Goal: Task Accomplishment & Management: Manage account settings

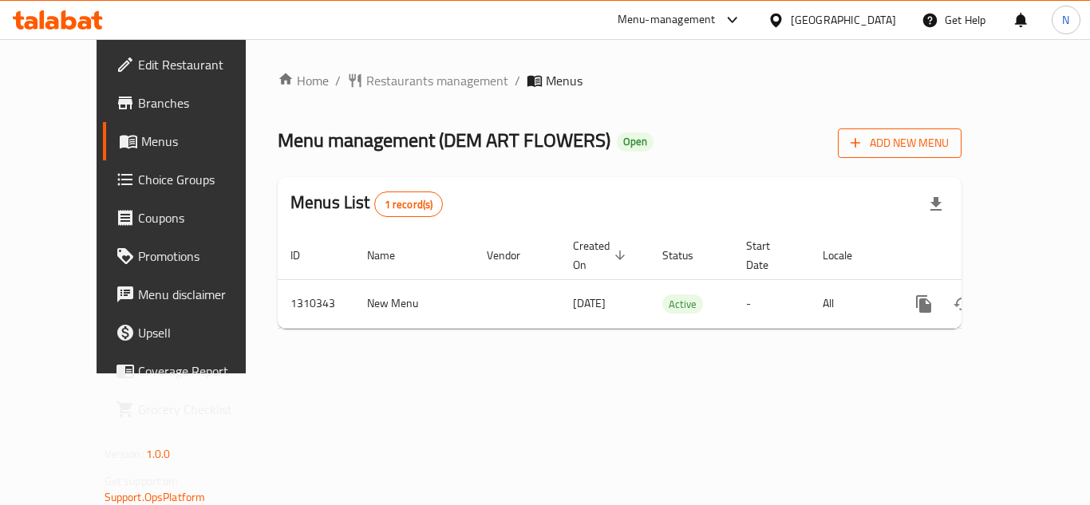
click at [949, 139] on span "Add New Menu" at bounding box center [899, 143] width 98 height 20
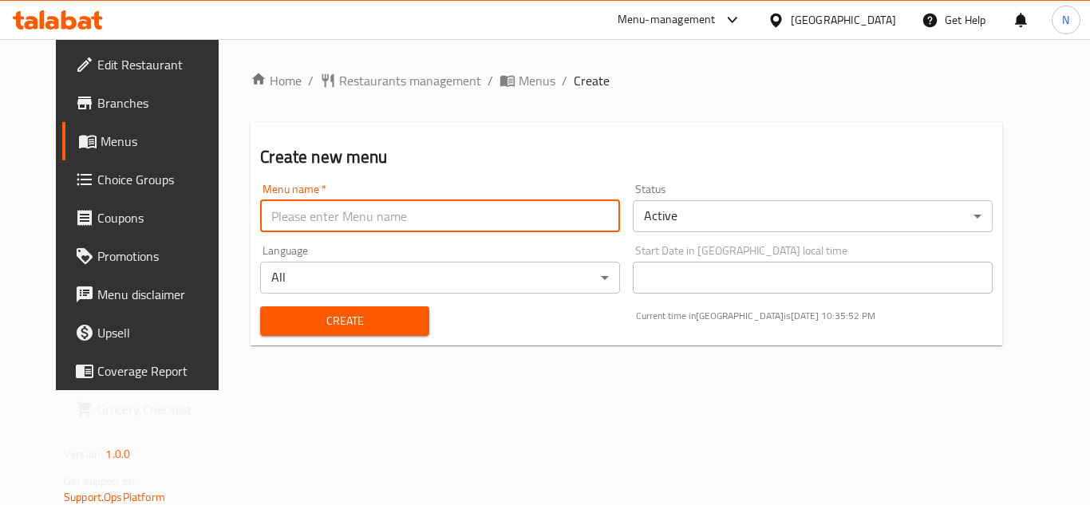
click at [332, 208] on input "text" at bounding box center [440, 216] width 360 height 32
drag, startPoint x: 245, startPoint y: 219, endPoint x: 225, endPoint y: 223, distance: 20.3
click at [260, 223] on input "[DATE]" at bounding box center [440, 216] width 360 height 32
click at [275, 212] on input "[DATE]" at bounding box center [440, 216] width 360 height 32
drag, startPoint x: 239, startPoint y: 216, endPoint x: 226, endPoint y: 220, distance: 13.4
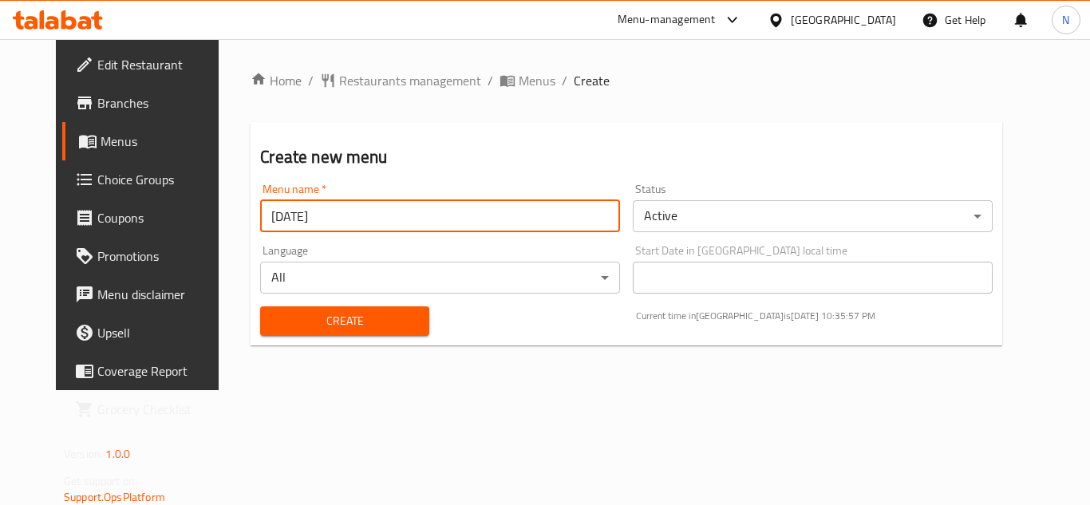
click at [260, 220] on input "[DATE]" at bounding box center [440, 216] width 360 height 32
click at [260, 214] on input "[DATE]" at bounding box center [440, 216] width 360 height 32
type input "[DATE]"
click at [685, 227] on body "​ Menu-management [GEOGRAPHIC_DATA] Get Help N Edit Restaurant Branches Menus C…" at bounding box center [545, 272] width 1090 height 466
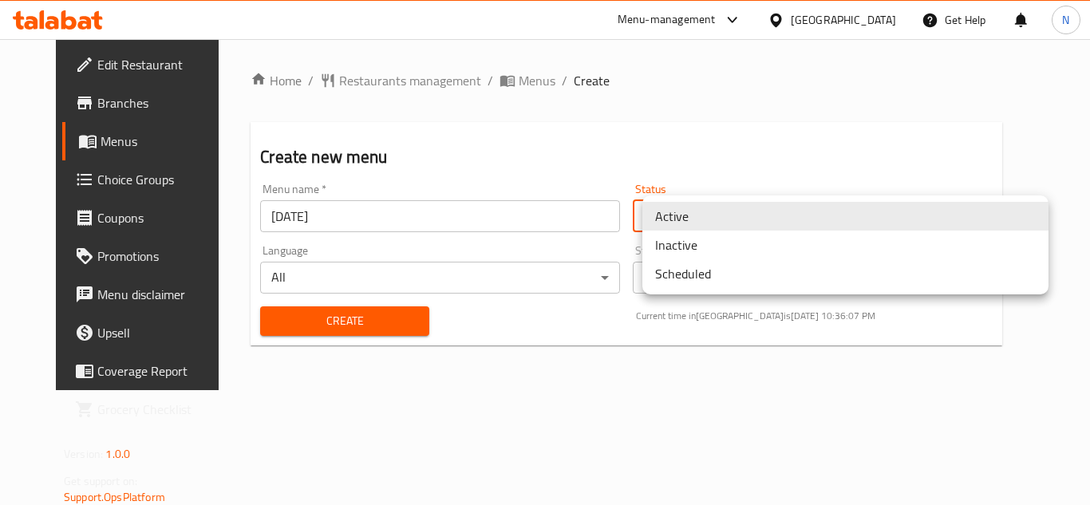
click at [708, 246] on li "Inactive" at bounding box center [845, 245] width 406 height 29
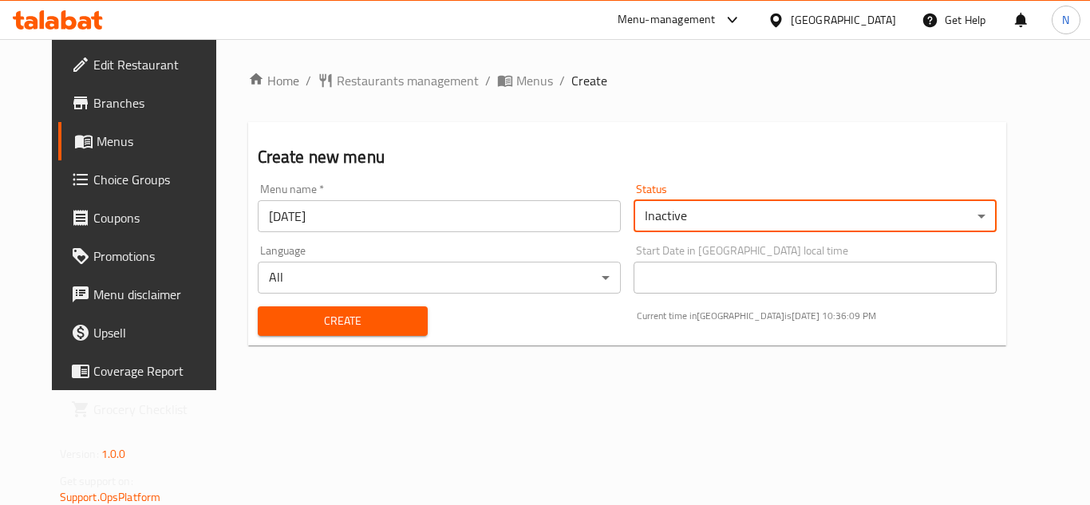
drag, startPoint x: 314, startPoint y: 321, endPoint x: 421, endPoint y: 335, distance: 108.7
click at [314, 321] on span "Create" at bounding box center [342, 321] width 145 height 20
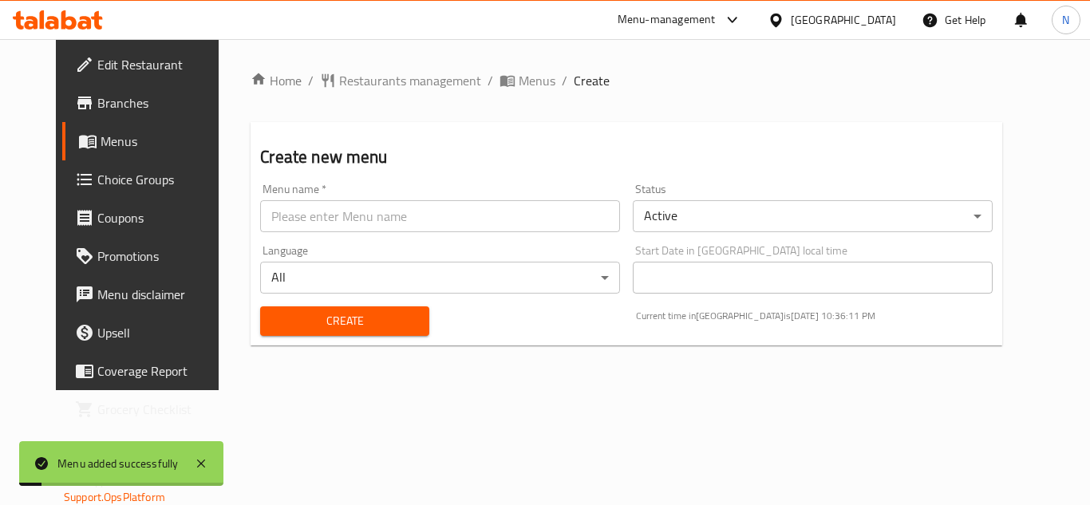
click at [101, 140] on span "Menus" at bounding box center [163, 141] width 124 height 19
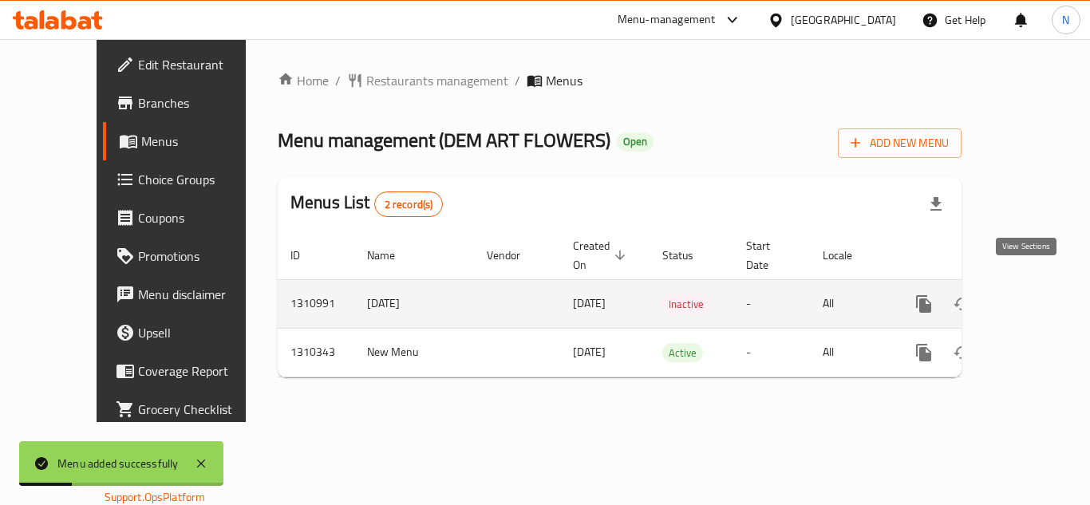
click at [1029, 294] on icon "enhanced table" at bounding box center [1038, 303] width 19 height 19
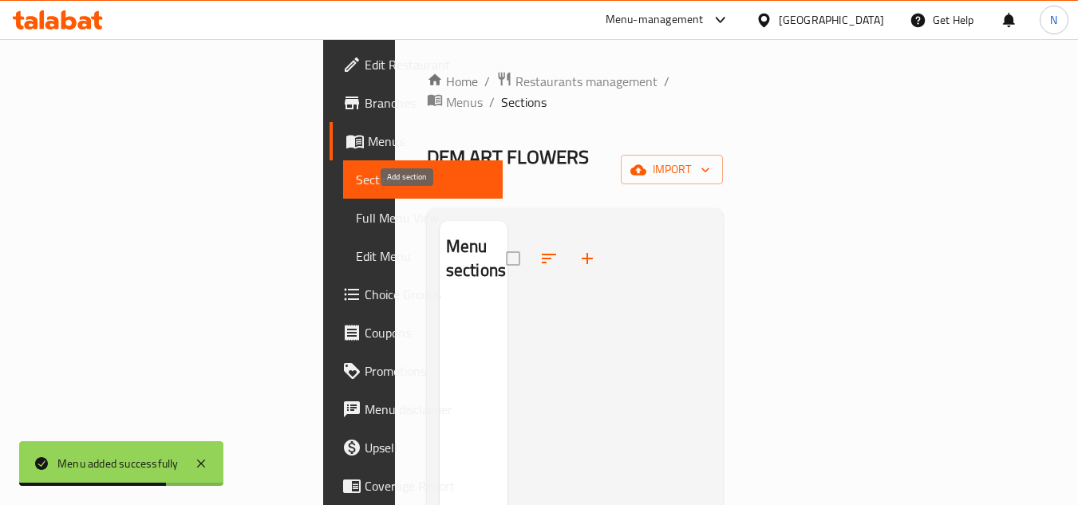
click at [582, 253] on icon "button" at bounding box center [587, 258] width 11 height 11
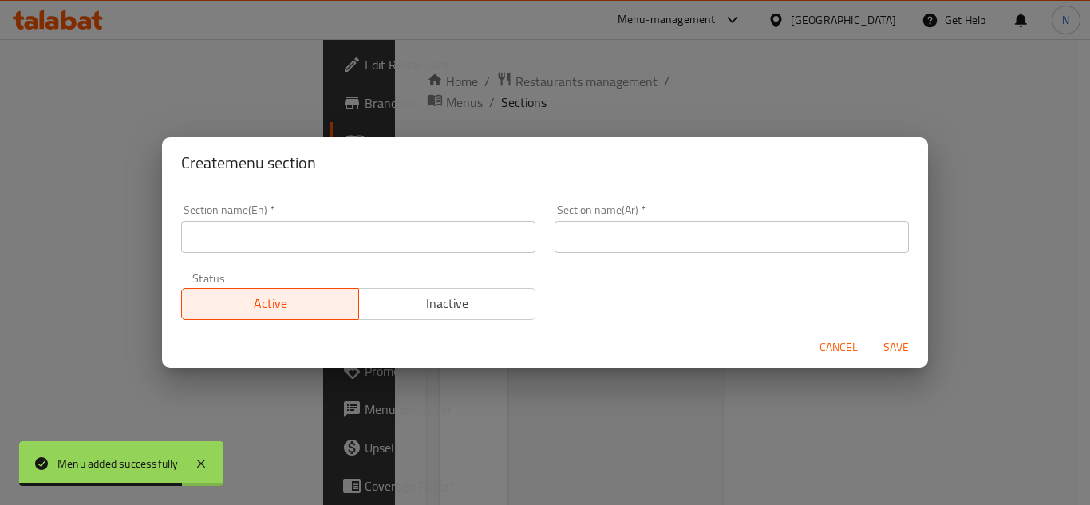
click at [363, 238] on input "text" at bounding box center [358, 237] width 354 height 32
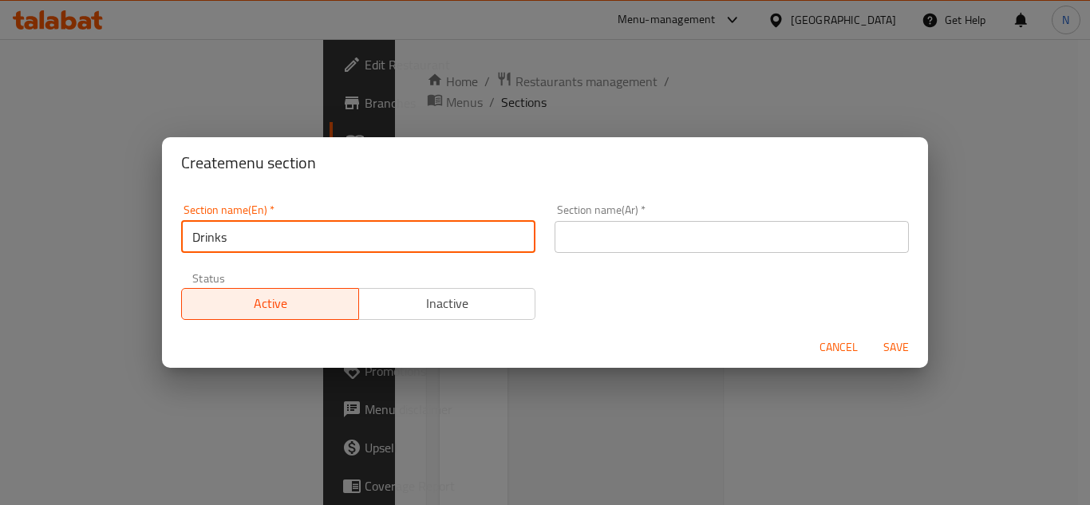
type input "Drinks"
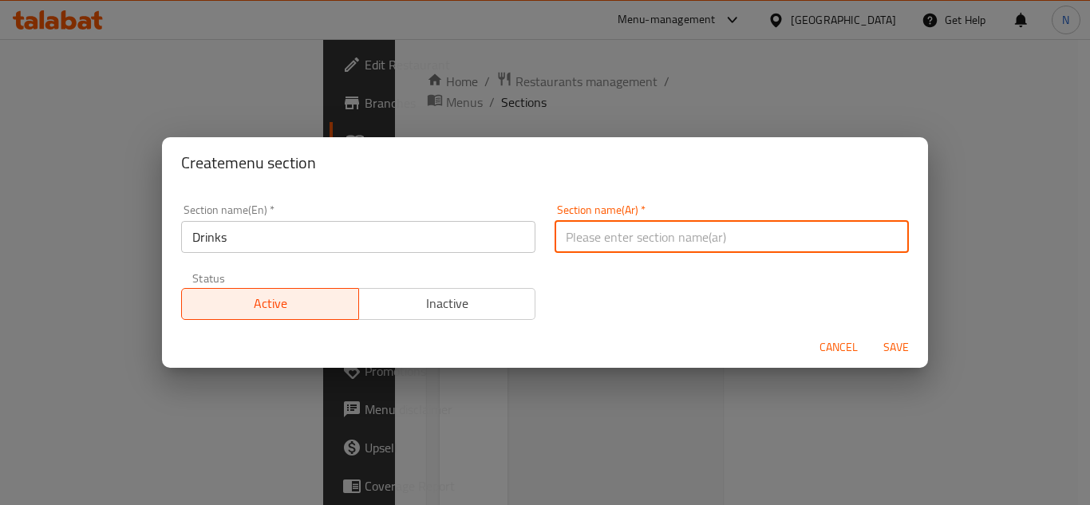
click at [574, 234] on input "text" at bounding box center [731, 237] width 354 height 32
type input "مشروبات"
click at [886, 348] on span "Save" at bounding box center [896, 347] width 38 height 20
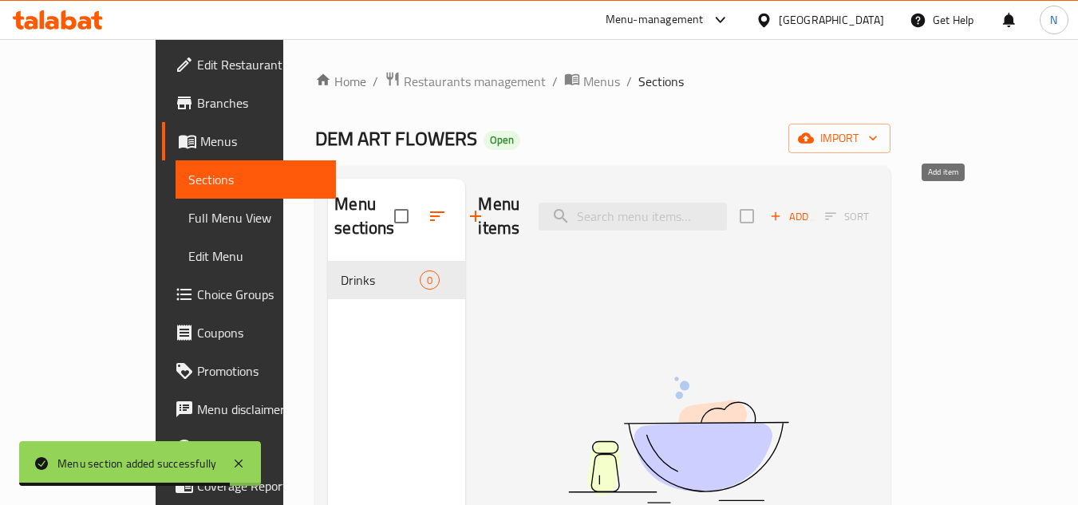
click at [815, 204] on button "Add" at bounding box center [789, 216] width 51 height 25
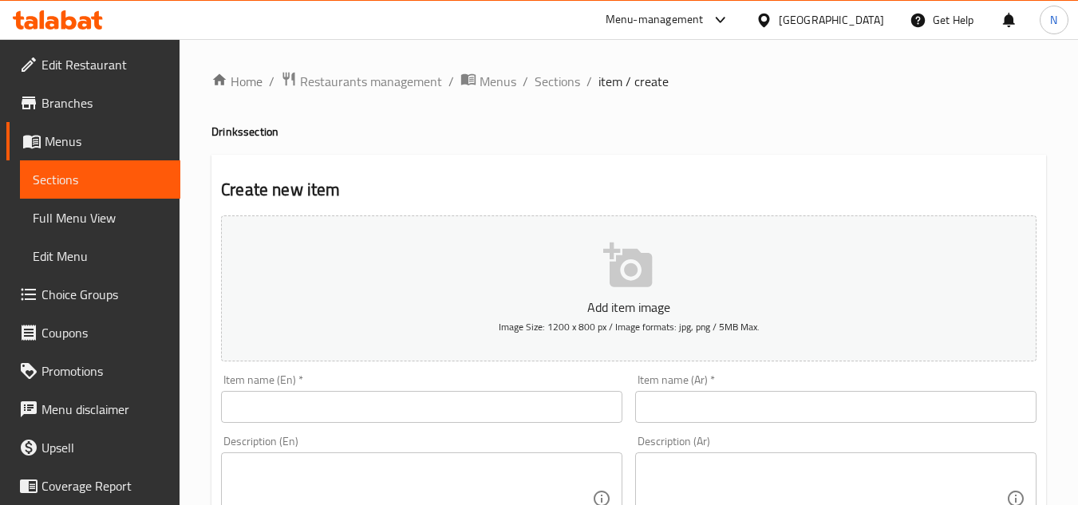
drag, startPoint x: 323, startPoint y: 382, endPoint x: 314, endPoint y: 388, distance: 10.4
click at [319, 385] on div "Item name (En)   * Item name (En) *" at bounding box center [421, 398] width 401 height 49
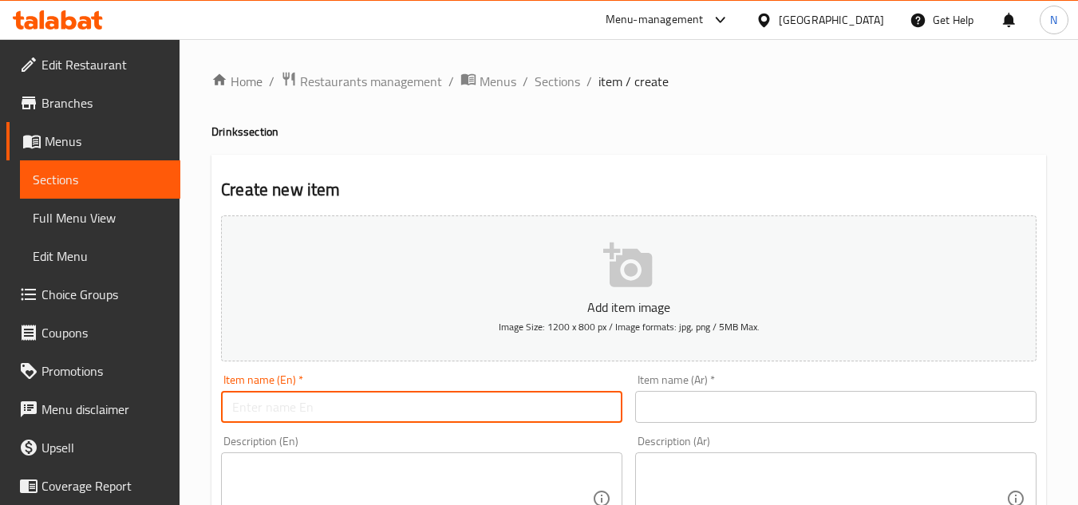
click at [290, 401] on input "text" at bounding box center [421, 407] width 401 height 32
paste input "Latte"
drag, startPoint x: 265, startPoint y: 417, endPoint x: 320, endPoint y: 417, distance: 55.1
click at [320, 417] on input "Latte" at bounding box center [421, 407] width 401 height 32
type input "Latte"
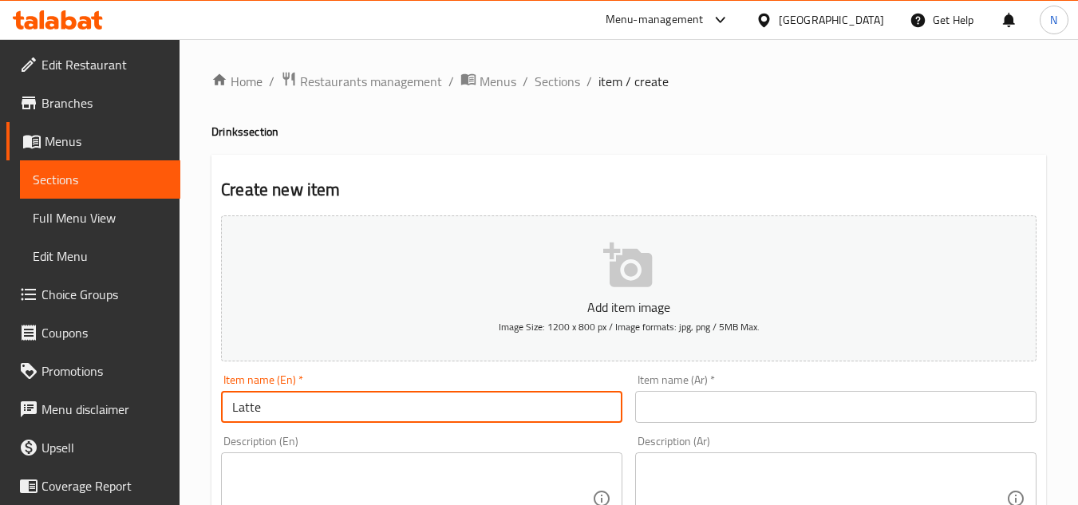
click at [715, 410] on input "text" at bounding box center [835, 407] width 401 height 32
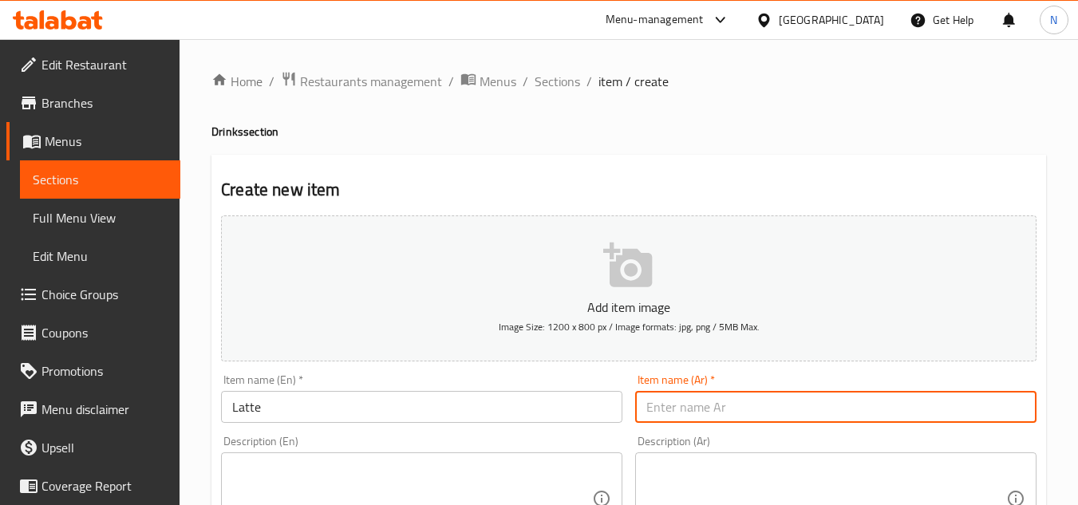
paste input "لاتيه"
type input "لاتيه"
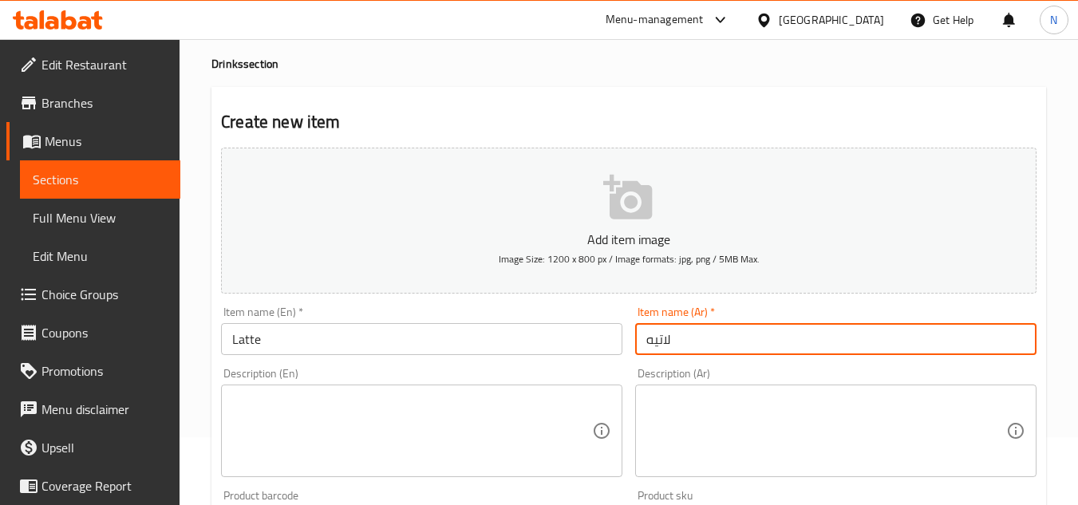
scroll to position [160, 0]
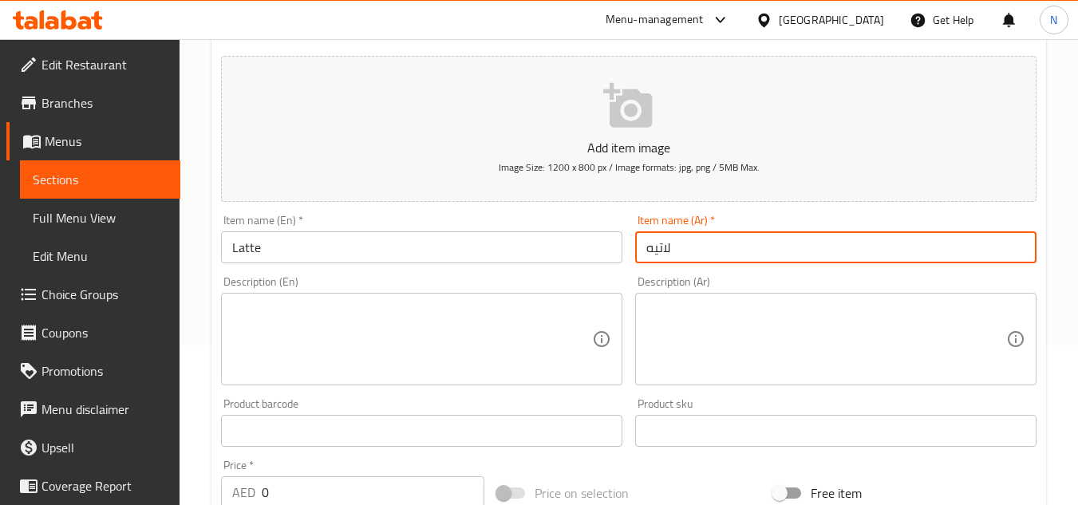
click at [321, 300] on div "Description (En)" at bounding box center [421, 339] width 401 height 93
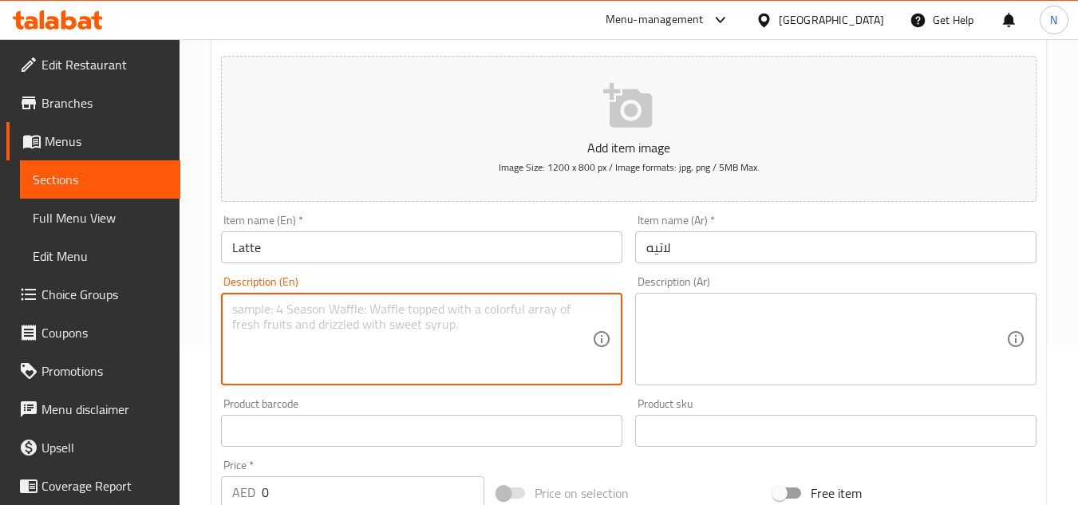
paste textarea "Classic espresso is balanced with steamed milk and topped with a light layer of…"
click at [335, 329] on textarea "Classic espresso is balanced with steamed milk and topped with a light layer of…" at bounding box center [412, 340] width 360 height 76
click at [349, 326] on textarea "Classic espresso is balanced with steamed milk and topped with a light layer of…" at bounding box center [412, 340] width 360 height 76
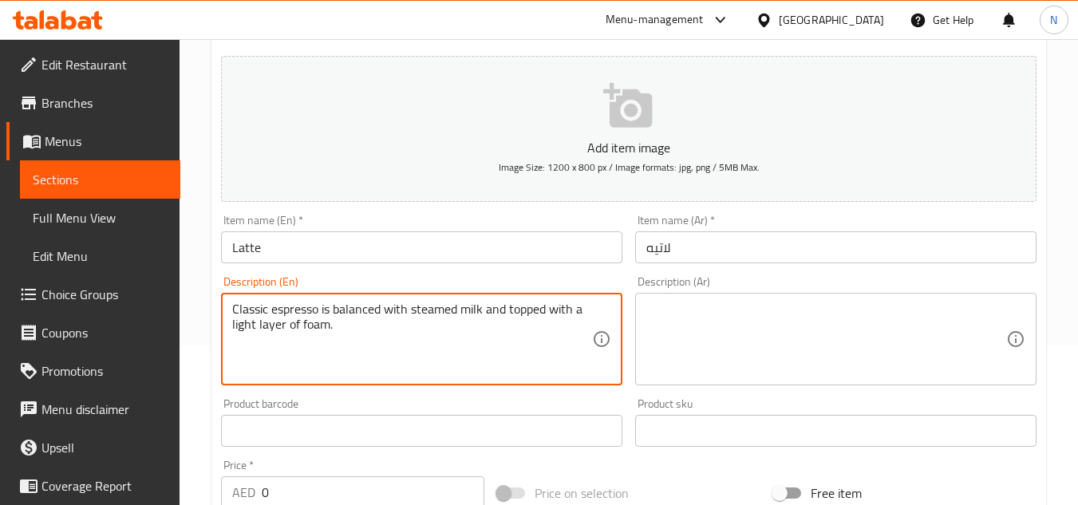
click at [358, 326] on textarea "Classic espresso is balanced with steamed milk and topped with a light layer of…" at bounding box center [412, 340] width 360 height 76
drag, startPoint x: 336, startPoint y: 328, endPoint x: 219, endPoint y: 310, distance: 118.6
click at [219, 310] on div "Description (En) Classic espresso is balanced with steamed milk and topped with…" at bounding box center [422, 331] width 414 height 122
type textarea "Classic espresso is balanced with steamed milk and topped with a light layer of…"
click at [283, 330] on textarea "Classic espresso is balanced with steamed milk and topped with a light layer of…" at bounding box center [412, 340] width 360 height 76
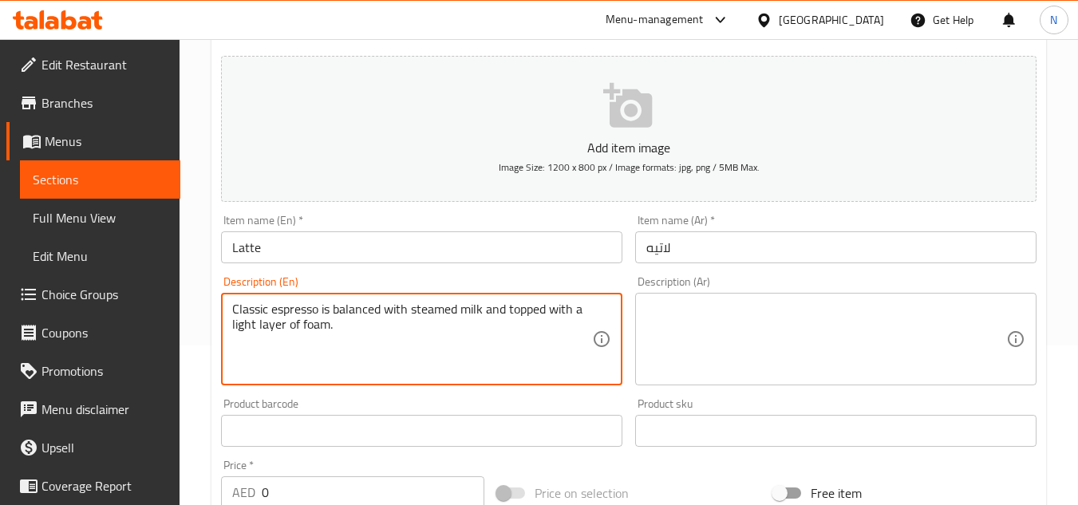
click at [283, 330] on textarea "Classic espresso is balanced with steamed milk and topped with a light layer of…" at bounding box center [412, 340] width 360 height 76
click at [364, 333] on textarea "Classic espresso is balanced with steamed milk and topped with a light layer of…" at bounding box center [412, 340] width 360 height 76
drag, startPoint x: 332, startPoint y: 329, endPoint x: 227, endPoint y: 310, distance: 106.3
click at [227, 310] on div "Classic espresso is balanced with steamed milk and topped with a light layer of…" at bounding box center [421, 339] width 401 height 93
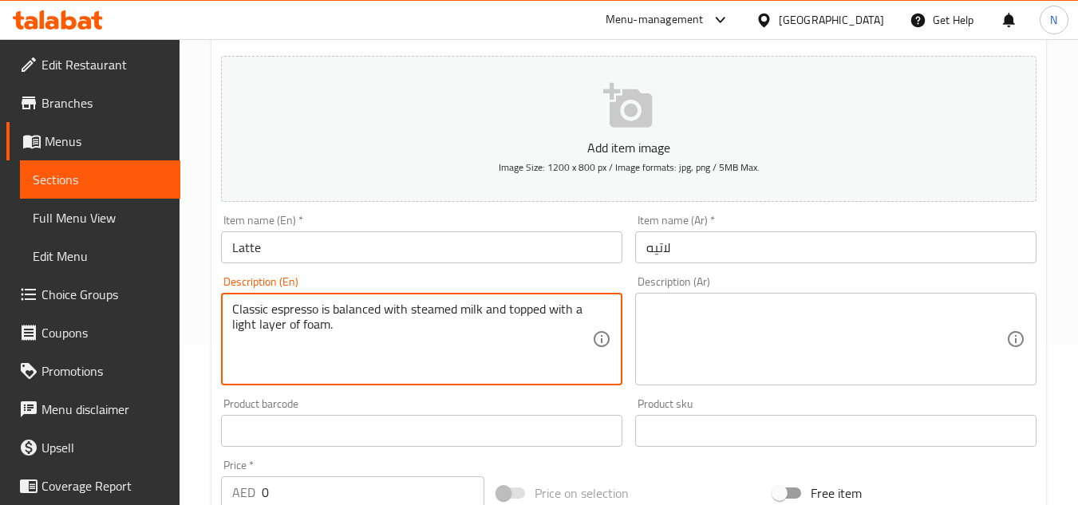
click at [793, 330] on textarea at bounding box center [826, 340] width 360 height 76
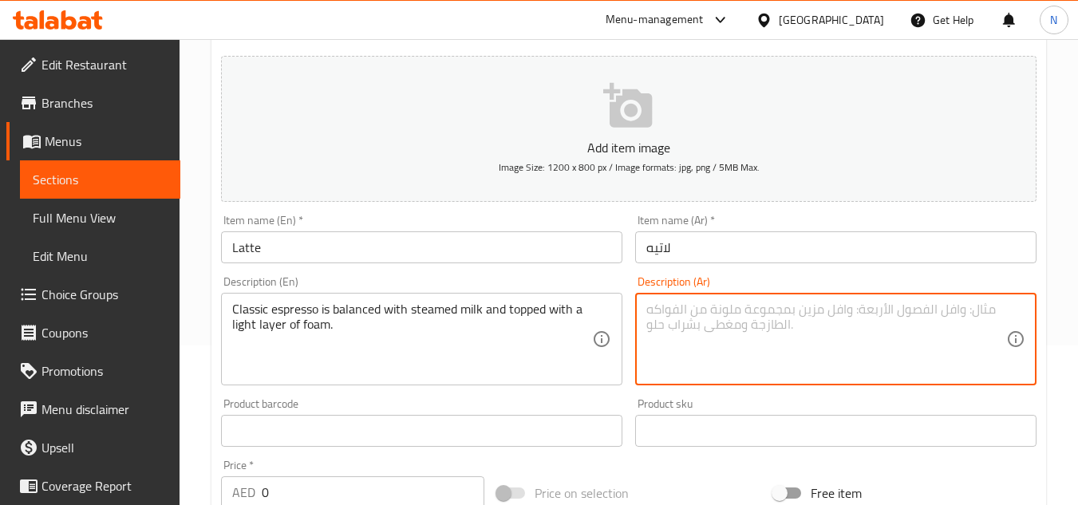
paste textarea "يتم موازنة الإسبريسو الكلاسيكي بالحليب المبخر ويتم تغطيته بطبقة خفيفة من الرغوة."
click at [938, 314] on textarea "يتم موازنة الإسبريسو الكلاسيكي بالحليب المبخر ويتم تغطيته بطبقة خفيفة من الرغوة." at bounding box center [826, 340] width 360 height 76
drag, startPoint x: 886, startPoint y: 314, endPoint x: 878, endPoint y: 317, distance: 8.3
click at [878, 317] on textarea "يتم موازنة إسبريسو الكلاسيكي بالحليب المبخر ويتم تغطيته بطبقة خفيفة من الرغوة." at bounding box center [826, 340] width 360 height 76
drag, startPoint x: 823, startPoint y: 309, endPoint x: 815, endPoint y: 313, distance: 8.2
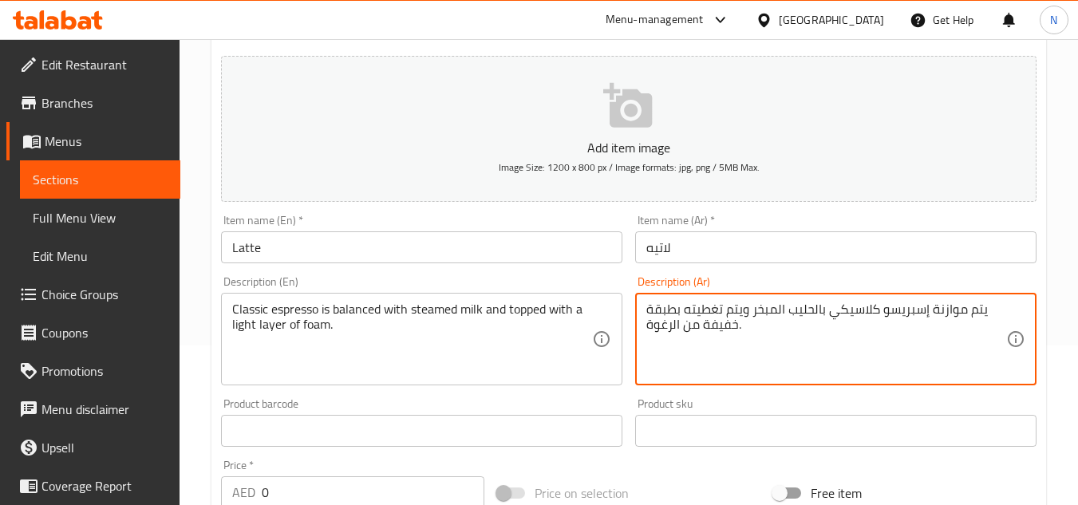
click at [815, 313] on textarea "يتم موازنة إسبريسو كلاسيكي بالحليب المبخر ويتم تغطيته بطبقة خفيفة من الرغوة." at bounding box center [826, 340] width 360 height 76
drag, startPoint x: 785, startPoint y: 310, endPoint x: 775, endPoint y: 312, distance: 10.5
click at [775, 312] on textarea "يتم موازنة إسبريسو كلاسيكي بحليب المبخر ويتم تغطيته بطبقة خفيفة من الرغوة." at bounding box center [826, 340] width 360 height 76
drag, startPoint x: 681, startPoint y: 330, endPoint x: 673, endPoint y: 331, distance: 8.0
click at [673, 331] on textarea "يتم موازنة إسبريسو كلاسيكي بحليب مبخر ويتم تغطيته بطبقة خفيفة من الرغوة." at bounding box center [826, 340] width 360 height 76
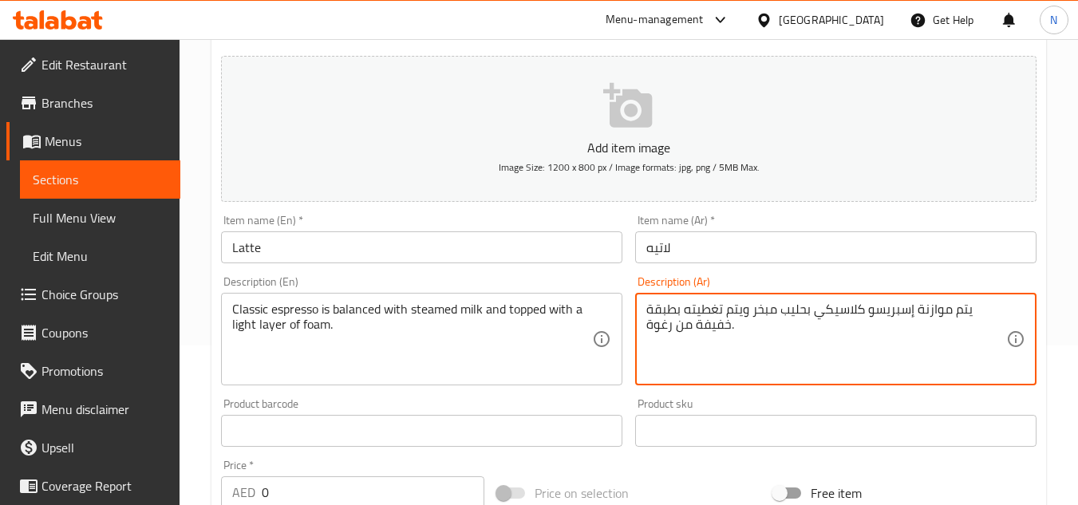
type textarea "يتم موازنة إسبريسو كلاسيكي بحليب مبخر ويتم تغطيته بطبقة خفيفة من رغوة."
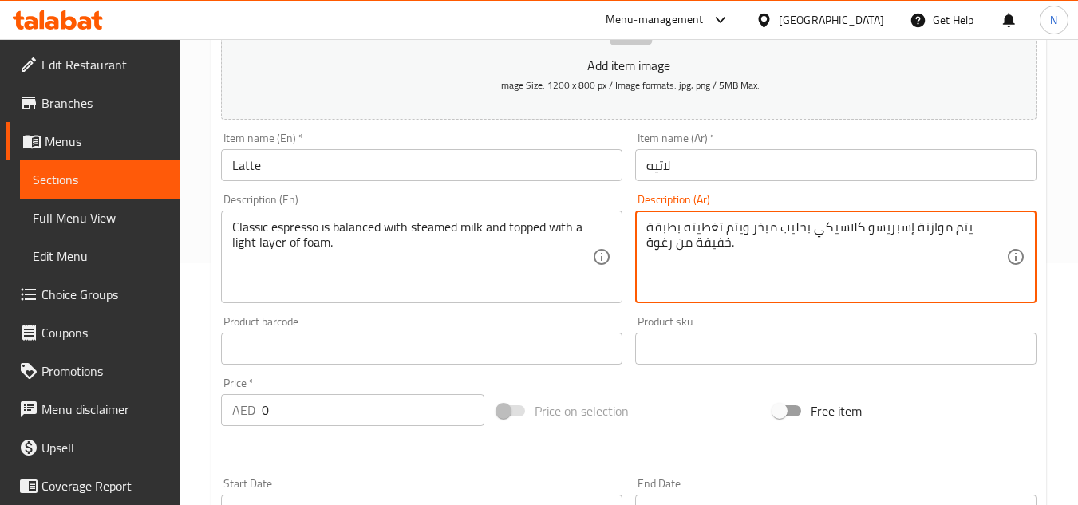
scroll to position [319, 0]
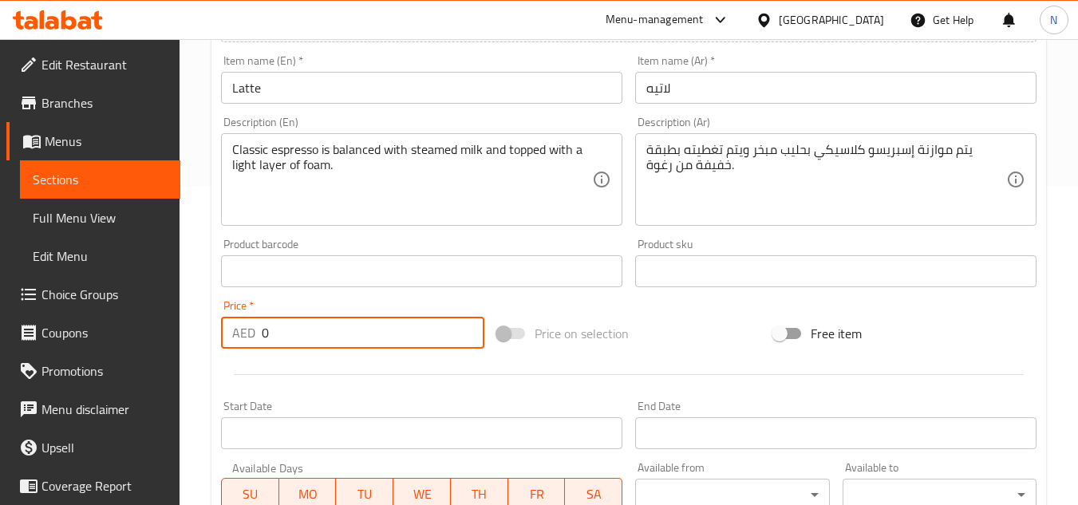
drag, startPoint x: 284, startPoint y: 330, endPoint x: 237, endPoint y: 335, distance: 47.3
click at [237, 335] on div "AED 0 Price *" at bounding box center [352, 333] width 263 height 32
paste input "number"
drag, startPoint x: 274, startPoint y: 339, endPoint x: 248, endPoint y: 339, distance: 26.3
click at [248, 339] on div "AED Price *" at bounding box center [352, 333] width 263 height 32
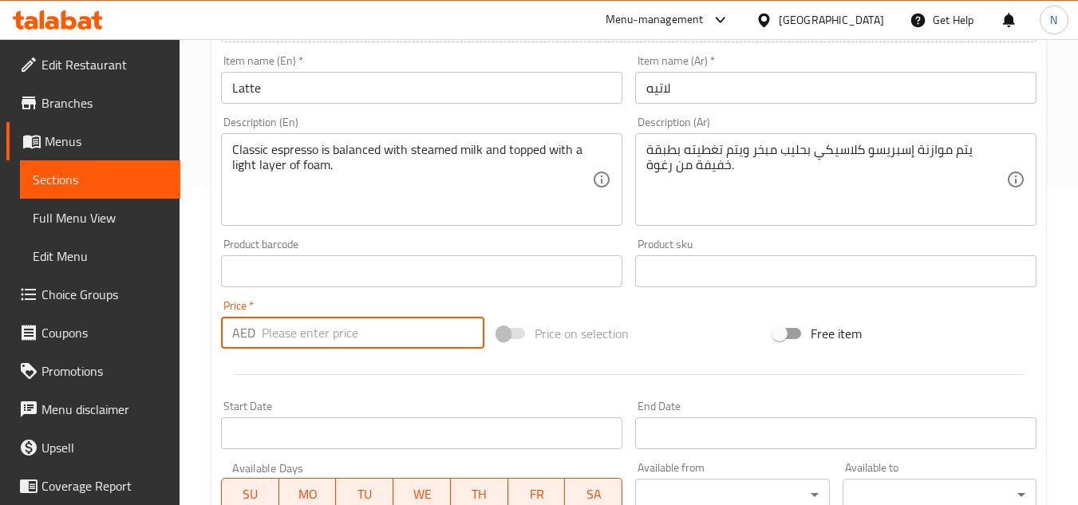
click at [316, 330] on input "number" at bounding box center [373, 333] width 223 height 32
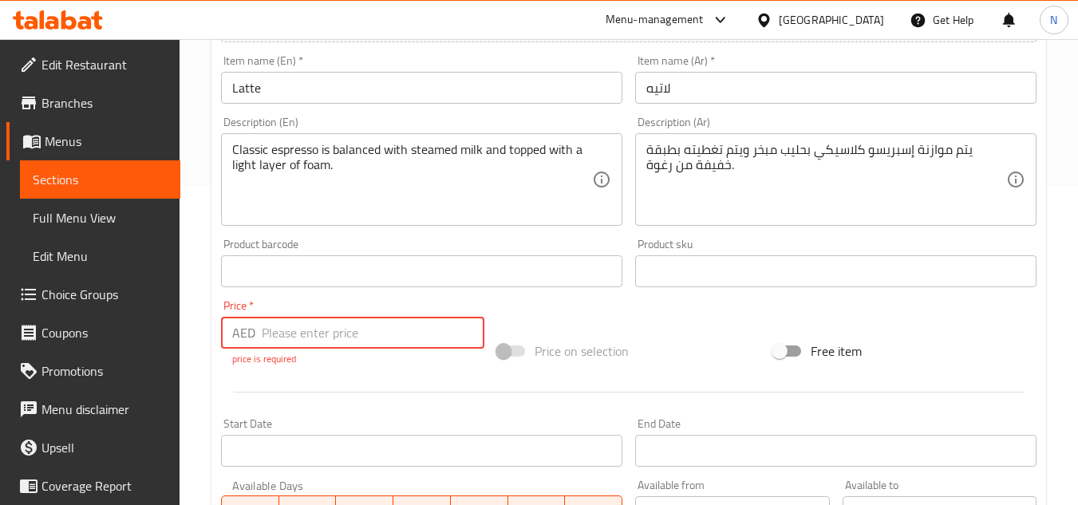
drag, startPoint x: 306, startPoint y: 336, endPoint x: 226, endPoint y: 336, distance: 80.6
click at [226, 336] on div "AED Price *" at bounding box center [352, 333] width 263 height 32
paste input "18.99"
type input "18.99"
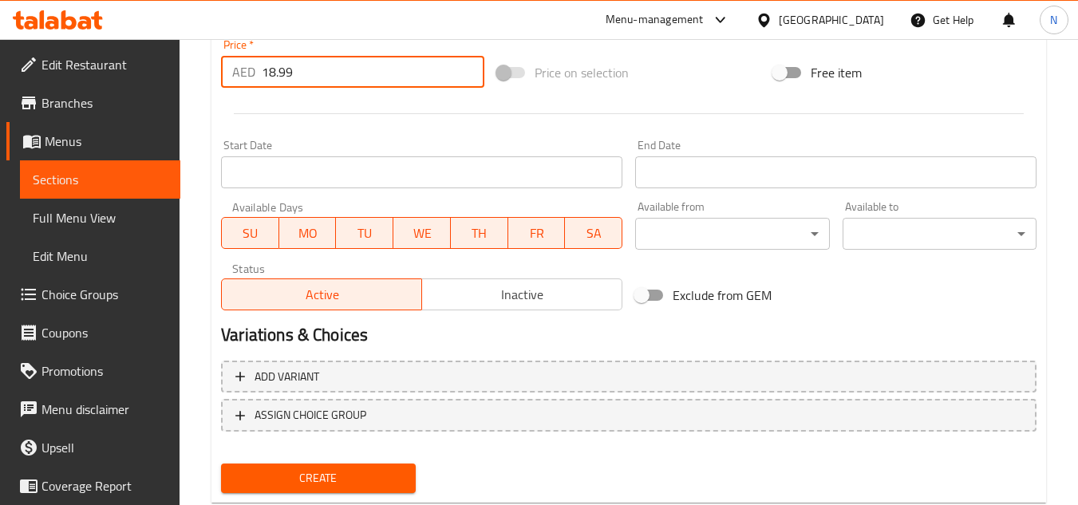
scroll to position [622, 0]
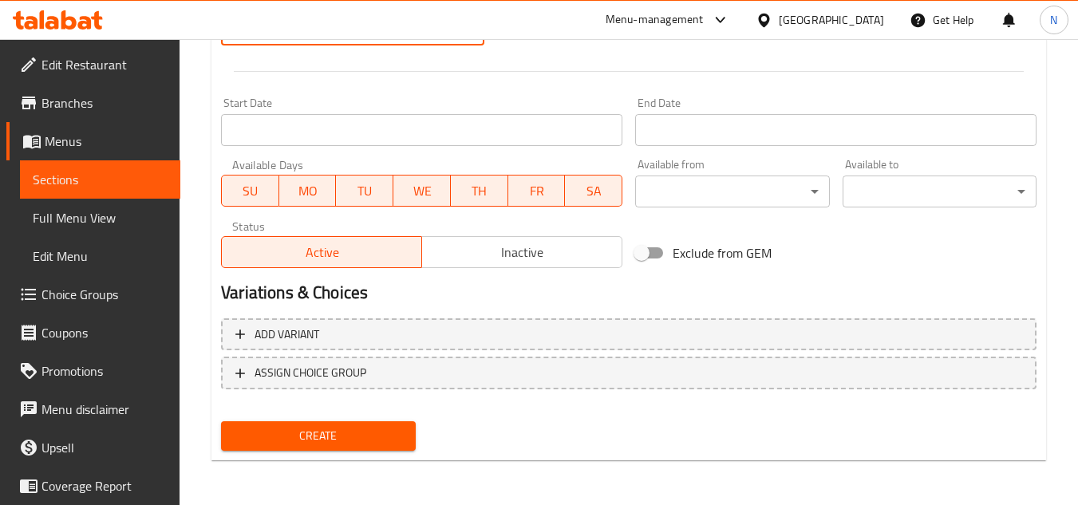
drag, startPoint x: 333, startPoint y: 433, endPoint x: 413, endPoint y: 418, distance: 82.0
click at [333, 433] on span "Create" at bounding box center [318, 436] width 168 height 20
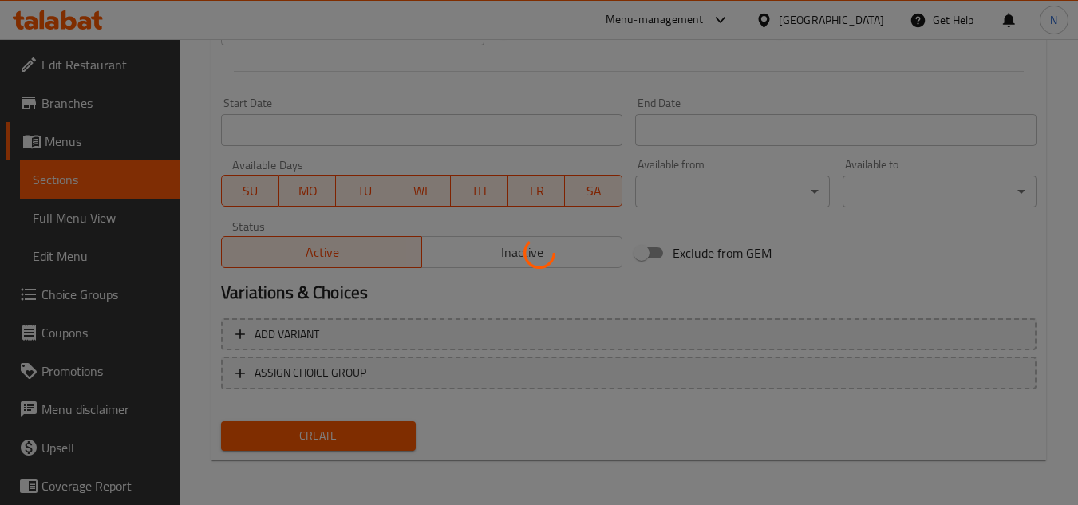
type input "0"
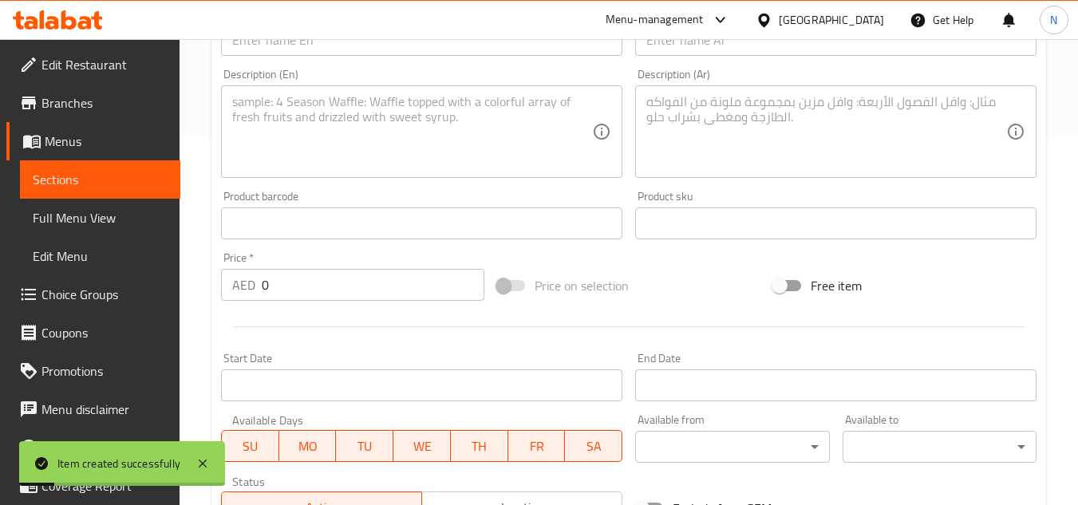
scroll to position [303, 0]
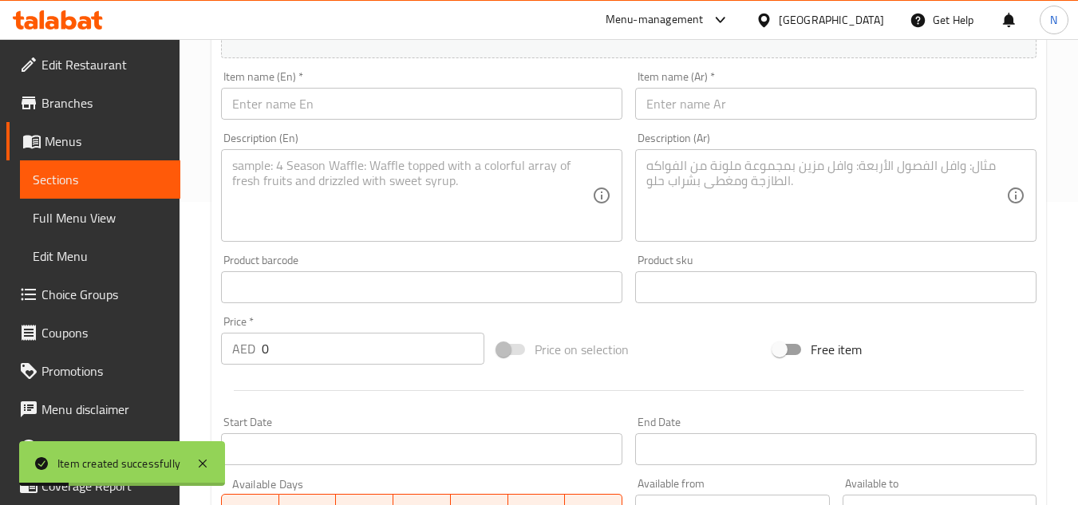
click at [278, 109] on input "text" at bounding box center [421, 104] width 401 height 32
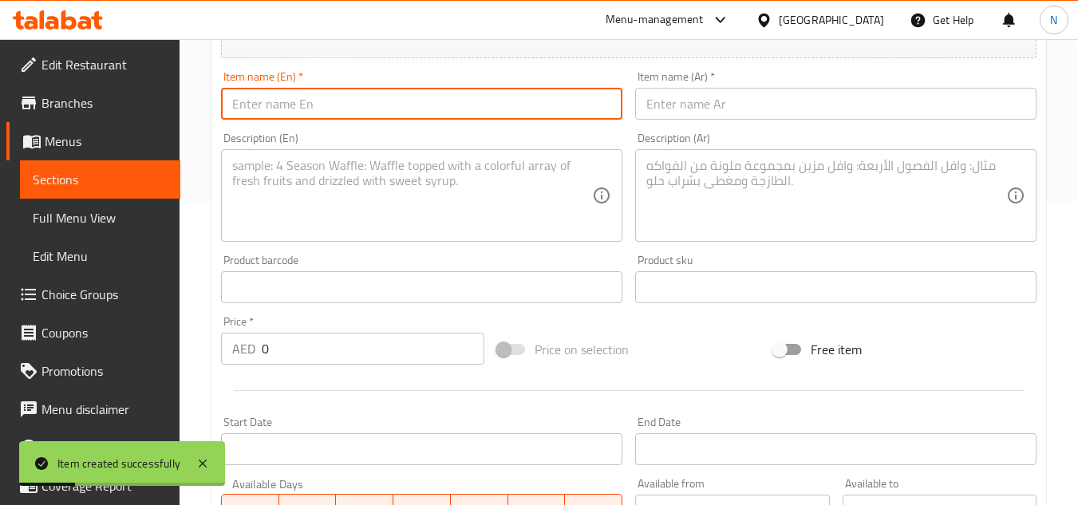
paste input "White Chocolate Mocha"
type input "White Chocolate Mocha"
click at [730, 114] on input "text" at bounding box center [835, 104] width 401 height 32
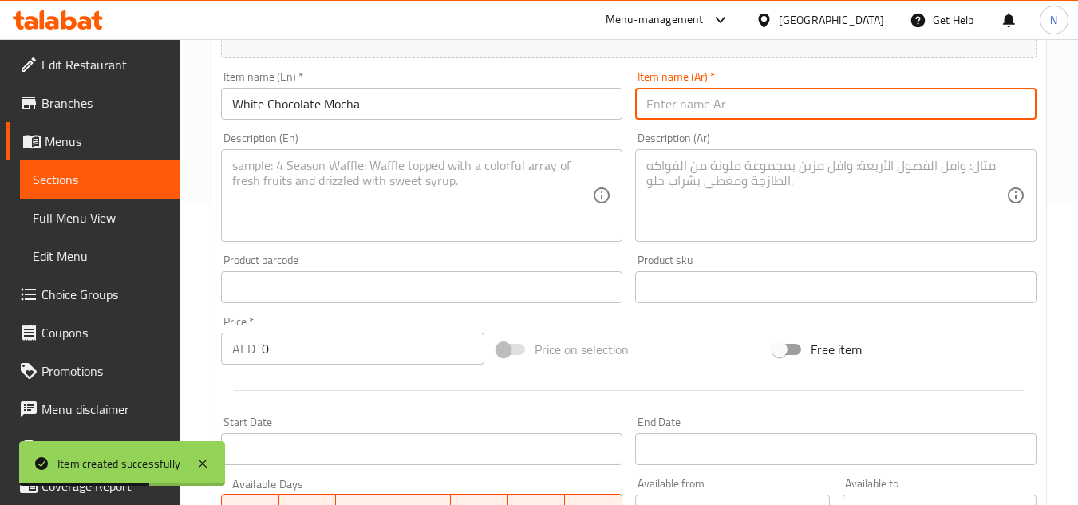
paste input "موكا الشوكولاتة البيضاء"
type input "موكا الشوكولاتة البيضاء"
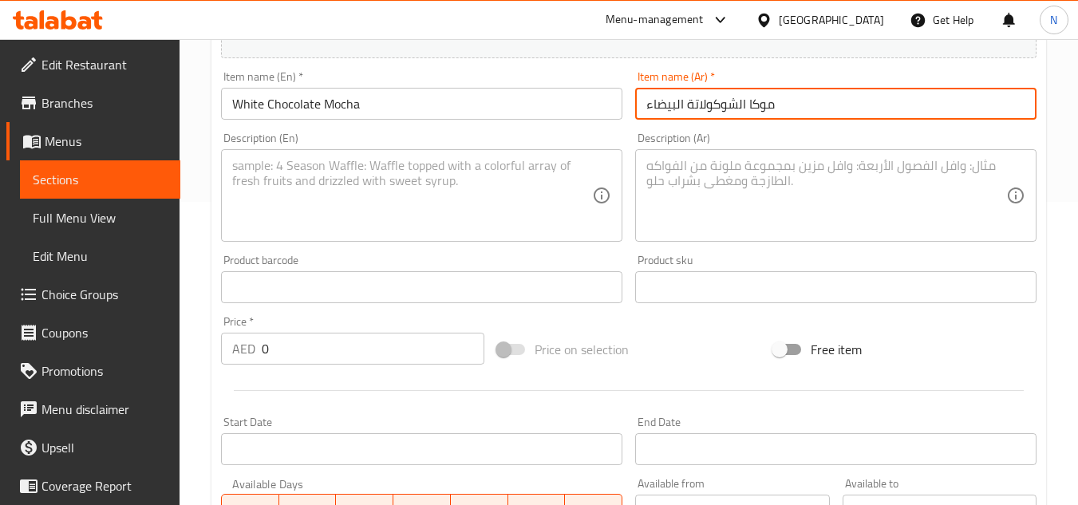
click at [430, 196] on textarea at bounding box center [412, 196] width 360 height 76
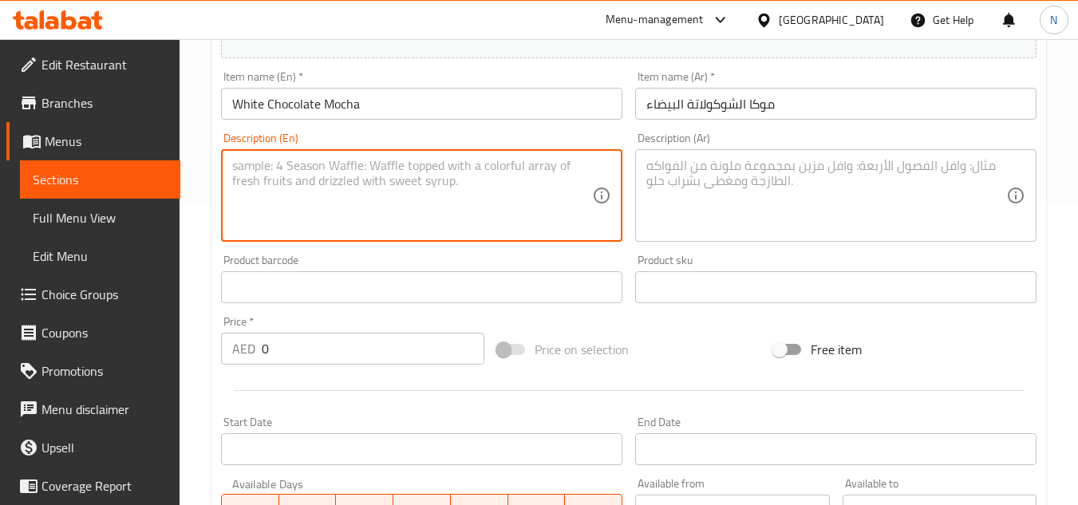
paste textarea "Espresso complemented with white chocolate flavoured sauce and streamed milk."
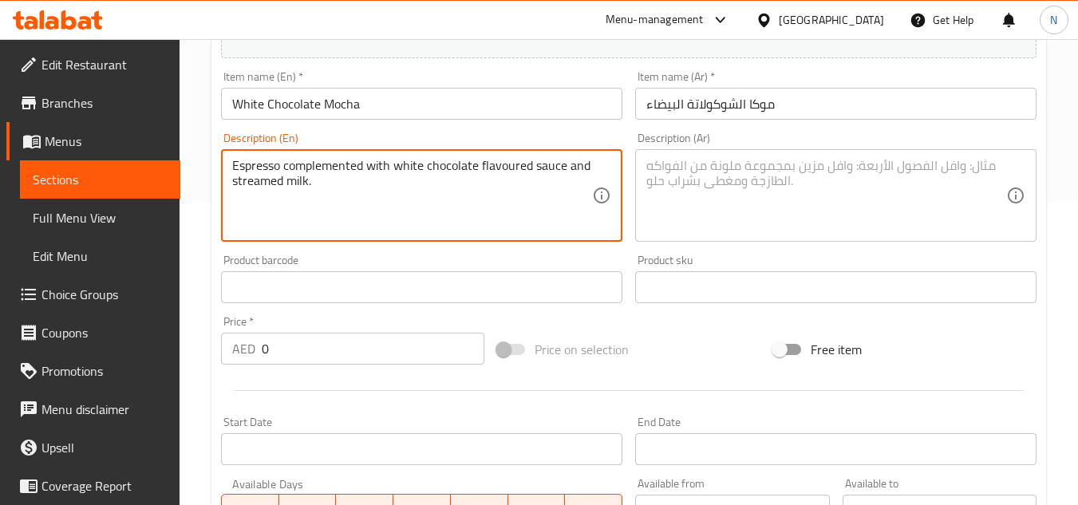
drag, startPoint x: 502, startPoint y: 164, endPoint x: 444, endPoint y: 175, distance: 59.2
click at [444, 175] on textarea "Espresso complemented with white chocolate flavoured sauce and streamed milk." at bounding box center [412, 196] width 360 height 76
click at [262, 181] on textarea "Espresso complemented with white chocolate flavoured sauce and streamed milk." at bounding box center [412, 196] width 360 height 76
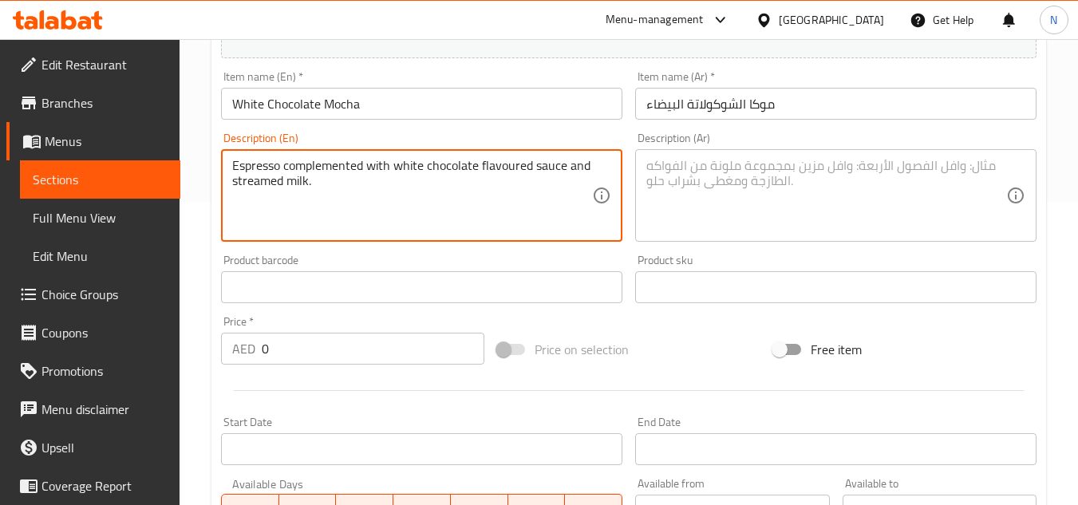
type textarea "Espresso complemented with white chocolate flavoured sauce and streamed milk."
click at [255, 179] on textarea "Espresso complemented with white chocolate flavoured sauce and streamed milk." at bounding box center [412, 196] width 360 height 76
click at [766, 196] on textarea at bounding box center [826, 196] width 360 height 76
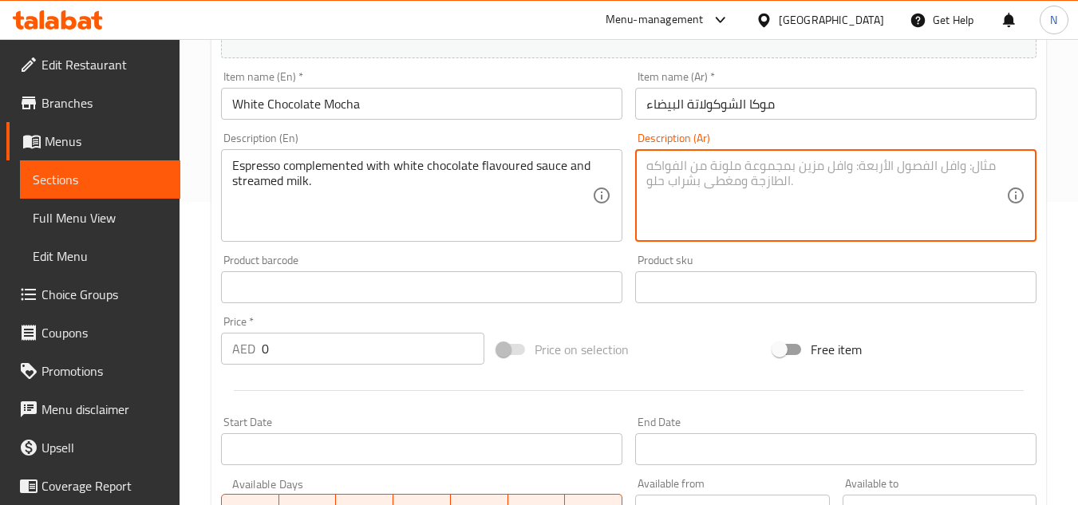
paste textarea "إسبرسو مع صلصة بنكهة الشوكولاتة البيضاء والحليب المبخر."
drag, startPoint x: 826, startPoint y: 169, endPoint x: 818, endPoint y: 172, distance: 8.3
click at [818, 172] on textarea "إسبرسو مع صلصة بنكهة الشوكولاتة البيضاء والحليب المبخر." at bounding box center [826, 196] width 360 height 76
click at [756, 173] on textarea "إسبرسو مع صلصة بنكهة شوكولاتة البيضاء والحليب المبخر." at bounding box center [826, 196] width 360 height 76
click at [712, 171] on textarea "إسبرسو مع صلصة بنكهة شوكولاتة بيضاء والحليب المبخر." at bounding box center [826, 196] width 360 height 76
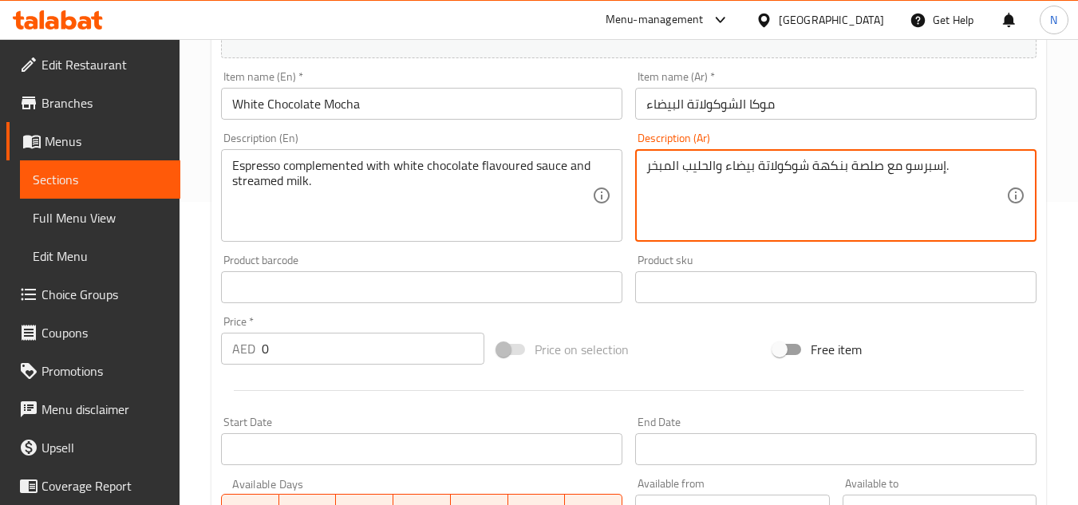
click at [708, 172] on textarea "إسبرسو مع صلصة بنكهة شوكولاتة بيضاء والحليب المبخر." at bounding box center [826, 196] width 360 height 76
click at [674, 171] on textarea "إسبرسو مع صلصة بنكهة شوكولاتة بيضاء وحليب المبخر." at bounding box center [826, 196] width 360 height 76
drag, startPoint x: 680, startPoint y: 171, endPoint x: 670, endPoint y: 172, distance: 9.6
click at [670, 172] on textarea "إسبرسو مع صلصة بنكهة شوكولاتة بيضاء وحليب المبخر." at bounding box center [826, 196] width 360 height 76
click at [881, 164] on textarea "إسبرسو مع صلصة بنكهة شوكولاتة بيضاء وحليب مبخر." at bounding box center [826, 196] width 360 height 76
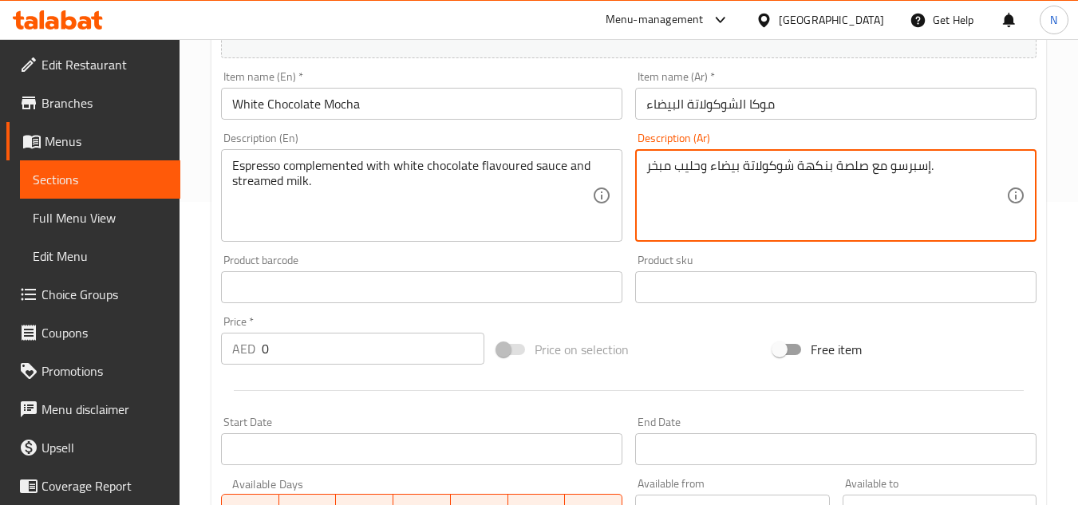
click at [881, 164] on textarea "إسبرسو مع صلصة بنكهة شوكولاتة بيضاء وحليب مبخر." at bounding box center [826, 196] width 360 height 76
click at [836, 198] on textarea "إسبرسو مع صلصة بنكهة شوكولاتة بيضاء وحليب مبخر." at bounding box center [826, 196] width 360 height 76
type textarea "إسبرسو مع صلصة بنكهة شوكولاتة بيضاء وحليب مبخر."
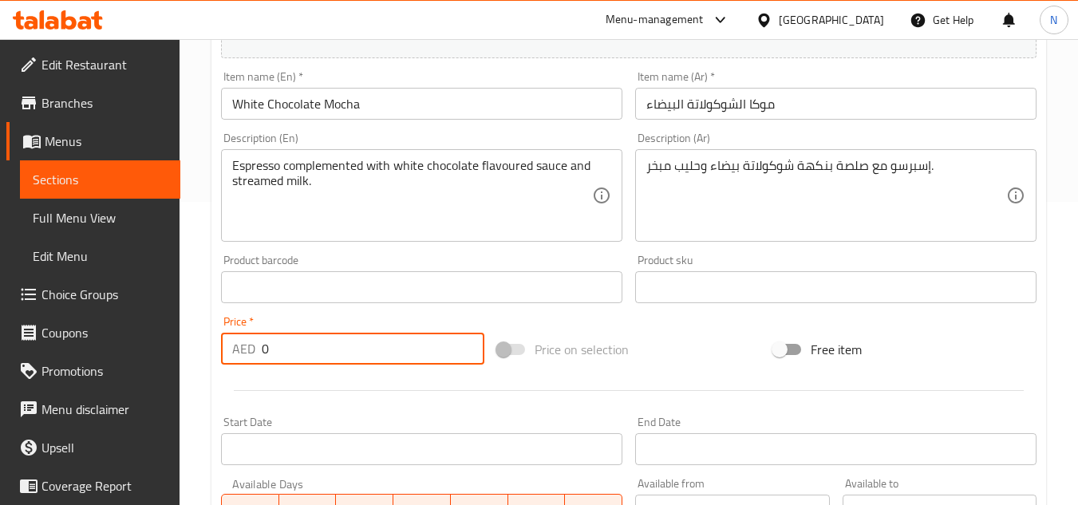
click at [260, 350] on div "AED 0 Price *" at bounding box center [352, 349] width 263 height 32
paste input "17.99"
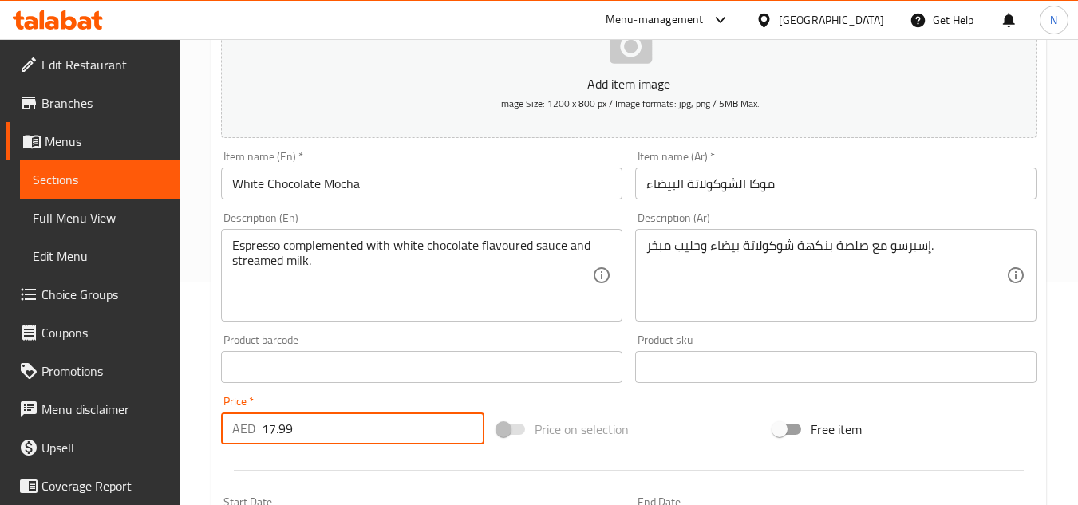
scroll to position [622, 0]
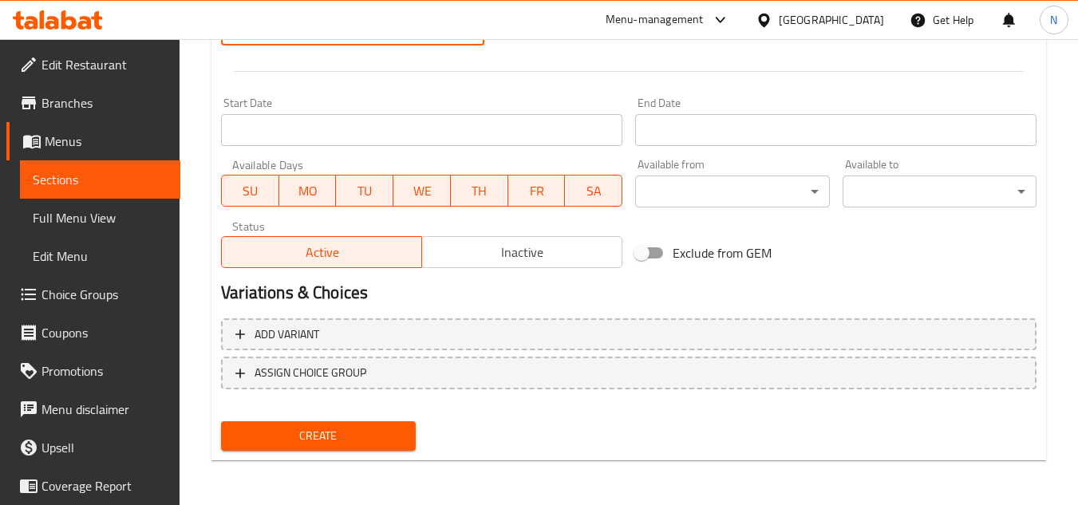
type input "17.99"
click at [354, 438] on span "Create" at bounding box center [318, 436] width 168 height 20
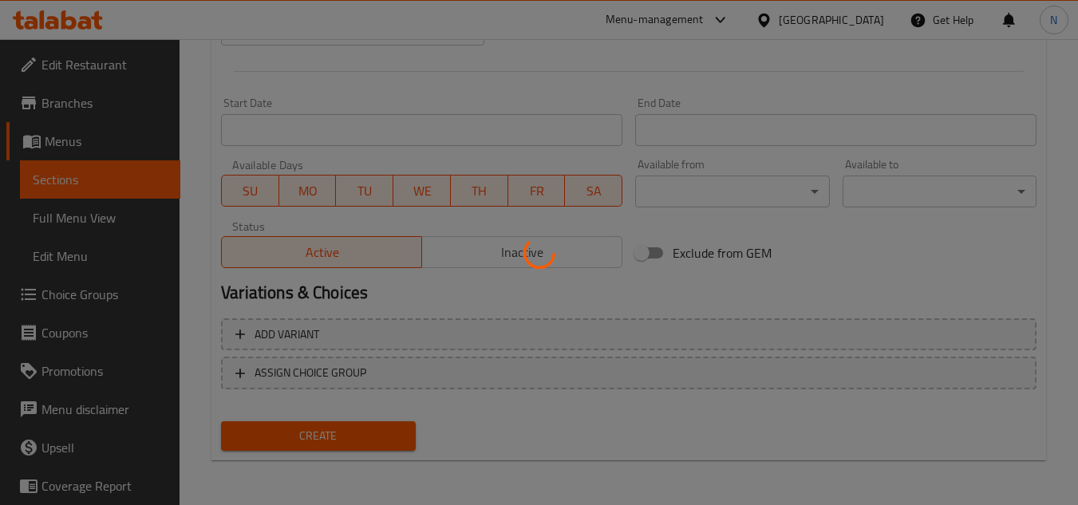
type input "0"
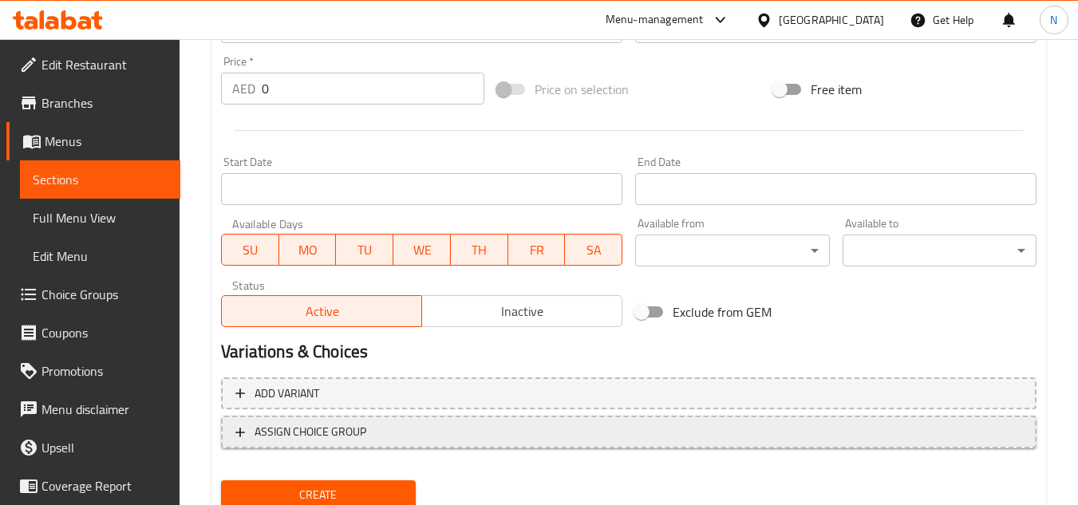
scroll to position [383, 0]
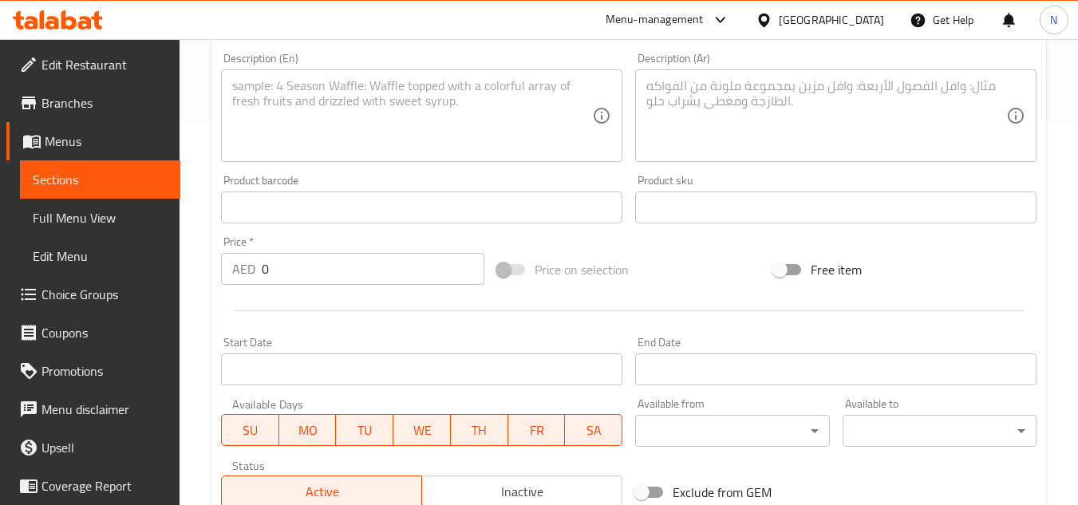
click at [89, 172] on span "Sections" at bounding box center [100, 179] width 135 height 19
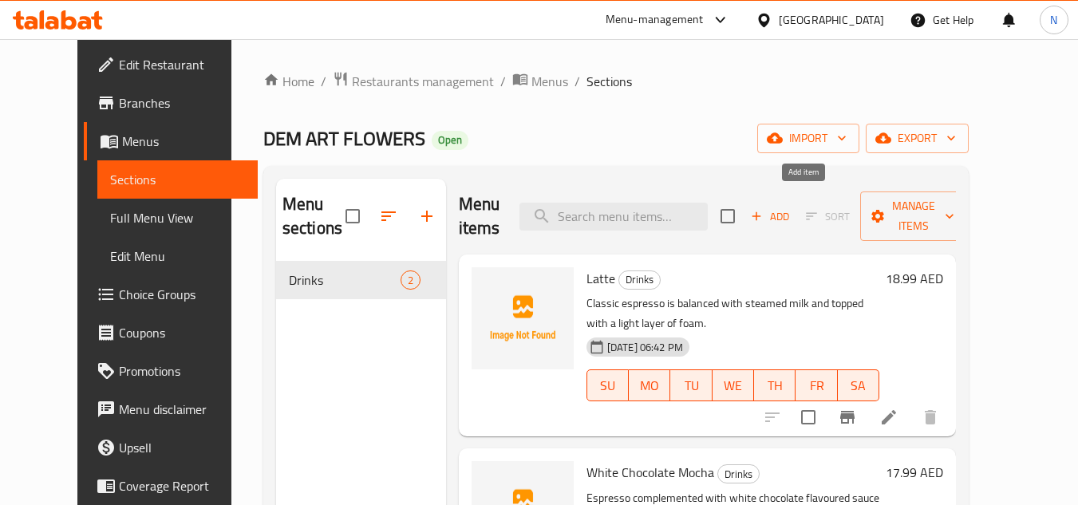
click at [791, 209] on span "Add" at bounding box center [769, 216] width 43 height 18
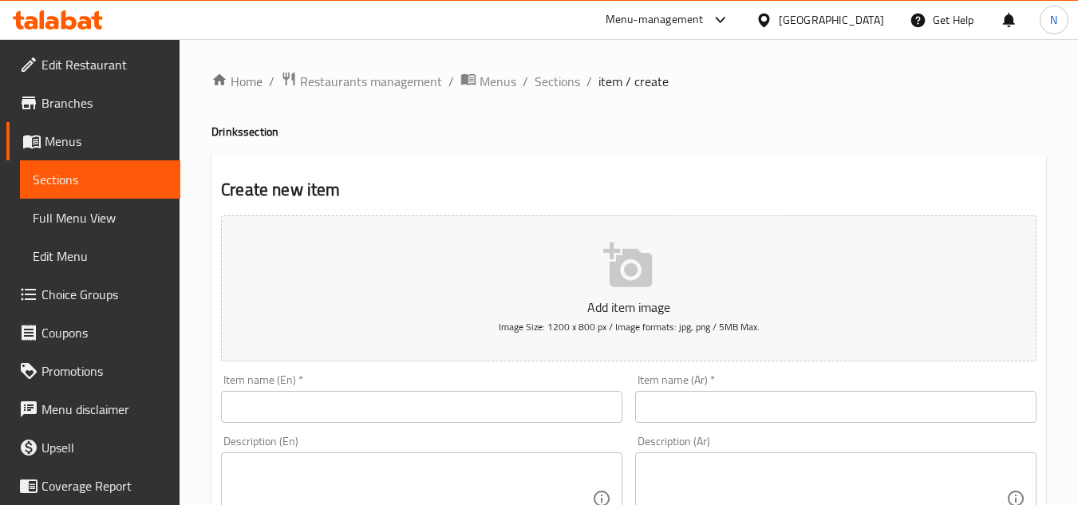
click at [425, 411] on input "text" at bounding box center [421, 407] width 401 height 32
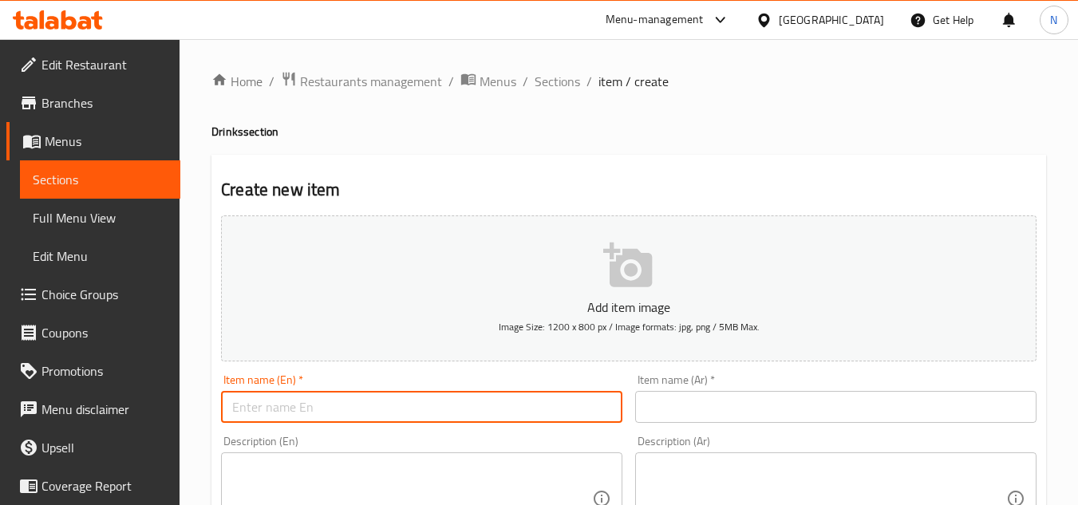
paste input "Turkish Coffee"
type input "Turkish Coffee"
click at [791, 392] on input "text" at bounding box center [835, 407] width 401 height 32
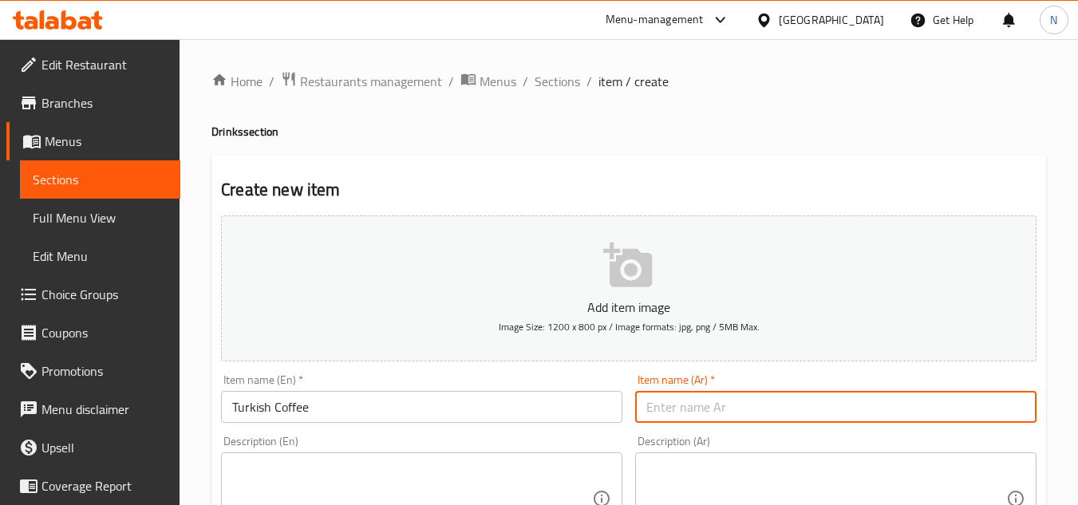
paste input "القهوة التركية"
type input "القهوة التركية"
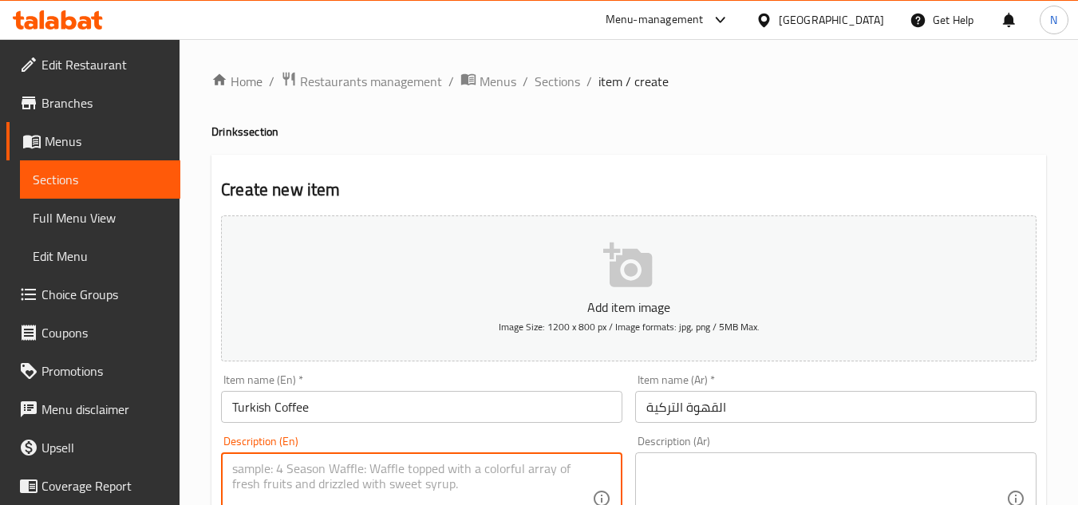
click at [429, 472] on textarea at bounding box center [412, 499] width 360 height 76
paste textarea "Experience the rich, bold flavor of authentic Turkish coffee with our premuin, …"
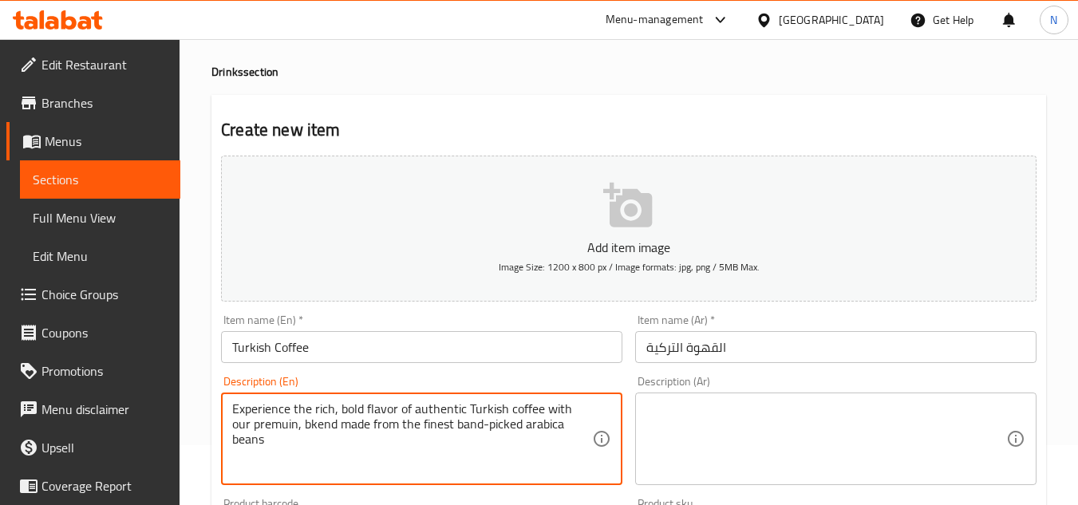
scroll to position [239, 0]
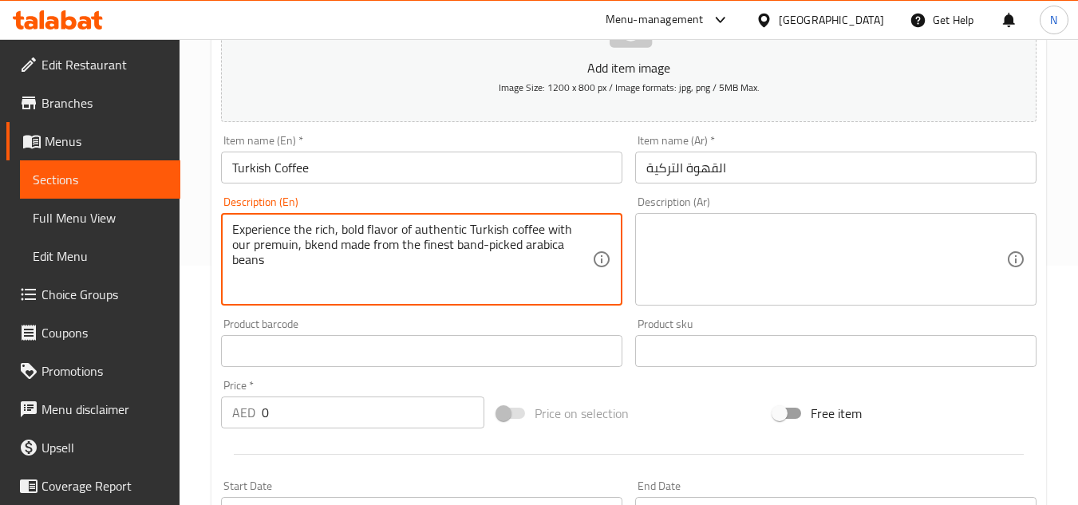
click at [475, 242] on textarea "Experience the rich, bold flavor of authentic Turkish coffee with our premuin, …" at bounding box center [412, 260] width 360 height 76
click at [493, 240] on textarea "Experience the rich, bold flavor of authentic Turkish coffee with our premuin, …" at bounding box center [412, 260] width 360 height 76
click at [575, 245] on textarea "Experience the rich, bold flavor of authentic Turkish coffee with our premuin, …" at bounding box center [412, 260] width 360 height 76
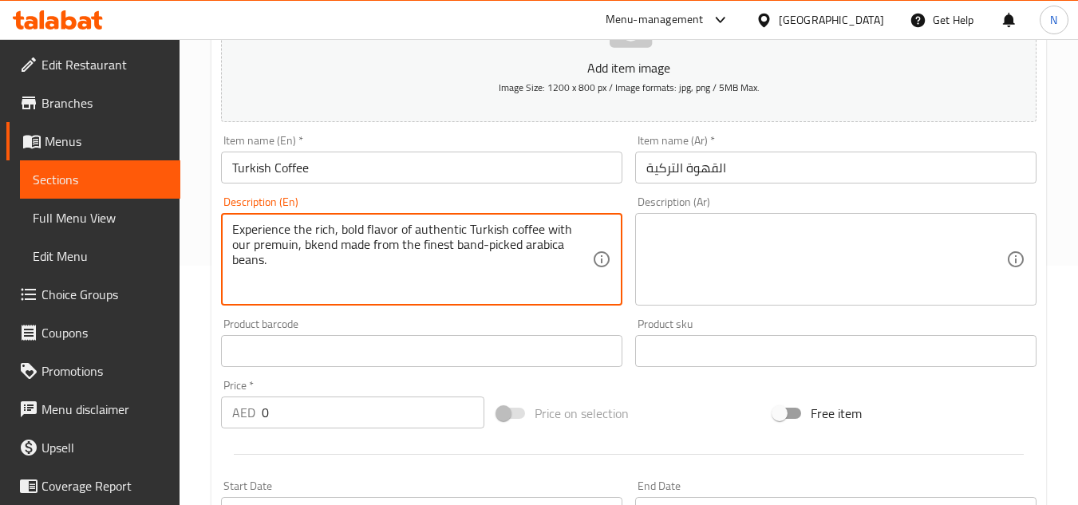
click at [530, 244] on textarea "Experience the rich, bold flavor of authentic Turkish coffee with our premuin, …" at bounding box center [412, 260] width 360 height 76
type textarea "Experience the rich, bold flavor of authentic Turkish coffee with our premuin, …"
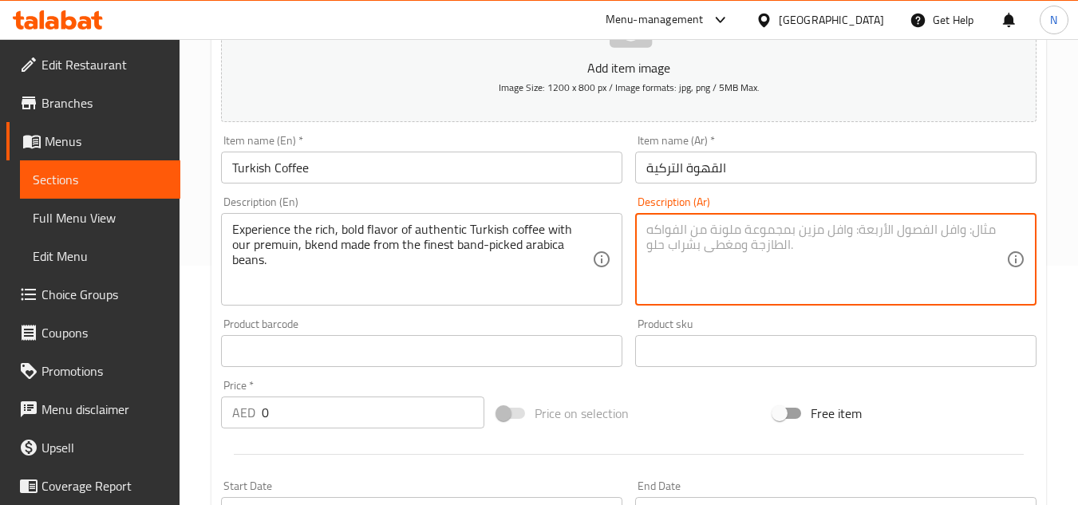
click at [799, 260] on textarea at bounding box center [826, 260] width 360 height 76
paste textarea "استمتع بالنكهة الغنية والجريئة للقهوة التركية الأصيلة مع مزيجنا المتميز المصنوع…"
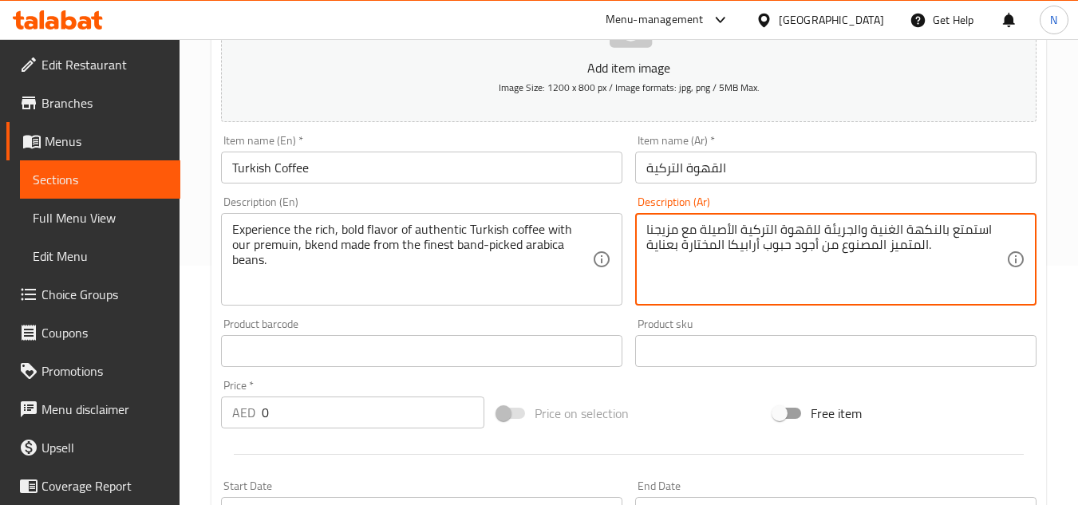
click at [937, 236] on textarea "استمتع بالنكهة الغنية والجريئة للقهوة التركية الأصيلة مع مزيجنا المتميز المصنوع…" at bounding box center [826, 260] width 360 height 76
click at [897, 231] on textarea "استمتع بنكهة الغنية والجريئة للقهوة التركية الأصيلة مع مزيجنا المتميز المصنوع م…" at bounding box center [826, 260] width 360 height 76
click at [896, 235] on textarea "استمتع بنكهة الغنية والجريئة للقهوة التركية الأصيلة مع مزيجنا المتميز المصنوع م…" at bounding box center [826, 260] width 360 height 76
drag, startPoint x: 864, startPoint y: 231, endPoint x: 853, endPoint y: 232, distance: 11.2
click at [853, 232] on textarea "استمتع بنكهة غنية والجريئة للقهوة التركية الأصيلة مع مزيجنا المتميز المصنوع من …" at bounding box center [826, 260] width 360 height 76
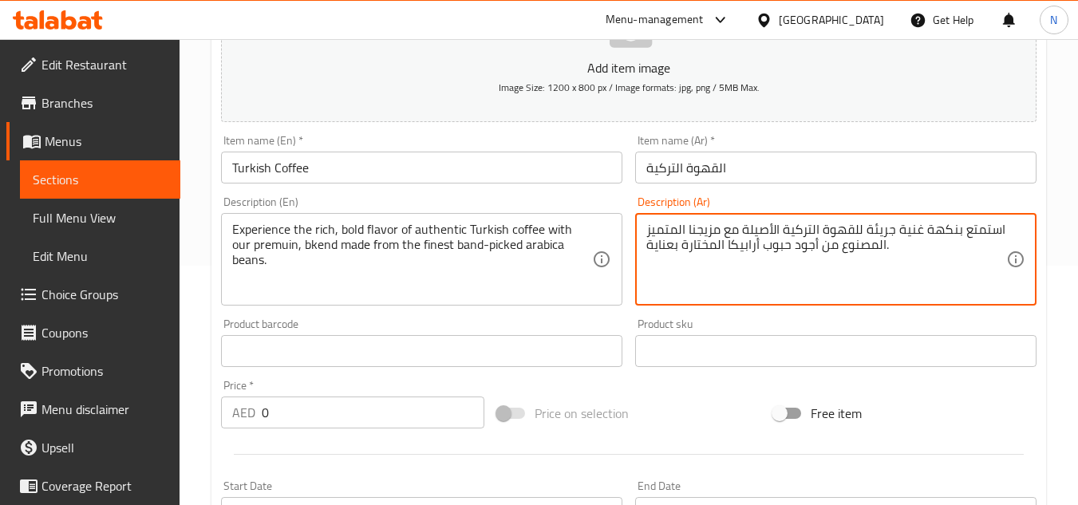
click at [852, 231] on textarea "استمتع بنكهة غنية جريئة للقهوة التركية الأصيلة مع مزيجنا المتميز المصنوع من أجو…" at bounding box center [826, 260] width 360 height 76
click at [812, 233] on textarea "استمتع بنكهة غنية جريئة لقهوة التركية الأصيلة مع مزيجنا المتميز المصنوع من أجود…" at bounding box center [826, 260] width 360 height 76
drag, startPoint x: 821, startPoint y: 231, endPoint x: 813, endPoint y: 231, distance: 8.0
click at [813, 231] on textarea "استمتع بنكهة غنية جريئة لقهوة التركية الأصيلة مع مزيجنا المتميز المصنوع من أجود…" at bounding box center [826, 260] width 360 height 76
click at [775, 233] on textarea "استمتع بنكهة غنية جريئة لقهوة تركية الأصيلة مع مزيجنا المتميز المصنوع من أجود ح…" at bounding box center [826, 260] width 360 height 76
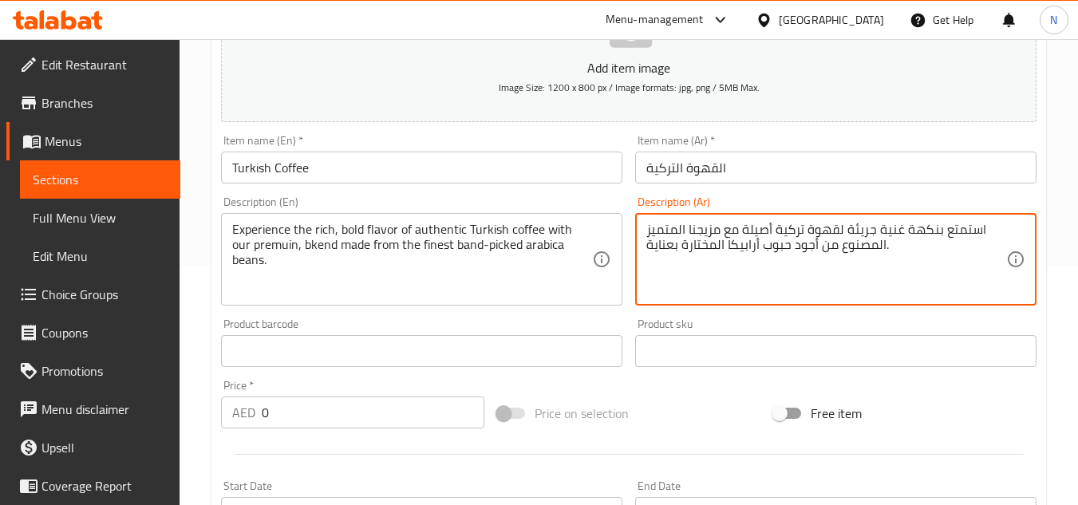
drag, startPoint x: 685, startPoint y: 234, endPoint x: 677, endPoint y: 234, distance: 8.8
click at [677, 234] on textarea "استمتع بنكهة غنية جريئة لقهوة تركية أصيلة مع مزيجنا المتميز المصنوع من أجود حبو…" at bounding box center [826, 260] width 360 height 76
drag, startPoint x: 883, startPoint y: 254, endPoint x: 874, endPoint y: 255, distance: 8.8
click at [874, 255] on textarea "استمتع بنكهة غنية جريئة لقهوة تركية أصيلة مع مزيجنا متميز المصنوع من أجود حبوب …" at bounding box center [826, 260] width 360 height 76
drag, startPoint x: 723, startPoint y: 250, endPoint x: 713, endPoint y: 250, distance: 9.6
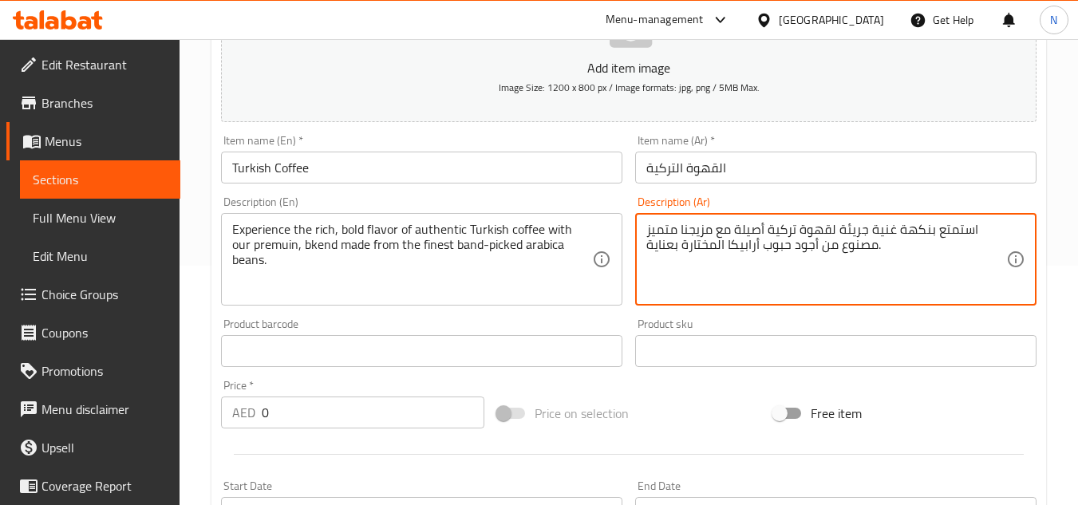
click at [713, 250] on textarea "استمتع بنكهة غنية جريئة لقهوة تركية أصيلة مع مزيجنا متميز مصنوع من أجود حبوب أر…" at bounding box center [826, 260] width 360 height 76
type textarea "استمتع بنكهة غنية جريئة لقهوة تركية أصيلة مع مزيجنا متميز مصنوع من أجود حبوب أر…"
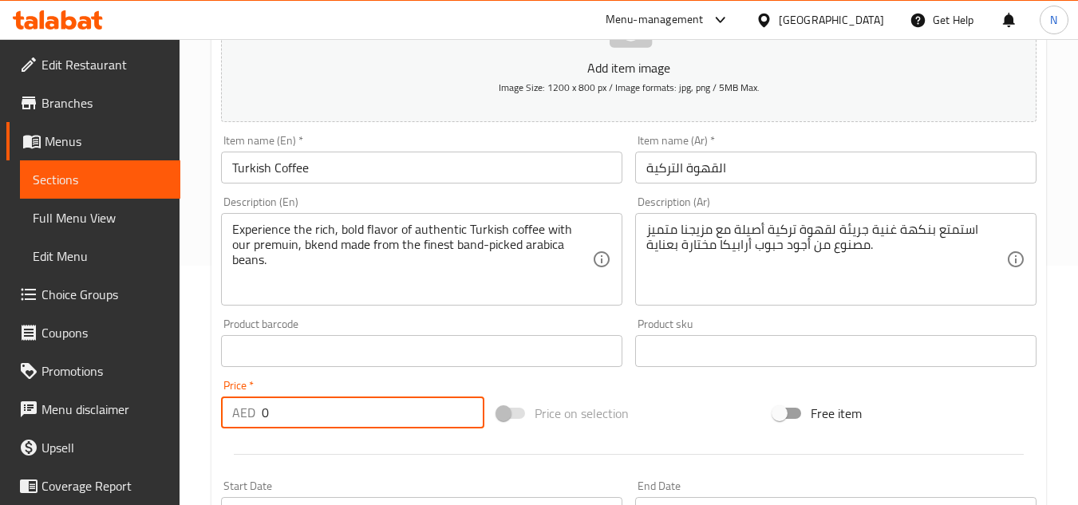
drag, startPoint x: 278, startPoint y: 415, endPoint x: 245, endPoint y: 424, distance: 34.6
click at [245, 424] on div "AED 0 Price *" at bounding box center [352, 413] width 263 height 32
paste input "12"
type input "12"
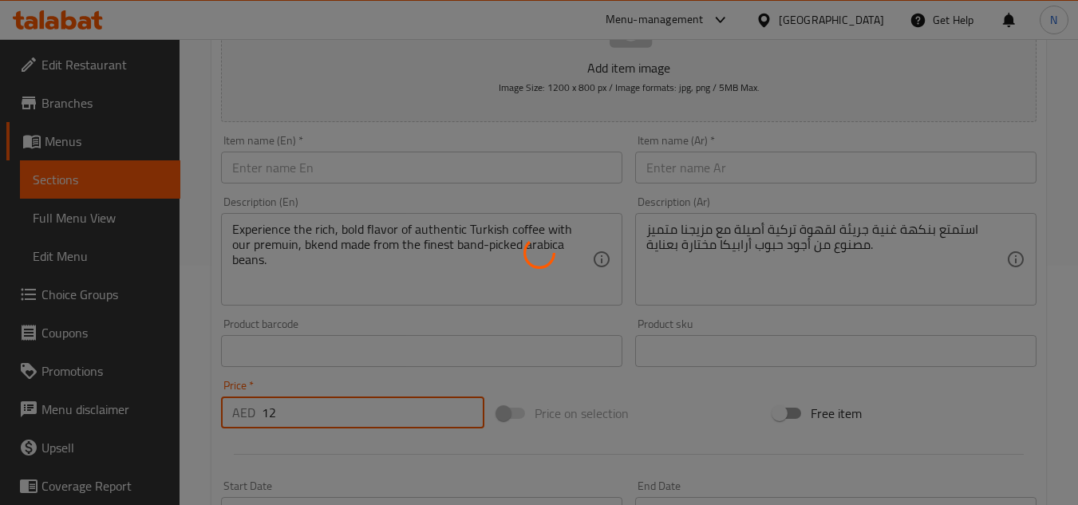
type input "0"
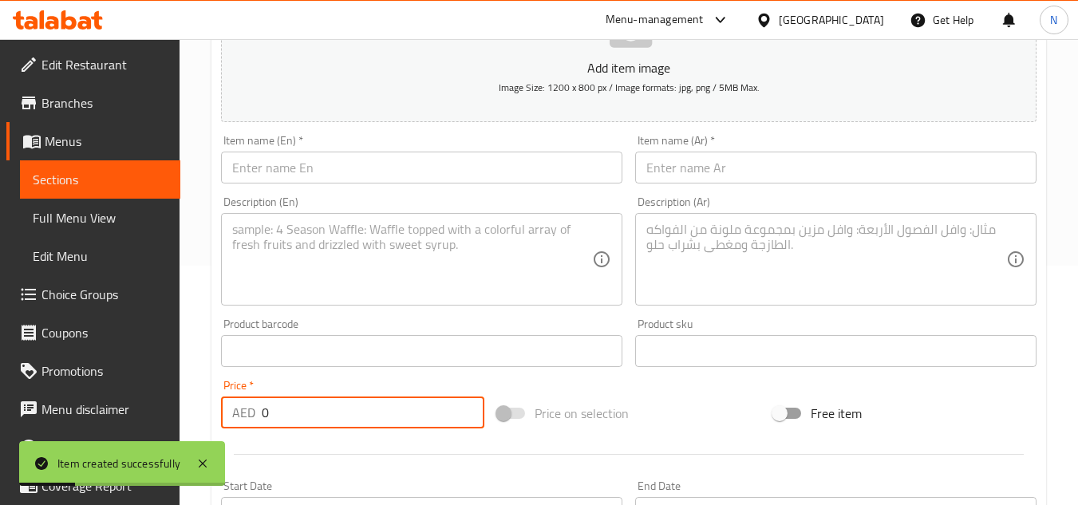
click at [339, 169] on input "text" at bounding box center [421, 168] width 401 height 32
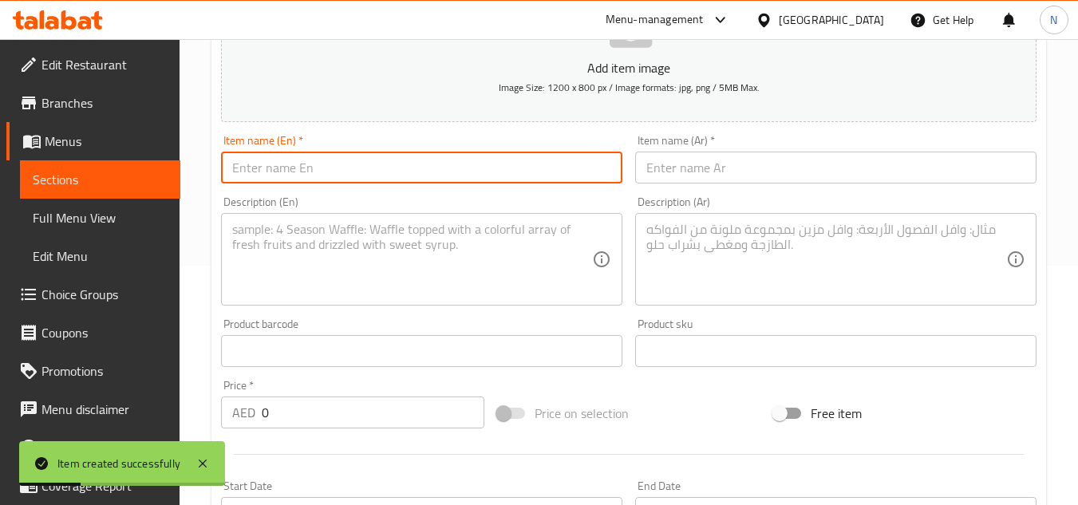
paste input "Hot Tumbler 120z Pink"
click at [326, 170] on input "Hot Tumbler 120z Pink" at bounding box center [421, 168] width 401 height 32
click at [325, 169] on input "Hot Tumbler 120z Pink" at bounding box center [421, 168] width 401 height 32
click at [334, 172] on input "Hot Tumbler 120 z Pink" at bounding box center [421, 168] width 401 height 32
click at [337, 172] on input "Hot Tumbler 120 z Pink" at bounding box center [421, 168] width 401 height 32
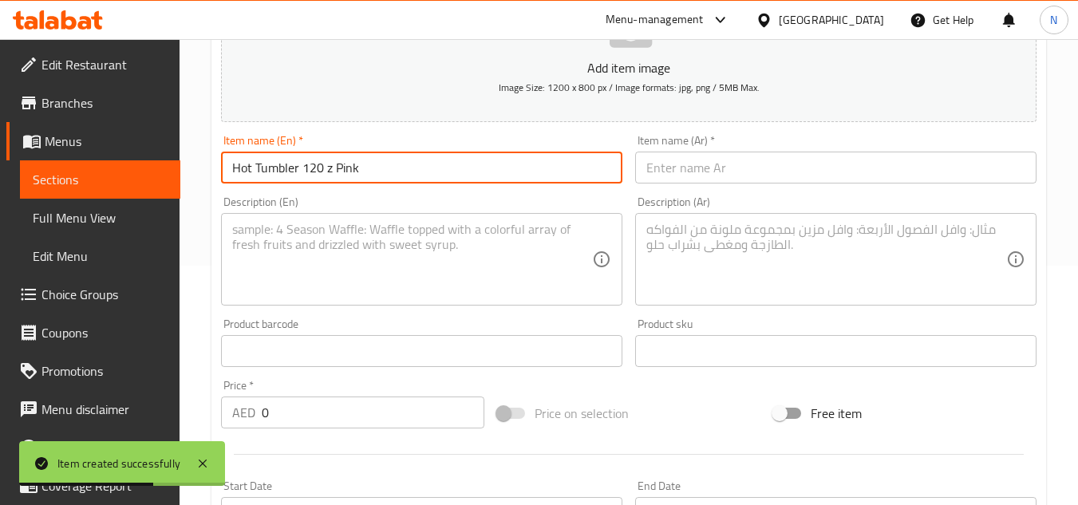
click at [337, 172] on input "Hot Tumbler 120 z Pink" at bounding box center [421, 168] width 401 height 32
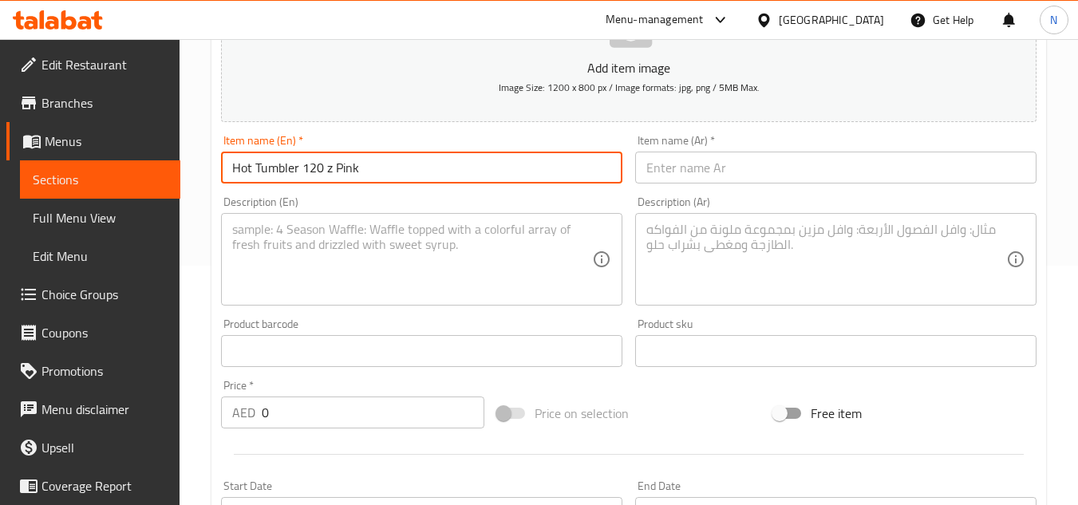
click at [358, 164] on input "Hot Tumbler 120 z Pink" at bounding box center [421, 168] width 401 height 32
paste input "Z Pink"
click at [253, 166] on input "Hot Tumbler 120 Z Pink" at bounding box center [421, 168] width 401 height 32
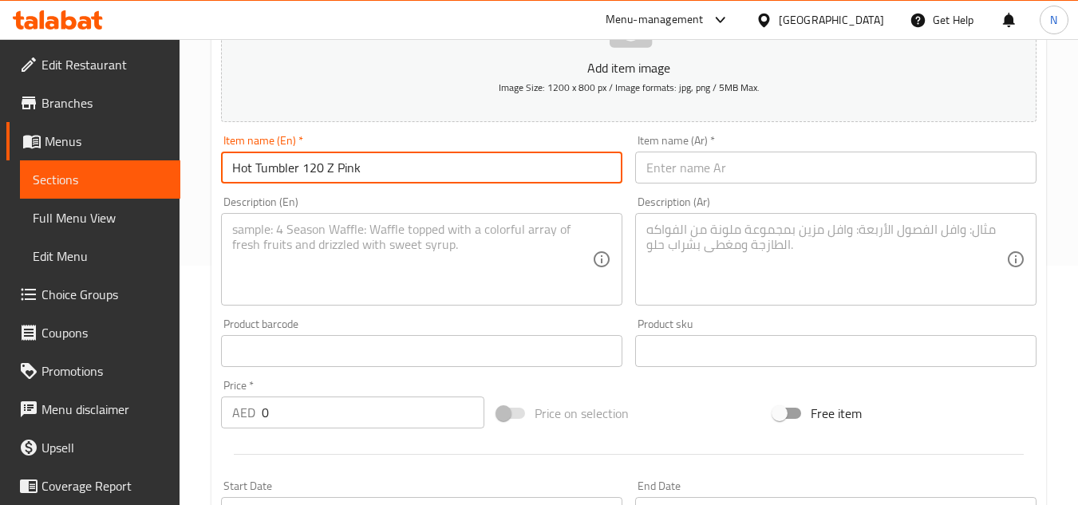
click at [331, 171] on input "Hot Tumbler 120 Z Pink" at bounding box center [421, 168] width 401 height 32
click at [271, 180] on input "Hot Tumbler 120 Z Pink" at bounding box center [421, 168] width 401 height 32
type input "Hot Tumbler 120 Z Pink"
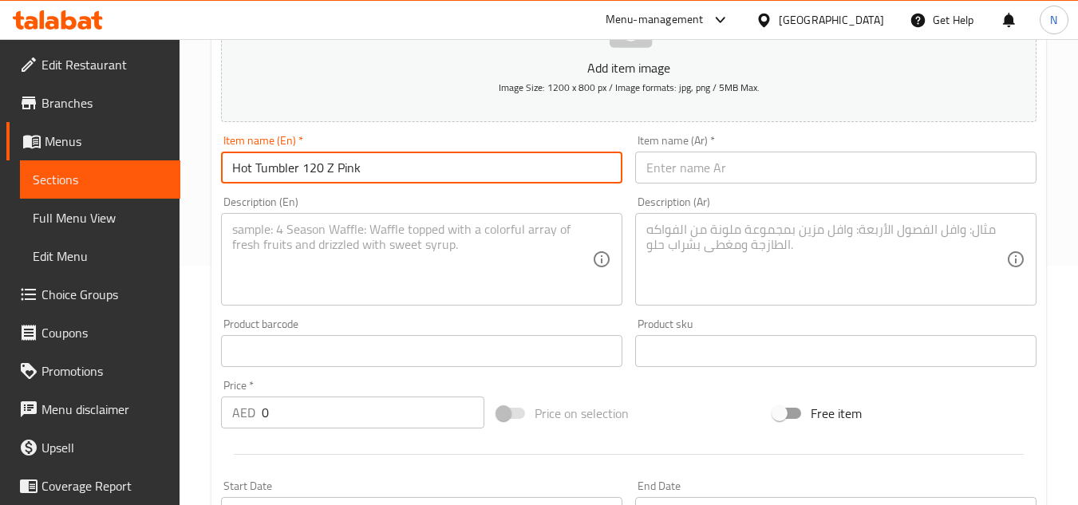
click at [780, 176] on input "text" at bounding box center [835, 168] width 401 height 32
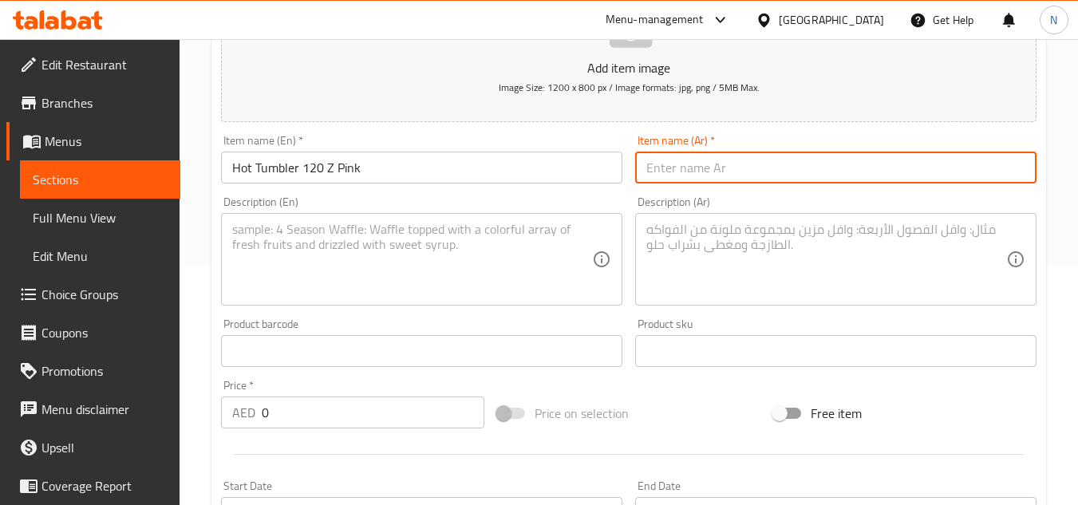
paste input "كوب ساخن 120 أونصة وردي"
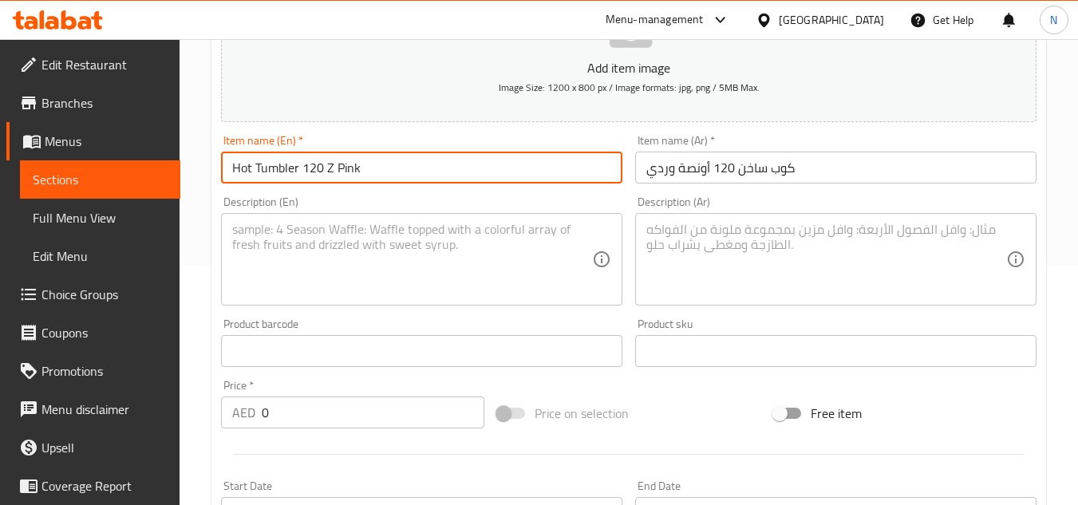
drag, startPoint x: 300, startPoint y: 168, endPoint x: 206, endPoint y: 175, distance: 94.4
click at [206, 175] on div "Home / Restaurants management / Menus / Sections / item / create Drinks section…" at bounding box center [629, 344] width 898 height 1088
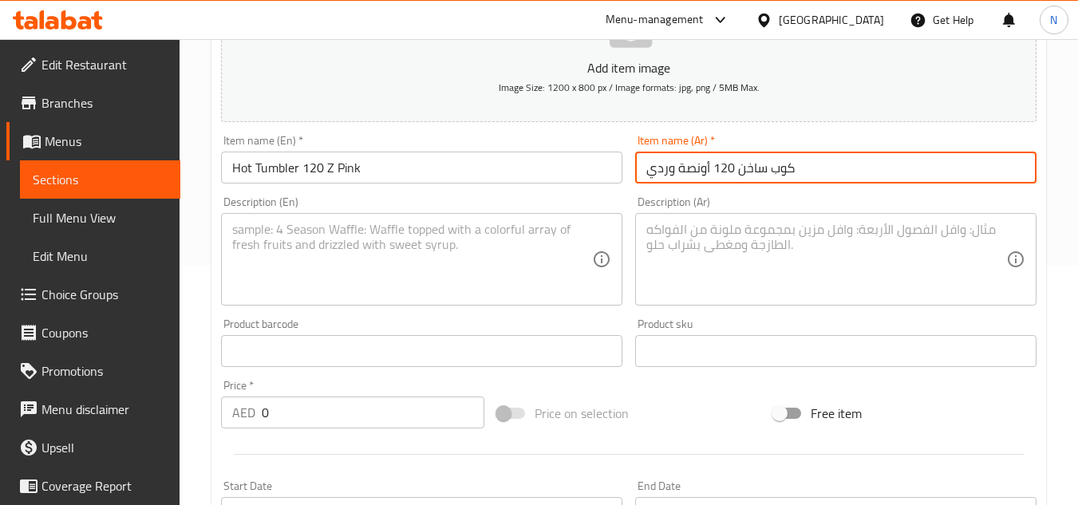
drag, startPoint x: 739, startPoint y: 175, endPoint x: 800, endPoint y: 165, distance: 62.2
click at [800, 165] on input "كوب ساخن 120 أونصة وردي" at bounding box center [835, 168] width 401 height 32
paste input "تمبلر"
type input "تمبلر ساخن 120 أونصة وردي"
click at [364, 180] on input "Hot Tumbler 120 Z Pink" at bounding box center [421, 168] width 401 height 32
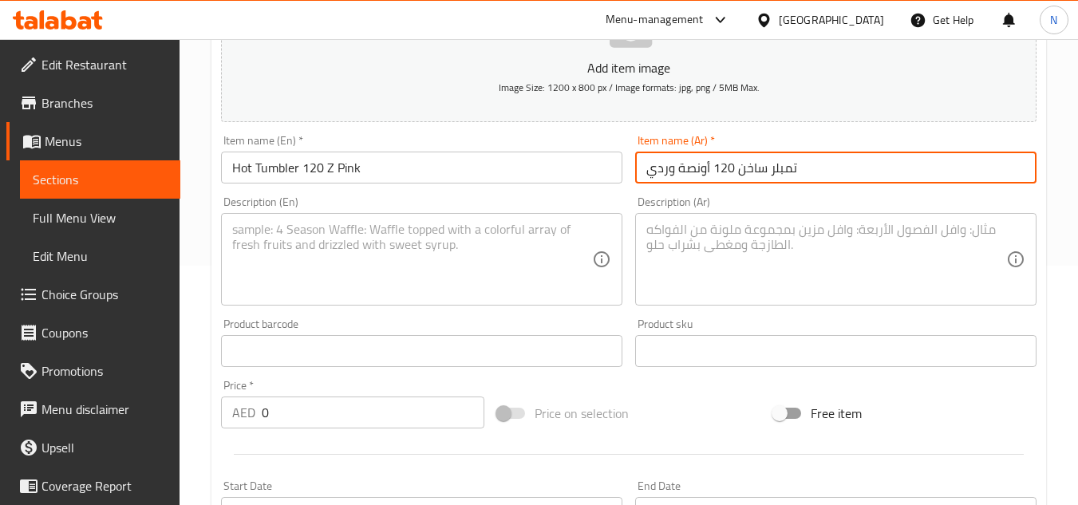
click at [364, 180] on input "Hot Tumbler 120 Z Pink" at bounding box center [421, 168] width 401 height 32
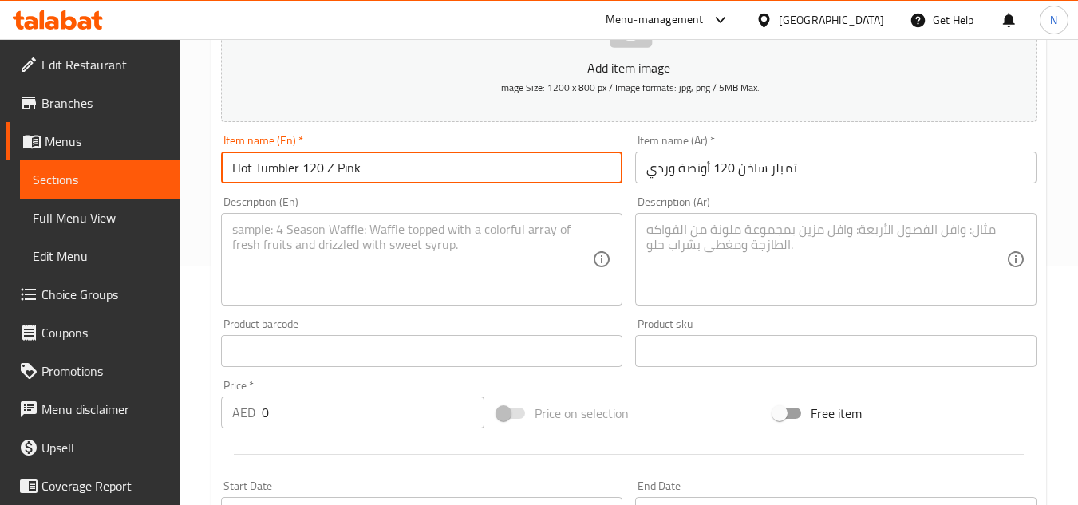
click at [364, 180] on input "Hot Tumbler 120 Z Pink" at bounding box center [421, 168] width 401 height 32
click at [45, 177] on span "Sections" at bounding box center [100, 179] width 135 height 19
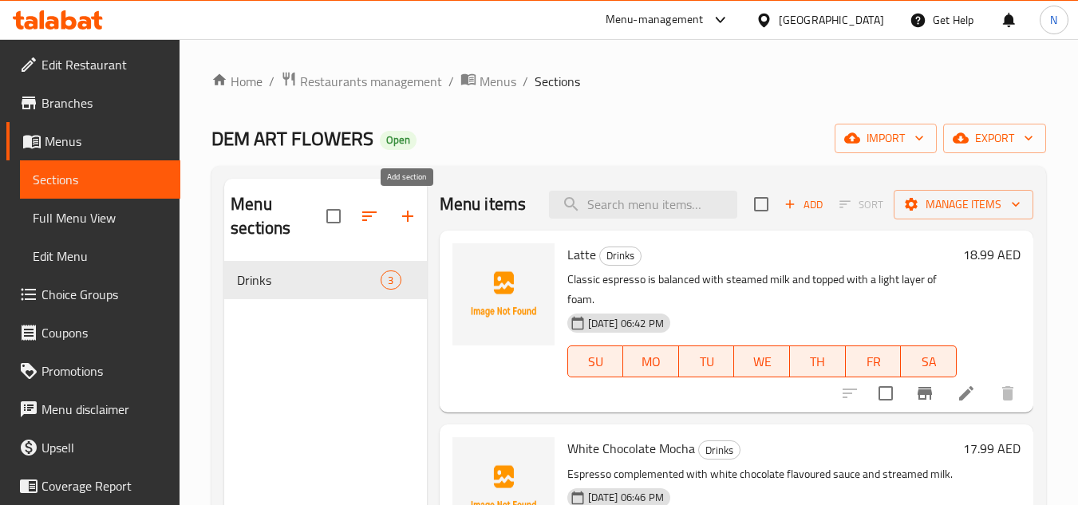
click at [413, 224] on icon "button" at bounding box center [407, 216] width 19 height 19
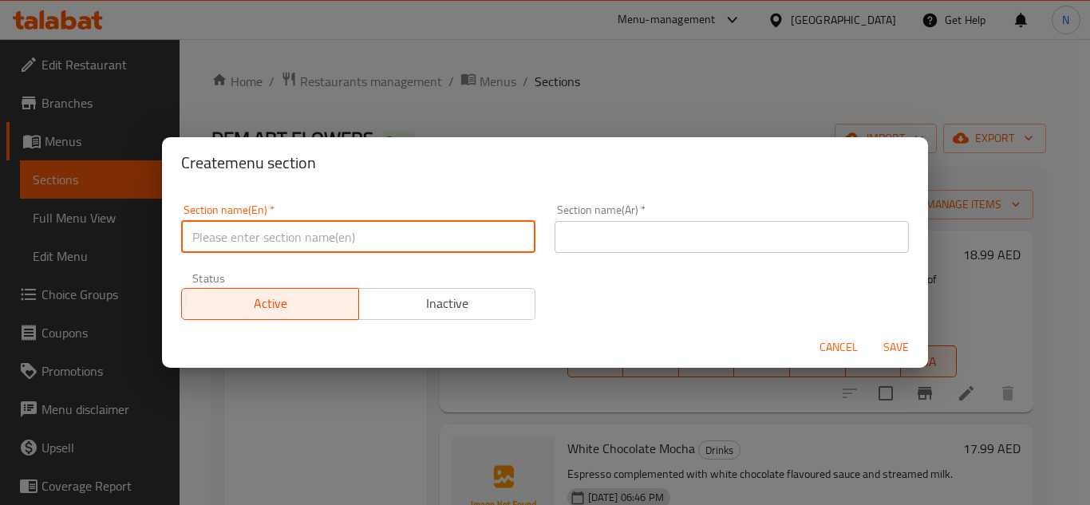
click at [297, 239] on input "text" at bounding box center [358, 237] width 354 height 32
click at [292, 239] on input "سحثؤهشم هفثةس" at bounding box center [358, 237] width 354 height 32
click at [260, 243] on input "Special Items" at bounding box center [358, 237] width 354 height 32
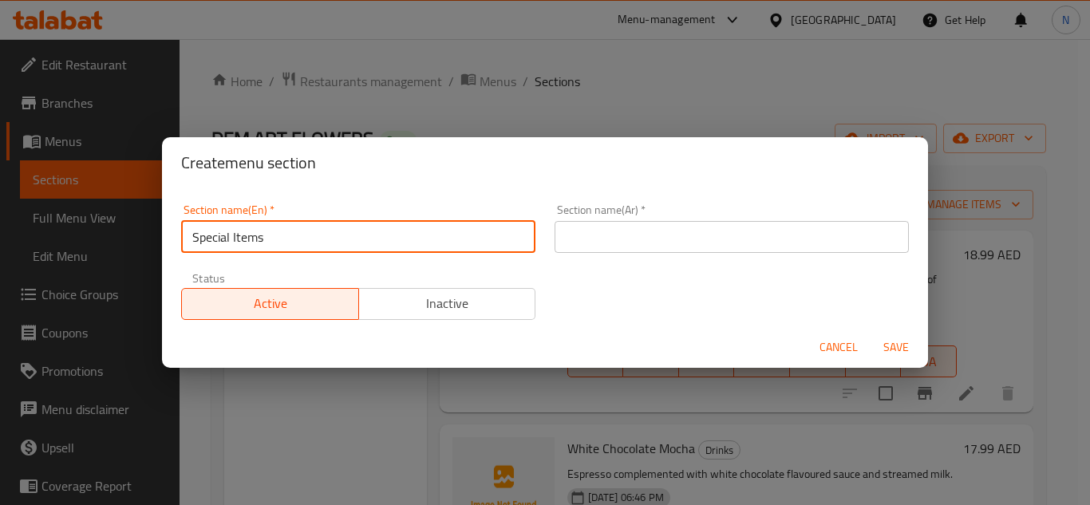
drag, startPoint x: 262, startPoint y: 243, endPoint x: 160, endPoint y: 243, distance: 102.9
click at [160, 243] on div "Create menu section Section name(En)   * Special Items Section name(En) * Secti…" at bounding box center [545, 252] width 1090 height 505
type input "Special Items"
click at [709, 239] on input "text" at bounding box center [731, 237] width 354 height 32
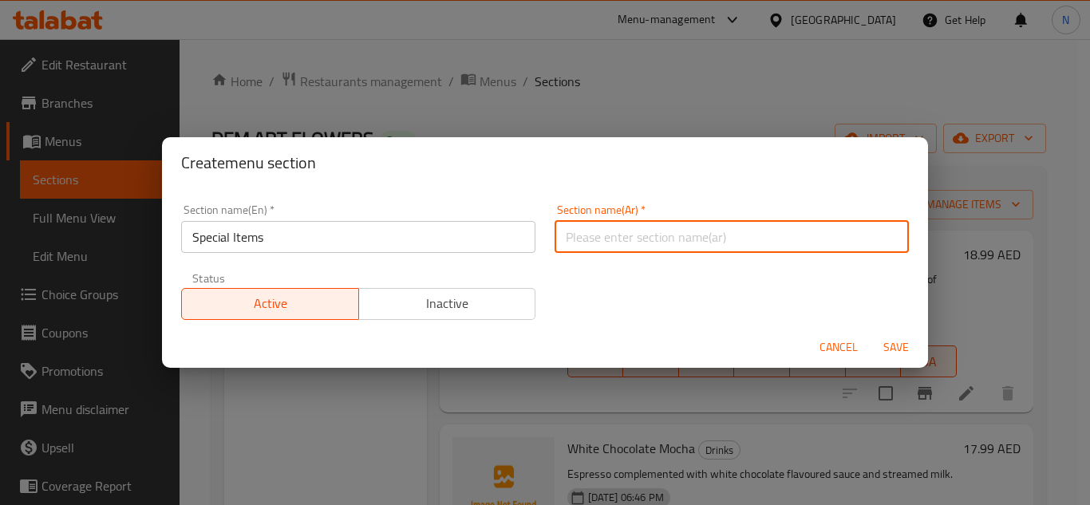
paste input "العناصر الخاصة"
drag, startPoint x: 627, startPoint y: 237, endPoint x: 652, endPoint y: 238, distance: 24.7
click at [652, 238] on input "العناصر الخاصة" at bounding box center [731, 237] width 354 height 32
click at [582, 240] on input "عناصر الخاصة" at bounding box center [731, 237] width 354 height 32
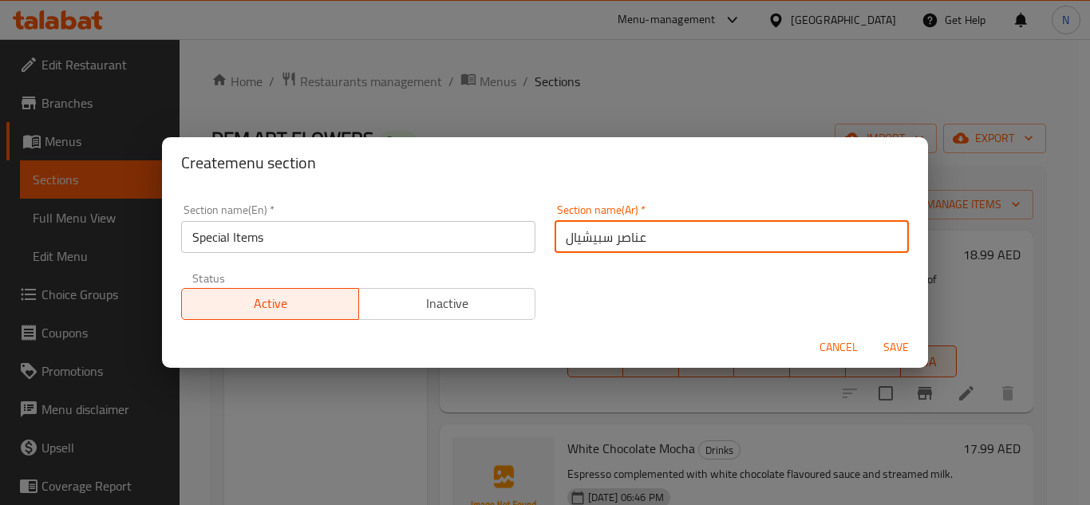
type input "عناصر سبيشيال"
click at [870, 333] on button "Save" at bounding box center [895, 348] width 51 height 30
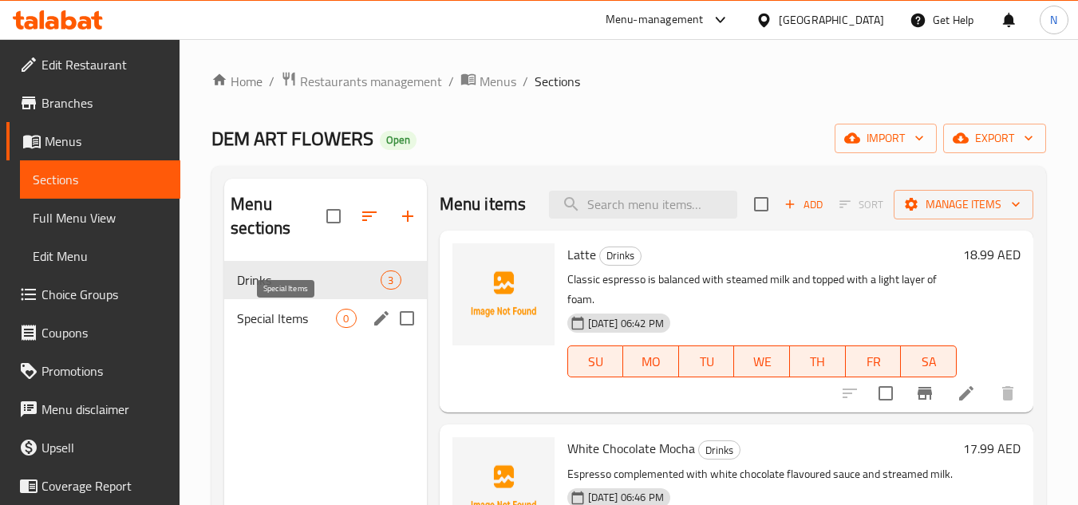
click at [318, 318] on span "Special Items" at bounding box center [286, 318] width 99 height 19
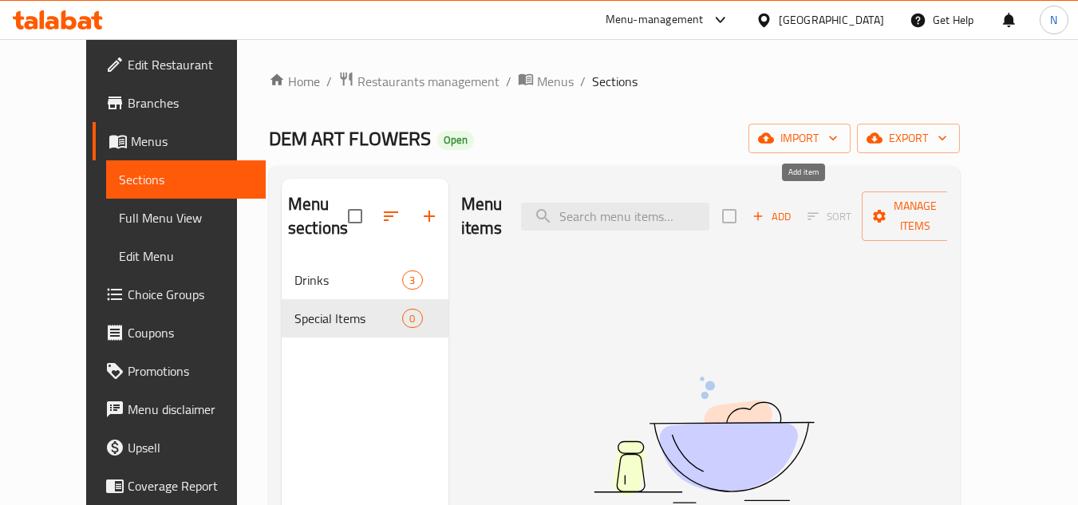
click at [793, 207] on span "Add" at bounding box center [771, 216] width 43 height 18
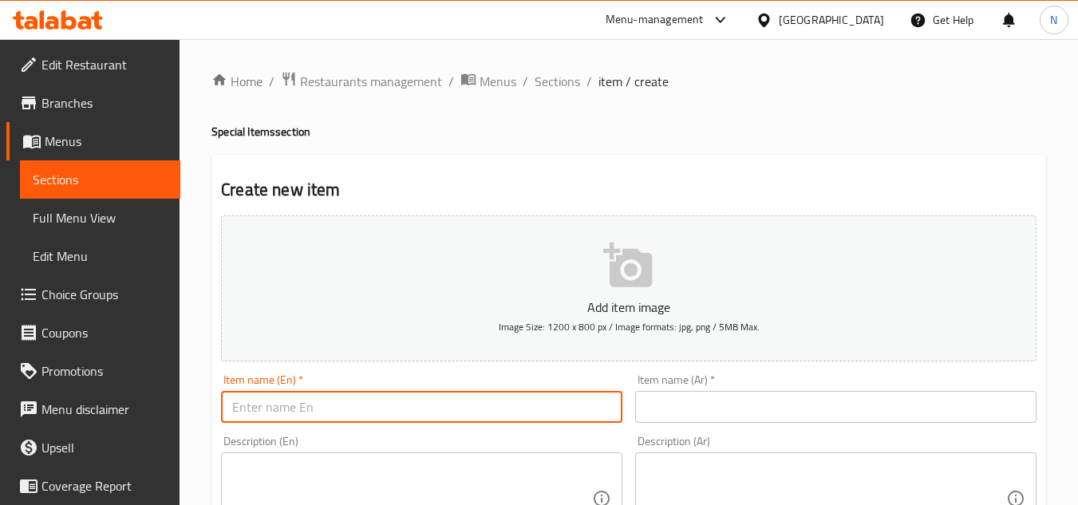
click at [396, 404] on input "text" at bounding box center [421, 407] width 401 height 32
paste input "Hot Tumbler 120z Pink"
click at [326, 407] on input "Hot Tumbler 120z Pink" at bounding box center [421, 407] width 401 height 32
click at [322, 406] on input "Hot Tumbler 120z Pink" at bounding box center [421, 407] width 401 height 32
click at [341, 414] on input "Hot Tumbler 120 z Pink" at bounding box center [421, 407] width 401 height 32
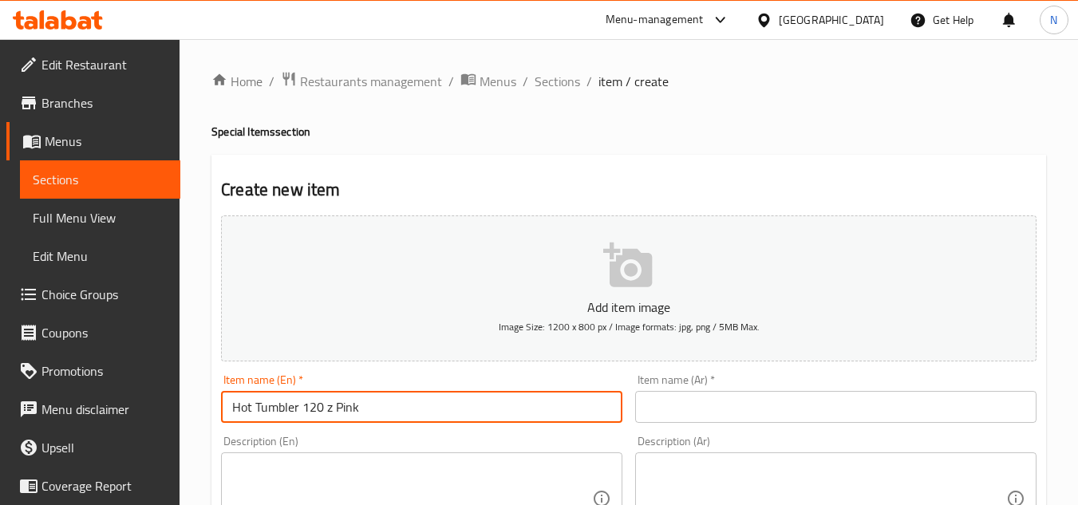
click at [341, 414] on input "Hot Tumbler 120 z Pink" at bounding box center [421, 407] width 401 height 32
click at [395, 402] on input "Hot Tumbler 120 z Pink" at bounding box center [421, 407] width 401 height 32
drag, startPoint x: 359, startPoint y: 408, endPoint x: 157, endPoint y: 407, distance: 201.9
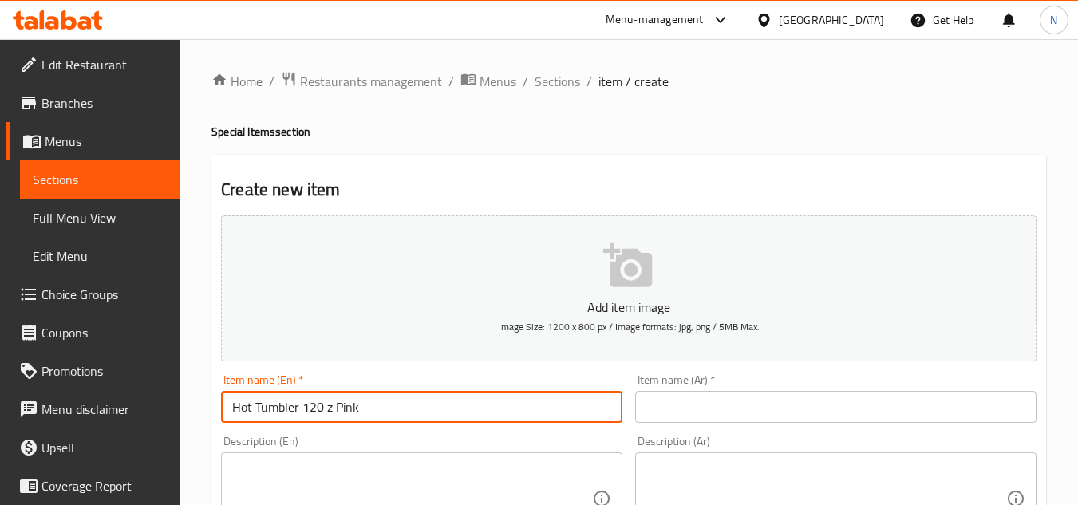
click at [341, 391] on input "Hot Tumbler 120 z Pink" at bounding box center [421, 407] width 401 height 32
paste input "Z Pink"
type input "Hot Tumbler 120 Z Pink"
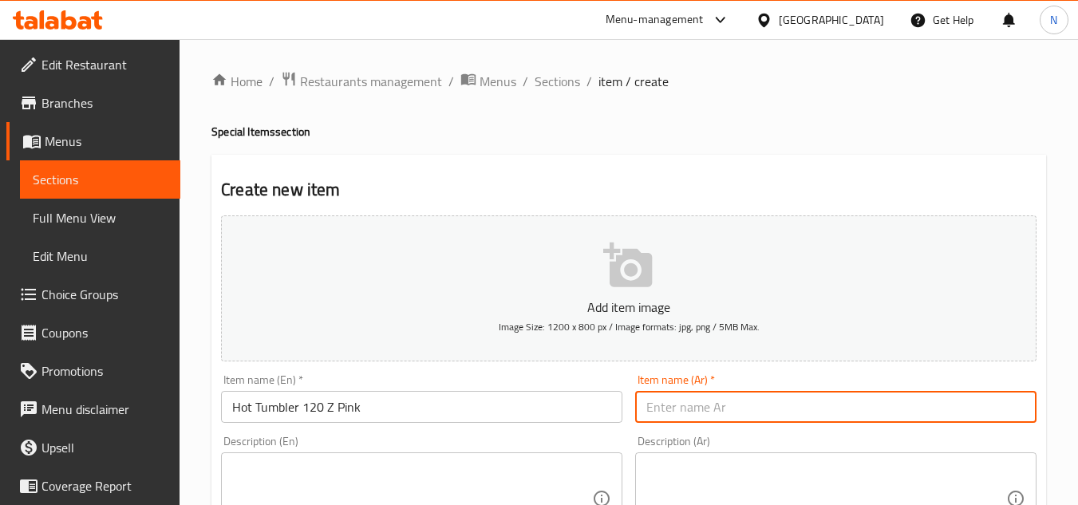
click at [711, 409] on input "text" at bounding box center [835, 407] width 401 height 32
paste input "كوب ساخن 120 زد وردي"
click at [764, 414] on input "كوب ساخن 120 زد وردي" at bounding box center [835, 407] width 401 height 32
click at [680, 426] on div "Item name (Ar)   * تمبلر ساخن 120 زد وردي Item name (Ar) *" at bounding box center [836, 398] width 414 height 61
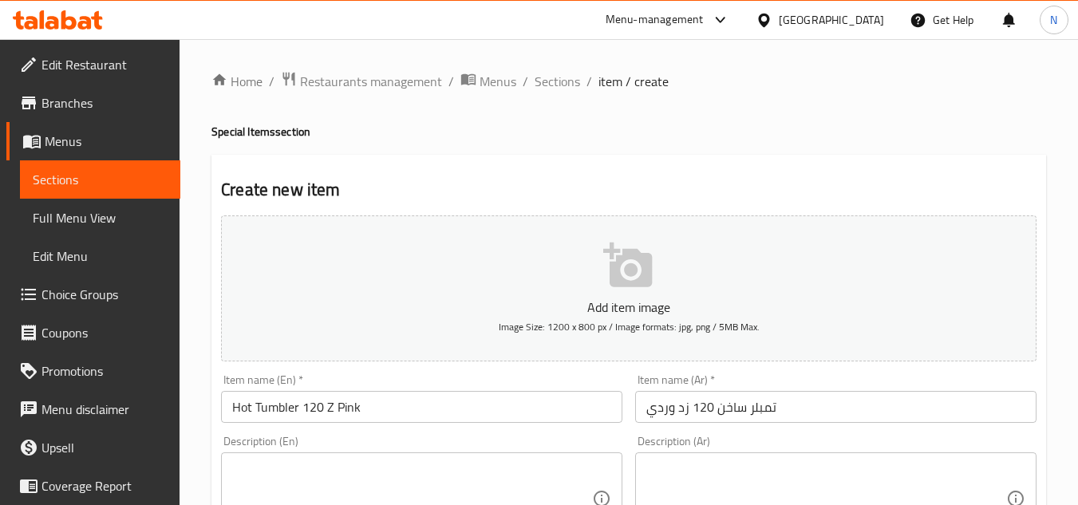
click at [686, 417] on input "تمبلر ساخن 120 زد وردي" at bounding box center [835, 407] width 401 height 32
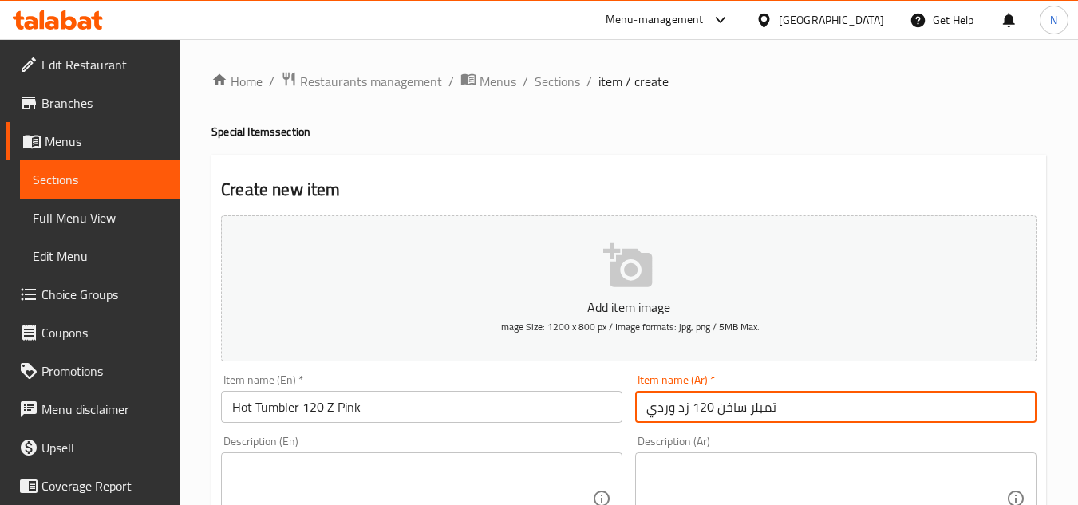
click at [686, 417] on input "تمبلر ساخن 120 زد وردي" at bounding box center [835, 407] width 401 height 32
type input "تمبلر ساخن 120 أونصة وردي"
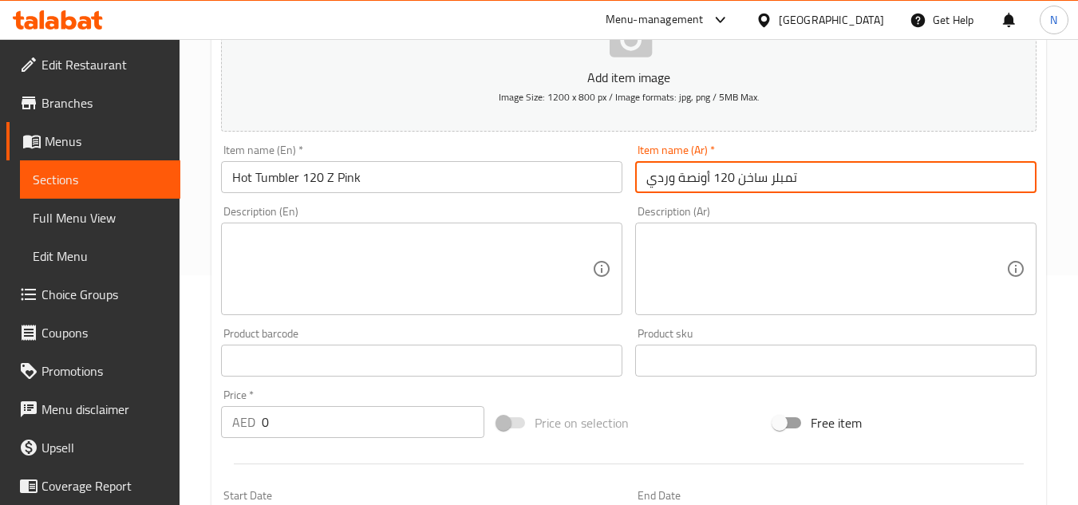
scroll to position [239, 0]
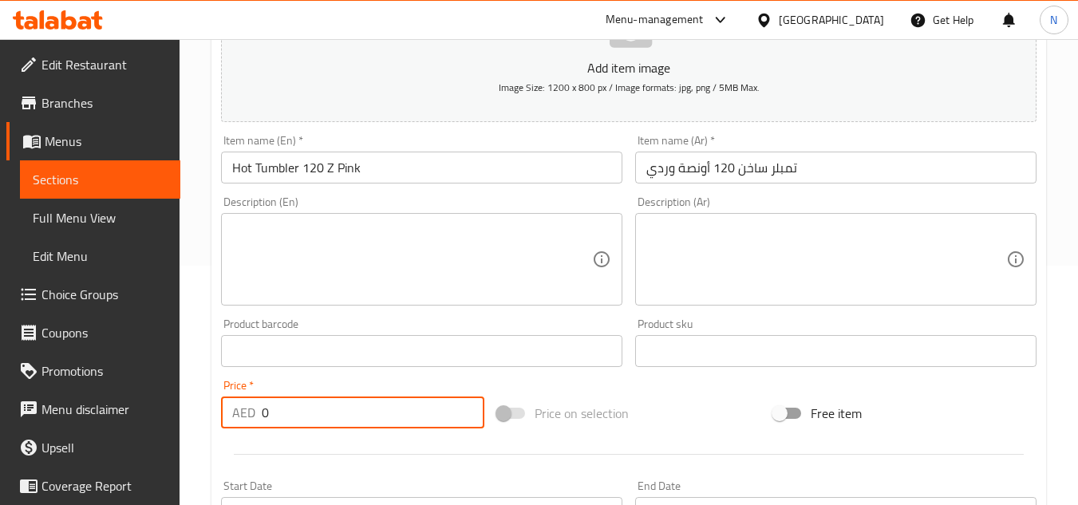
drag, startPoint x: 279, startPoint y: 410, endPoint x: 222, endPoint y: 420, distance: 58.2
click at [222, 420] on div "AED 0 Price *" at bounding box center [352, 413] width 263 height 32
paste input "39.99"
type input "39.99"
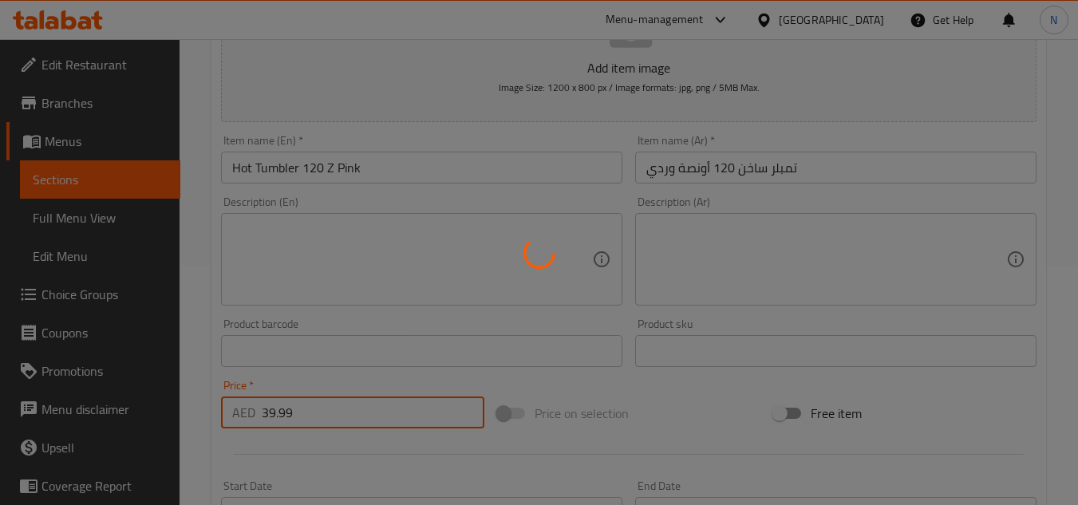
type input "0"
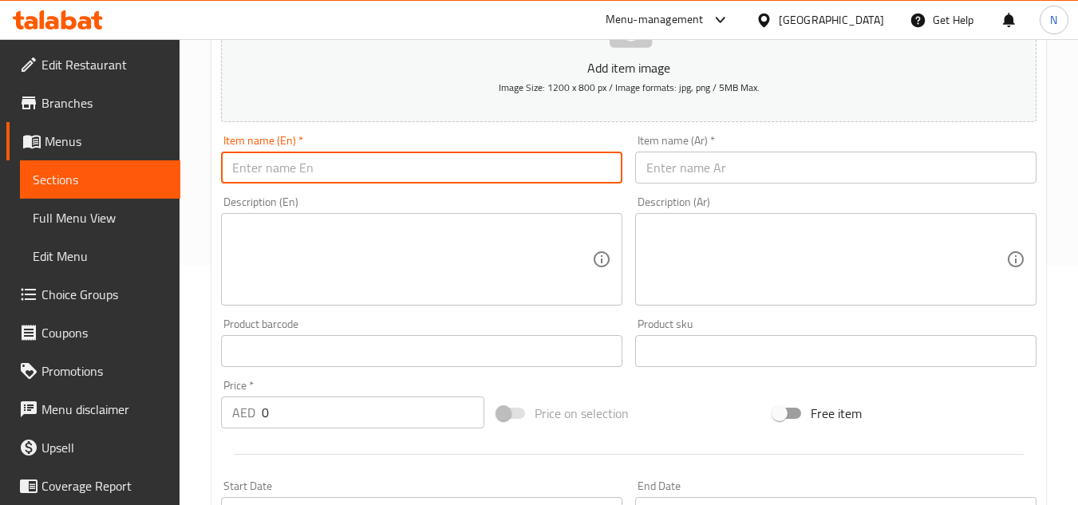
click at [342, 154] on input "text" at bounding box center [421, 168] width 401 height 32
paste input "Tumbler 16 Oz Stanless steel matte black"
drag, startPoint x: 459, startPoint y: 170, endPoint x: 503, endPoint y: 170, distance: 44.7
click at [503, 170] on input "Tumbler 16 Oz Stanless steel matte black" at bounding box center [421, 168] width 401 height 32
click at [456, 168] on input "Tumbler 16 Oz Stanless steel matte black" at bounding box center [421, 168] width 401 height 32
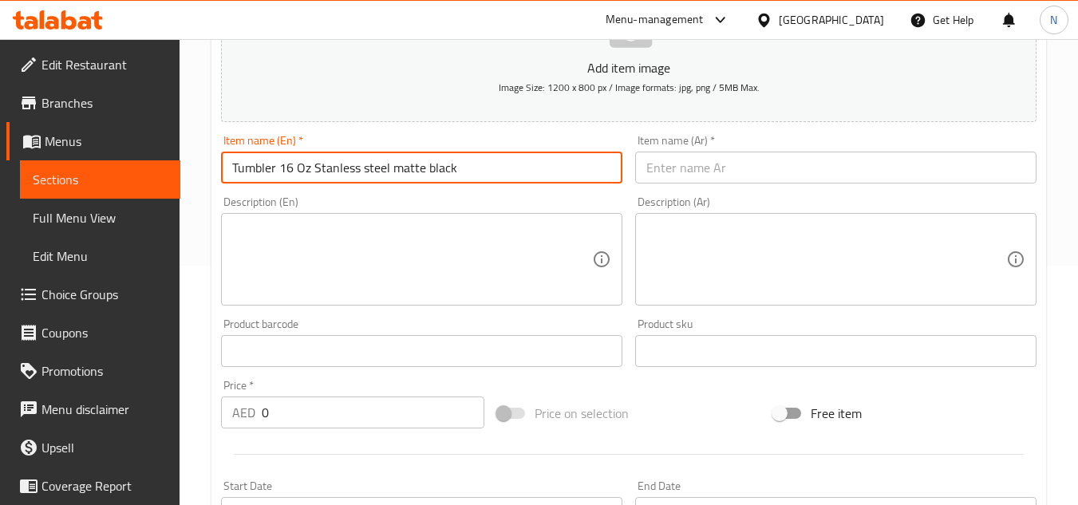
drag, startPoint x: 453, startPoint y: 169, endPoint x: 523, endPoint y: 174, distance: 69.6
click at [523, 174] on input "Tumbler 16 Oz Stanless steel matte black" at bounding box center [421, 168] width 401 height 32
click at [447, 172] on input "Tumbler 16 Oz Stanless steel matte black" at bounding box center [421, 168] width 401 height 32
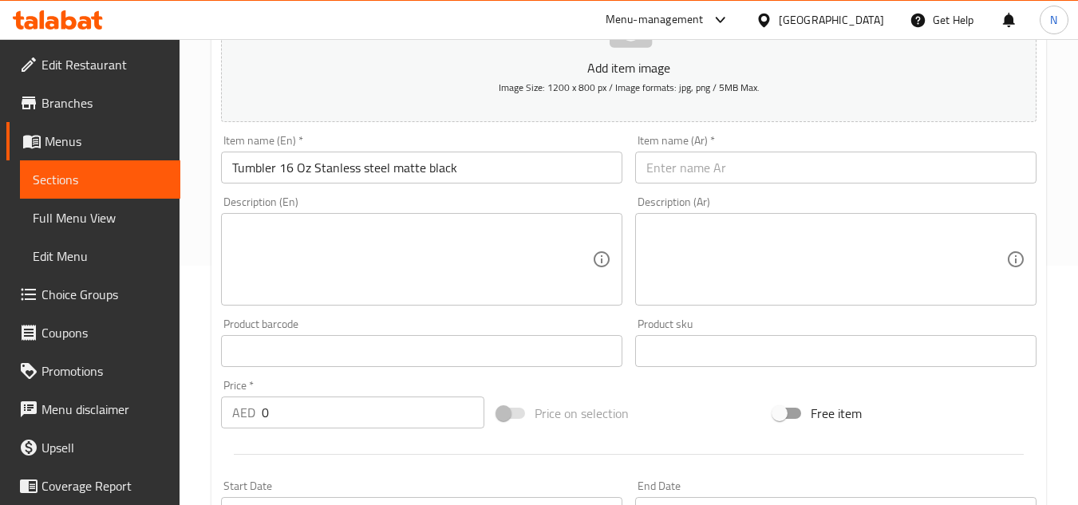
click at [294, 165] on input "Tumbler 16 Oz Stanless steel matte black" at bounding box center [421, 168] width 401 height 32
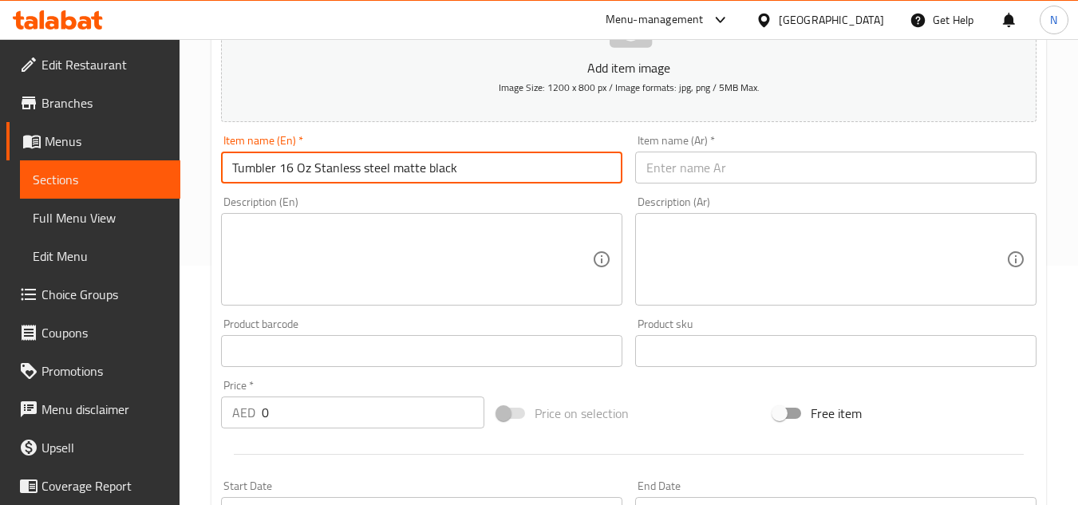
click at [294, 165] on input "Tumbler 16 Oz Stanless steel matte black" at bounding box center [421, 168] width 401 height 32
paste input "Steel Matte B"
type input "Tumbler 16 Oz Stanless Steel Matte Black"
click at [774, 168] on input "text" at bounding box center [835, 168] width 401 height 32
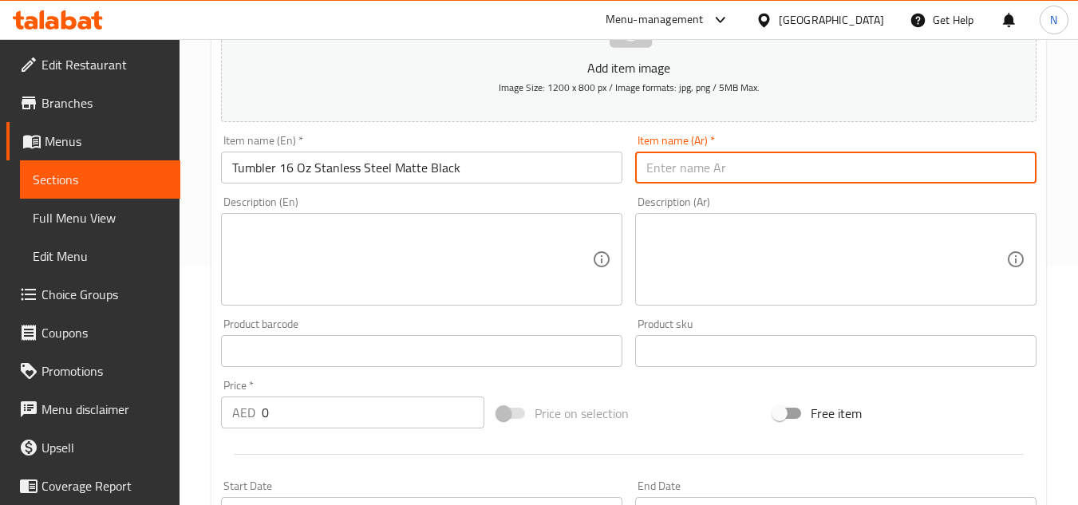
paste input "كوب 16 أونصة من الفولاذ المقاوم للصدأ باللون الأسود غير اللامع"
click at [975, 175] on input "كوب 16 أونصة من الفولاذ المقاوم للصدأ باللون الأسود غير اللامع" at bounding box center [835, 168] width 401 height 32
type input "تمبلر 16 أونصة من الفولاذ المقاوم للصدأ باللون الأسود غير اللامع"
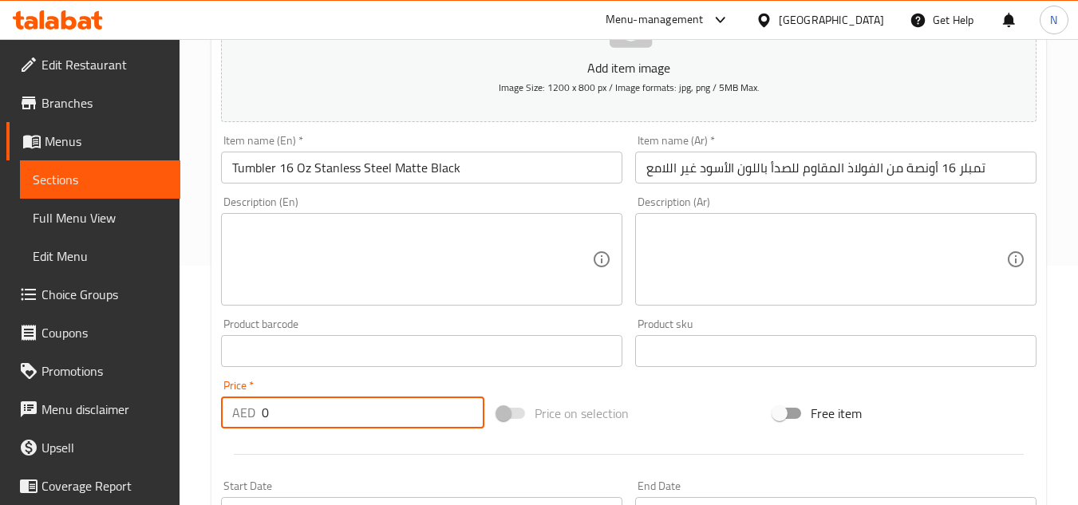
drag, startPoint x: 281, startPoint y: 407, endPoint x: 229, endPoint y: 420, distance: 53.4
click at [229, 420] on div "AED 0 Price *" at bounding box center [352, 413] width 263 height 32
paste input "65"
type input "65"
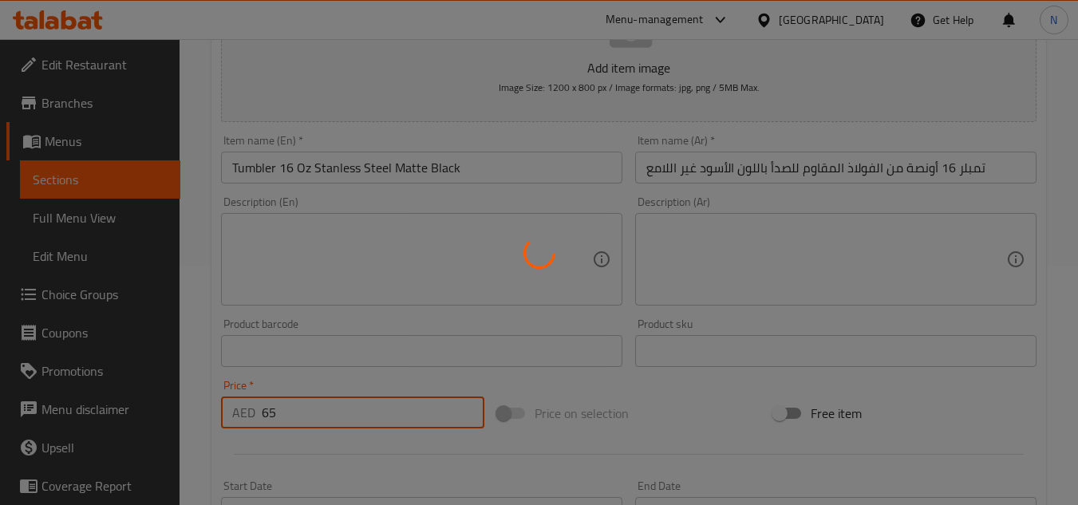
type input "0"
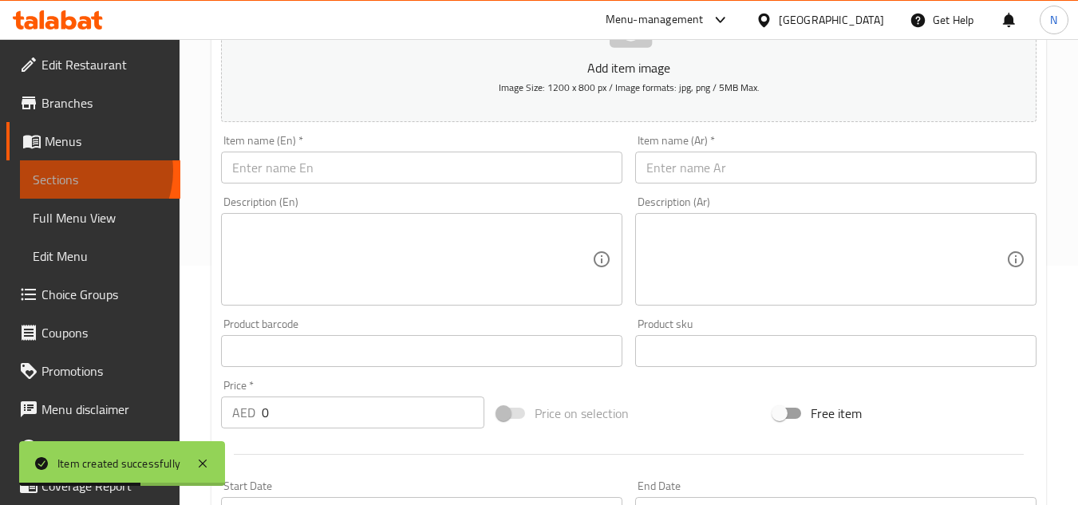
click at [77, 171] on span "Sections" at bounding box center [100, 179] width 135 height 19
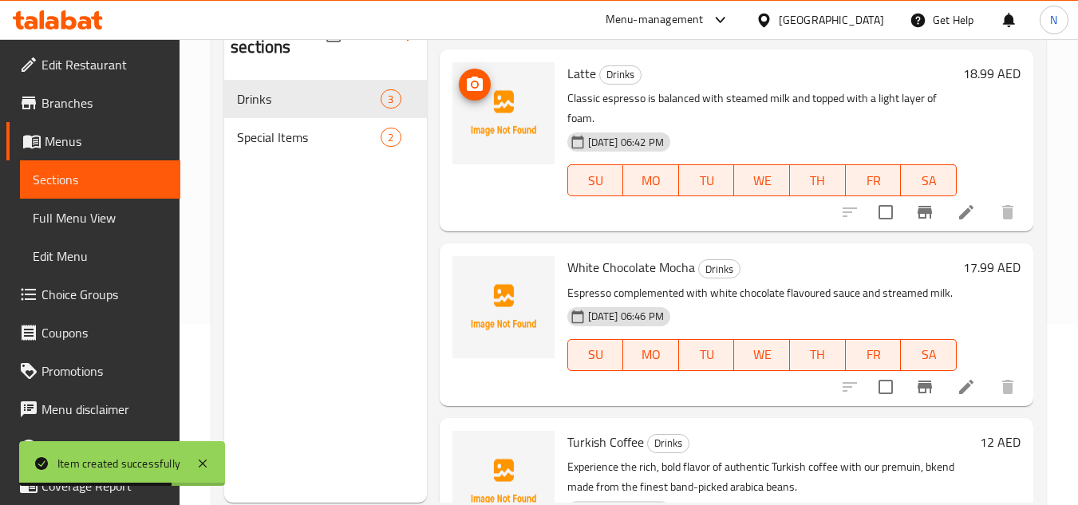
scroll to position [144, 0]
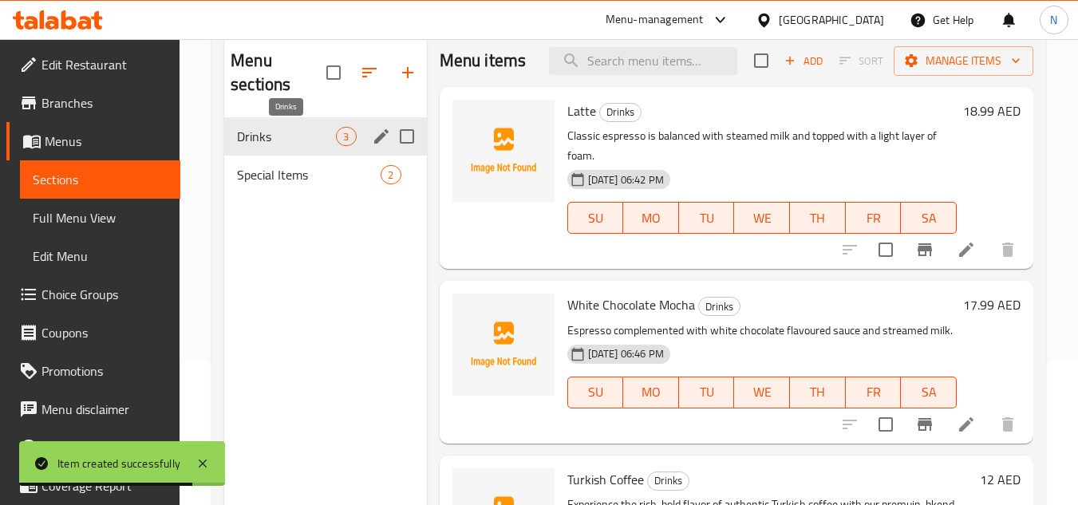
click at [295, 139] on span "Drinks" at bounding box center [286, 136] width 99 height 19
click at [802, 70] on span "Add" at bounding box center [803, 61] width 43 height 18
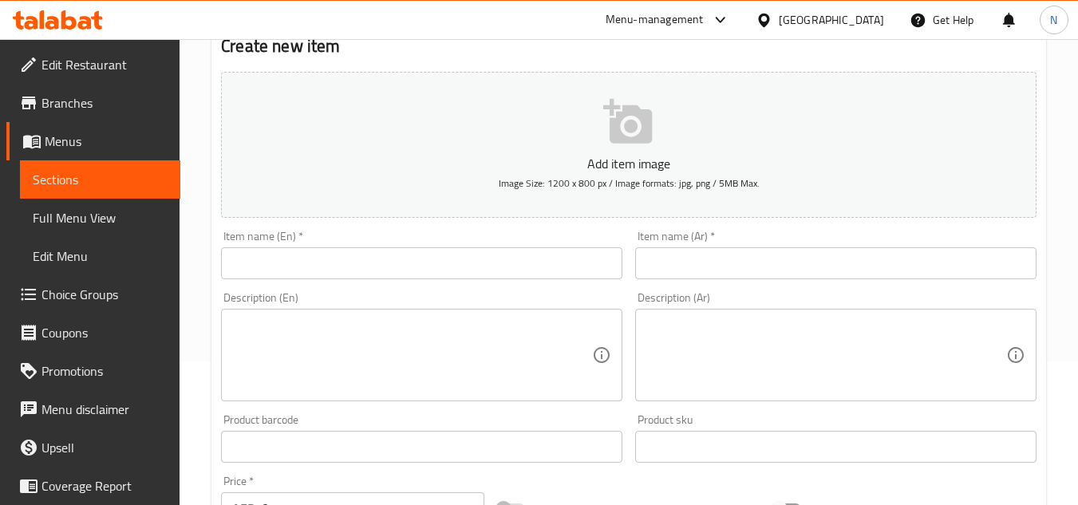
click at [404, 263] on input "text" at bounding box center [421, 263] width 401 height 32
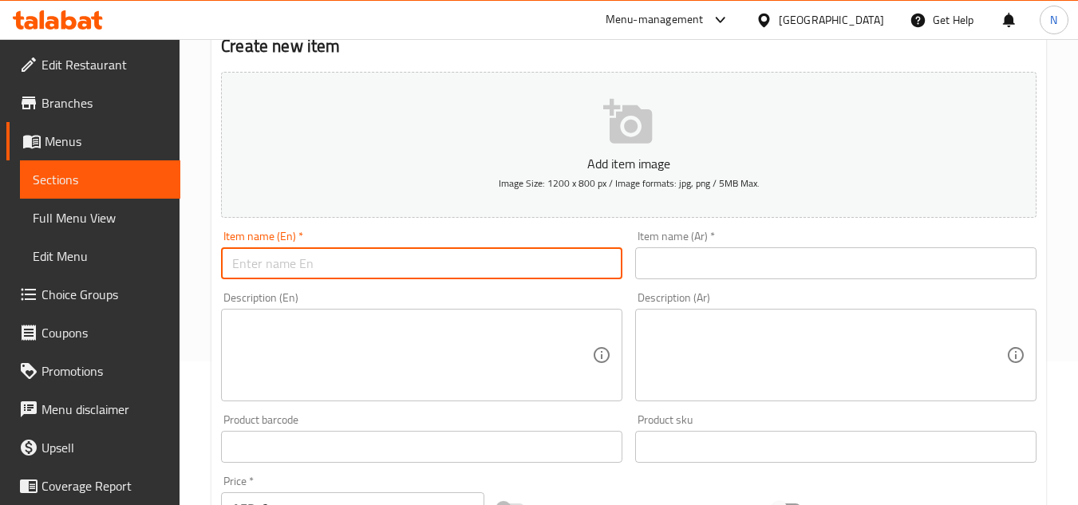
paste input "Spanish latte"
click at [278, 261] on input "Spanish latte" at bounding box center [421, 263] width 401 height 32
paste input "Latte"
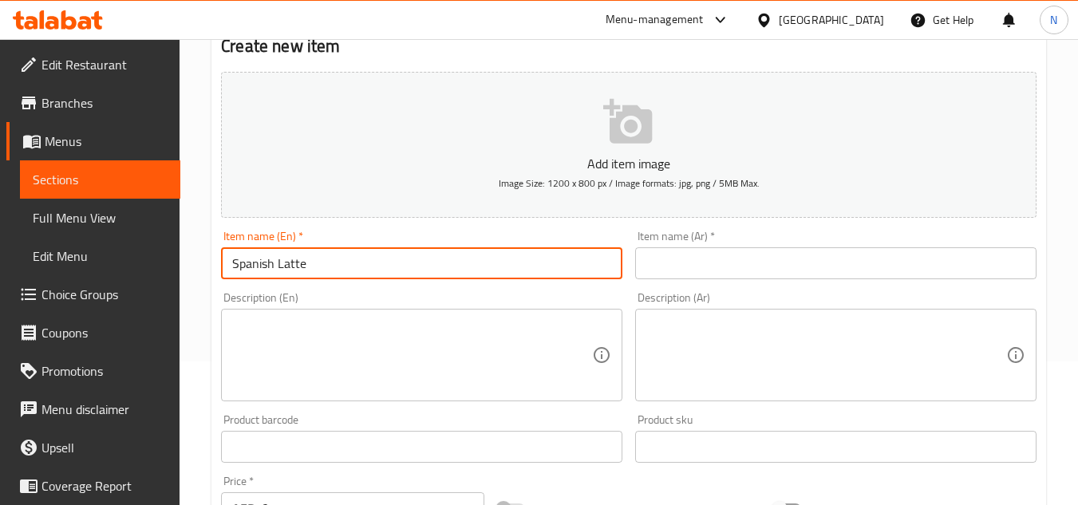
click at [310, 264] on input "Spanish Latte" at bounding box center [421, 263] width 401 height 32
type input "Spanish Latte"
click at [687, 261] on input "text" at bounding box center [835, 263] width 401 height 32
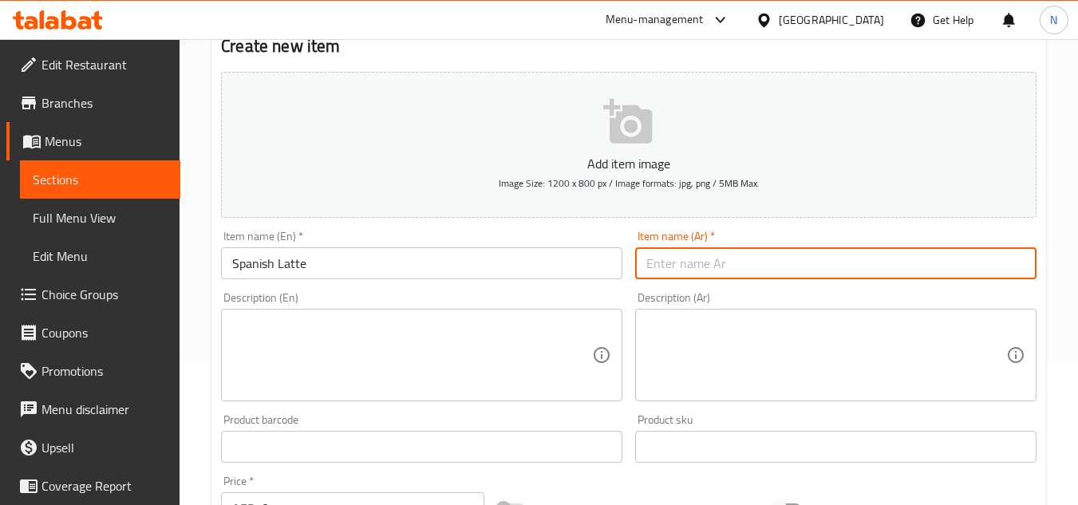
paste input "لاتيه إسباني"
type input "لاتيه إسباني"
click at [337, 357] on textarea at bounding box center [412, 356] width 360 height 76
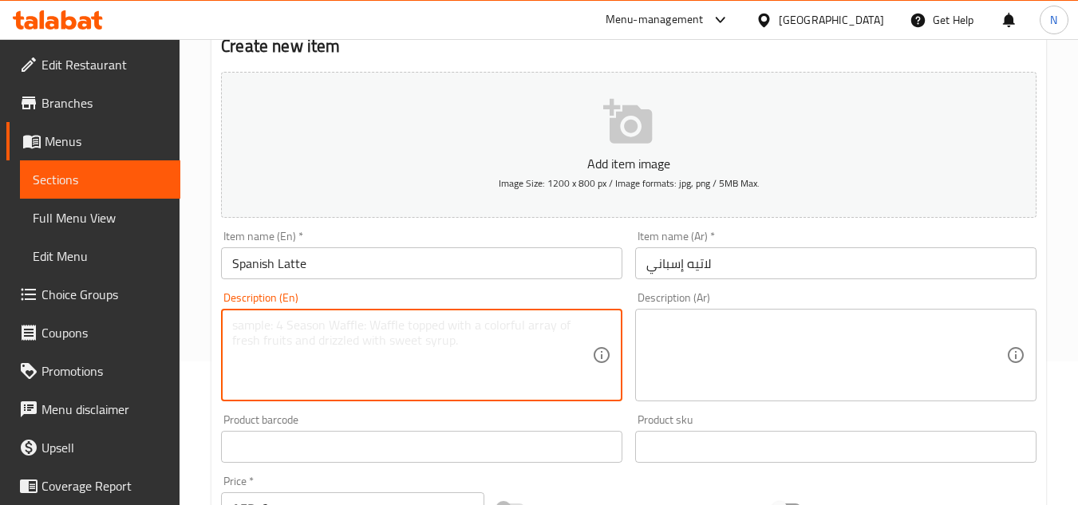
paste textarea "Indulge in a smooth catado with rich coffee and cremy milk, crafted from freshl…"
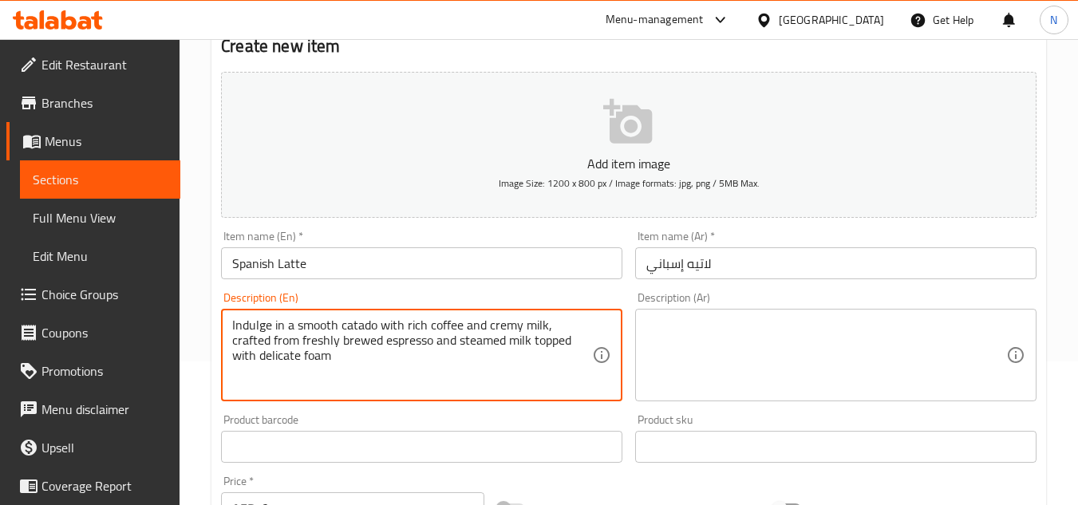
click at [310, 360] on textarea "Indulge in a smooth catado with rich coffee and cremy milk, crafted from freshl…" at bounding box center [412, 356] width 360 height 76
click at [275, 353] on textarea "Indulge in a smooth catado with rich coffee and cremy milk, crafted from freshl…" at bounding box center [412, 356] width 360 height 76
click at [328, 349] on textarea "Indulge in a smooth catado with rich coffee and cremy milk, crafted from freshl…" at bounding box center [412, 356] width 360 height 76
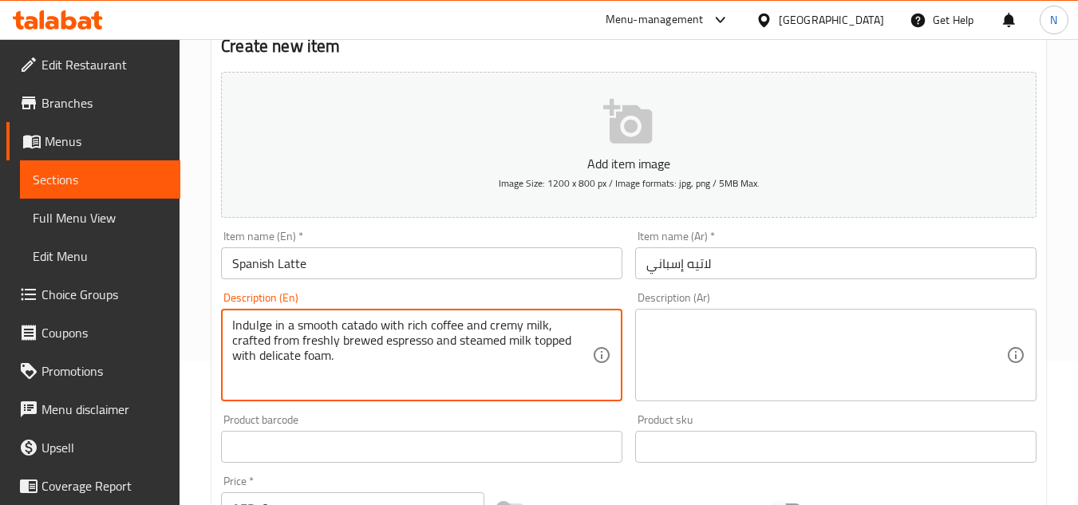
click at [305, 345] on textarea "Indulge in a smooth catado with rich coffee and cremy milk, crafted from freshl…" at bounding box center [412, 356] width 360 height 76
drag, startPoint x: 310, startPoint y: 362, endPoint x: 231, endPoint y: 328, distance: 86.1
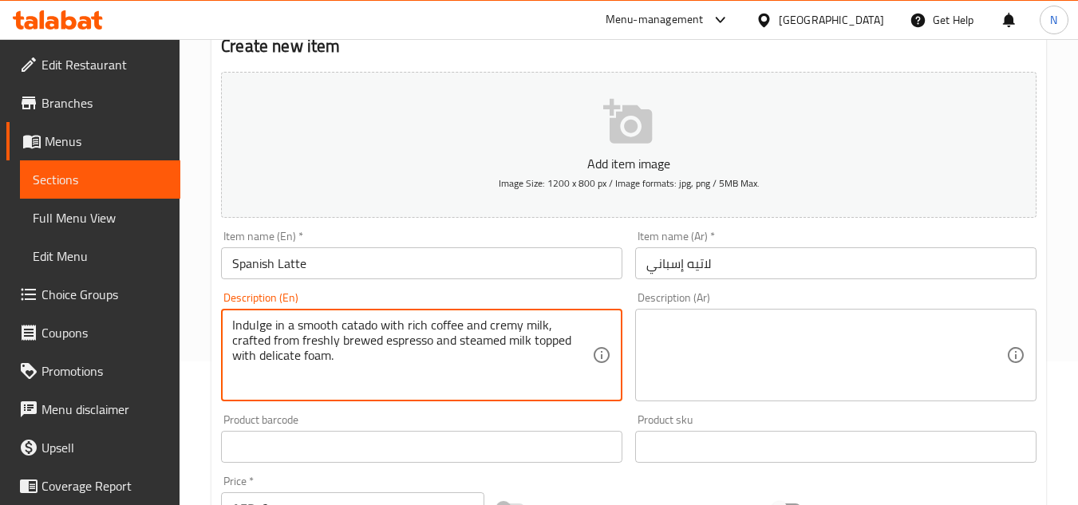
click at [231, 328] on div "Indulge in a smooth catado with rich coffee and cremy milk, crafted from freshl…" at bounding box center [421, 355] width 401 height 93
type textarea "Indulge in a smooth catado with rich coffee and cremy milk, crafted from freshl…"
click at [827, 346] on textarea at bounding box center [826, 356] width 360 height 76
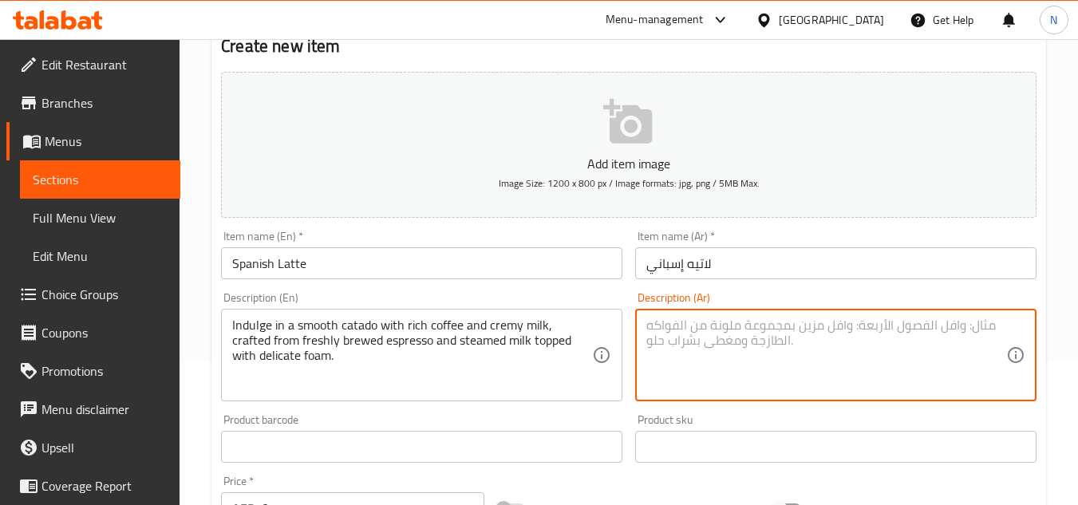
paste textarea "استمتع بمشروب كاتادو سلس مع قهوة غنية وحليب كريمي، مصنوع من قهوة الإسبريسو الطا…"
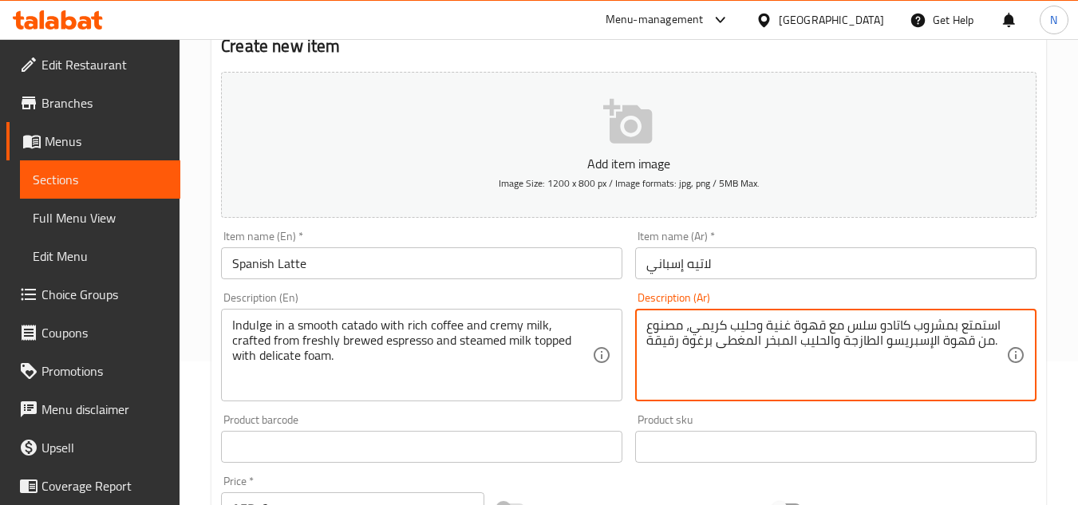
click at [931, 349] on textarea "استمتع بمشروب كاتادو سلس مع قهوة غنية وحليب كريمي، مصنوع من قهوة الإسبريسو الطا…" at bounding box center [826, 356] width 360 height 76
click at [875, 348] on textarea "استمتع بمشروب كاتادو سلس مع قهوة غنية وحليب كريمي، مصنوع من قهوة إسبريسو الطازج…" at bounding box center [826, 356] width 360 height 76
drag, startPoint x: 834, startPoint y: 350, endPoint x: 826, endPoint y: 351, distance: 8.0
click at [826, 351] on textarea "استمتع بمشروب كاتادو سلس مع قهوة غنية وحليب كريمي، مصنوع من قهوة إسبريسو طازجة …" at bounding box center [826, 356] width 360 height 76
click at [788, 351] on textarea "استمتع بمشروب كاتادو سلس مع قهوة غنية وحليب كريمي، مصنوع من قهوة إسبريسو طازجة …" at bounding box center [826, 356] width 360 height 76
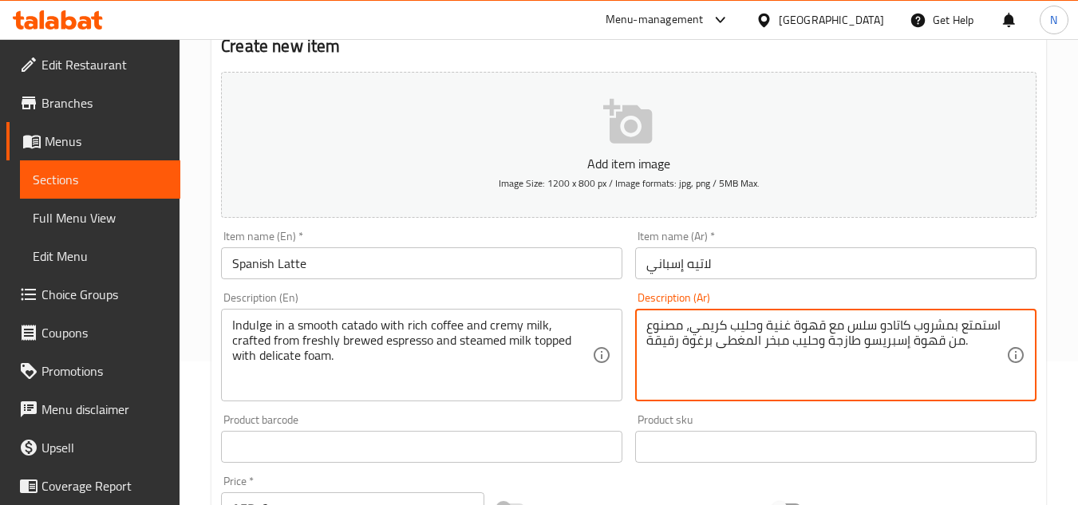
type textarea "استمتع بمشروب كاتادو سلس مع قهوة غنية وحليب كريمي، مصنوع من قهوة إسبريسو طازجة …"
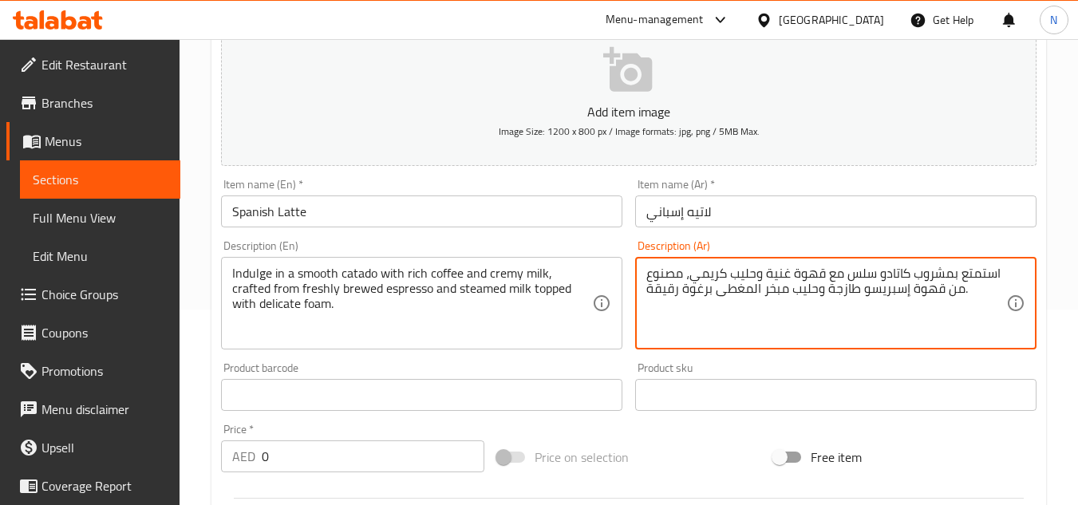
scroll to position [223, 0]
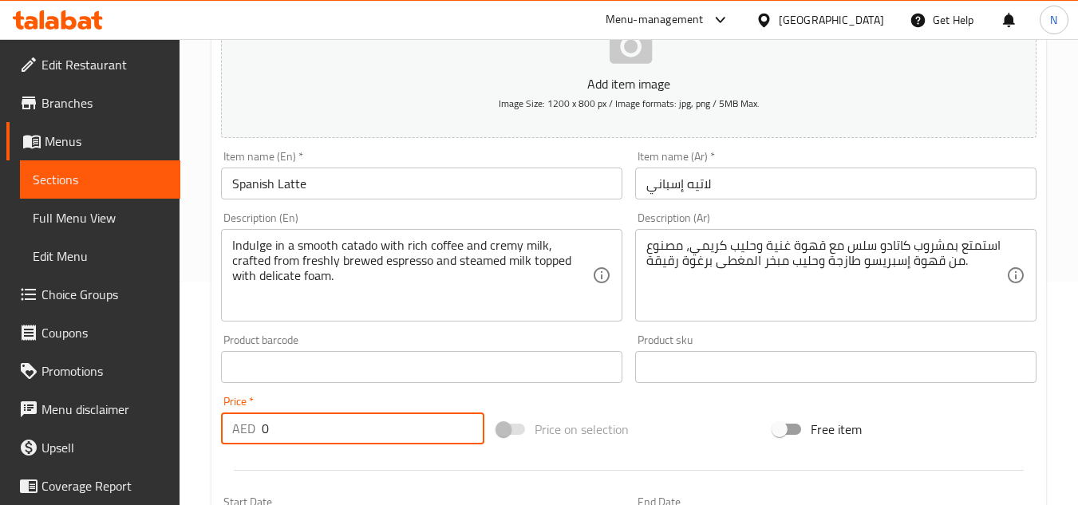
drag, startPoint x: 267, startPoint y: 432, endPoint x: 282, endPoint y: 432, distance: 15.2
click at [282, 432] on input "0" at bounding box center [373, 428] width 223 height 32
paste input "25"
type input "25"
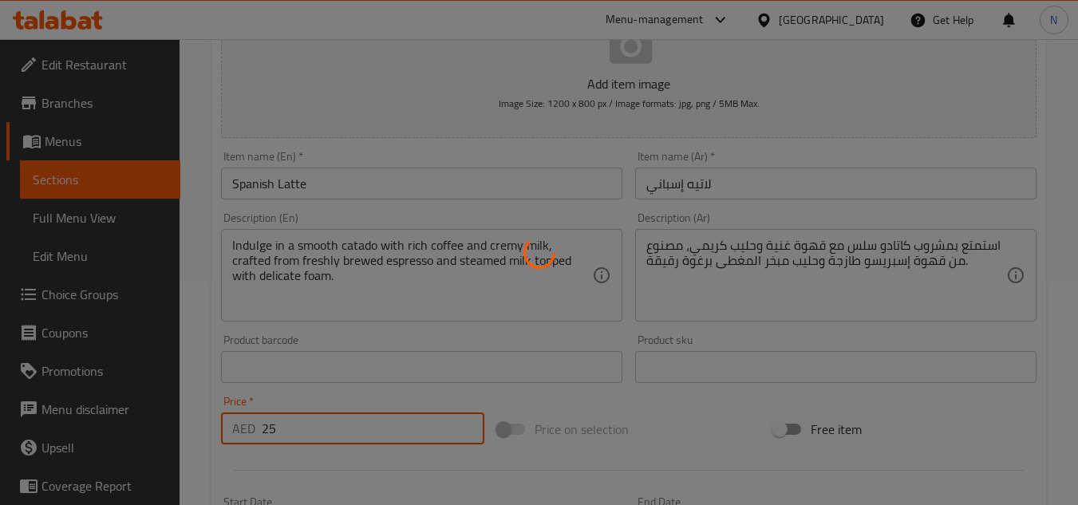
type input "0"
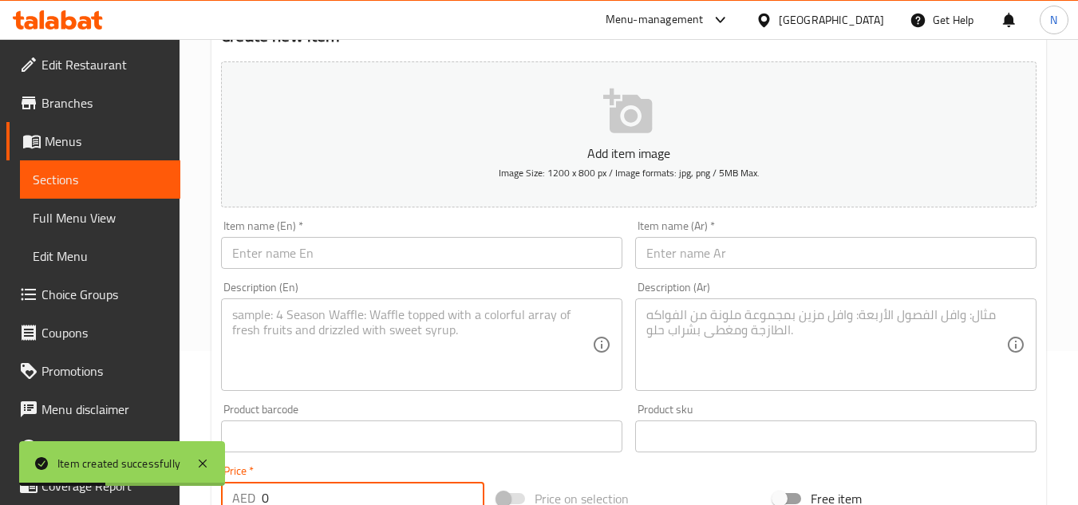
scroll to position [160, 0]
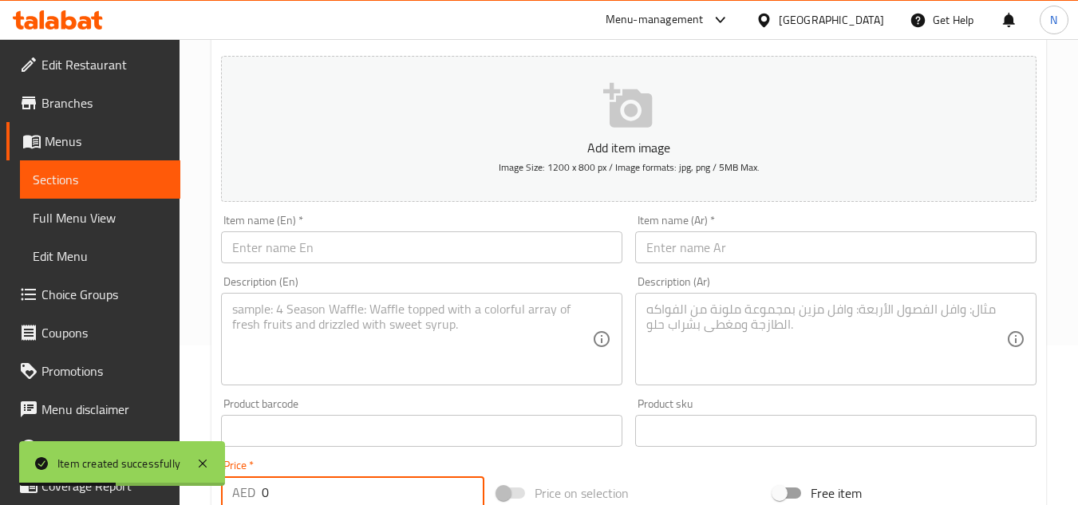
click at [378, 249] on input "text" at bounding box center [421, 247] width 401 height 32
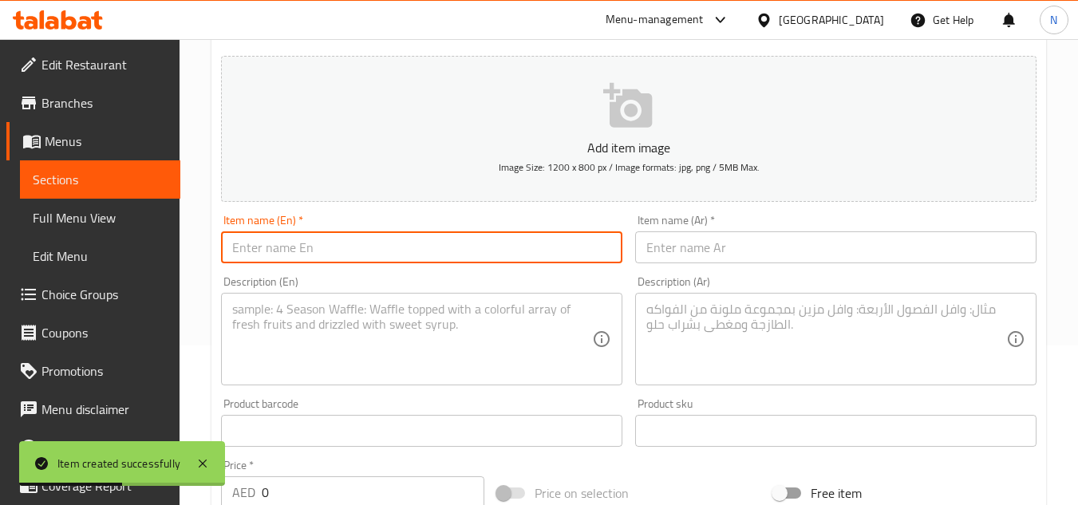
paste input "Best CARAK TEA"
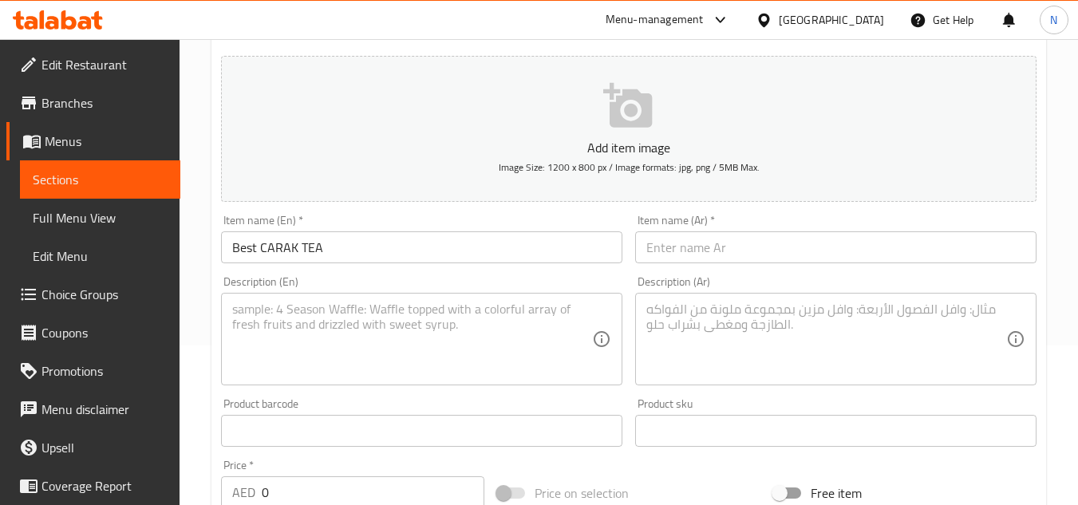
click at [362, 249] on input "Best CARAK TEA" at bounding box center [421, 247] width 401 height 32
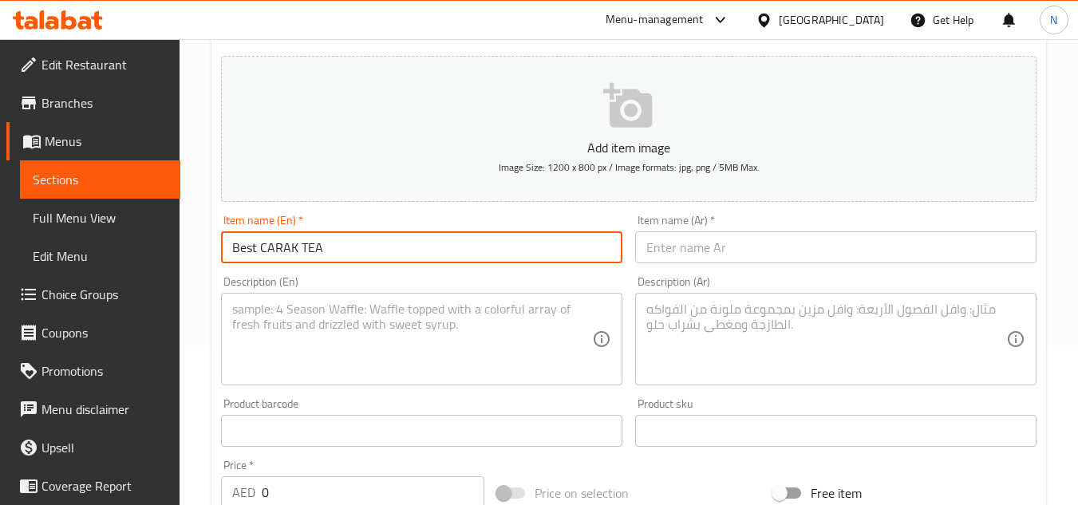
click at [362, 249] on input "Best CARAK TEA" at bounding box center [421, 247] width 401 height 32
paste input "arak Tea"
type input "Best Carak Tea"
click at [752, 259] on input "text" at bounding box center [835, 247] width 401 height 32
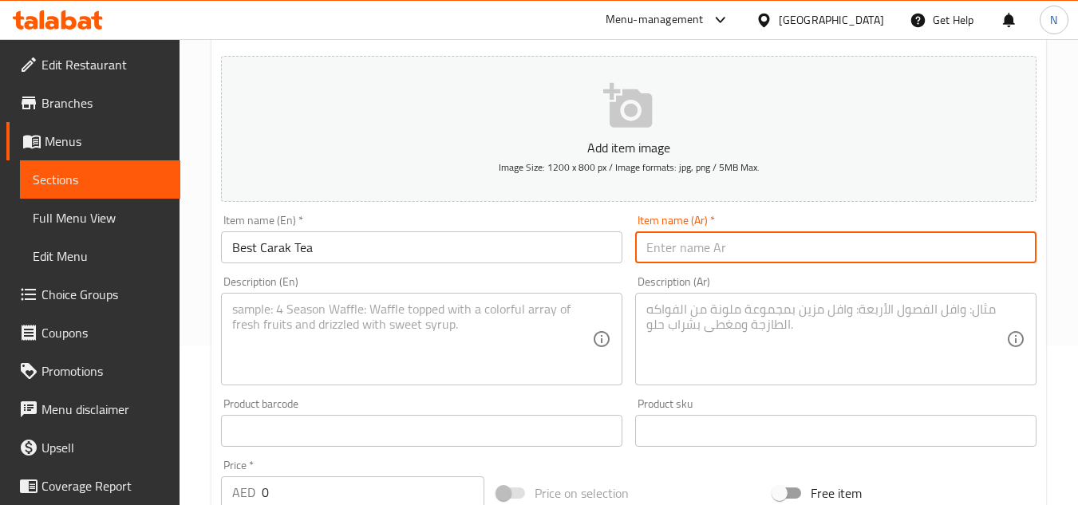
paste input "أفضل شاي كرك"
type input "أفضل شاي كرك"
click at [272, 251] on input "Best Carak Tea" at bounding box center [421, 247] width 401 height 32
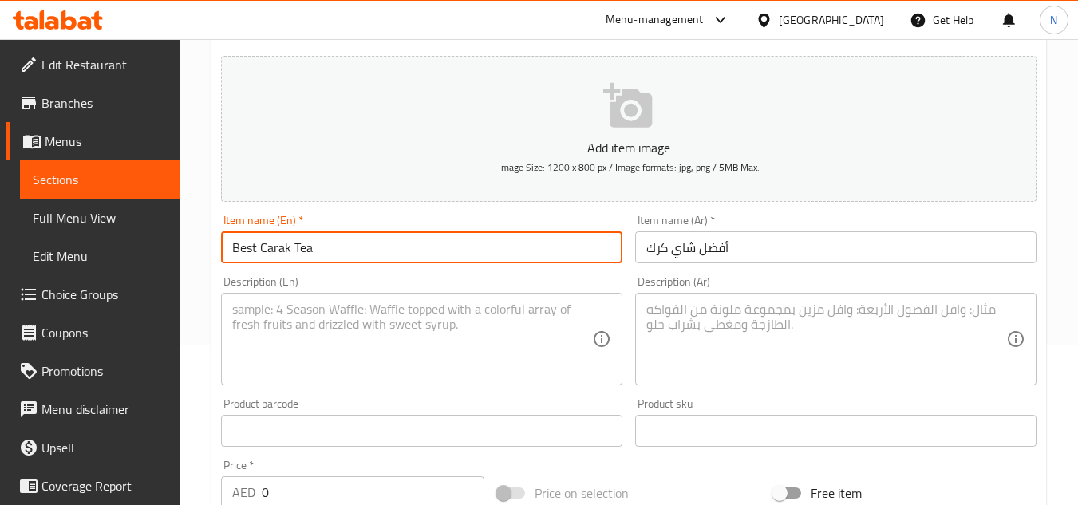
drag, startPoint x: 272, startPoint y: 251, endPoint x: 294, endPoint y: 249, distance: 22.4
click at [294, 249] on input "Best Carak Tea" at bounding box center [421, 247] width 401 height 32
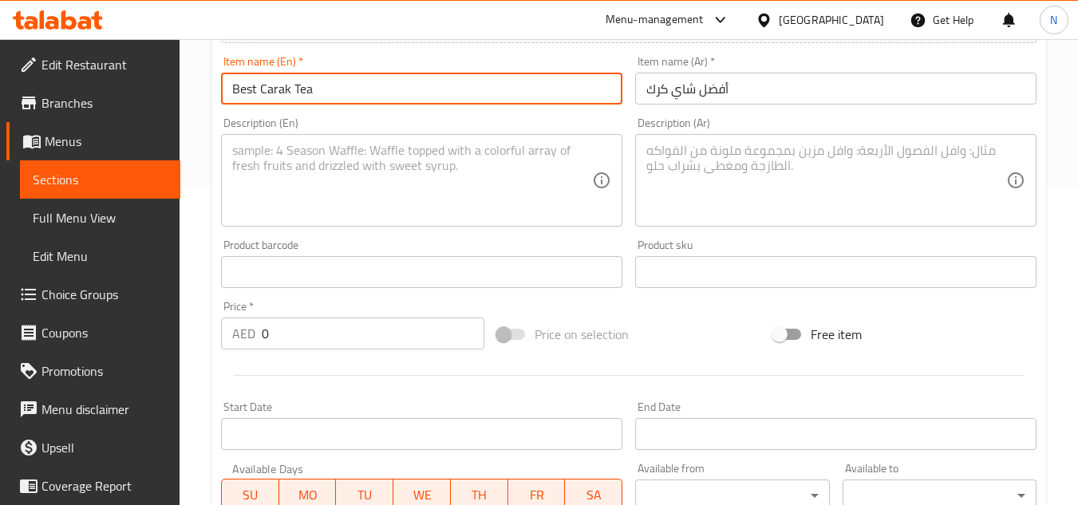
scroll to position [319, 0]
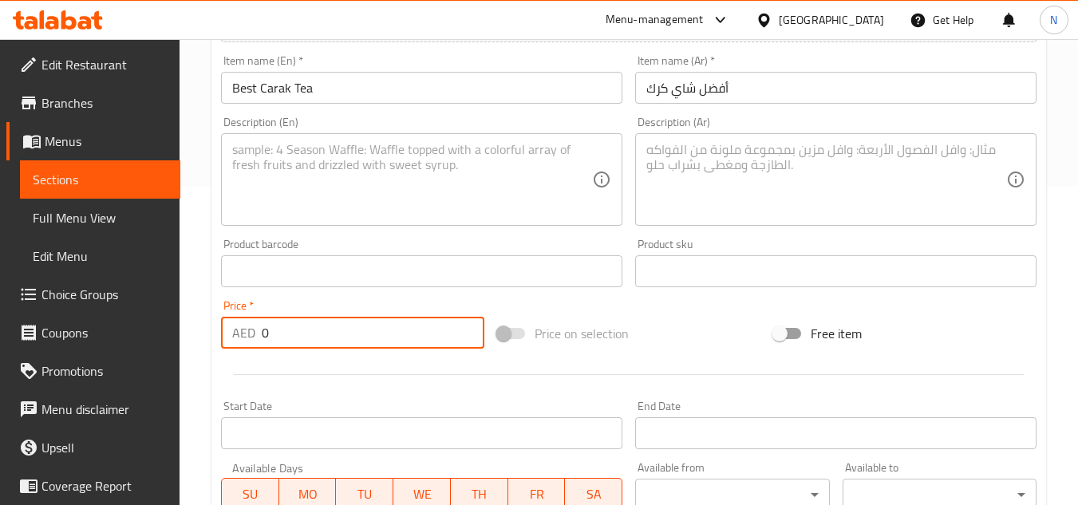
drag, startPoint x: 274, startPoint y: 338, endPoint x: 256, endPoint y: 338, distance: 17.6
click at [256, 338] on div "AED 0 Price *" at bounding box center [352, 333] width 263 height 32
paste input "5"
type input "5"
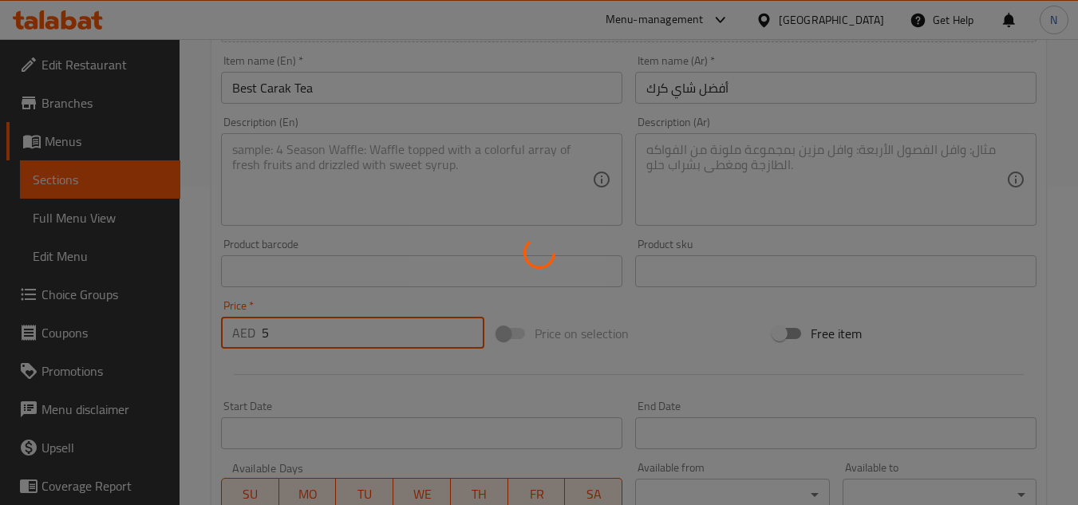
type input "0"
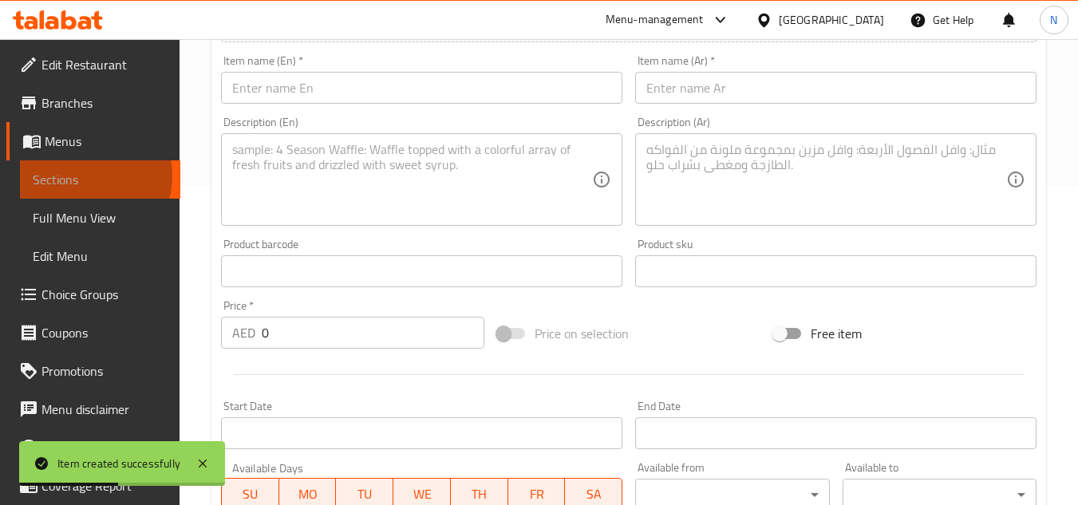
click at [83, 176] on span "Sections" at bounding box center [100, 179] width 135 height 19
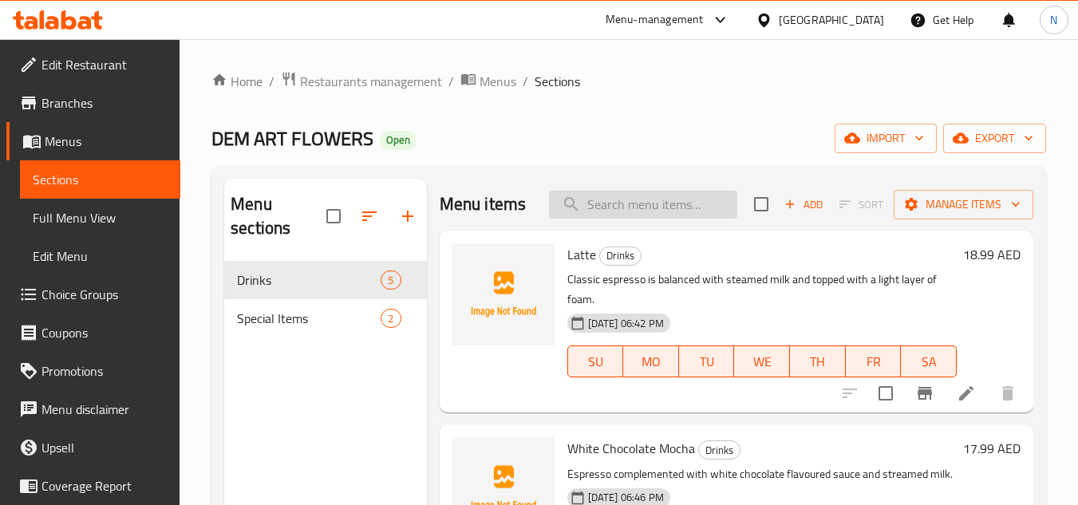
click at [596, 215] on input "search" at bounding box center [643, 205] width 188 height 28
paste input "Hot Chocolate"
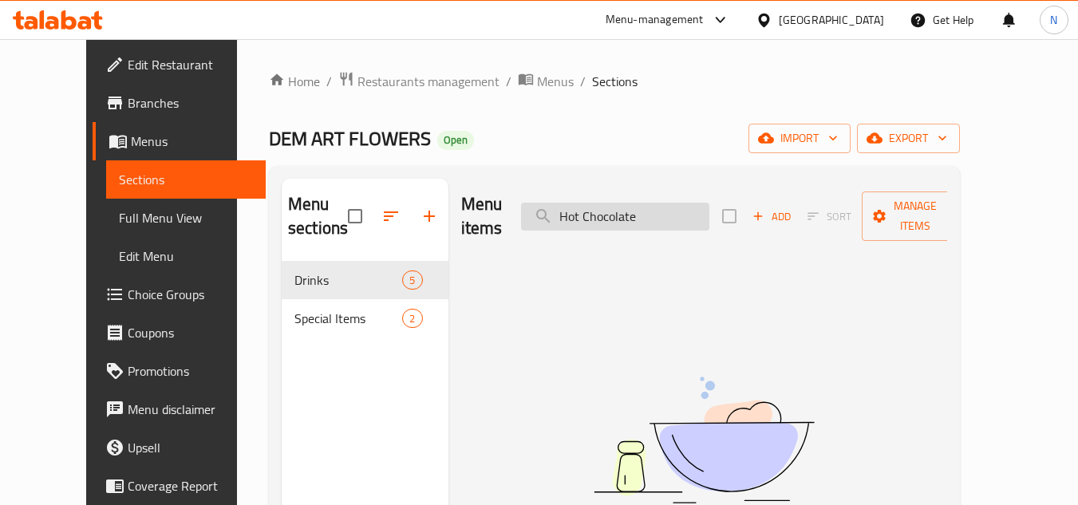
drag, startPoint x: 661, startPoint y: 205, endPoint x: 709, endPoint y: 203, distance: 47.9
click at [709, 203] on input "Hot Chocolate" at bounding box center [615, 217] width 188 height 28
type input "Hot Chocolate"
click at [797, 205] on button "Add" at bounding box center [771, 216] width 51 height 25
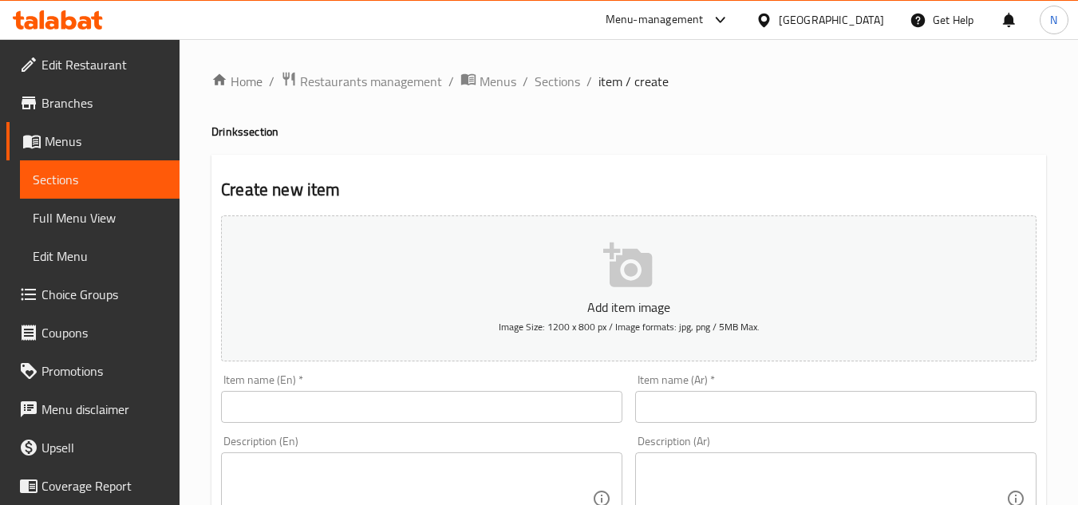
click at [379, 419] on input "text" at bounding box center [421, 407] width 401 height 32
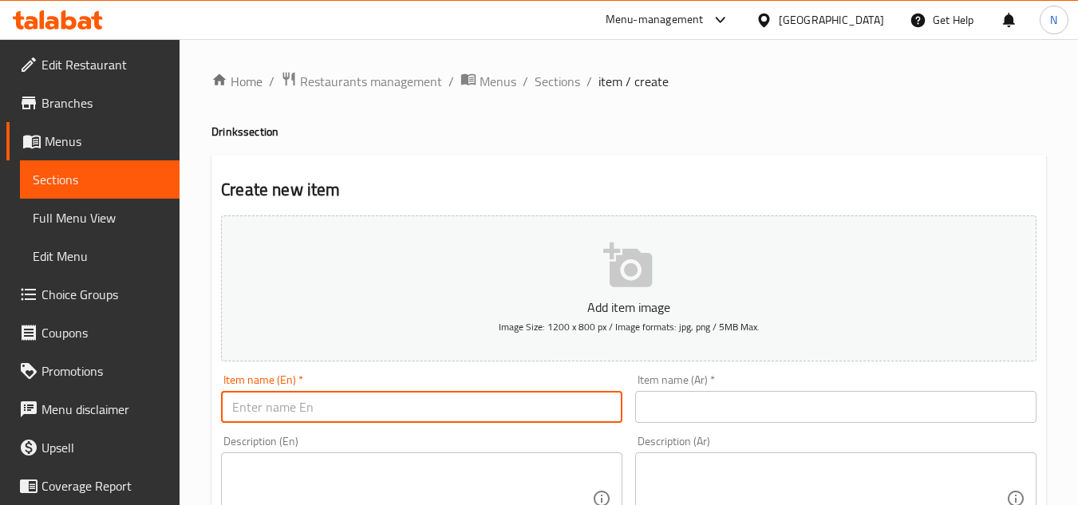
paste input "Hot Chocolate"
type input "Hot Chocolate"
click at [704, 394] on input "text" at bounding box center [835, 407] width 401 height 32
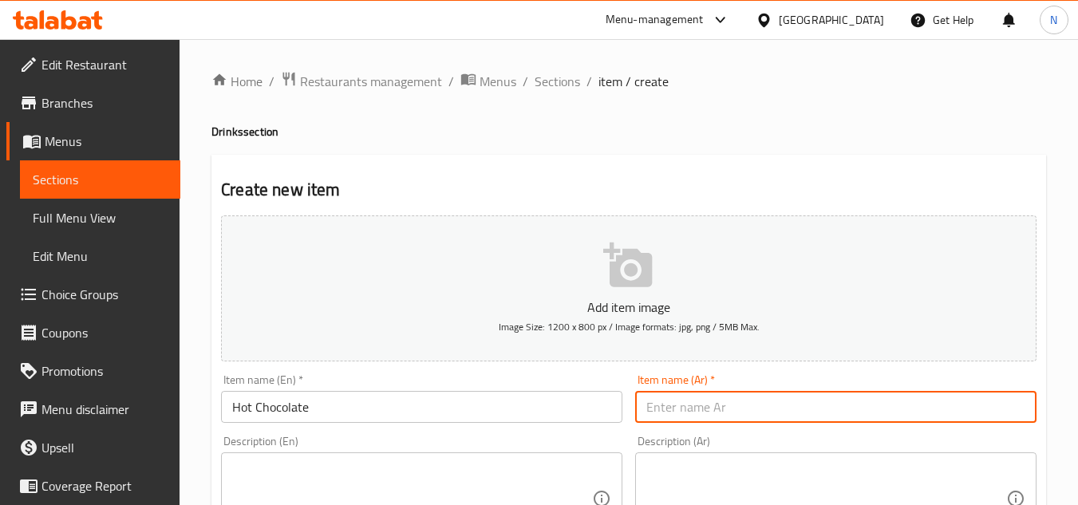
paste input "شكولاته ساخنة"
click at [716, 413] on input "شكولاته ساخنة" at bounding box center [835, 407] width 401 height 32
drag, startPoint x: 685, startPoint y: 405, endPoint x: 692, endPoint y: 423, distance: 19.4
click at [692, 423] on input "شوكولاته ساخنة" at bounding box center [835, 407] width 401 height 32
type input "شوكولاتة ساخنة"
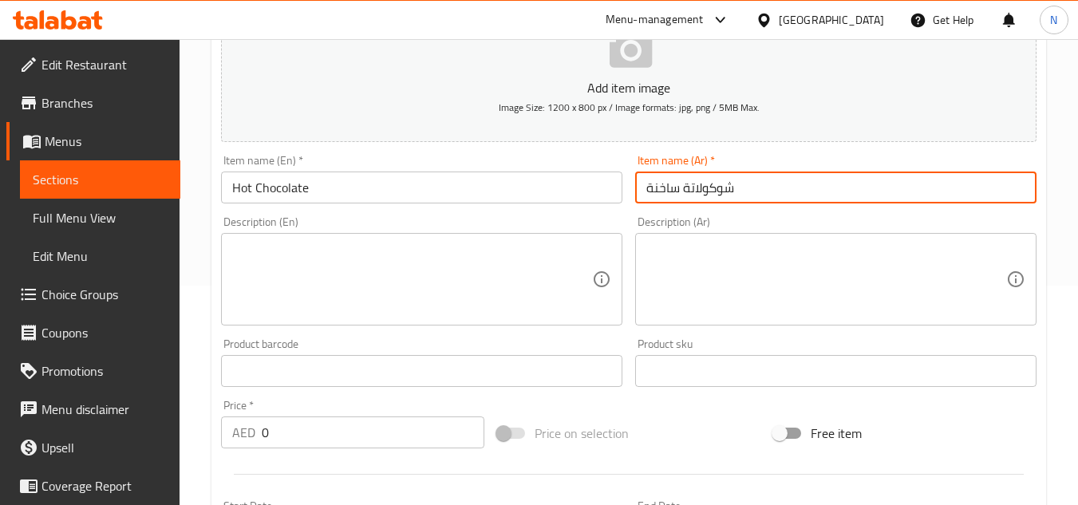
scroll to position [239, 0]
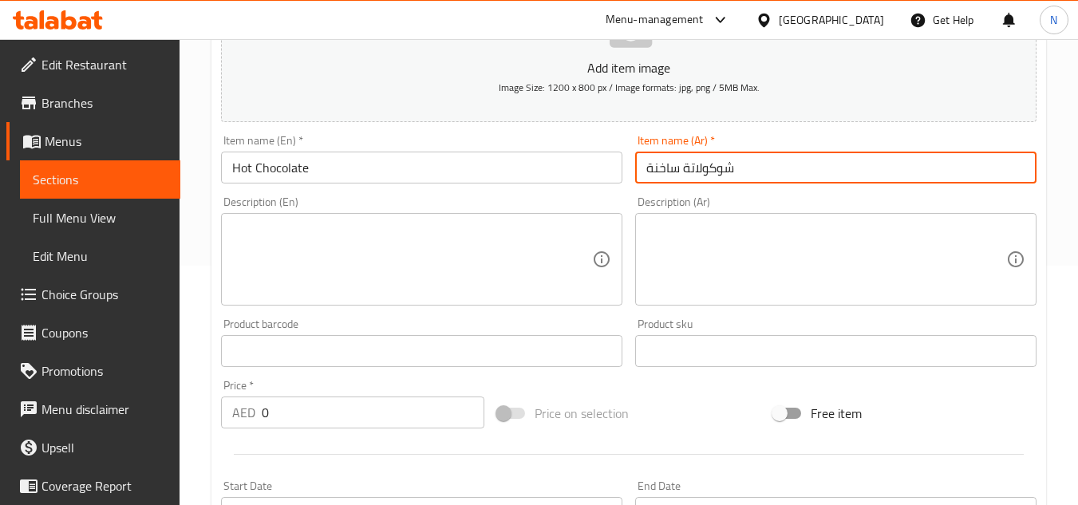
click at [359, 243] on textarea at bounding box center [412, 260] width 360 height 76
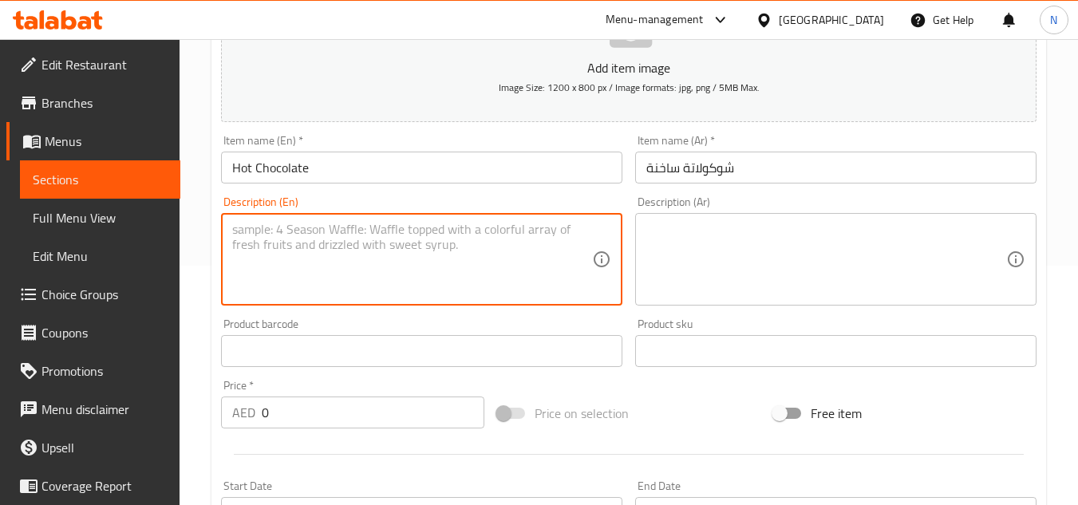
paste textarea "Creamy, rich hot chocolate garnish with marshmallow and gingerbread candy"
click at [333, 251] on textarea "Creamy, rich hot chocolate garnish with marshmallow and gingerbread candy" at bounding box center [412, 260] width 360 height 76
click at [290, 243] on textarea "Creamy, rich hot chocolate garnish with marshmallow and gingerbread candy." at bounding box center [412, 260] width 360 height 76
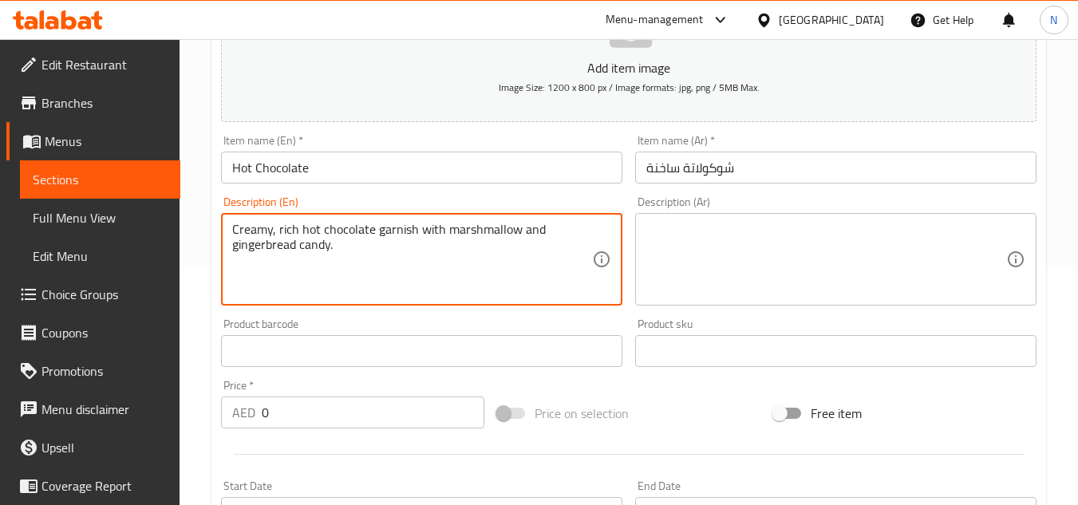
click at [363, 249] on textarea "Creamy, rich hot chocolate garnish with marshmallow and gingerbread candy." at bounding box center [412, 260] width 360 height 76
drag, startPoint x: 337, startPoint y: 249, endPoint x: 226, endPoint y: 228, distance: 112.8
click at [226, 228] on div "Creamy, rich hot chocolate garnish with marshmallow and gingerbread candy. Desc…" at bounding box center [421, 259] width 401 height 93
type textarea "Creamy, rich hot chocolate garnish with marshmallow and gingerbread candy."
click at [736, 241] on textarea at bounding box center [826, 260] width 360 height 76
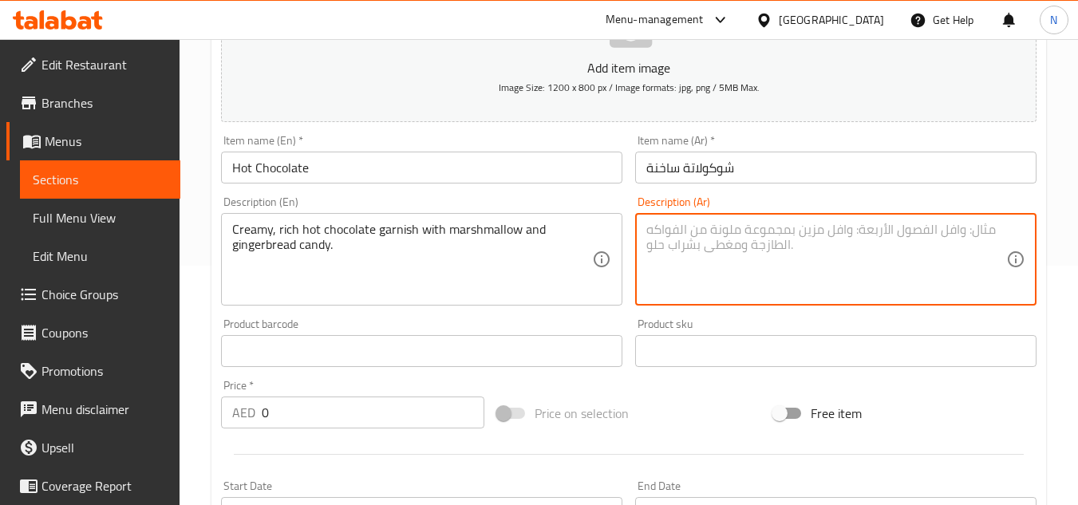
paste textarea "شوكولاتة ساخنة غنية وكريمية مزينة بالمارشميلو وحلوى الزنجبيل."
click at [783, 237] on textarea "شوكولاتة ساخنة غنية وكريمية مزينة بالمارشميلو وحلوى الزنجبيل." at bounding box center [826, 260] width 360 height 76
drag, startPoint x: 720, startPoint y: 232, endPoint x: 682, endPoint y: 234, distance: 38.3
click at [682, 234] on textarea "شوكولاتة ساخنة غنية وكريمية مزينة بمارشميلو وحلوى الزنجبيل." at bounding box center [826, 260] width 360 height 76
click at [858, 232] on textarea "شوكولاتة ساخنة غنية وكريمية مزينة بمارشميلو وكاندي زنجبيل." at bounding box center [826, 260] width 360 height 76
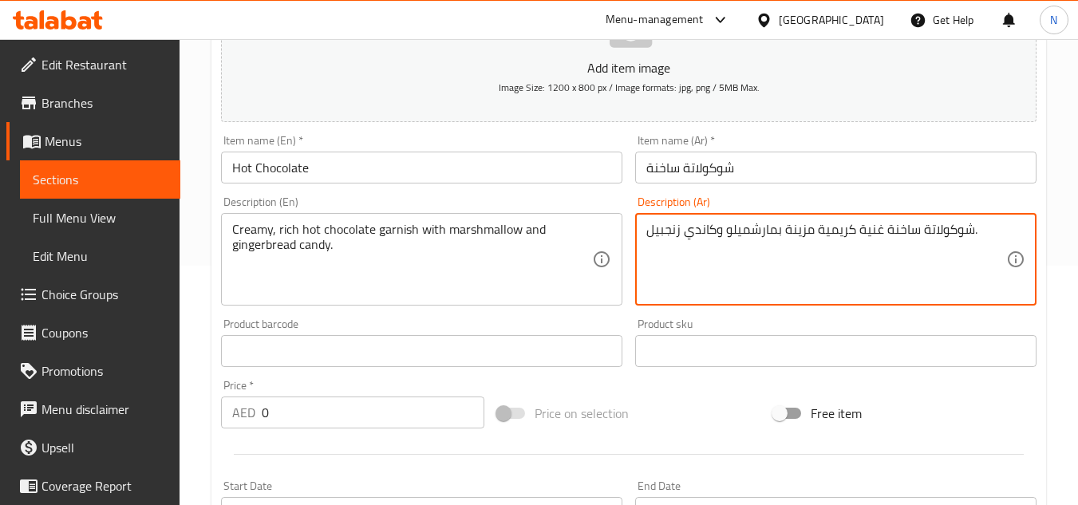
type textarea "شوكولاتة ساخنة غنية كريمية مزينة بمارشميلو وكاندي زنجبيل."
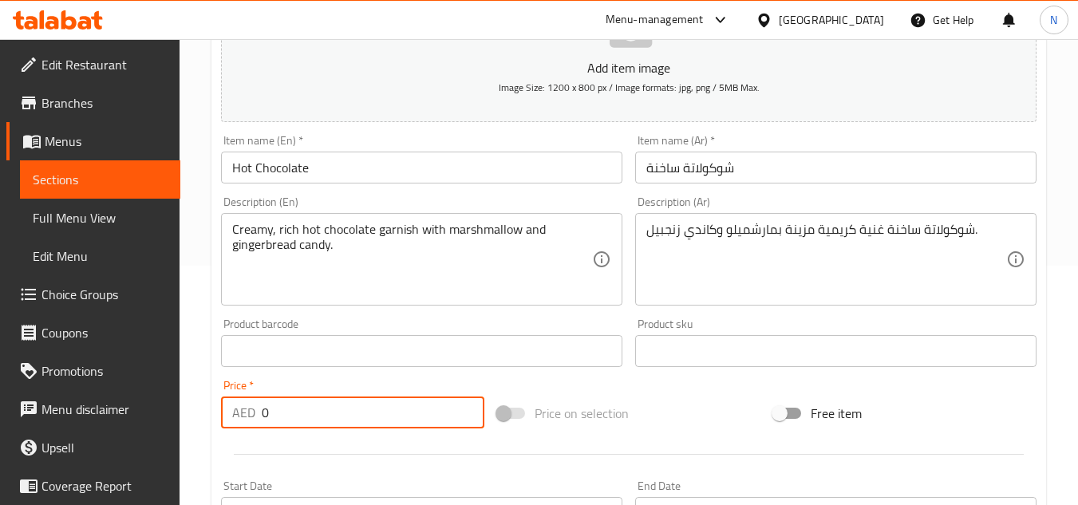
click at [253, 412] on div "AED 0 Price *" at bounding box center [352, 413] width 263 height 32
paste input "25"
type input "25"
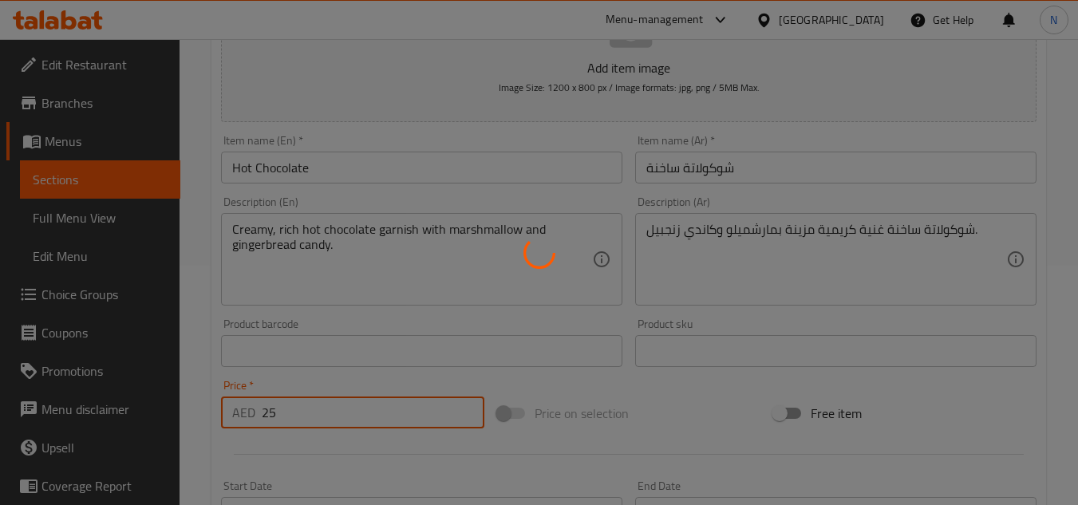
type input "0"
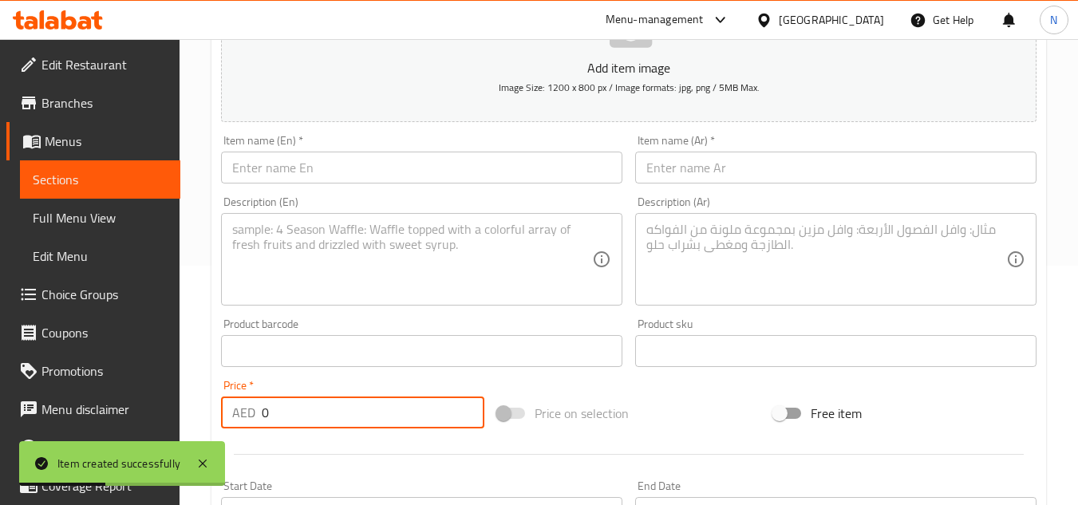
drag, startPoint x: 90, startPoint y: 167, endPoint x: 169, endPoint y: 219, distance: 94.9
click at [90, 167] on link "Sections" at bounding box center [100, 179] width 160 height 38
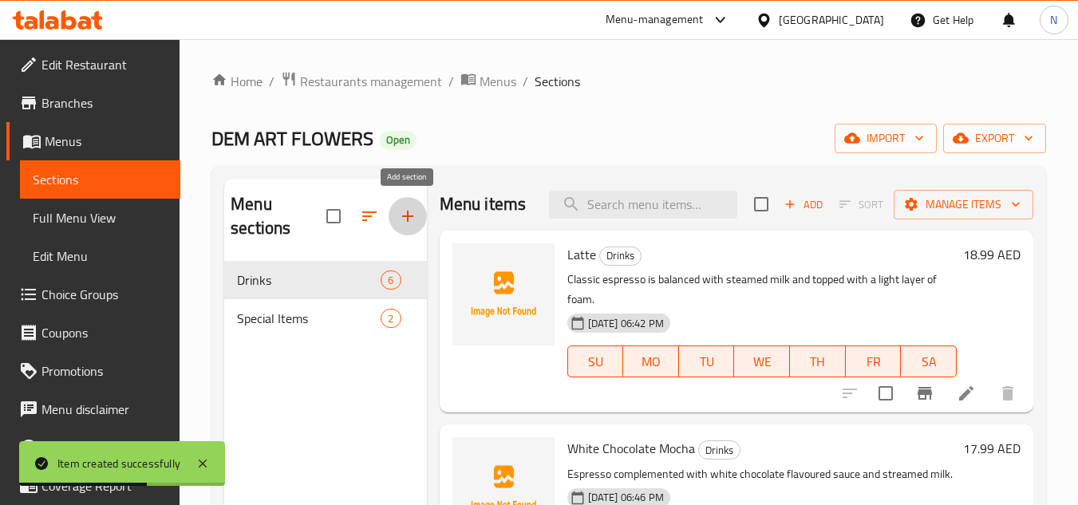
click at [409, 218] on icon "button" at bounding box center [407, 216] width 19 height 19
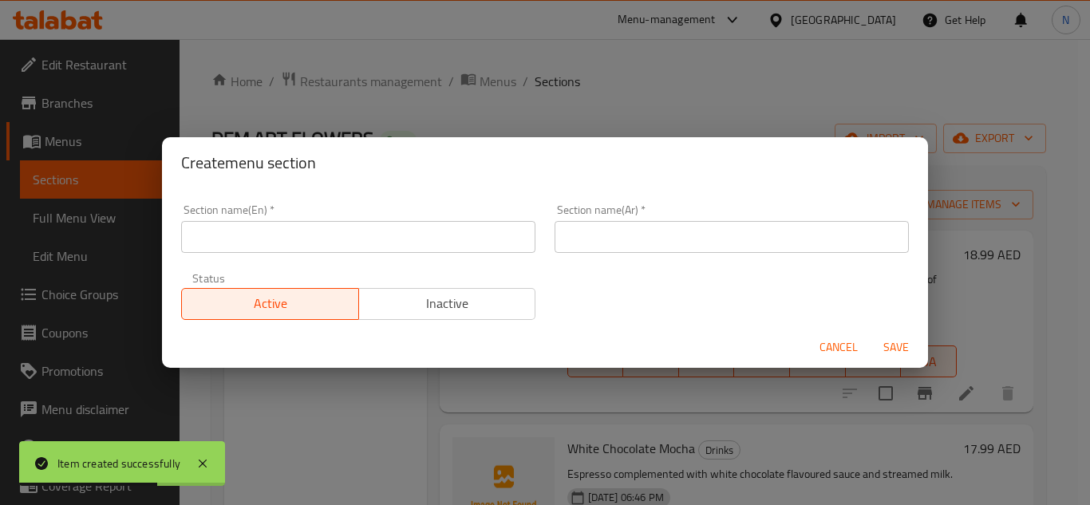
click at [349, 242] on input "text" at bounding box center [358, 237] width 354 height 32
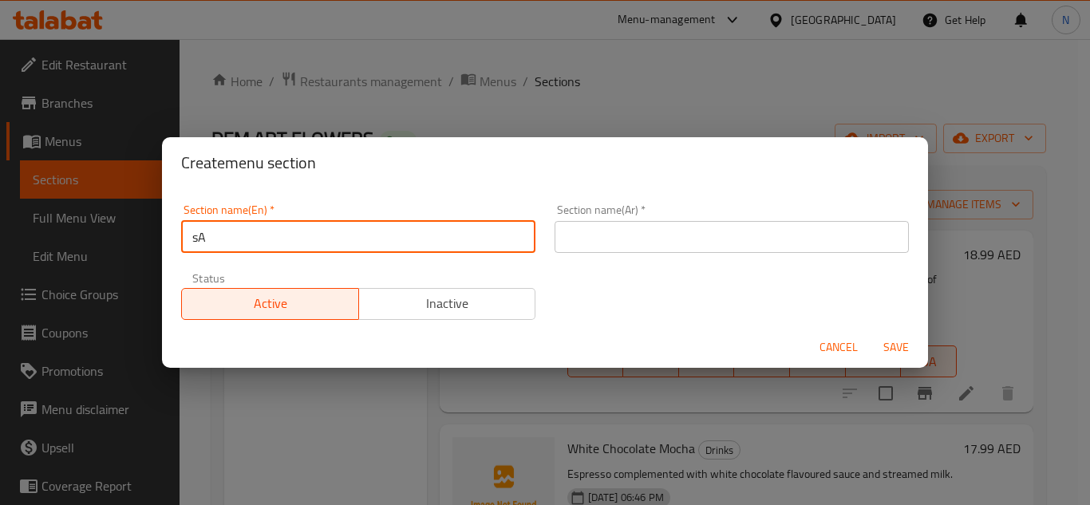
type input "A"
type input "Sandwiches"
click at [661, 235] on input "text" at bounding box center [731, 237] width 354 height 32
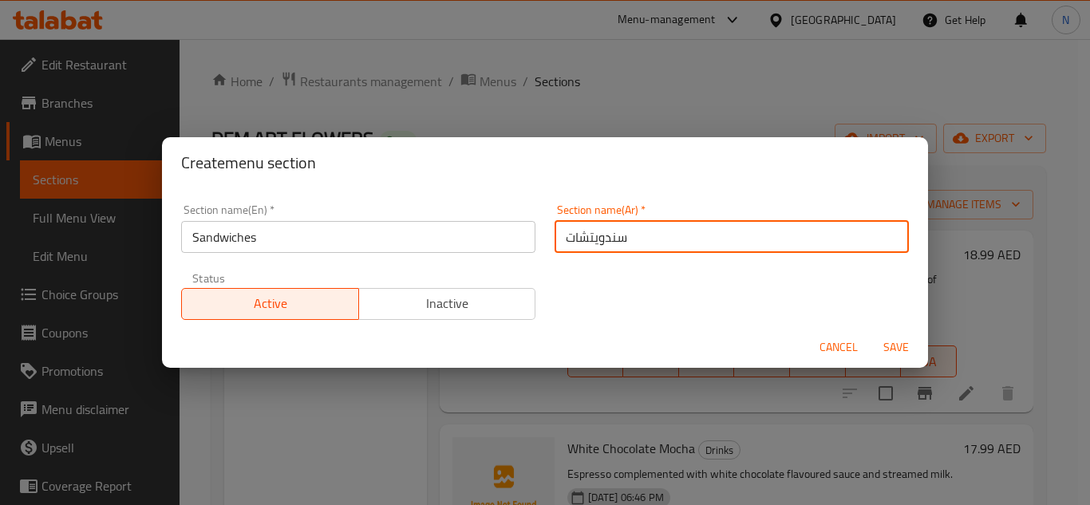
type input "سندويتشات"
click at [870, 333] on button "Save" at bounding box center [895, 348] width 51 height 30
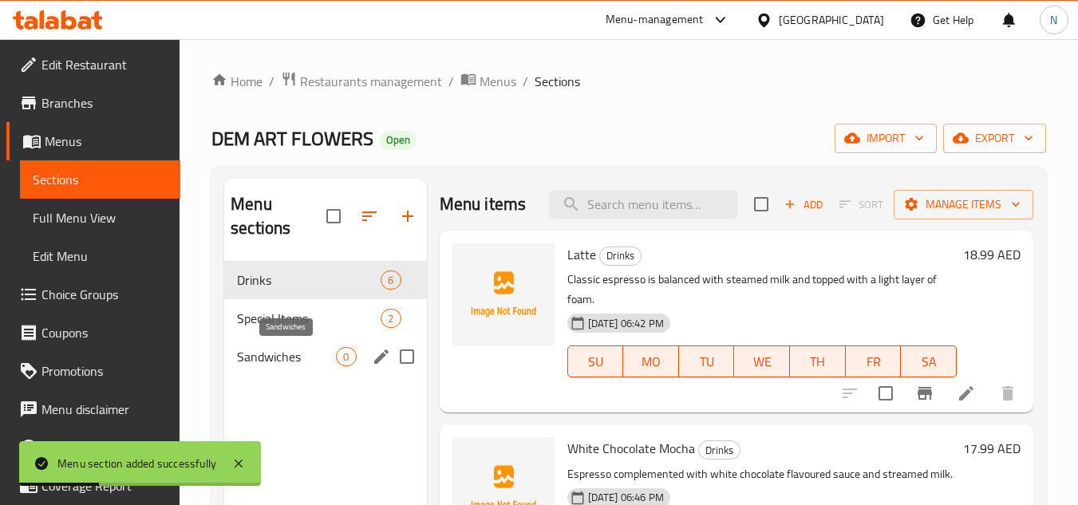
click at [298, 363] on span "Sandwiches" at bounding box center [286, 356] width 99 height 19
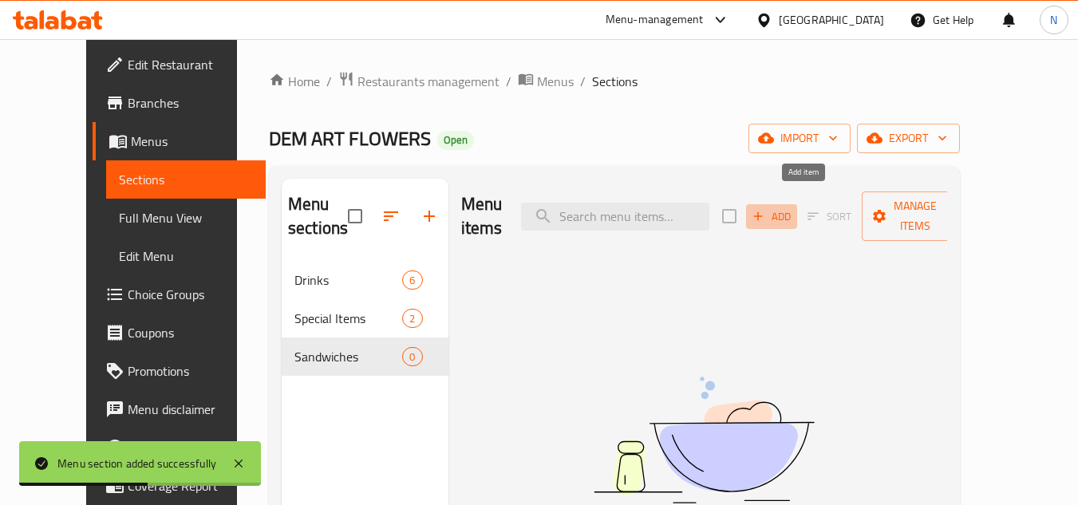
click at [793, 212] on span "Add" at bounding box center [771, 216] width 43 height 18
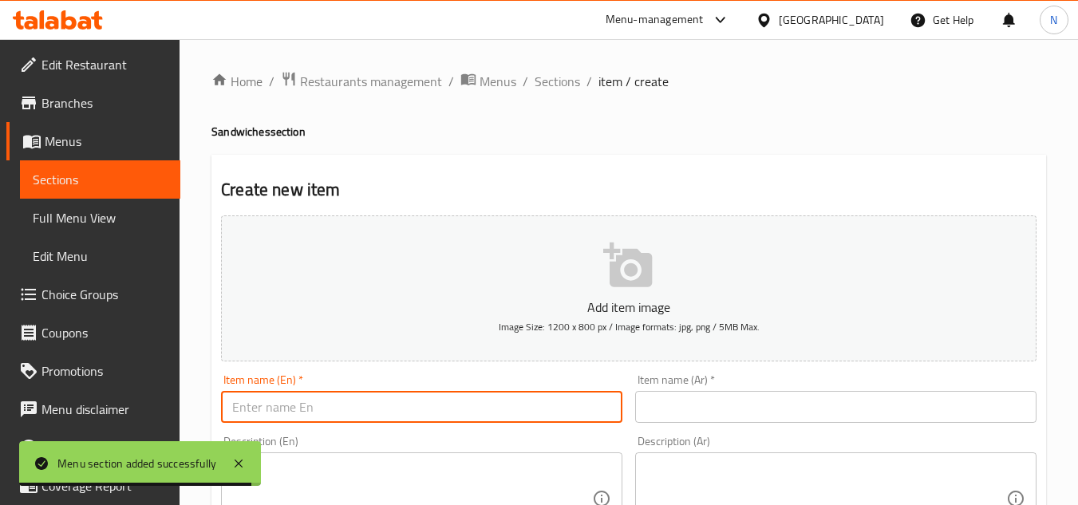
click at [397, 404] on input "text" at bounding box center [421, 407] width 401 height 32
paste input "Mozzarella Rocca Toast"
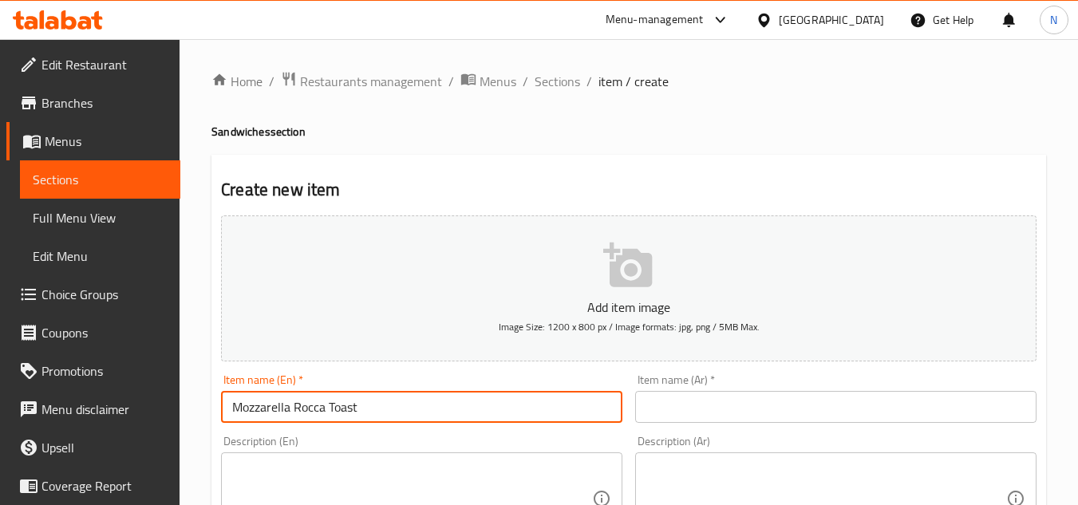
drag, startPoint x: 358, startPoint y: 412, endPoint x: 444, endPoint y: 414, distance: 85.4
click at [444, 414] on input "Mozzarella Rocca Toast" at bounding box center [421, 407] width 401 height 32
click at [359, 413] on input "Mozzarella Rocca Toast" at bounding box center [421, 407] width 401 height 32
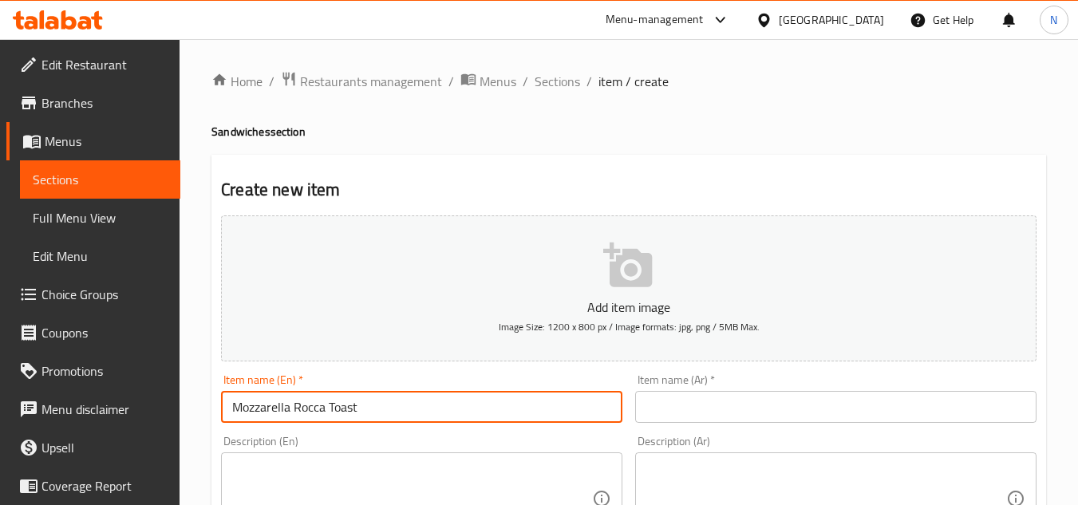
type input "Mozzarella Rocca Toast"
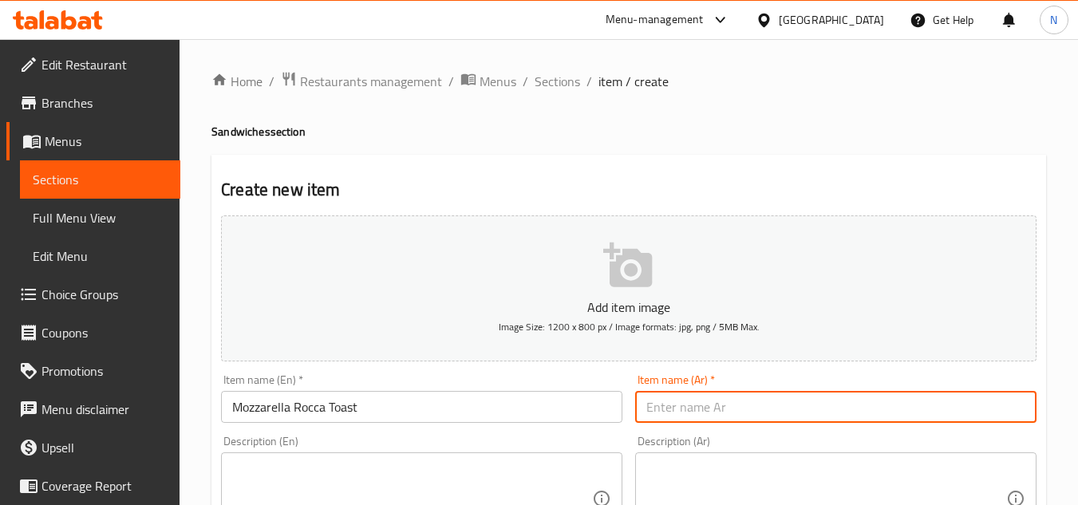
click at [756, 395] on input "text" at bounding box center [835, 407] width 401 height 32
paste input "خبز محمص بالجرجير والموزاريلا"
type input "خبز محمص بالجرجير والموزاريلا"
click at [349, 414] on input "Mozzarella Rocca Toast" at bounding box center [421, 407] width 401 height 32
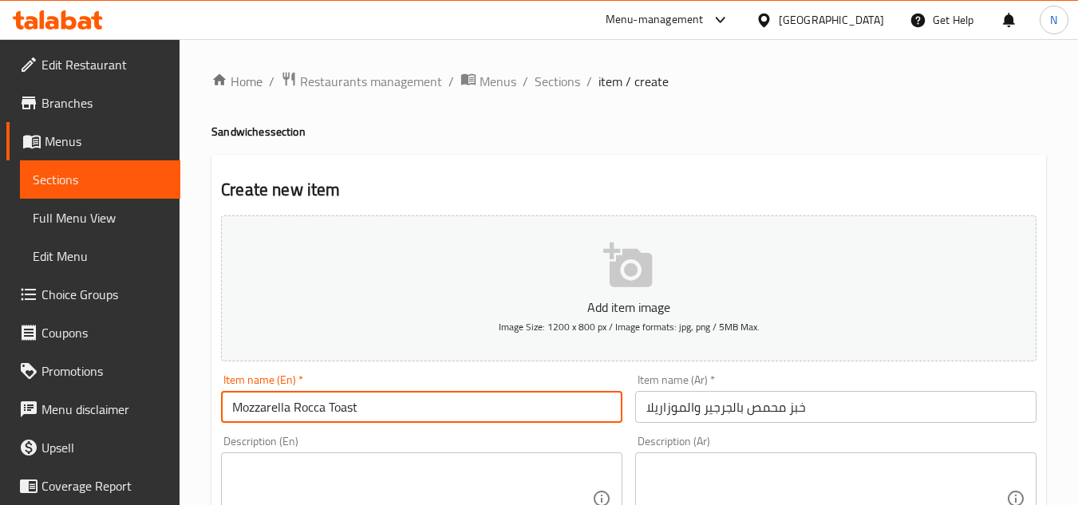
click at [349, 414] on input "Mozzarella Rocca Toast" at bounding box center [421, 407] width 401 height 32
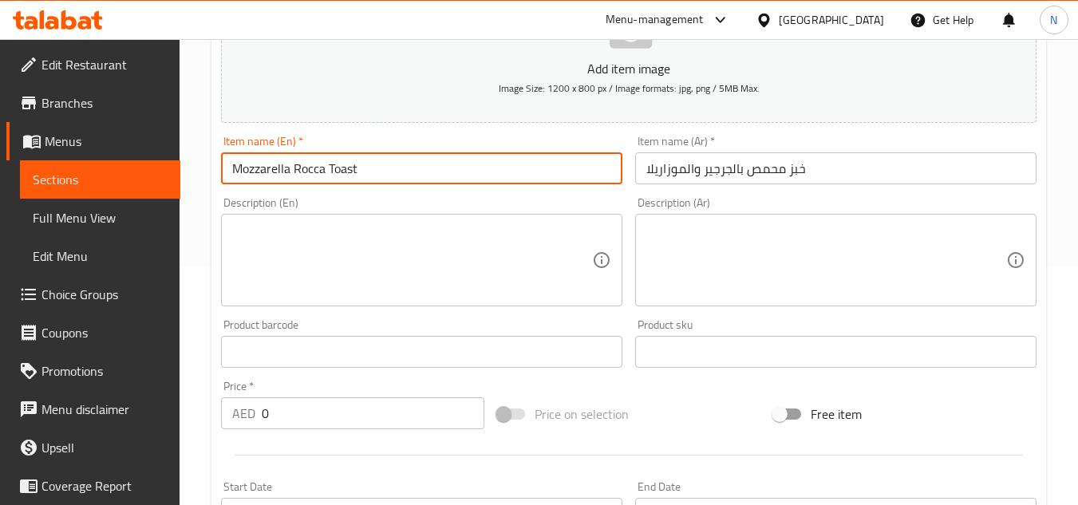
scroll to position [239, 0]
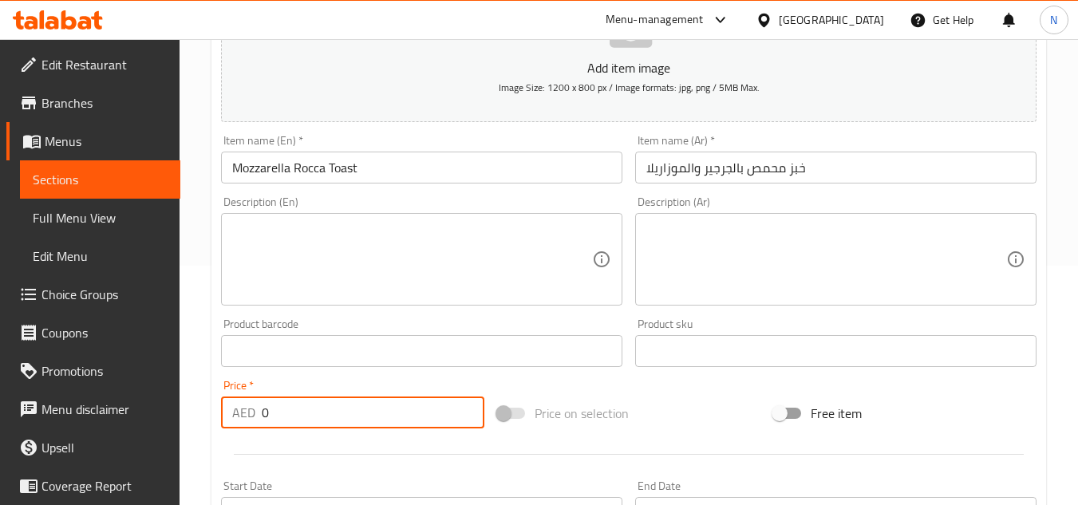
drag, startPoint x: 291, startPoint y: 420, endPoint x: 239, endPoint y: 421, distance: 51.9
click at [239, 421] on div "AED 0 Price *" at bounding box center [352, 413] width 263 height 32
paste input "25"
type input "25"
click at [412, 246] on textarea at bounding box center [412, 260] width 360 height 76
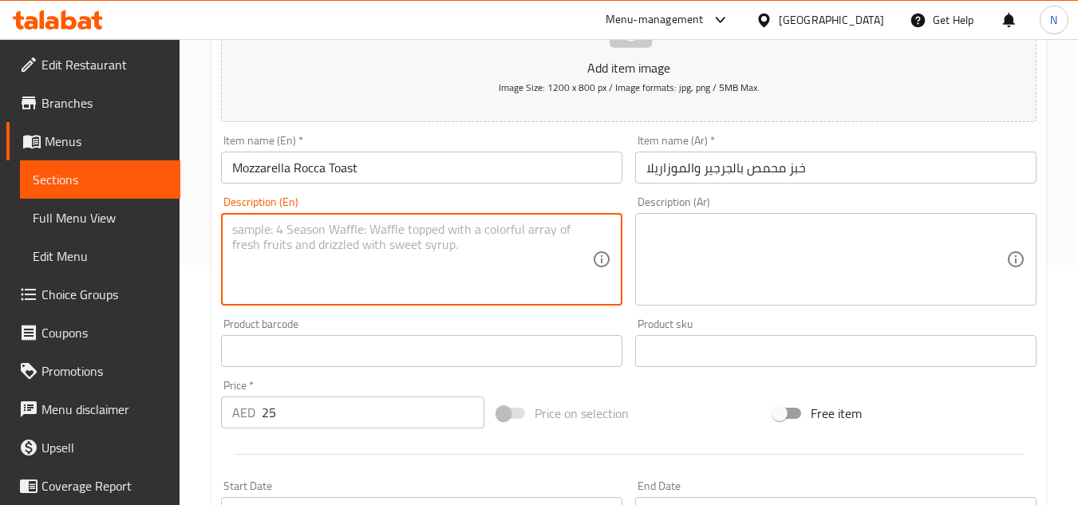
paste textarea "Toasted sourdough slice pesto spread with grilled mozarella and fresh rocket le…"
click at [348, 241] on textarea "Toasted sourdough slice pesto spread with grilled mozarella and fresh rocket le…" at bounding box center [412, 260] width 360 height 76
click at [333, 246] on textarea "Toasted sourdough slice pesto spread with grilled mozarella and fresh rocket le…" at bounding box center [412, 260] width 360 height 76
click at [290, 233] on textarea "Toasted sourdough slice pesto spread with grilled mozarella and fresh rocket le…" at bounding box center [412, 260] width 360 height 76
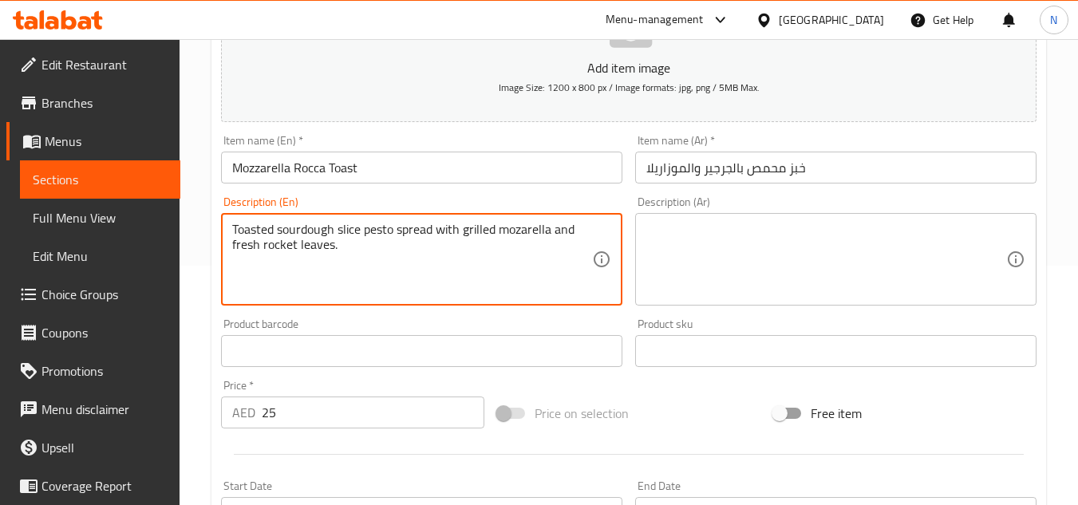
click at [290, 233] on textarea "Toasted sourdough slice pesto spread with grilled mozarella and fresh rocket le…" at bounding box center [412, 260] width 360 height 76
type textarea "Toasted sourdough slice pesto spread with grilled mozarella and fresh rocket le…"
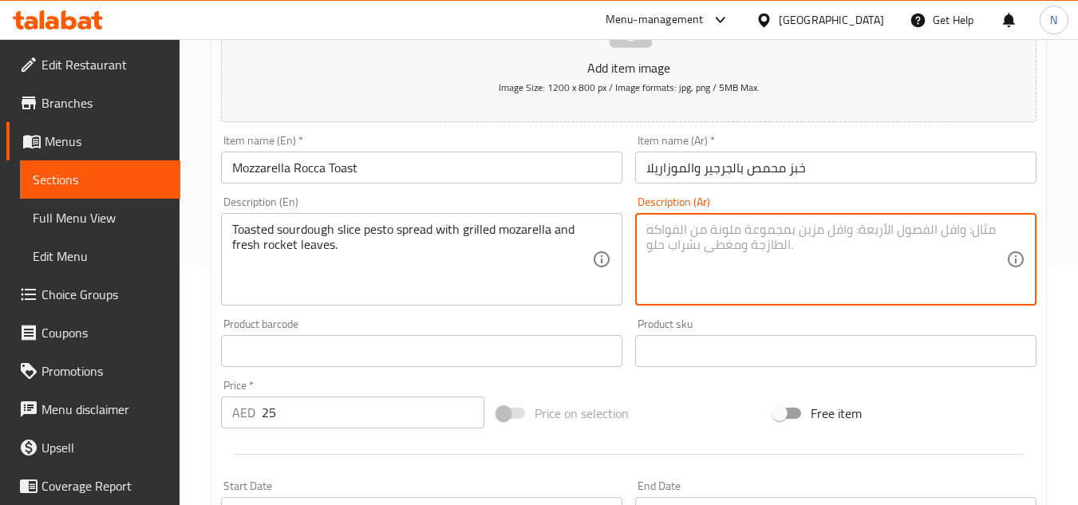
click at [818, 260] on textarea at bounding box center [826, 260] width 360 height 76
paste textarea "شريحة خبز محمص مغطاة بالبيستو مع جبن الموزاريلا المشوي وأوراق الجرجير الطازجة."
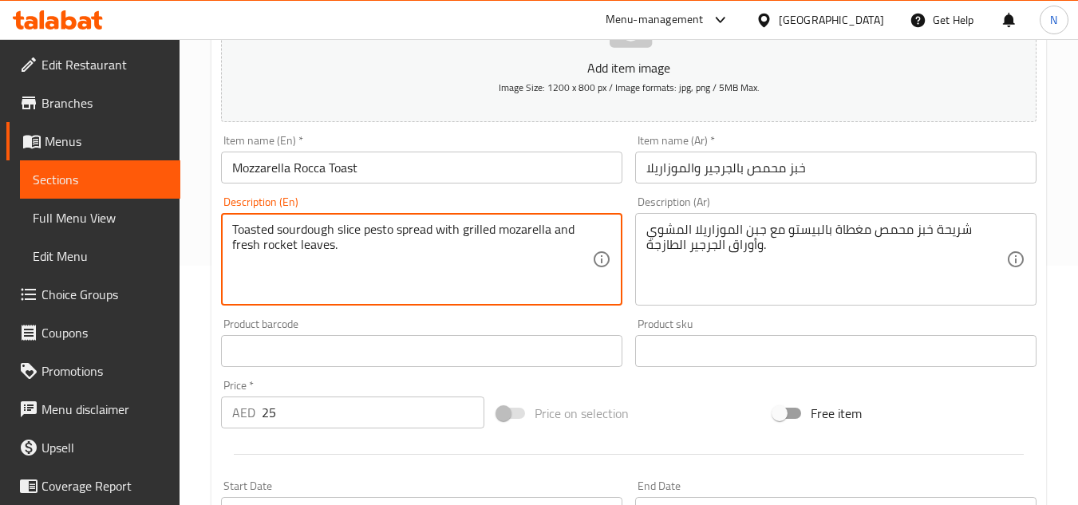
click at [311, 224] on textarea "Toasted sourdough slice pesto spread with grilled mozarella and fresh rocket le…" at bounding box center [412, 260] width 360 height 76
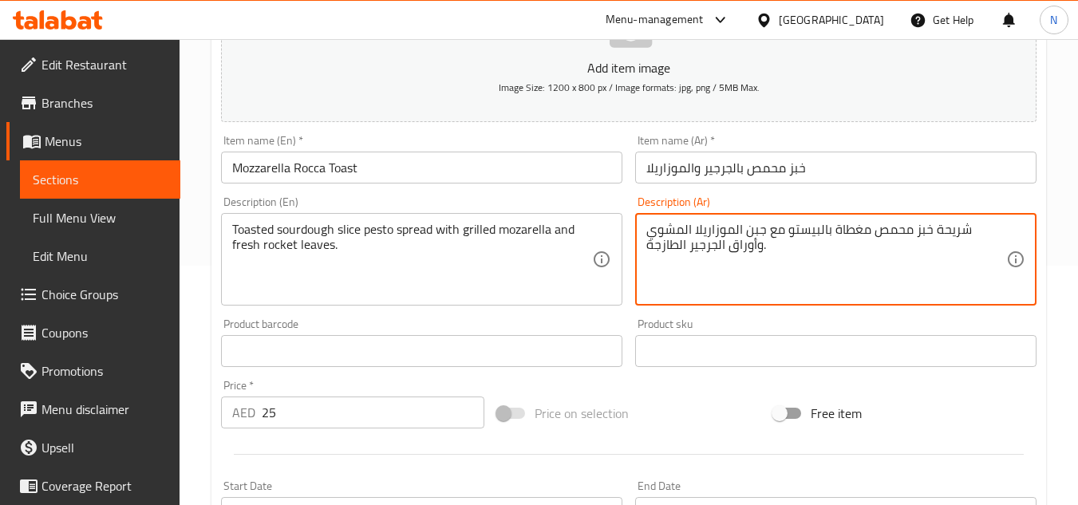
click at [961, 223] on textarea "شريحة خبز محمص مغطاة بالبيستو مع جبن الموزاريلا المشوي وأوراق الجرجير الطازجة." at bounding box center [826, 260] width 360 height 76
click at [934, 246] on textarea "شريحة خبز محمص مغطاة بالبيستو مع جبن الموزاريلا المشوي وأوراق الجرجير الطازجة." at bounding box center [826, 260] width 360 height 76
click at [951, 234] on textarea "شريحة خبز محمص مغطاة بالبيستو مع جبن الموزاريلا المشوي وأوراق الجرجير الطازجة." at bounding box center [826, 260] width 360 height 76
click at [961, 233] on textarea "شريحة خبز محمص مغطاة بالبيستو مع جبن الموزاريلا المشوي وأوراق الجرجير الطازجة." at bounding box center [826, 260] width 360 height 76
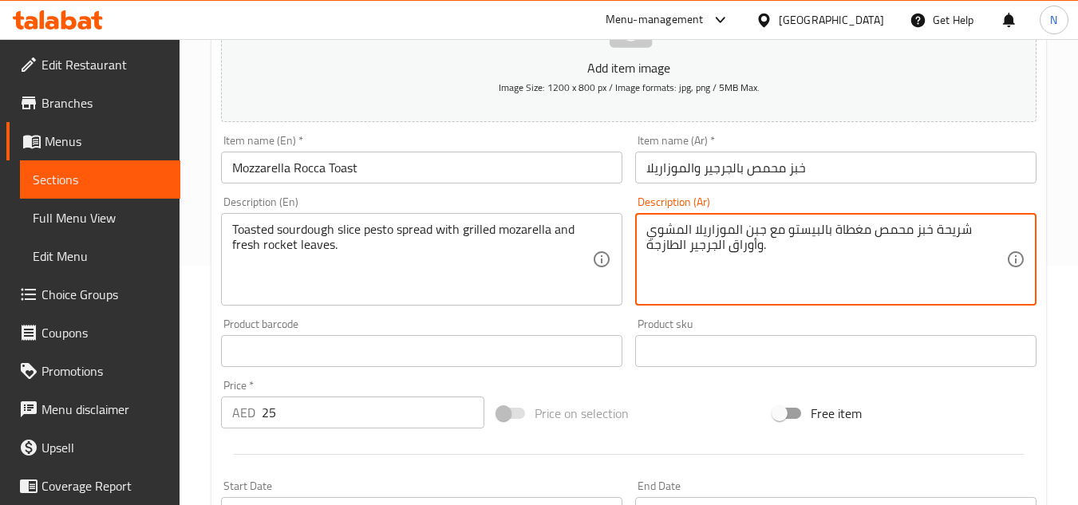
paste textarea "العجين المخمر"
click at [938, 232] on textarea "شريحة خبز العجين المخمر محمص مغطاة بالبيستو مع جبن الموزاريلا المشوي وأوراق الج…" at bounding box center [826, 260] width 360 height 76
click at [934, 234] on textarea "شريحة خبز العجين المخمر محمص مغطاة بالبيستو مع جبن الموزاريلا المشوي وأوراق الج…" at bounding box center [826, 260] width 360 height 76
click at [897, 238] on textarea "شريحة خبز عجين المخمر محمص مغطاة بالبيستو مع جبن الموزاريلا المشوي وأوراق الجرج…" at bounding box center [826, 260] width 360 height 76
drag, startPoint x: 904, startPoint y: 232, endPoint x: 892, endPoint y: 237, distance: 12.9
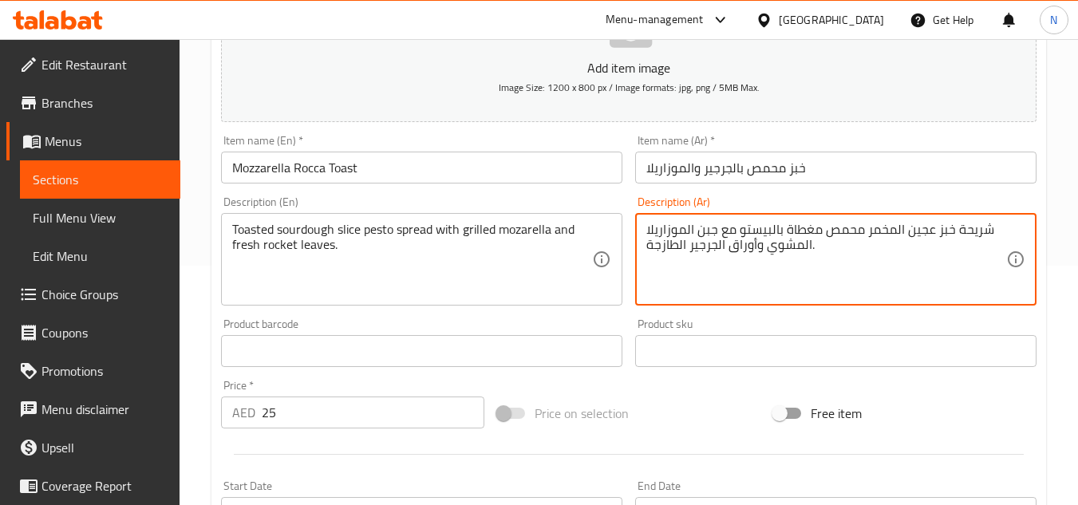
click at [892, 237] on textarea "شريحة خبز عجين المخمر محمص مغطاة بالبيستو مع جبن الموزاريلا المشوي وأوراق الجرج…" at bounding box center [826, 260] width 360 height 76
click at [771, 234] on textarea "شريحة خبز عجين مخمر محمص مغطاة بالبيستو مع جبن الموزاريلا المشوي وأوراق الجرجير…" at bounding box center [826, 260] width 360 height 76
drag, startPoint x: 696, startPoint y: 235, endPoint x: 686, endPoint y: 237, distance: 9.9
click at [686, 237] on textarea "شريحة خبز عجين مخمر محمص مغطاة ببيستو مع جبن الموزاريلا المشوي وأوراق الجرجير ا…" at bounding box center [826, 260] width 360 height 76
click at [803, 250] on textarea "شريحة خبز عجين مخمر محمص مغطاة ببيستو مع جبنة موزاريلا المشوي وأوراق الجرجير ال…" at bounding box center [826, 260] width 360 height 76
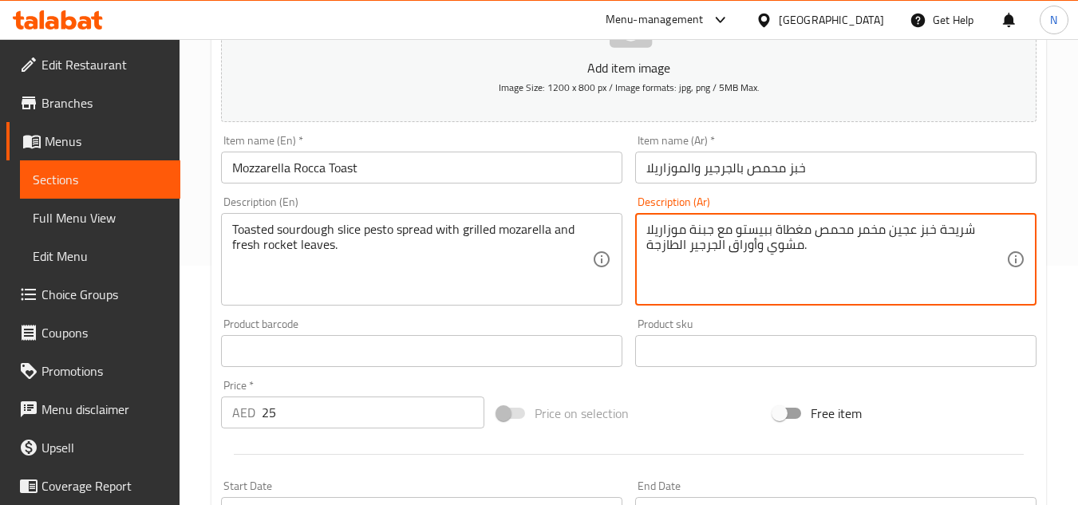
drag, startPoint x: 724, startPoint y: 249, endPoint x: 716, endPoint y: 250, distance: 8.8
click at [716, 250] on textarea "شريحة خبز عجين مخمر محمص مغطاة ببيستو مع جبنة موزاريلا مشوي وأوراق الجرجير الطا…" at bounding box center [826, 260] width 360 height 76
drag, startPoint x: 686, startPoint y: 250, endPoint x: 677, endPoint y: 253, distance: 9.3
click at [677, 253] on textarea "شريحة خبز عجين مخمر محمص مغطاة ببيستو مع جبنة موزاريلا مشوي وأوراق جرجير الطازج…" at bounding box center [826, 260] width 360 height 76
click at [815, 258] on textarea "شريحة خبز عجين مخمر محمص مغطاة ببيستو مع جبنة موزاريلا مشوي وأوراق [PERSON_NAME…" at bounding box center [826, 260] width 360 height 76
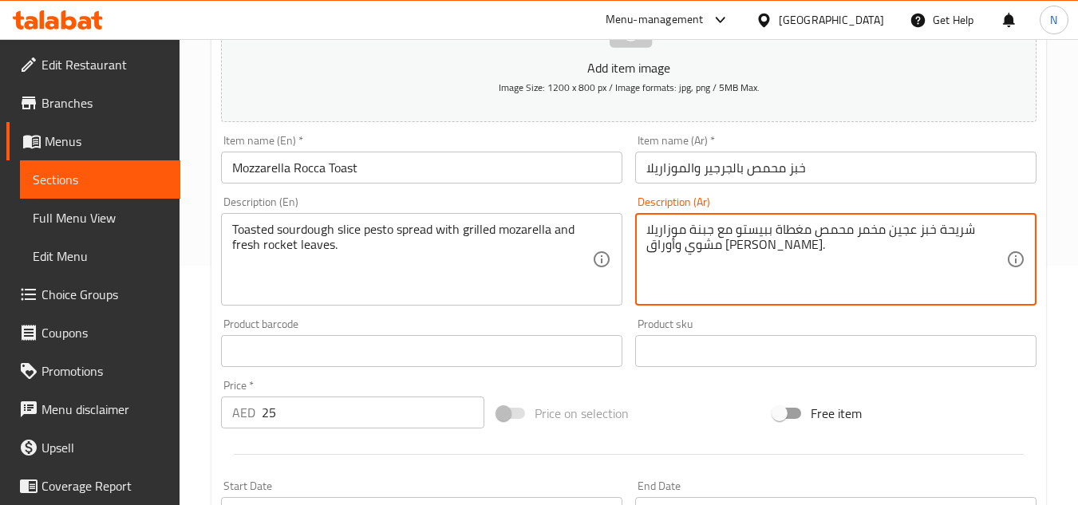
type textarea "شريحة خبز عجين مخمر محمص مغطاة ببيستو مع جبنة موزاريلا مشوي وأوراق [PERSON_NAME…"
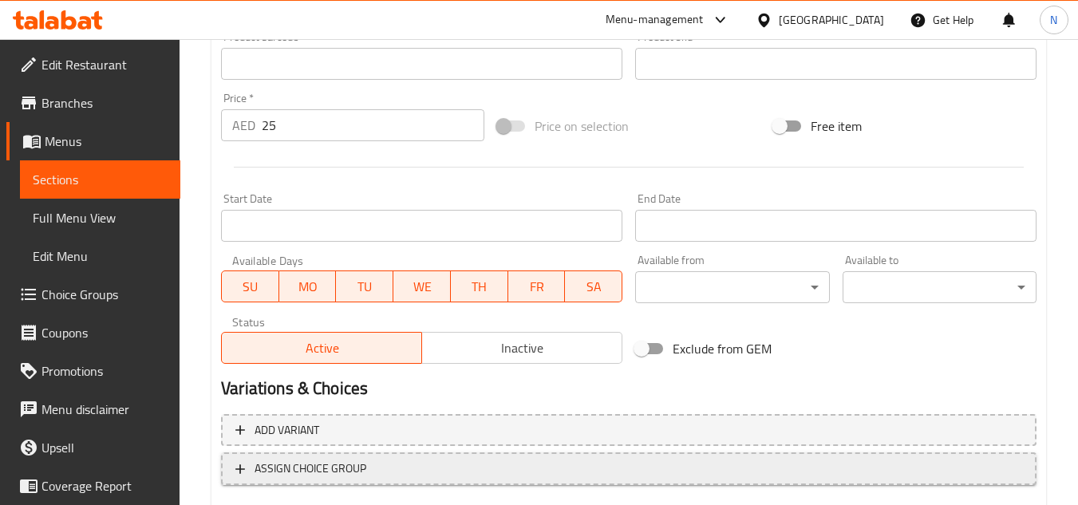
scroll to position [622, 0]
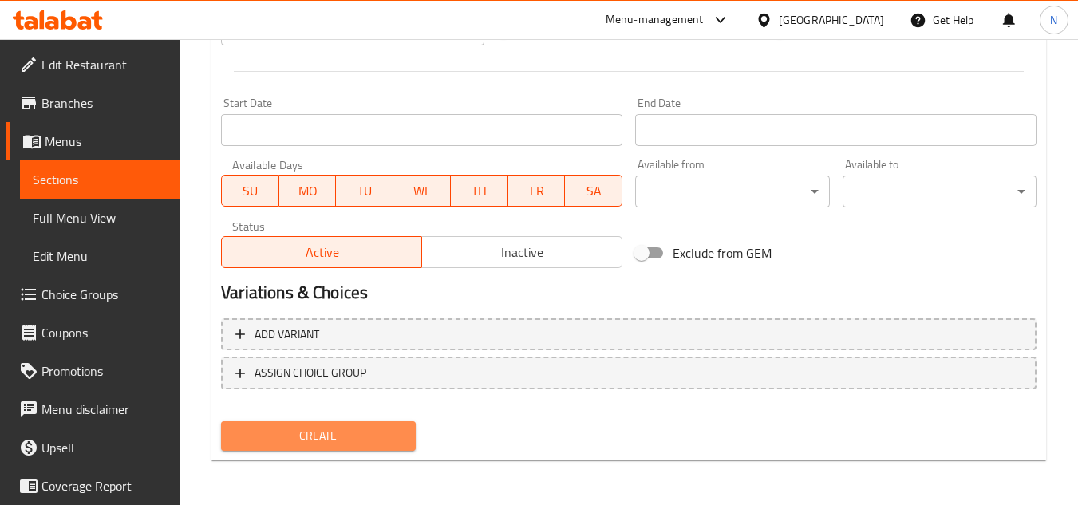
click at [340, 426] on span "Create" at bounding box center [318, 436] width 168 height 20
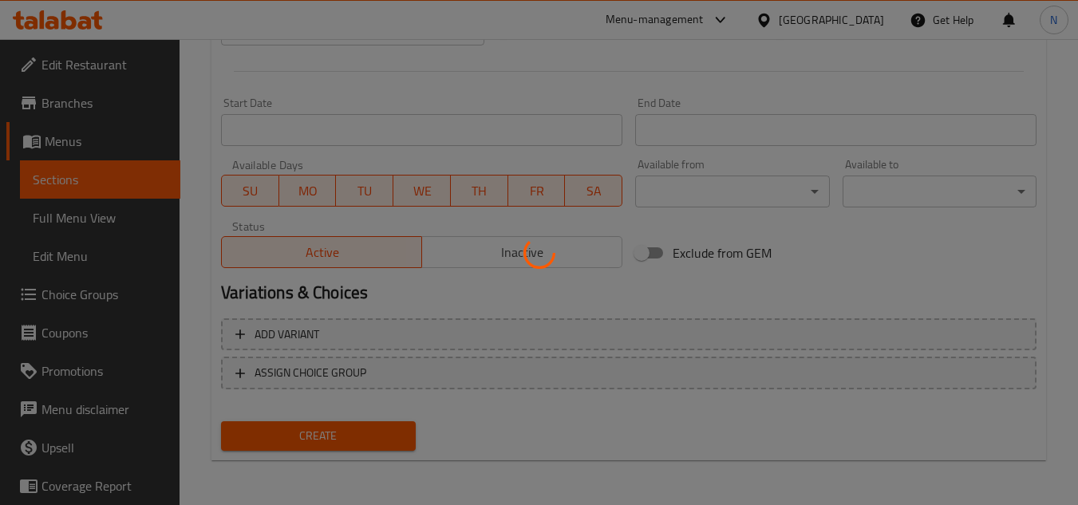
type input "0"
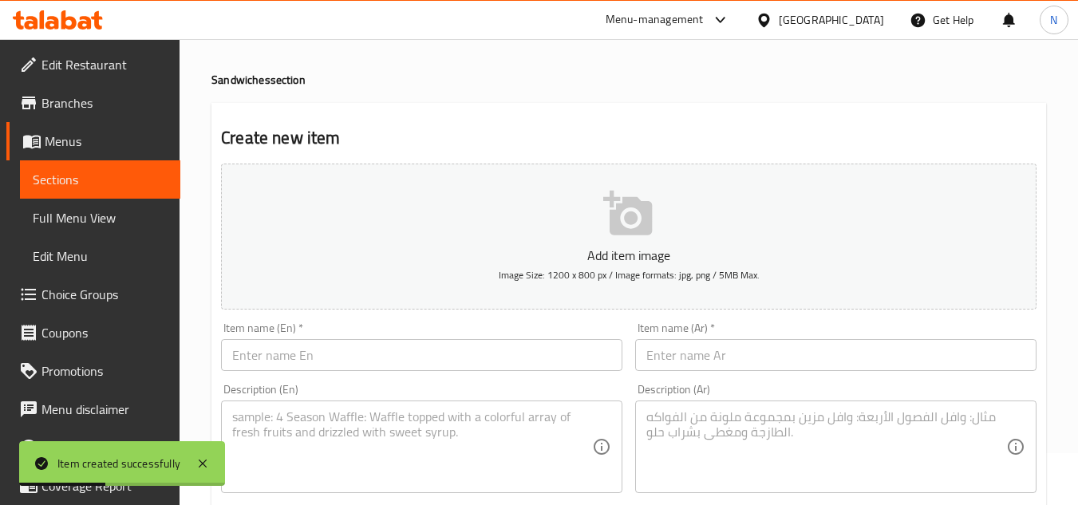
scroll to position [160, 0]
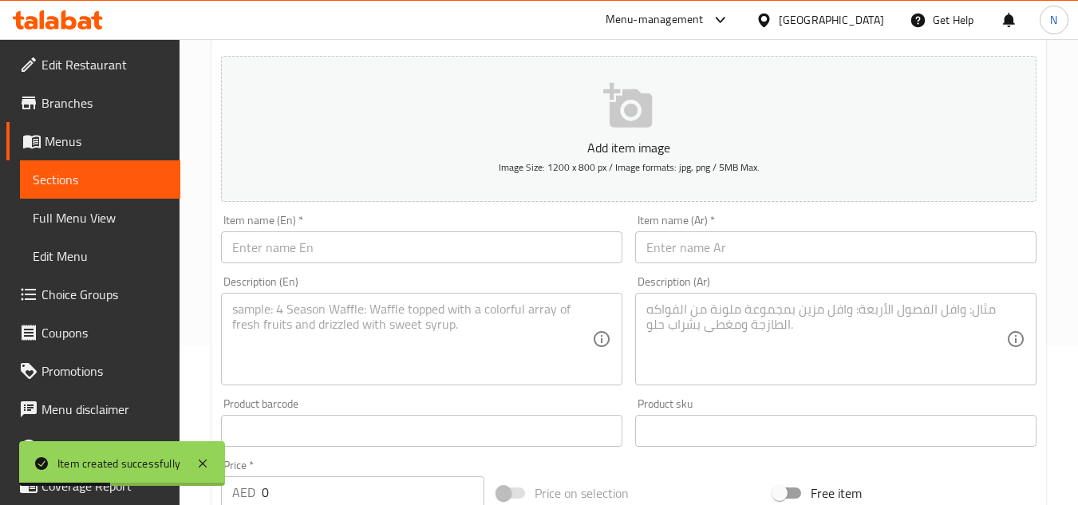
click at [322, 254] on input "text" at bounding box center [421, 247] width 401 height 32
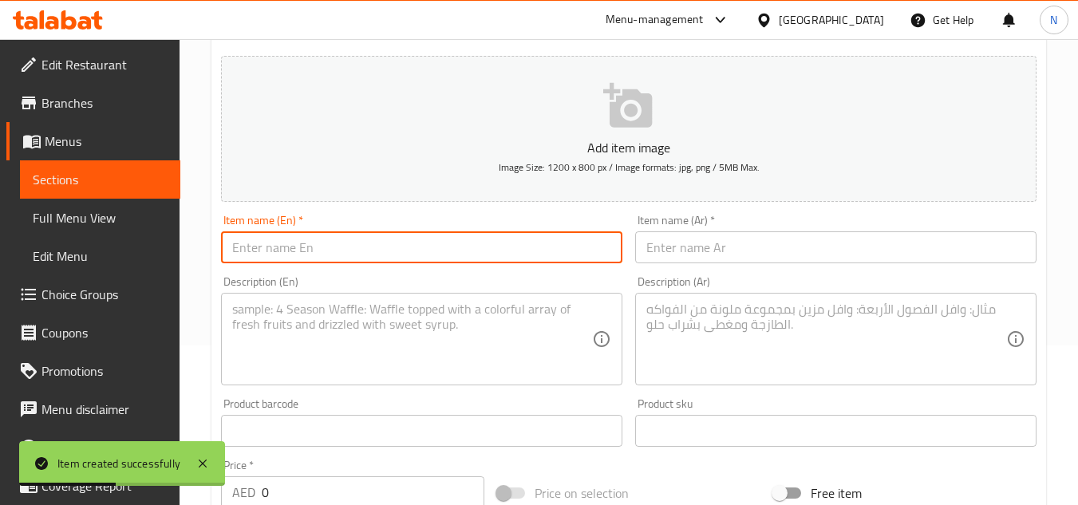
paste input "Grilled Halloumi Cheese Avo Toast"
drag, startPoint x: 416, startPoint y: 254, endPoint x: 472, endPoint y: 258, distance: 56.0
click at [472, 258] on input "Grilled Halloumi Cheese Avo Toast" at bounding box center [421, 247] width 401 height 32
click at [373, 252] on input "Grilled Halloumi Cheese Avo Toast" at bounding box center [421, 247] width 401 height 32
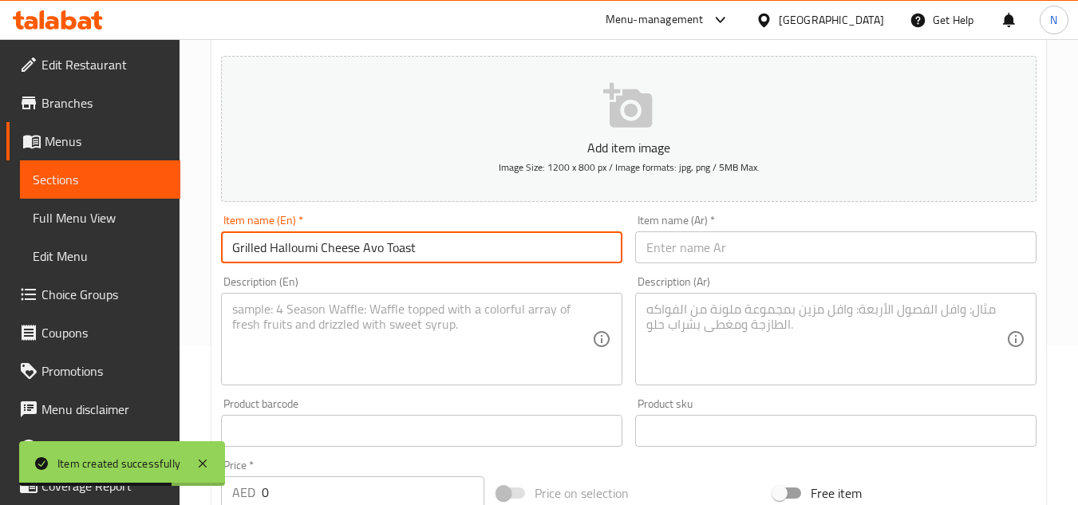
click at [373, 252] on input "Grilled Halloumi Cheese Avo Toast" at bounding box center [421, 247] width 401 height 32
type input "Grilled Halloumi Cheese Avo Toast"
click at [670, 254] on input "text" at bounding box center [835, 247] width 401 height 32
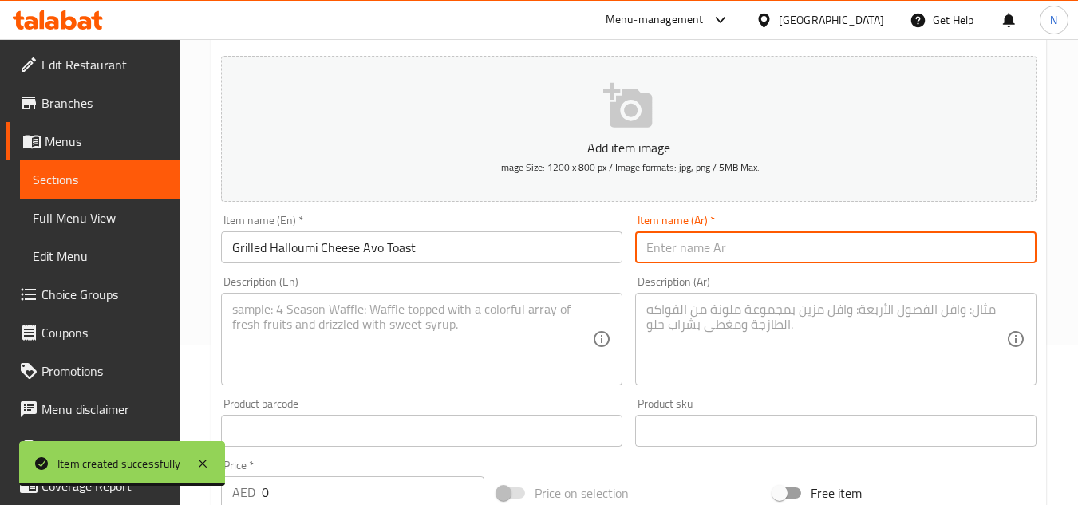
paste input "خبز محمص بالجبن الحلوم المشوي والأفوكادو"
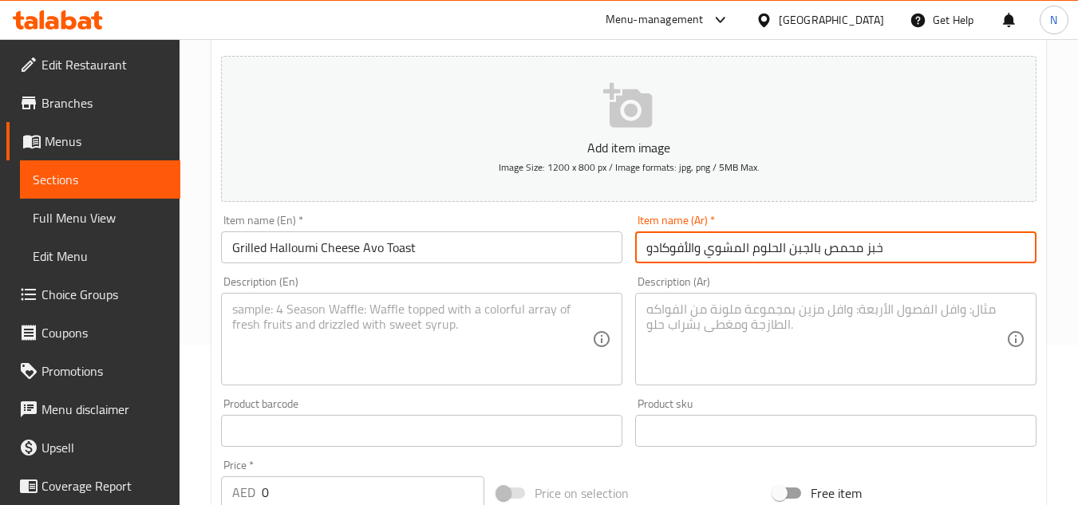
click at [791, 251] on input "خبز محمص بالجبن الحلوم المشوي والأفوكادو" at bounding box center [835, 247] width 401 height 32
type input "خبز محمص بالجبنة الحلوم المشوي والأفوكادو"
click at [428, 325] on textarea at bounding box center [412, 340] width 360 height 76
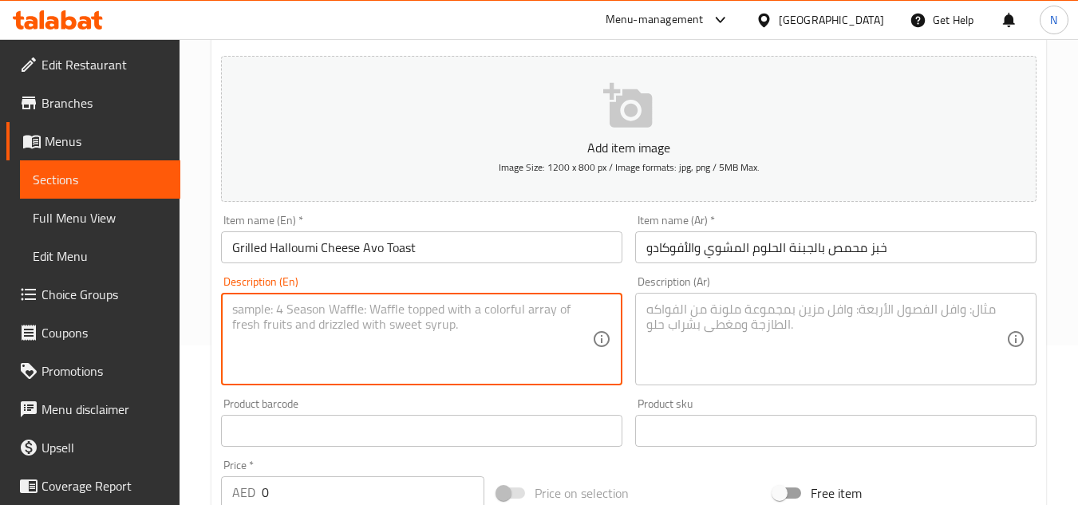
paste textarea "Toasted sourdough slice topped with pesto sauce fresh creamy avacado paste, gri…"
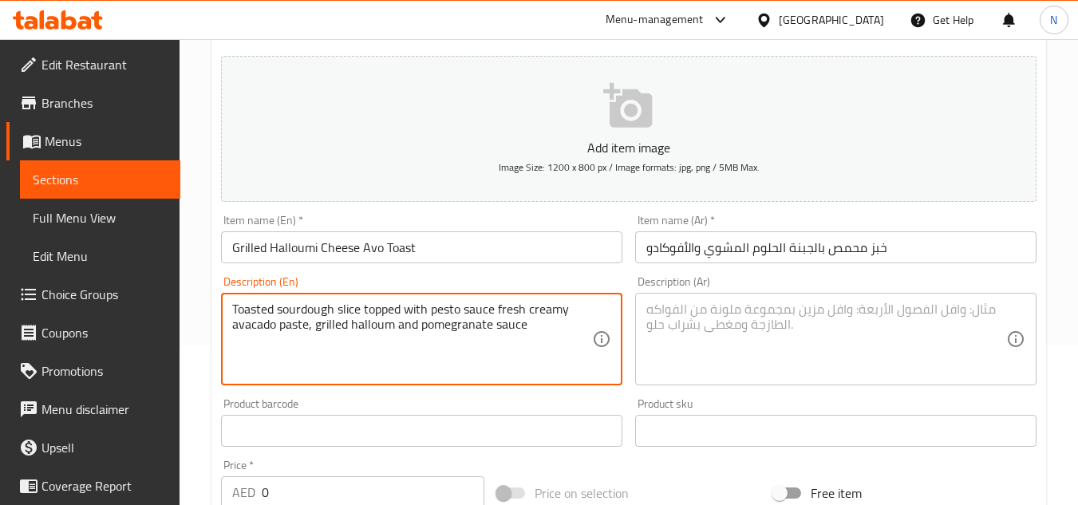
click at [527, 327] on textarea "Toasted sourdough slice topped with pesto sauce fresh creamy avacado paste, gri…" at bounding box center [412, 340] width 360 height 76
click at [331, 330] on textarea "Toasted sourdough slice topped with pesto sauce fresh creamy avacado paste, gri…" at bounding box center [412, 340] width 360 height 76
type textarea "Toasted sourdough slice topped with pesto sauce fresh creamy avacado paste, gri…"
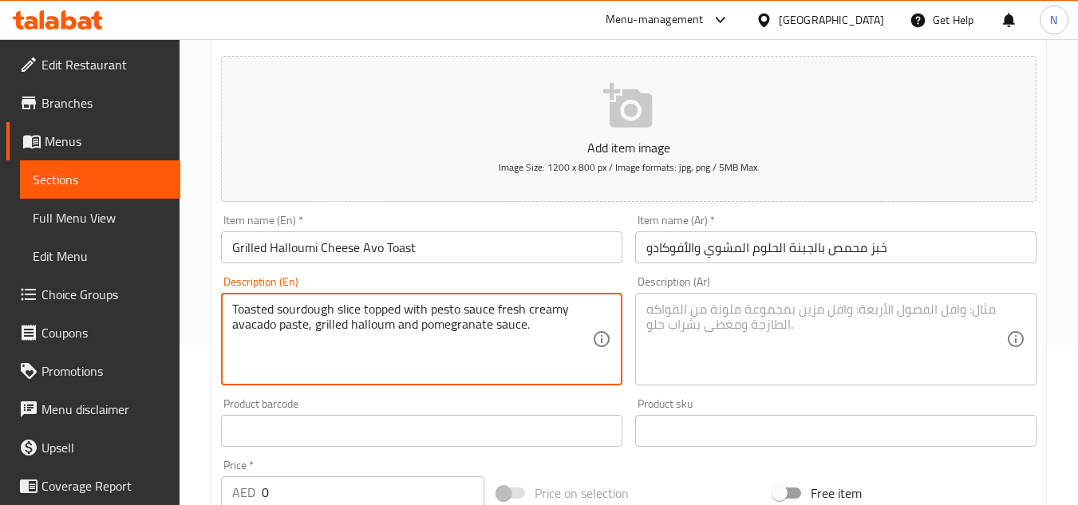
click at [724, 336] on textarea at bounding box center [826, 340] width 360 height 76
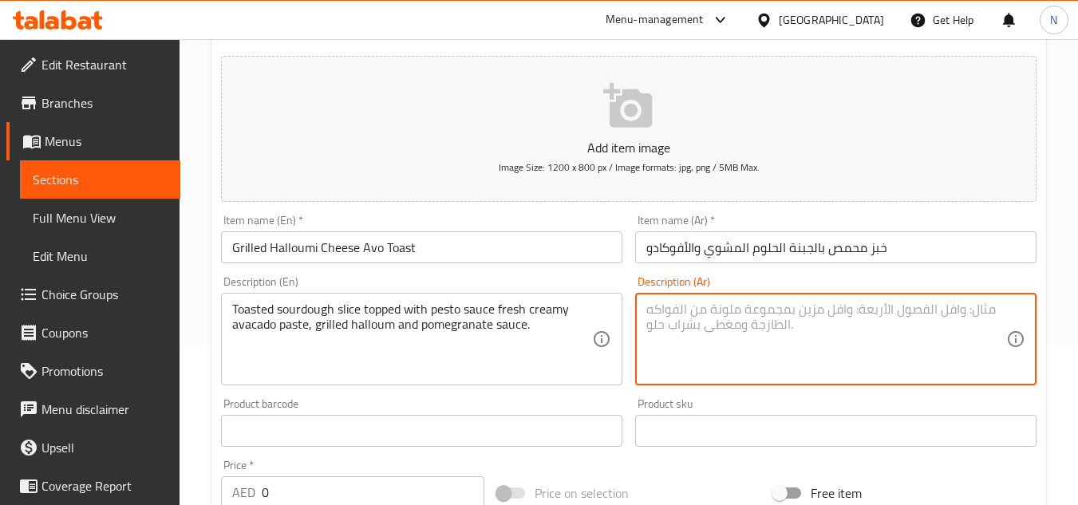
paste textarea "شريحة خبز محمص مغطاة بصلصة البيستو مع بيستو الأفوكادو الكريمي الطازج وجبنة الحل…"
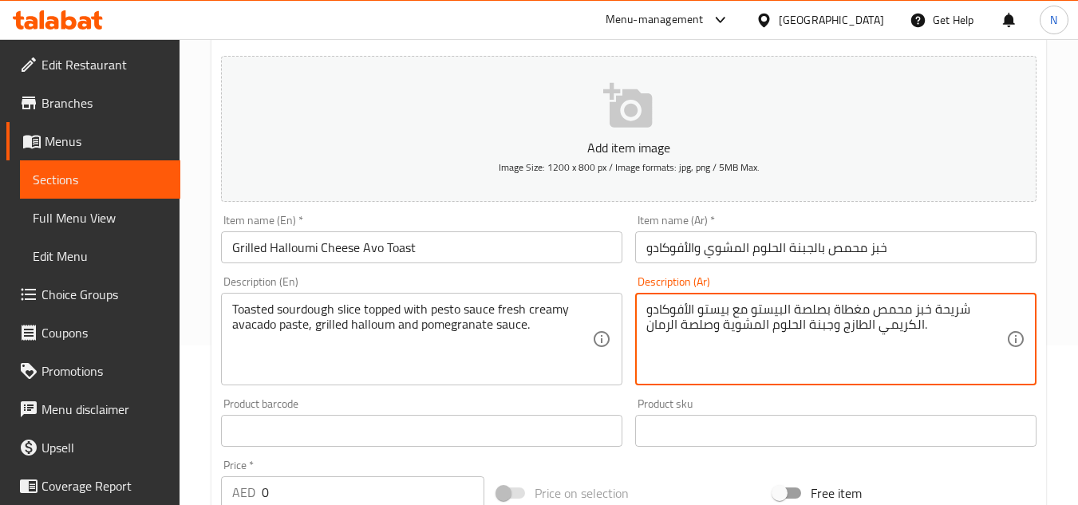
click at [783, 310] on textarea "شريحة خبز محمص مغطاة بصلصة البيستو مع بيستو الأفوكادو الكريمي الطازج وجبنة الحل…" at bounding box center [826, 340] width 360 height 76
click at [689, 311] on textarea "شريحة خبز محمص مغطاة بصلصة بيستو مع بيستو الأفوكادو الكريمي الطازج وجبنة الحلوم…" at bounding box center [826, 340] width 360 height 76
click at [865, 326] on textarea "شريحة خبز محمص مغطاة بصلصة بيستو مع [PERSON_NAME] الكريمي الطازج وجبنة الحلوم ا…" at bounding box center [826, 340] width 360 height 76
drag, startPoint x: 803, startPoint y: 328, endPoint x: 794, endPoint y: 331, distance: 10.1
click at [794, 331] on textarea "شريحة خبز محمص مغطاة بصلصة بيستو مع بيستو أفوكادو الكريمي طازج وجبنة الحلوم الم…" at bounding box center [826, 340] width 360 height 76
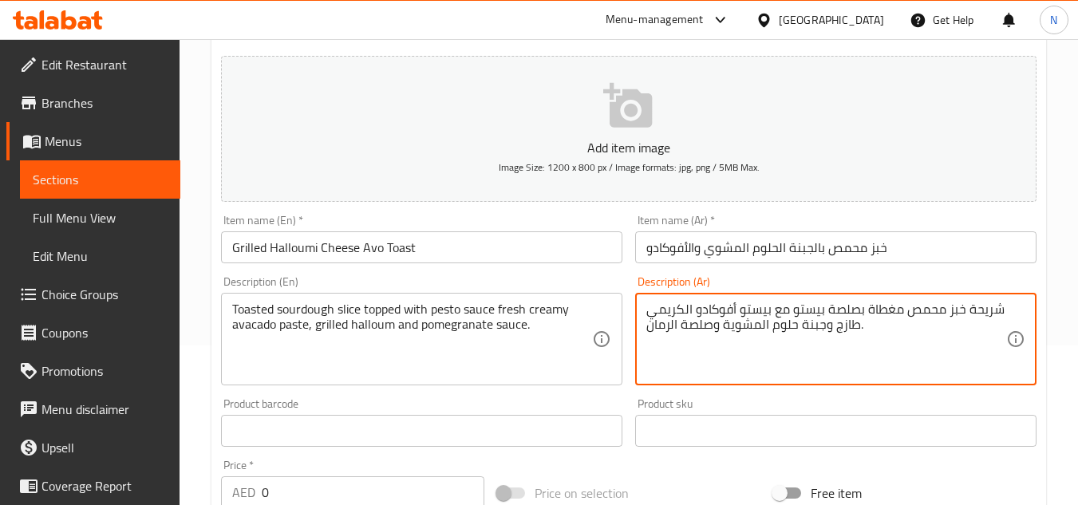
click at [765, 329] on textarea "شريحة خبز محمص مغطاة بصلصة بيستو مع بيستو أفوكادو الكريمي طازج وجبنة حلوم المشو…" at bounding box center [826, 340] width 360 height 76
click at [756, 329] on textarea "شريحة خبز محمص مغطاة بصلصة بيستو مع بيستو أفوكادو الكريمي طازج وجبنة حلوم المشو…" at bounding box center [826, 340] width 360 height 76
drag, startPoint x: 768, startPoint y: 329, endPoint x: 760, endPoint y: 329, distance: 8.8
click at [760, 329] on textarea "شريحة خبز محمص مغطاة بصلصة بيستو مع بيستو أفوكادو الكريمي طازج وجبنة حلوم المشو…" at bounding box center [826, 340] width 360 height 76
click at [673, 334] on textarea "شريحة خبز محمص مغطاة بصلصة بيستو مع [PERSON_NAME] الكريمي طازج وجبنة حلوم مشوية…" at bounding box center [826, 340] width 360 height 76
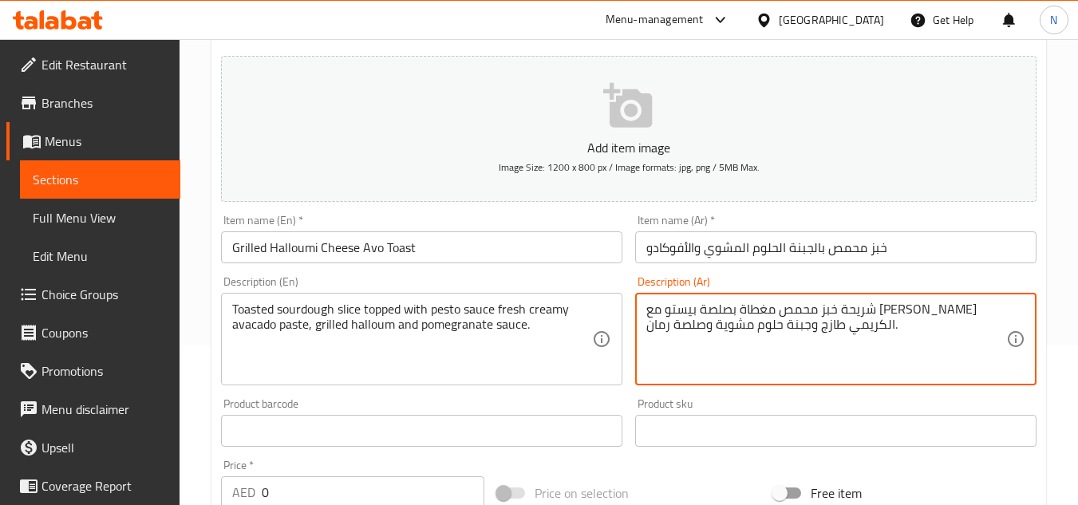
click at [688, 313] on textarea "شريحة خبز محمص مغطاة بصلصة بيستو مع [PERSON_NAME] الكريمي طازج وجبنة حلوم مشوية…" at bounding box center [826, 340] width 360 height 76
click at [689, 311] on textarea "شريحة خبز محمص مغطاة بصلصة بيستو مع [PERSON_NAME] الكريمي طازج وجبنة حلوم مشوية…" at bounding box center [826, 340] width 360 height 76
click at [686, 311] on textarea "شريحة خبز محمص مغطاة بصلصة بيستو مع [PERSON_NAME] الكريمي طازج وجبنة حلوم مشوية…" at bounding box center [826, 340] width 360 height 76
click at [686, 310] on textarea "شريحة خبز محمص مغطاة بصلصة بيستو مع [PERSON_NAME] الكريمي طازج وجبنة حلوم مشوية…" at bounding box center [826, 340] width 360 height 76
drag, startPoint x: 810, startPoint y: 330, endPoint x: 821, endPoint y: 330, distance: 11.2
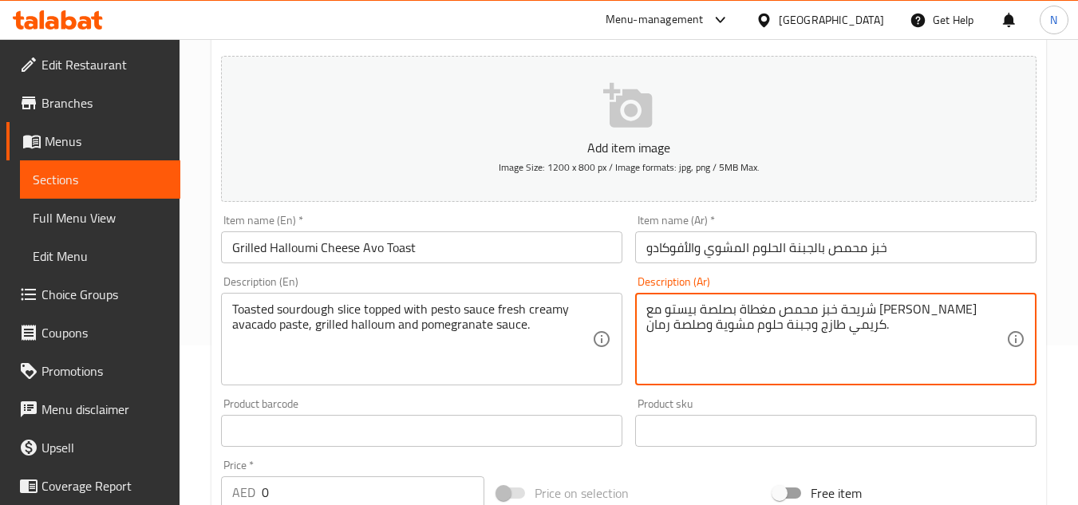
click at [821, 330] on textarea "شريحة خبز محمص مغطاة بصلصة بيستو مع [PERSON_NAME] كريمي طازج وجبنة حلوم مشوية و…" at bounding box center [826, 340] width 360 height 76
type textarea "شريحة خبز محمص مغطاة بصلصة بيستو مع [PERSON_NAME]، جبنة حلوم مشوية وصلصة رمان."
click at [708, 247] on input "خبز محمص بالجبنة الحلوم المشوي والأفوكادو" at bounding box center [835, 247] width 401 height 32
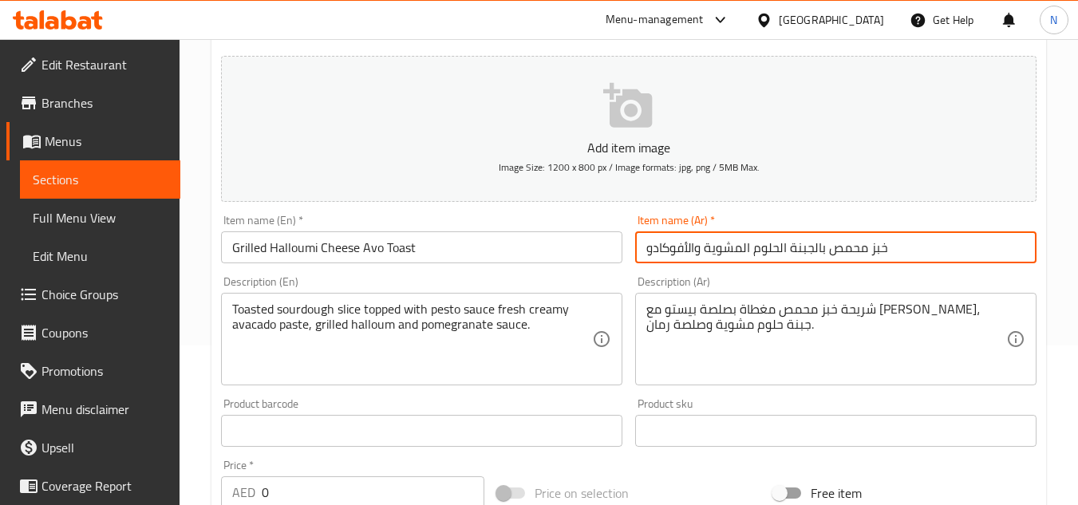
type input "خبز محمص بالجبنة الحلوم المشوية والأفوكادو"
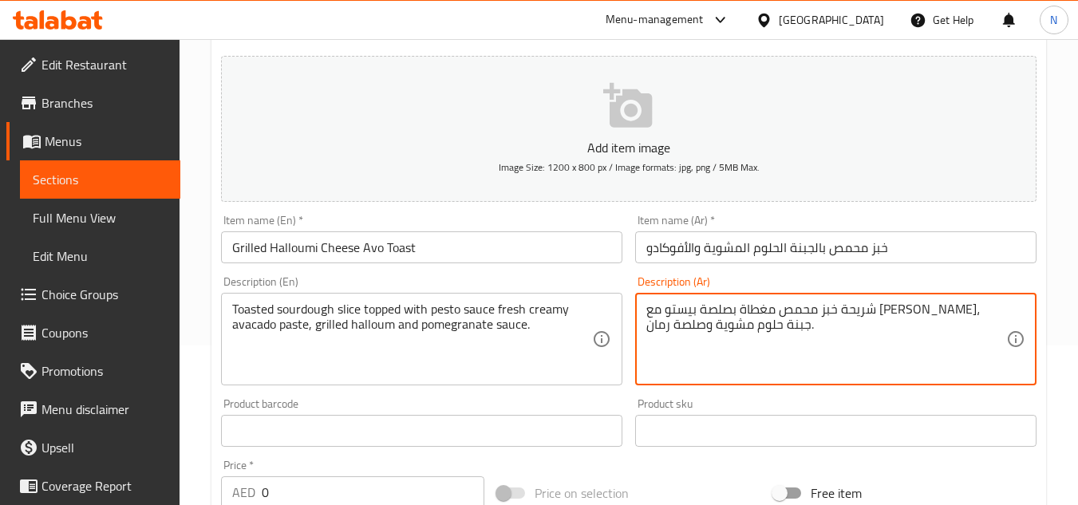
drag, startPoint x: 842, startPoint y: 314, endPoint x: 820, endPoint y: 313, distance: 21.6
drag, startPoint x: 847, startPoint y: 309, endPoint x: 824, endPoint y: 311, distance: 22.5
click at [824, 311] on textarea "شريحة خبز محمص مغطاة بصوص بيستو مع [PERSON_NAME]، جبنة حلوم مشوية وصلصة رمان." at bounding box center [826, 340] width 360 height 76
drag, startPoint x: 706, startPoint y: 329, endPoint x: 674, endPoint y: 331, distance: 32.0
click at [674, 331] on textarea "شريحة خبز محمص مغطاة بصوص بيستو مع [PERSON_NAME]، جبنة حلوم مشوية وصلصة رمان." at bounding box center [826, 340] width 360 height 76
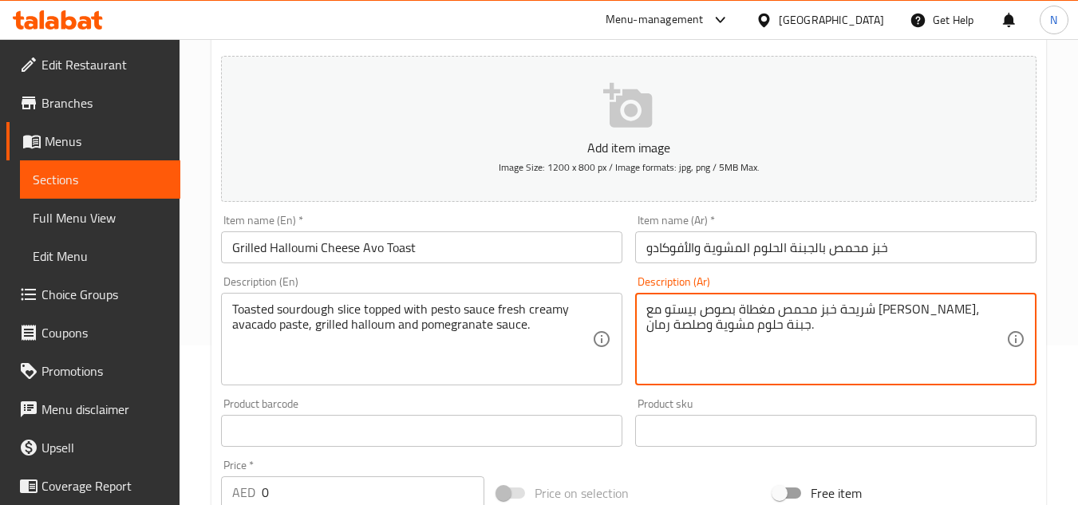
paste textarea "ص"
type textarea "شريحة خبز محمص مغطاة بصوص بيستو مع [PERSON_NAME]، جبنة حلوم مشوية وصوص رمان."
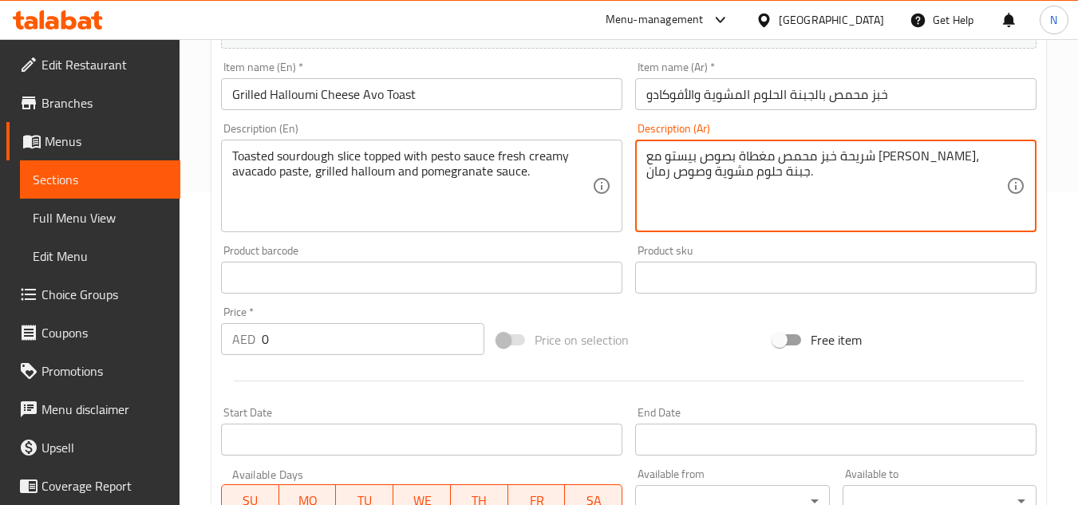
scroll to position [319, 0]
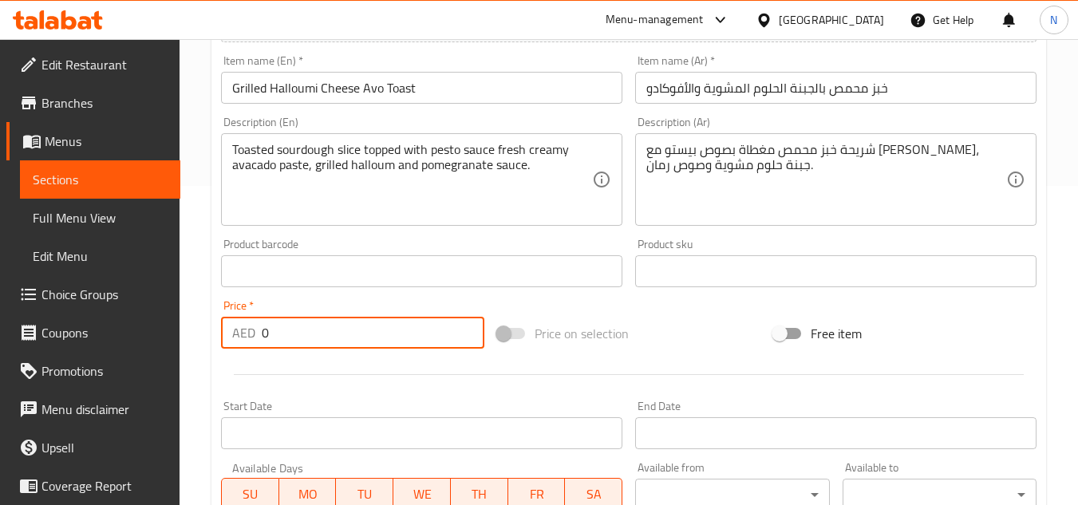
drag, startPoint x: 268, startPoint y: 336, endPoint x: 242, endPoint y: 338, distance: 26.4
click at [242, 338] on div "AED 0 Price *" at bounding box center [352, 333] width 263 height 32
paste input "28"
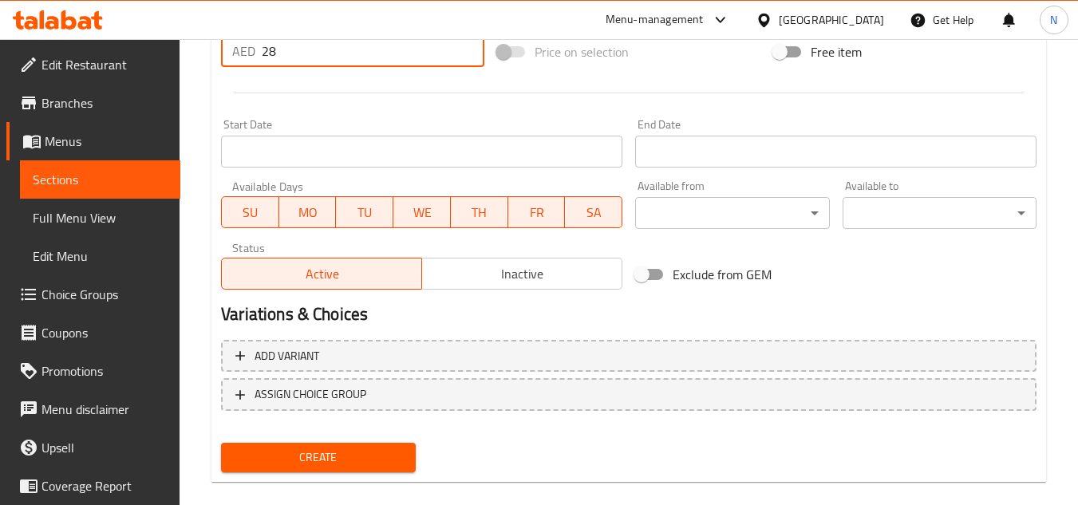
scroll to position [622, 0]
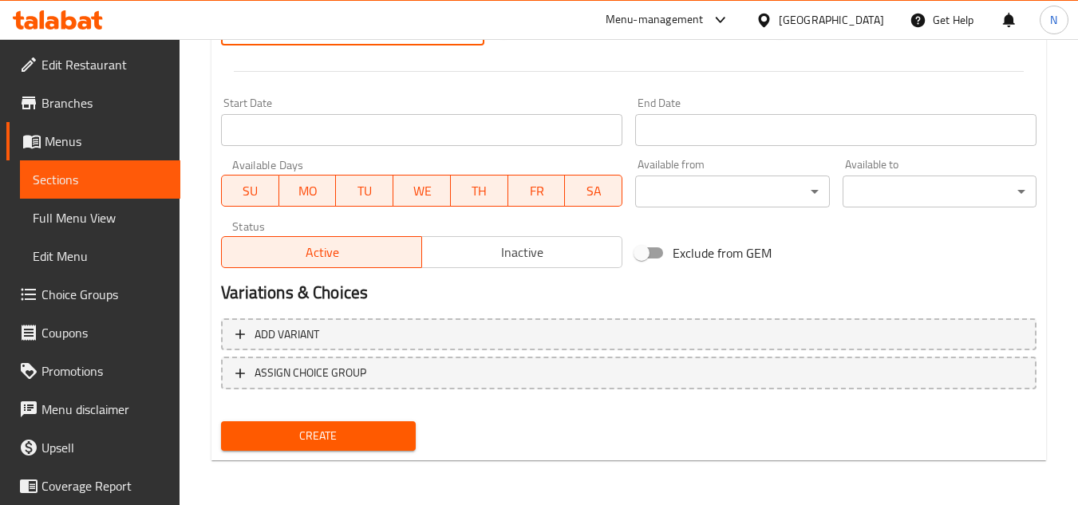
type input "28"
click at [385, 448] on button "Create" at bounding box center [318, 436] width 194 height 30
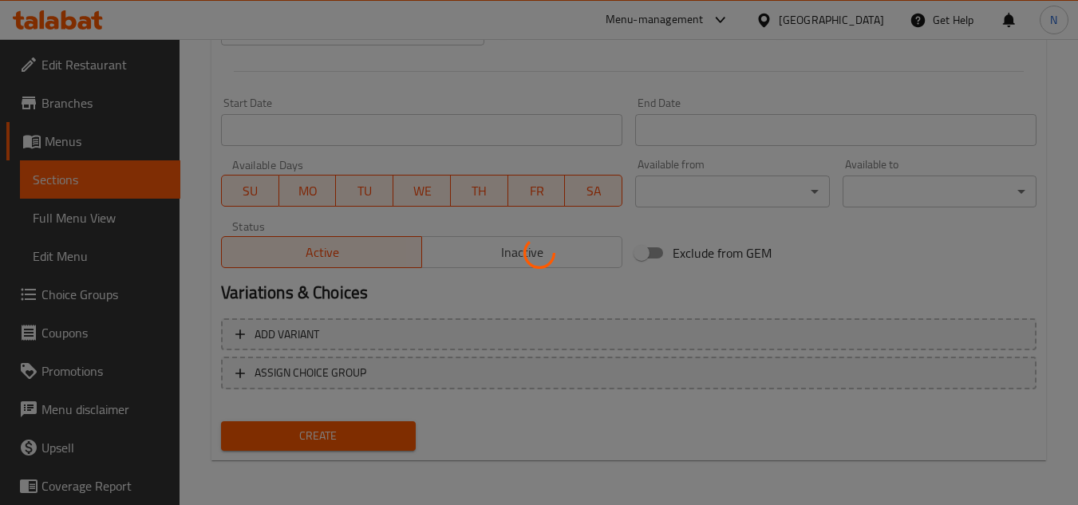
type input "0"
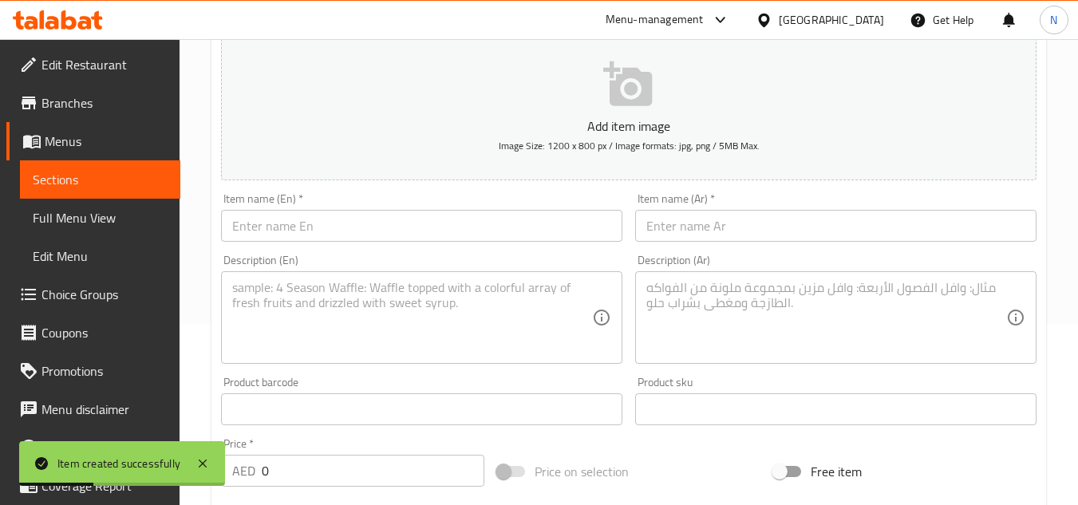
scroll to position [64, 0]
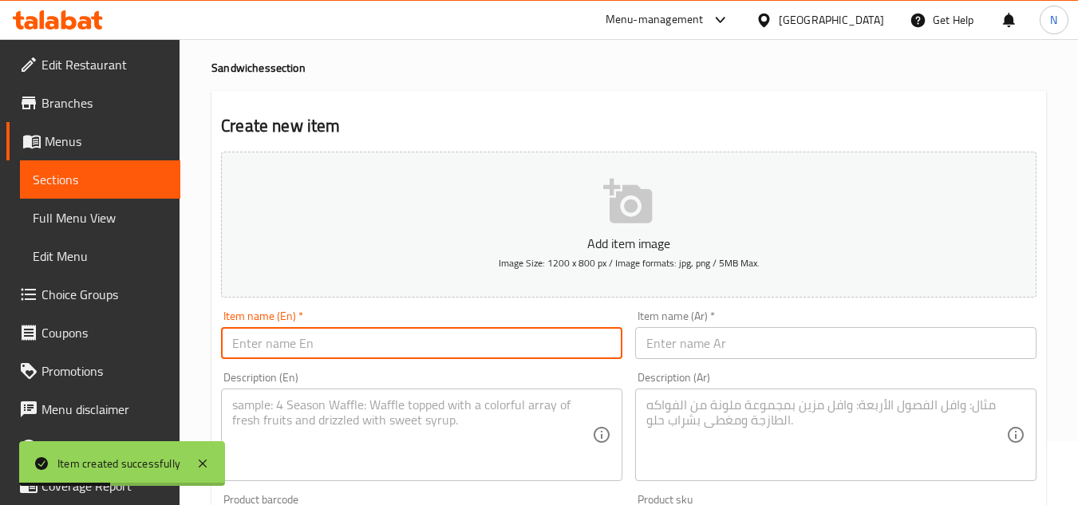
click at [292, 357] on input "text" at bounding box center [421, 343] width 401 height 32
paste input "Veg Sandwich"
drag, startPoint x: 308, startPoint y: 348, endPoint x: 375, endPoint y: 349, distance: 67.0
click at [375, 349] on input "Veg Sandwich" at bounding box center [421, 343] width 401 height 32
click at [275, 346] on input "Veg Sandwich" at bounding box center [421, 343] width 401 height 32
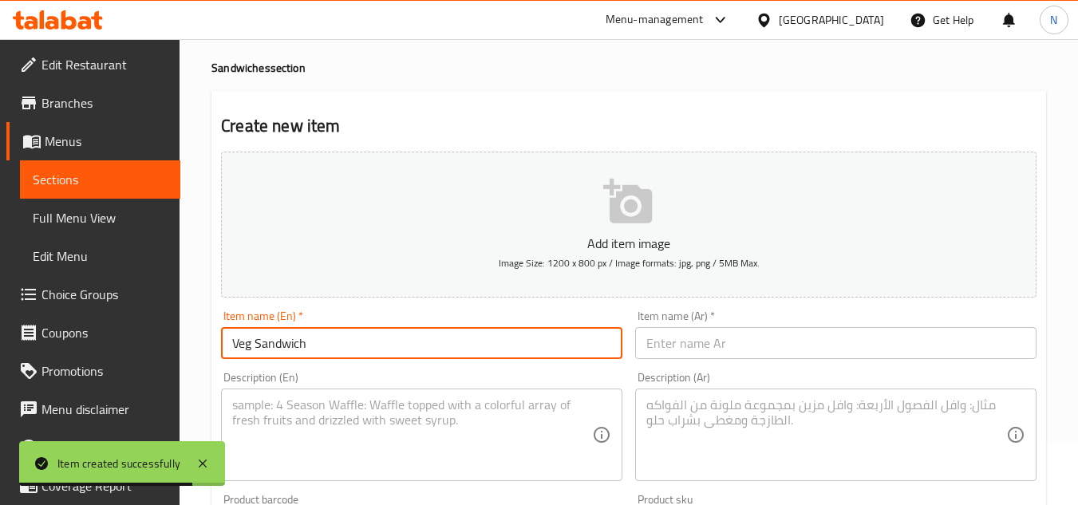
click at [275, 346] on input "Veg Sandwich" at bounding box center [421, 343] width 401 height 32
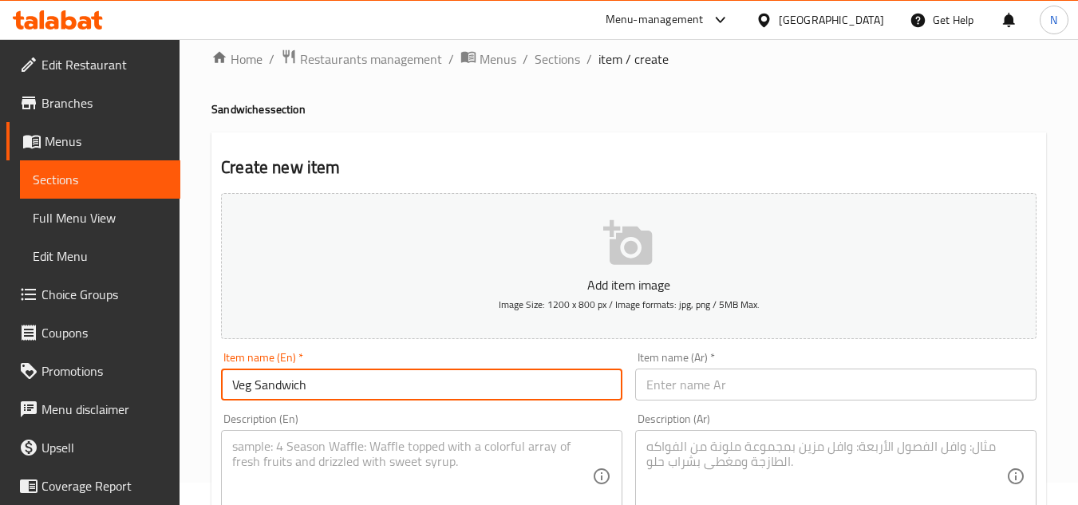
scroll to position [0, 0]
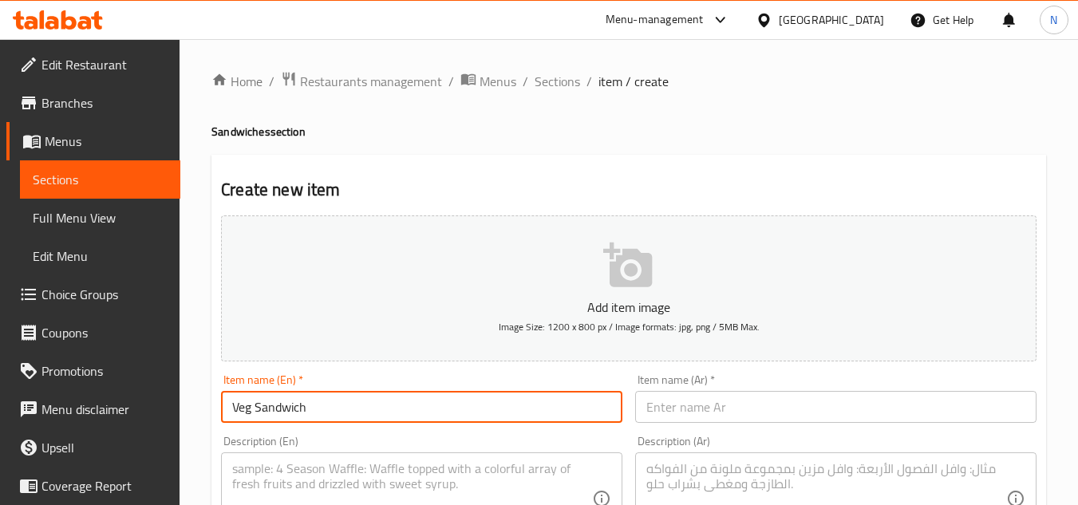
type input "Veg Sandwich"
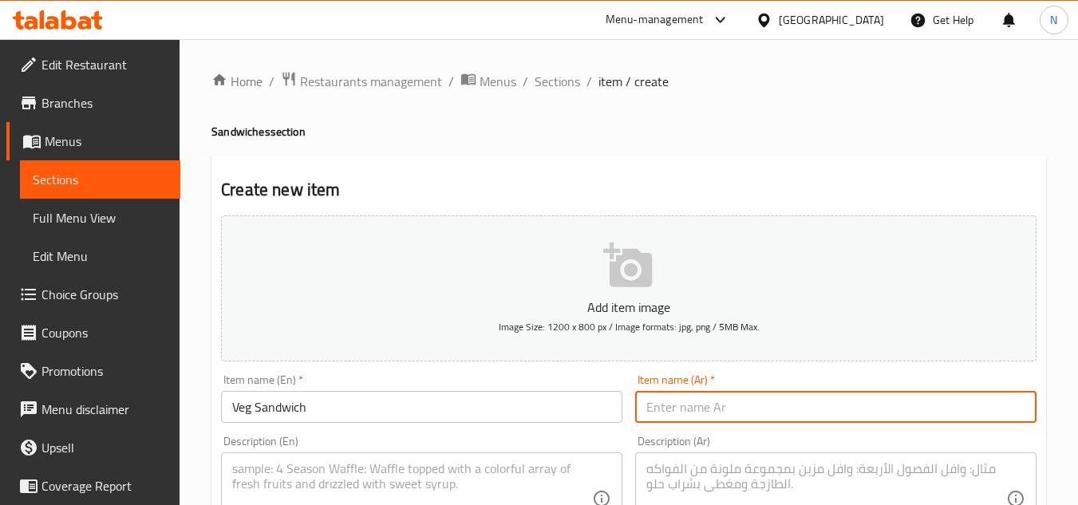
click at [694, 416] on input "text" at bounding box center [835, 407] width 401 height 32
paste input "ساندويتش نباتي"
click at [249, 405] on input "Veg Sandwich" at bounding box center [421, 407] width 401 height 32
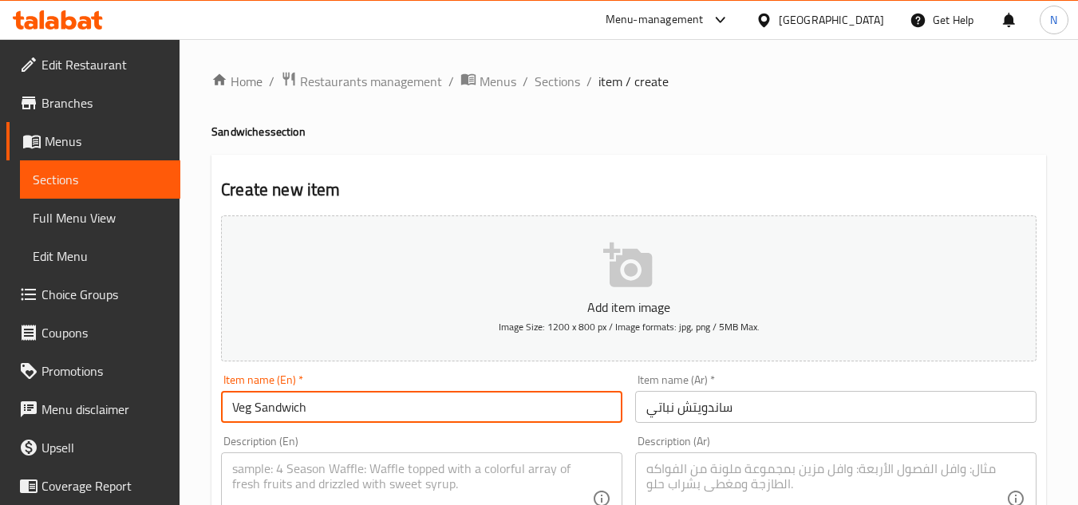
click at [249, 405] on input "Veg Sandwich" at bounding box center [421, 407] width 401 height 32
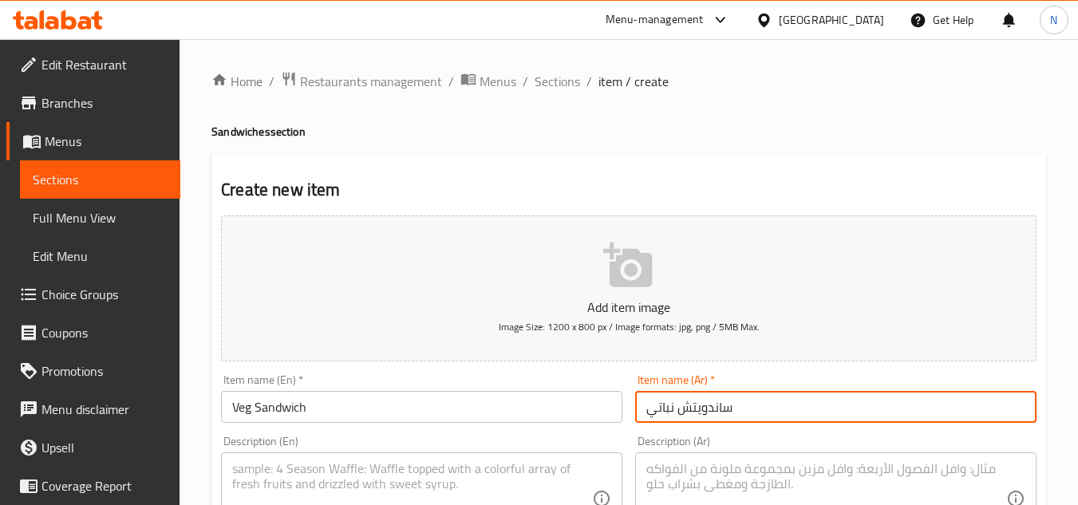
click at [720, 417] on input "ساندويتش نباتي" at bounding box center [835, 407] width 401 height 32
type input "سندويتش نباتي"
click at [723, 417] on input "سندويتش نباتي" at bounding box center [835, 407] width 401 height 32
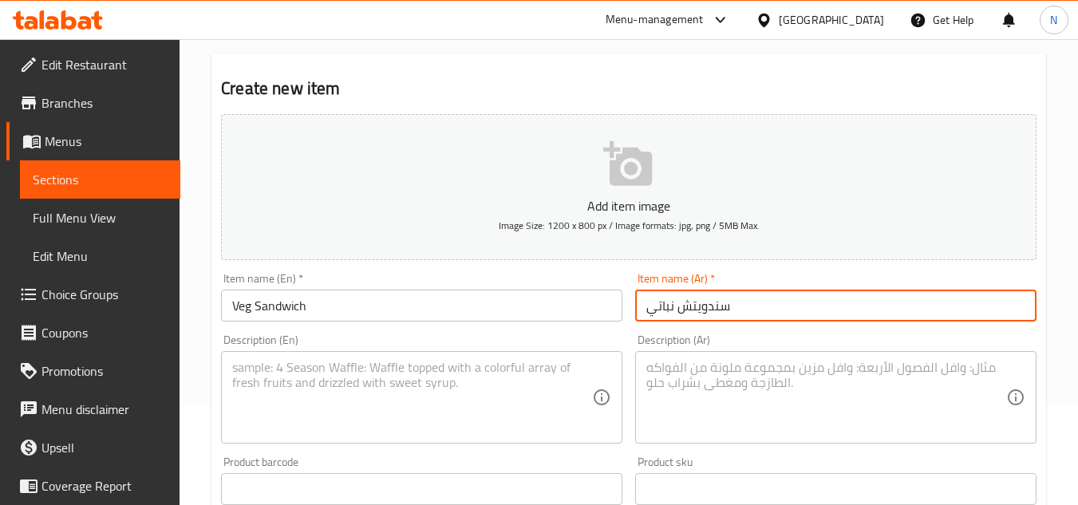
scroll to position [160, 0]
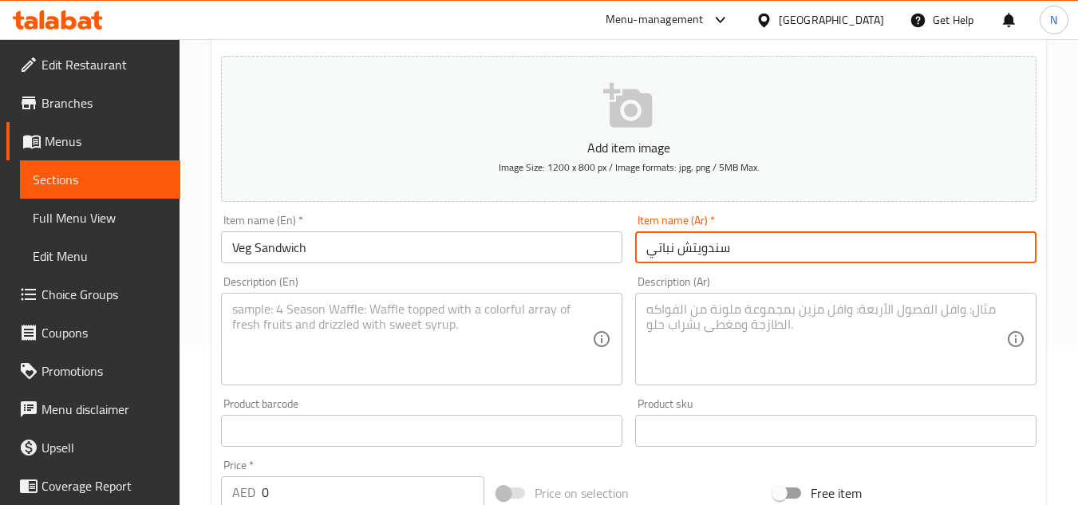
click at [400, 312] on textarea at bounding box center [412, 340] width 360 height 76
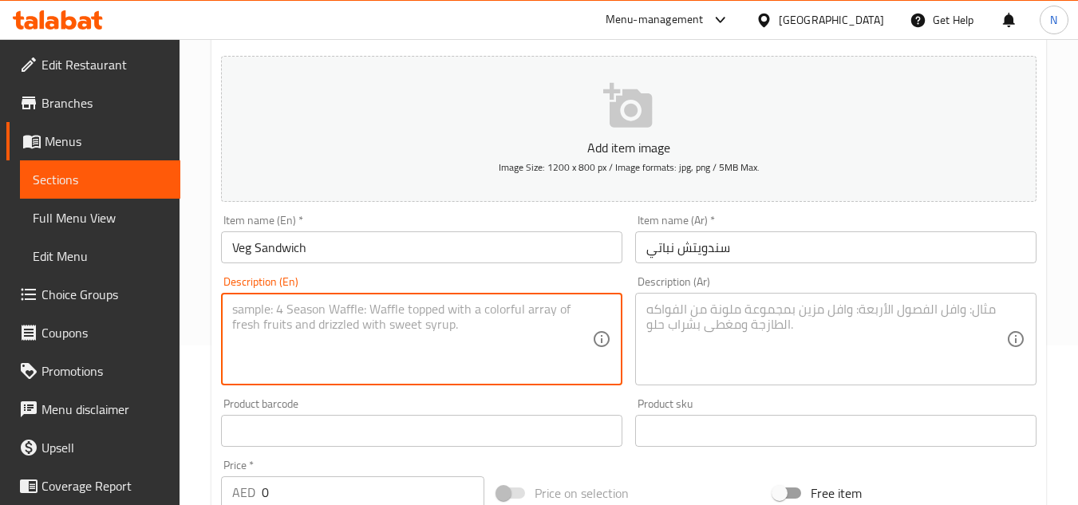
paste textarea "Veg Sandwich with fryed"
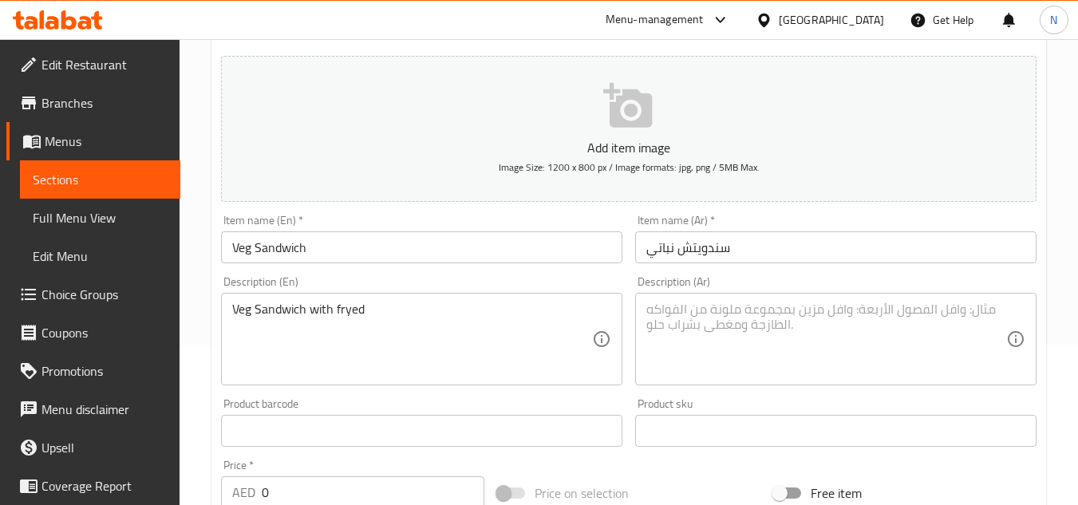
click at [401, 309] on textarea "Veg Sandwich with fryed" at bounding box center [412, 340] width 360 height 76
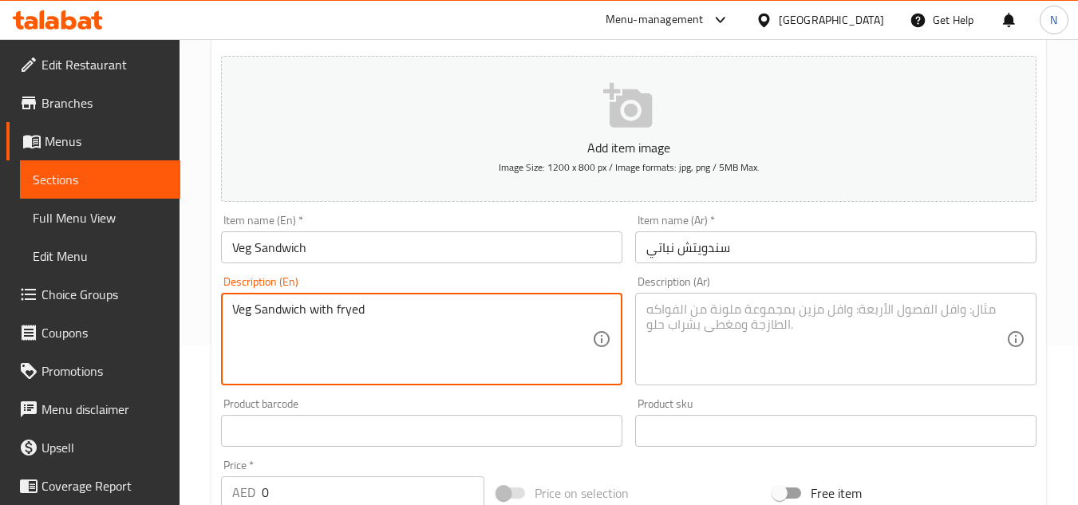
click at [401, 309] on textarea "Veg Sandwich with fryed" at bounding box center [412, 340] width 360 height 76
paste textarea "sandwich with fryed"
click at [401, 310] on textarea "Veg sandwich with fryed." at bounding box center [412, 340] width 360 height 76
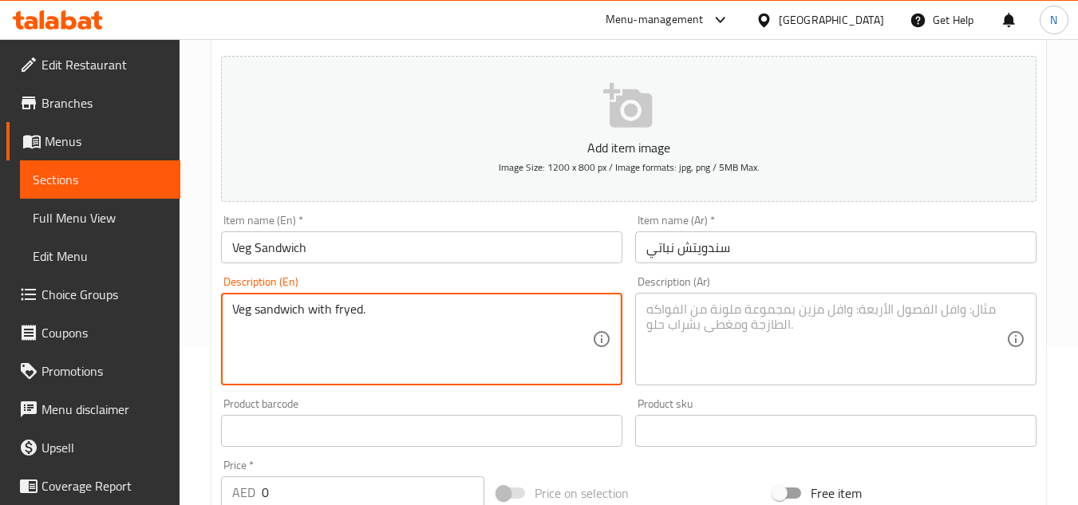
click at [401, 310] on textarea "Veg sandwich with fryed." at bounding box center [412, 340] width 360 height 76
type textarea "Veg sandwich with fryed."
click at [832, 330] on textarea at bounding box center [826, 340] width 360 height 76
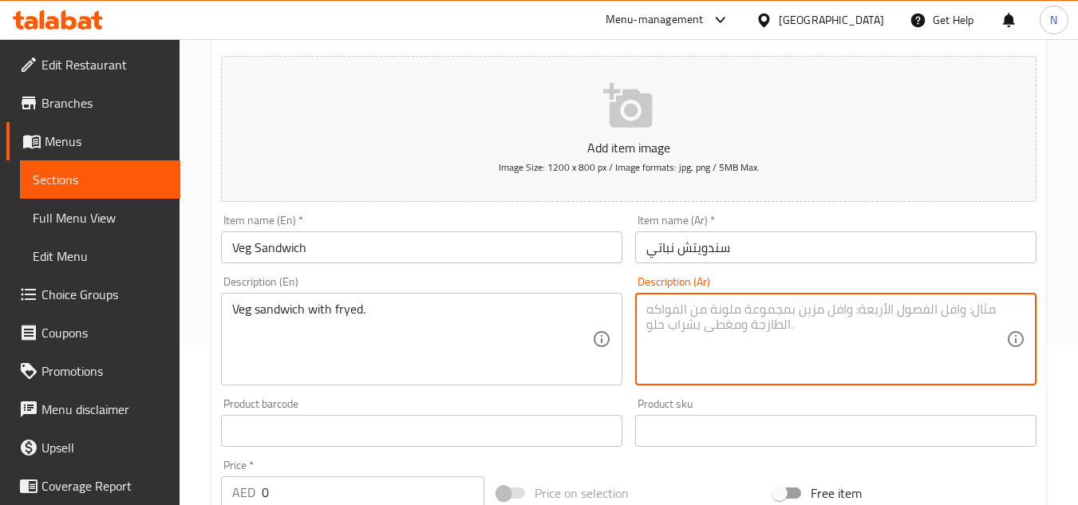
paste textarea "ساندويتش الخضار مع المقلية."
click at [725, 313] on textarea "ساندويتش الخضار مع المقلية." at bounding box center [826, 340] width 360 height 76
click at [722, 313] on textarea "ساندويتش الخضار مع المقلية." at bounding box center [826, 340] width 360 height 76
click at [732, 305] on textarea "ساندويتش خضروات مع المقلية." at bounding box center [826, 340] width 360 height 76
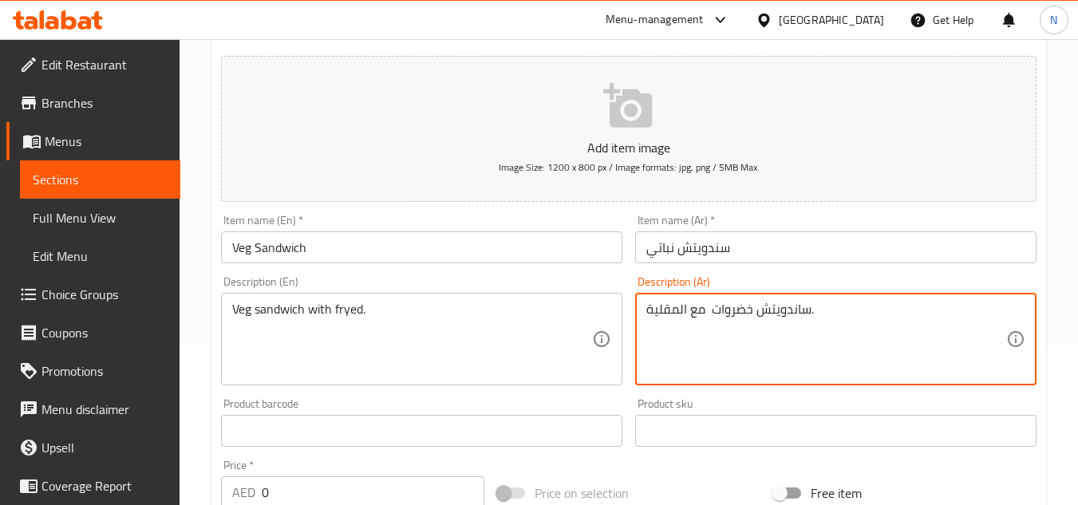
type textarea "ساندويتش خضروات مع المقلية."
click at [671, 255] on input "سندويتش نباتي" at bounding box center [835, 247] width 401 height 32
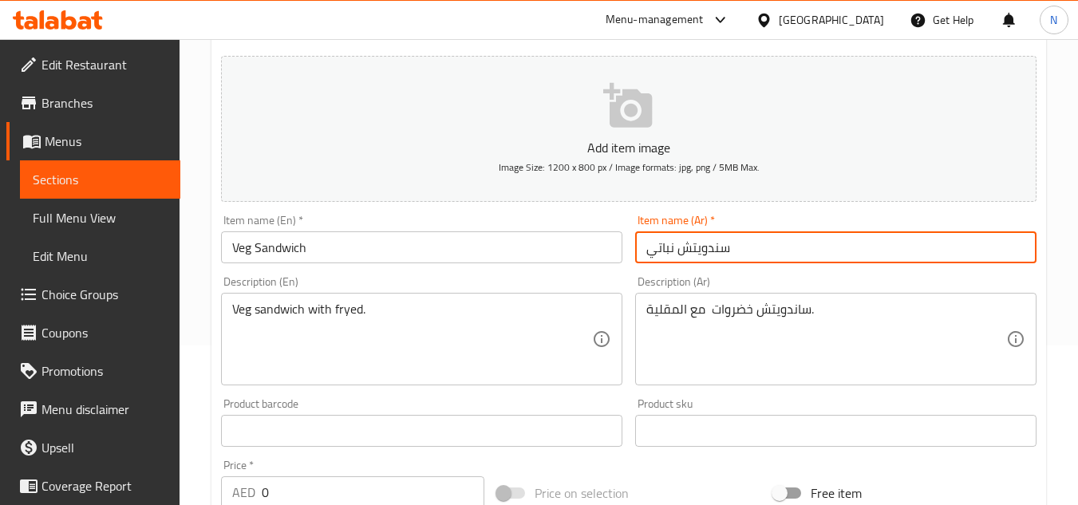
click at [671, 255] on input "سندويتش نباتي" at bounding box center [835, 247] width 401 height 32
paste input "خضروات"
type input "سندويتش خضروات"
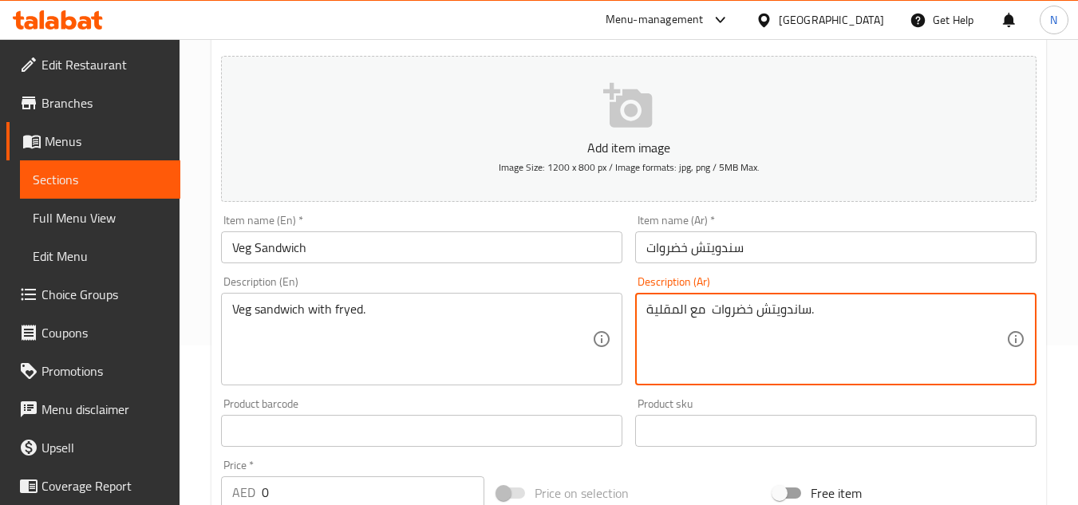
drag, startPoint x: 686, startPoint y: 312, endPoint x: 677, endPoint y: 314, distance: 9.7
type textarea "ساندويتش خضروات مع مقلية."
click at [253, 243] on input "Veg Sandwich" at bounding box center [421, 247] width 401 height 32
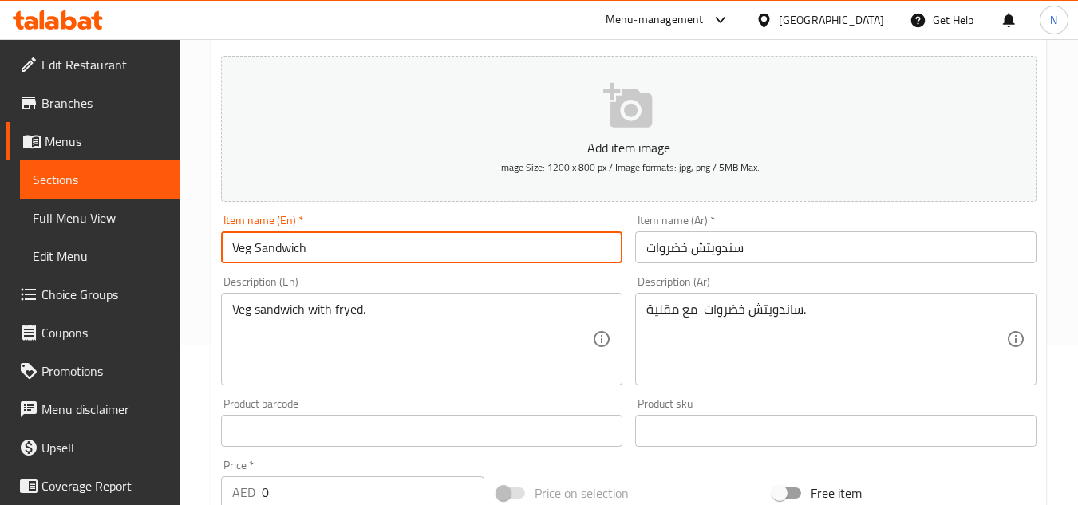
click at [253, 243] on input "Veg Sandwich" at bounding box center [421, 247] width 401 height 32
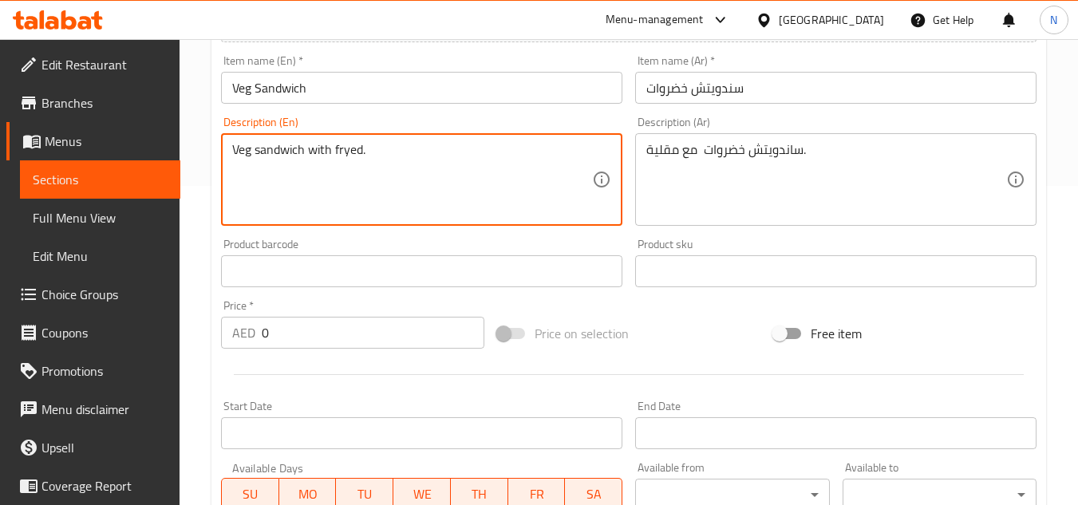
click at [276, 148] on textarea "Veg sandwich with fryed." at bounding box center [412, 180] width 360 height 76
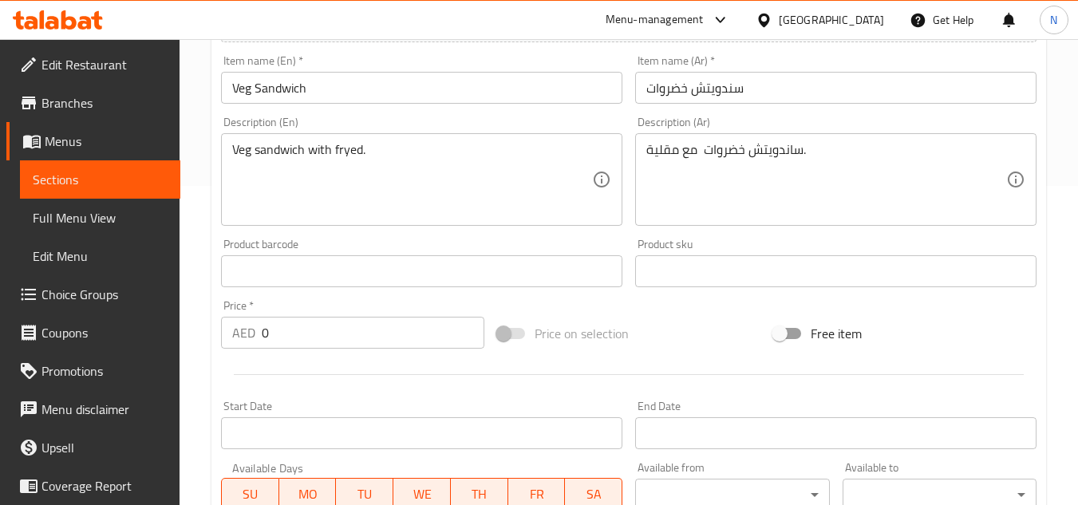
click at [203, 216] on div "Home / Restaurants management / Menus / Sections / item / create Sandwiches sec…" at bounding box center [629, 264] width 898 height 1088
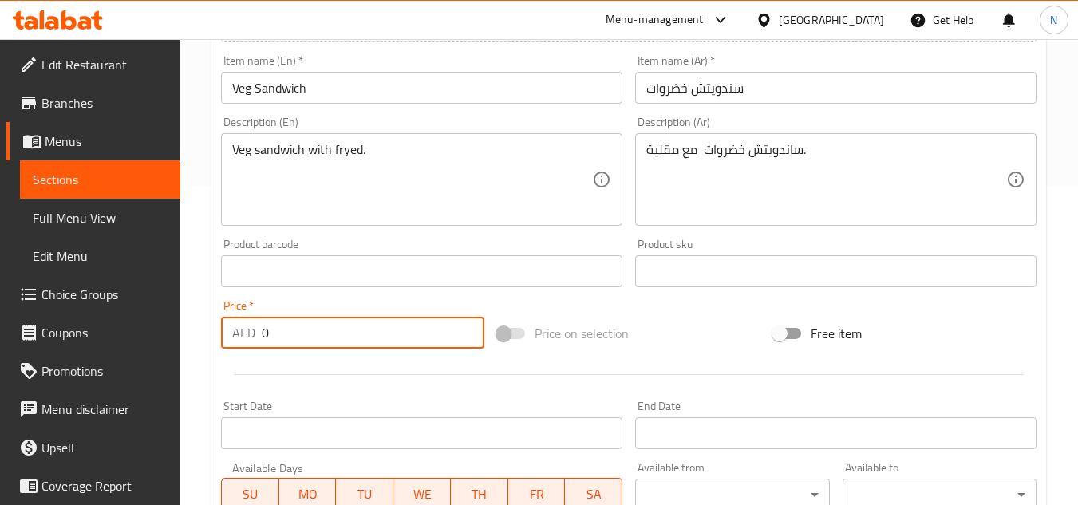
drag, startPoint x: 277, startPoint y: 330, endPoint x: 223, endPoint y: 330, distance: 54.3
click at [223, 330] on div "AED 0 Price *" at bounding box center [352, 333] width 263 height 32
paste input "25"
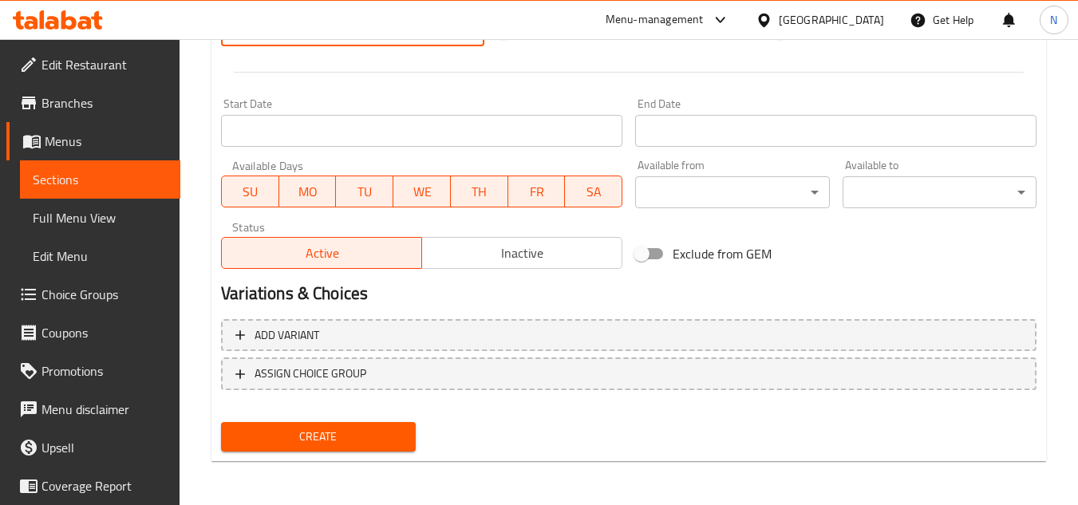
scroll to position [622, 0]
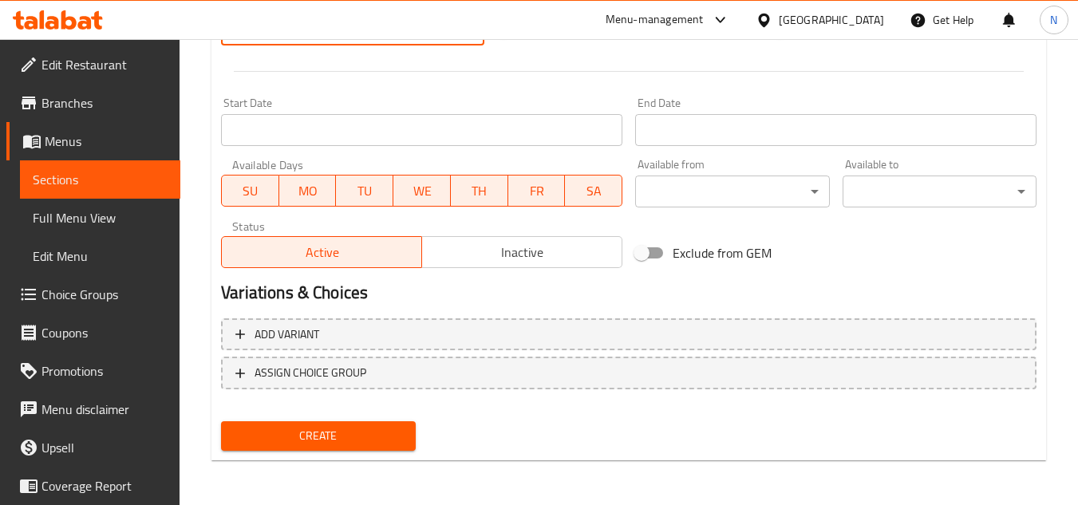
type input "25"
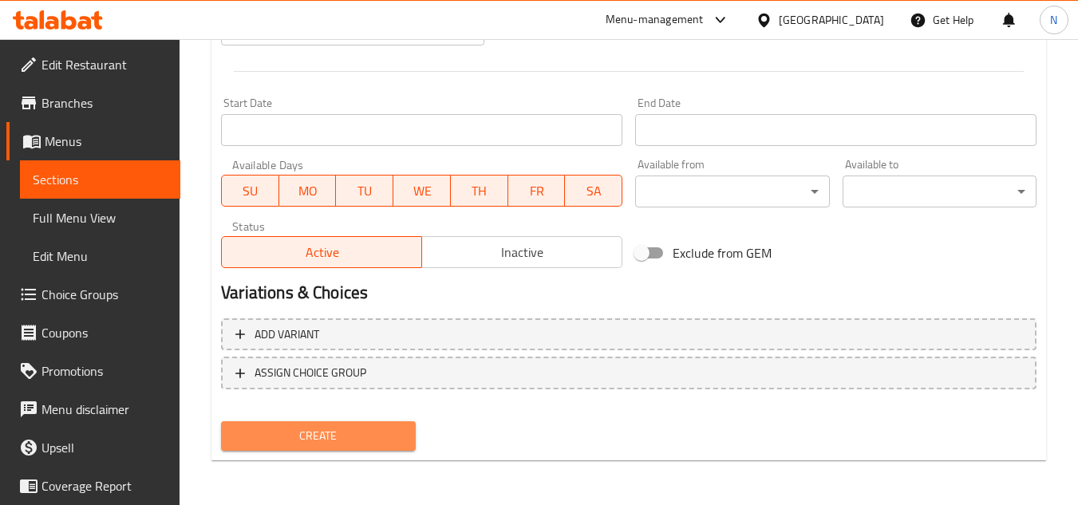
click at [341, 430] on span "Create" at bounding box center [318, 436] width 168 height 20
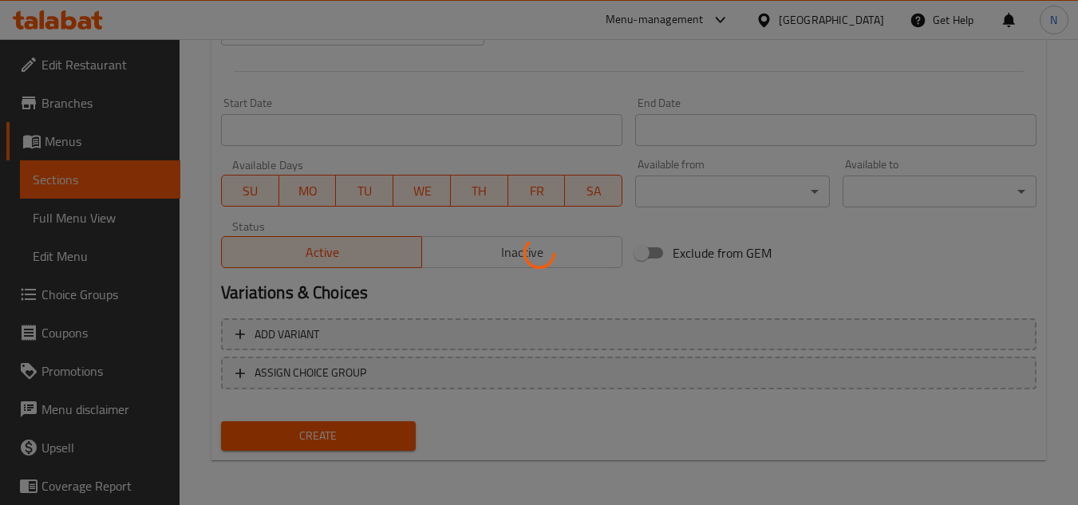
type input "0"
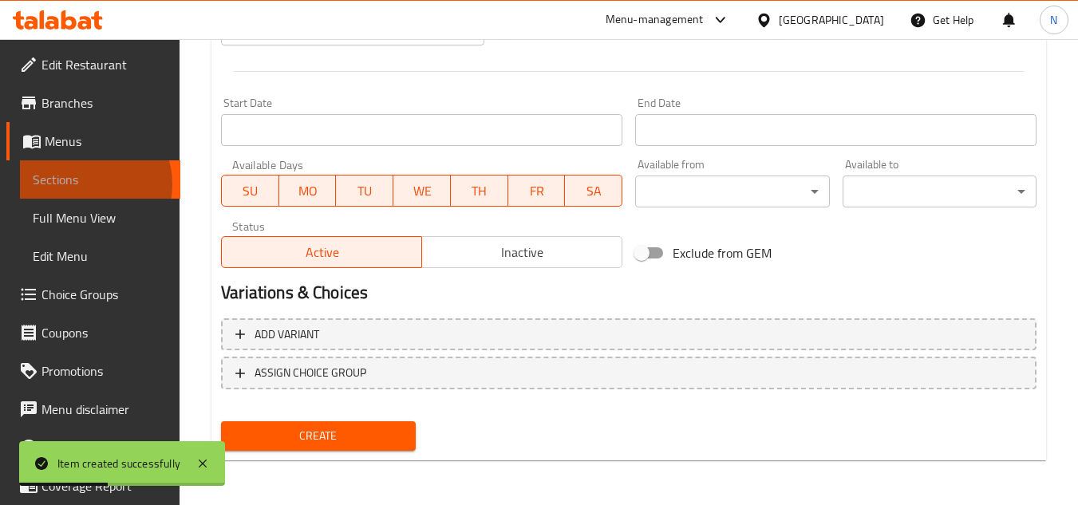
click at [85, 184] on span "Sections" at bounding box center [100, 179] width 135 height 19
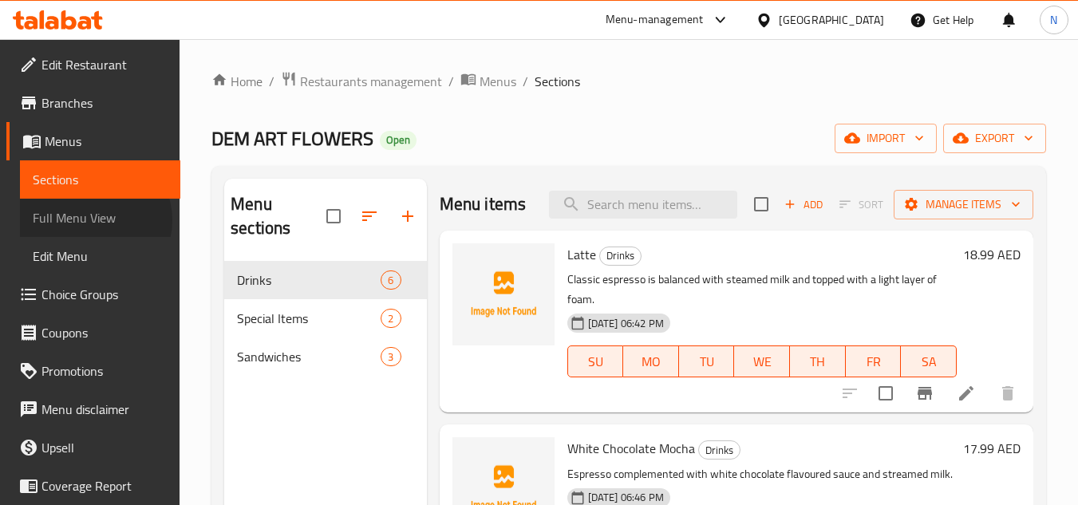
click at [93, 220] on span "Full Menu View" at bounding box center [100, 217] width 135 height 19
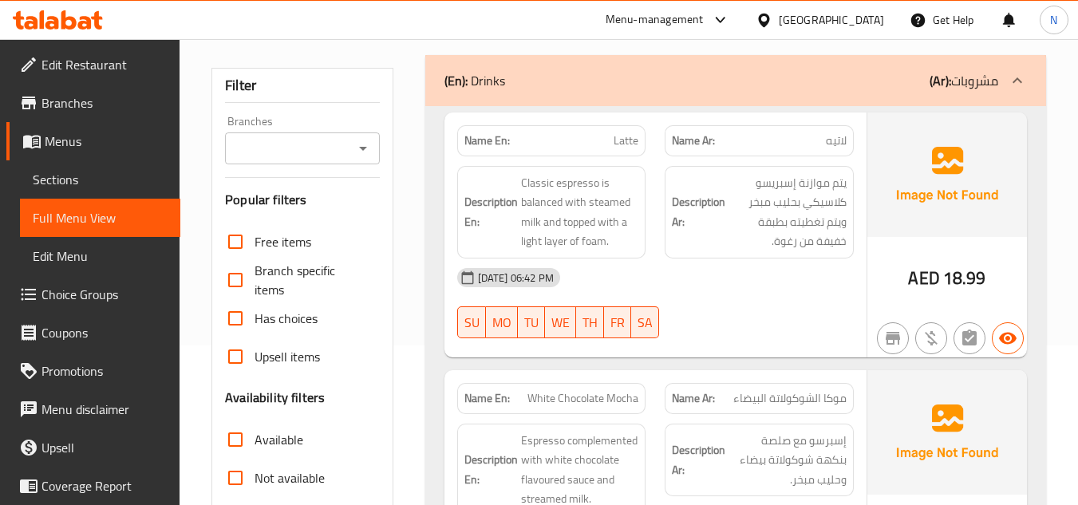
scroll to position [399, 0]
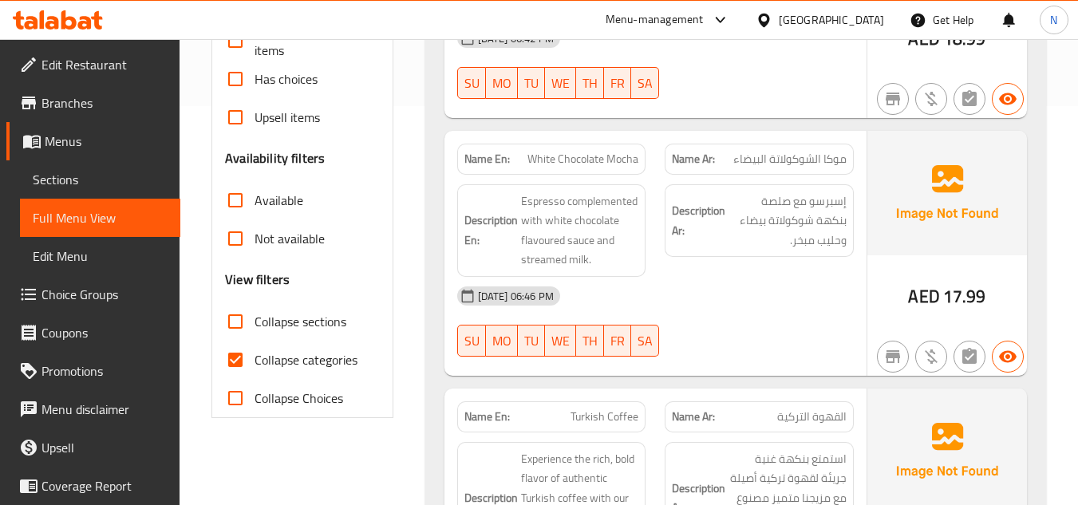
click at [234, 356] on input "Collapse categories" at bounding box center [235, 360] width 38 height 38
checkbox input "false"
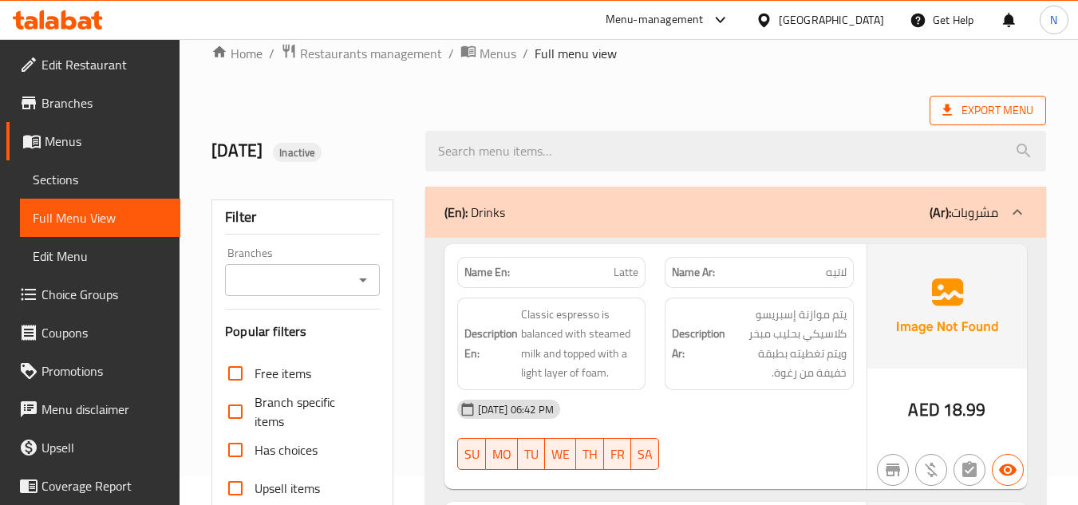
scroll to position [0, 0]
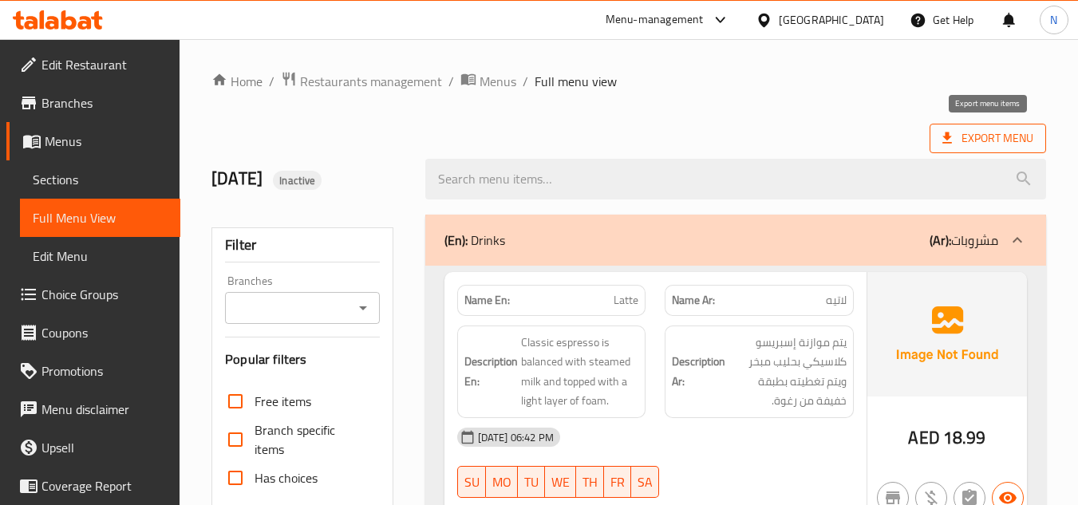
click at [972, 139] on span "Export Menu" at bounding box center [987, 138] width 91 height 20
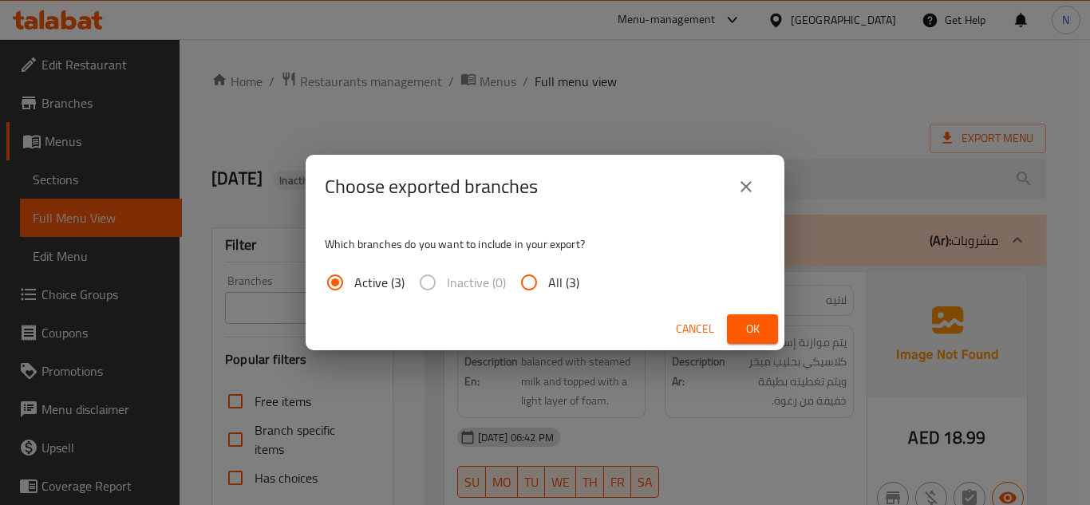
click at [548, 278] on span "All (3)" at bounding box center [563, 282] width 31 height 19
click at [547, 278] on input "All (3)" at bounding box center [529, 282] width 38 height 38
radio input "true"
click at [761, 331] on span "Ok" at bounding box center [753, 329] width 26 height 20
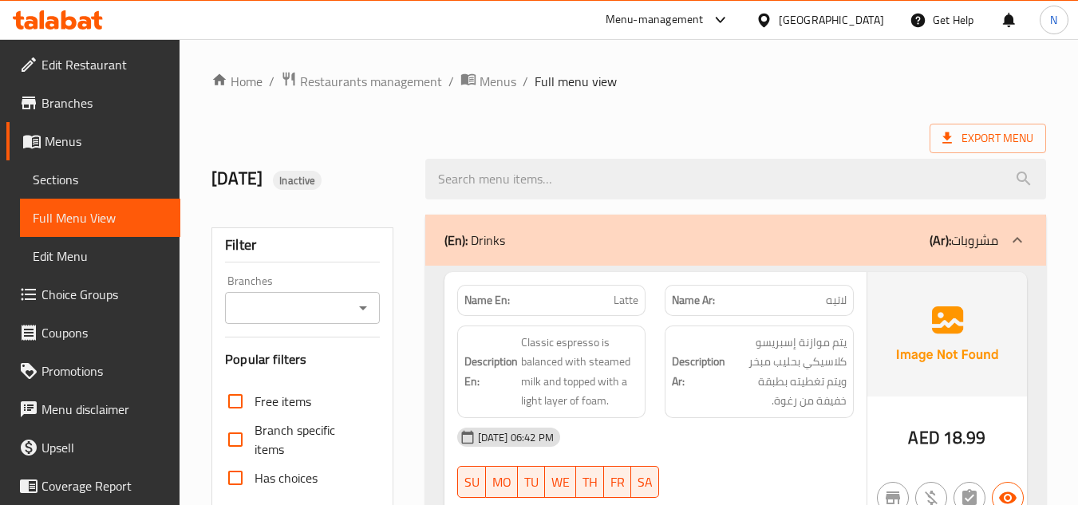
drag, startPoint x: 97, startPoint y: 109, endPoint x: 160, endPoint y: 132, distance: 67.4
click at [97, 109] on span "Branches" at bounding box center [104, 102] width 126 height 19
